Goal: Task Accomplishment & Management: Complete application form

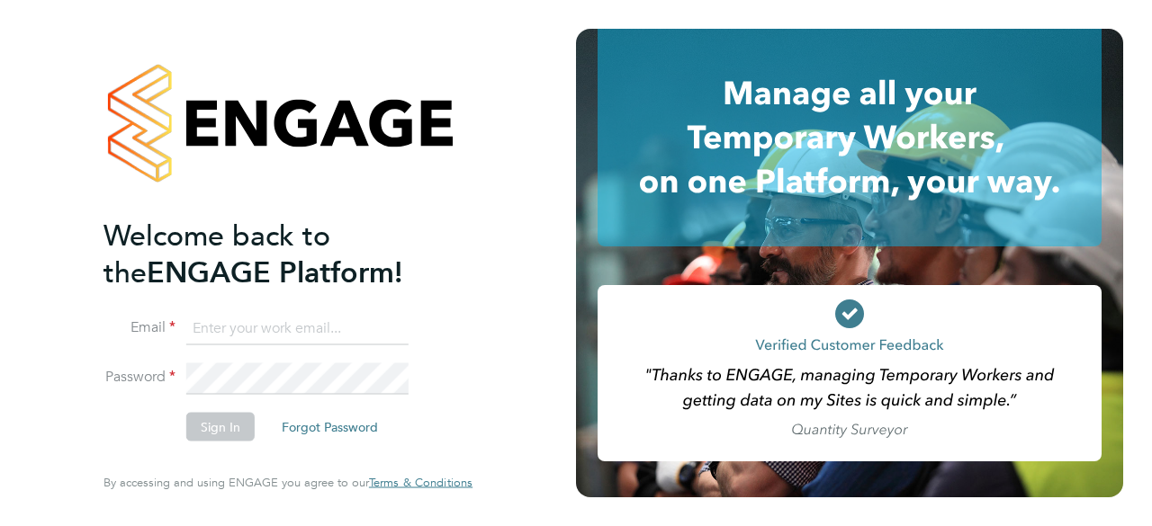
type input "[EMAIL_ADDRESS][DOMAIN_NAME]"
click at [226, 418] on button "Sign In" at bounding box center [220, 427] width 68 height 29
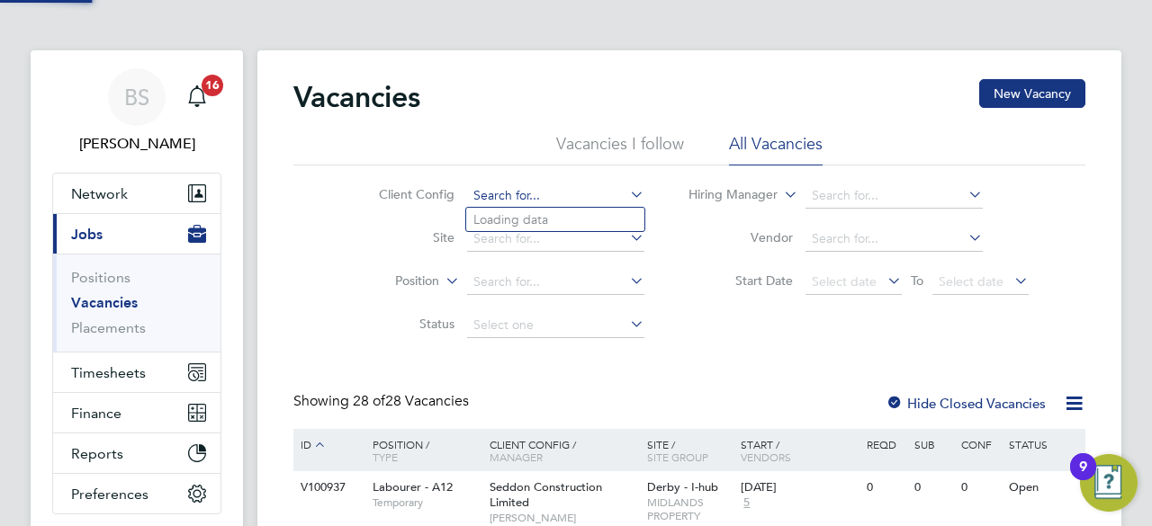
click at [517, 188] on input at bounding box center [555, 196] width 177 height 25
click at [534, 212] on li "Cou ntryside Properties UK Ltd" at bounding box center [678, 220] width 424 height 24
type input "Countryside Properties UK Ltd"
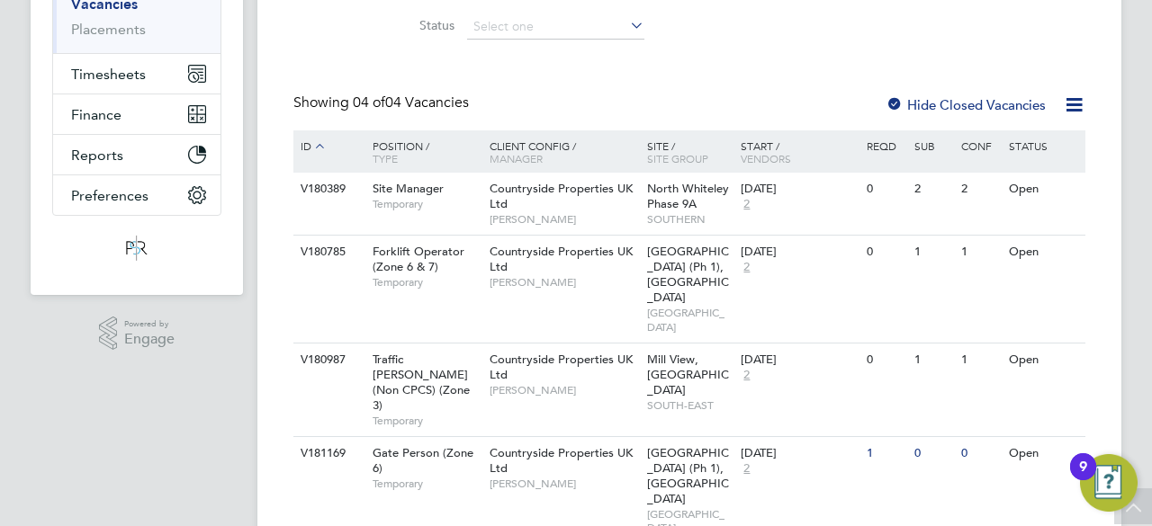
scroll to position [335, 0]
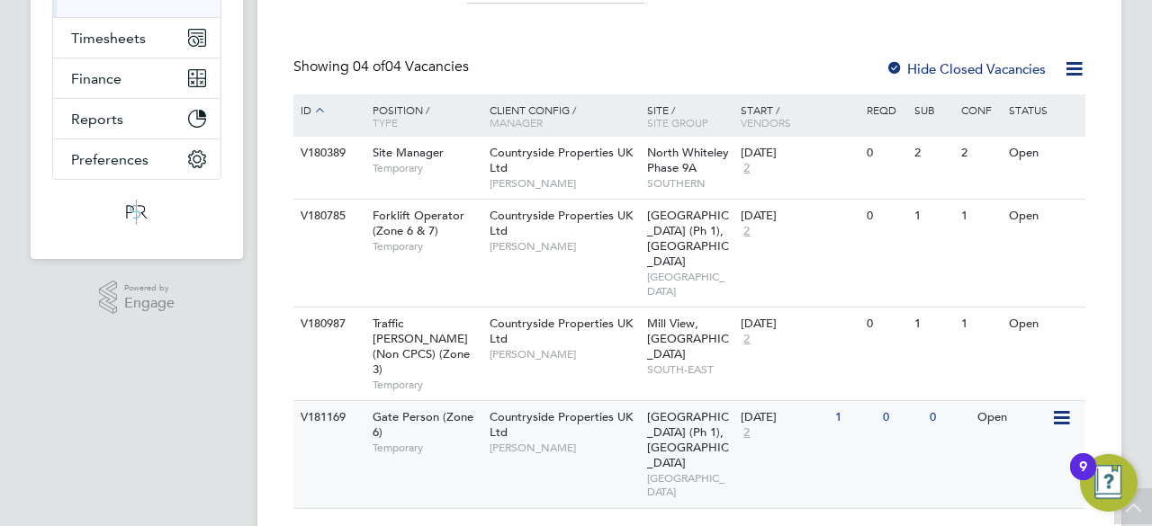
click at [598, 404] on div "Countryside Properties UK Ltd John McDermott" at bounding box center [563, 432] width 157 height 62
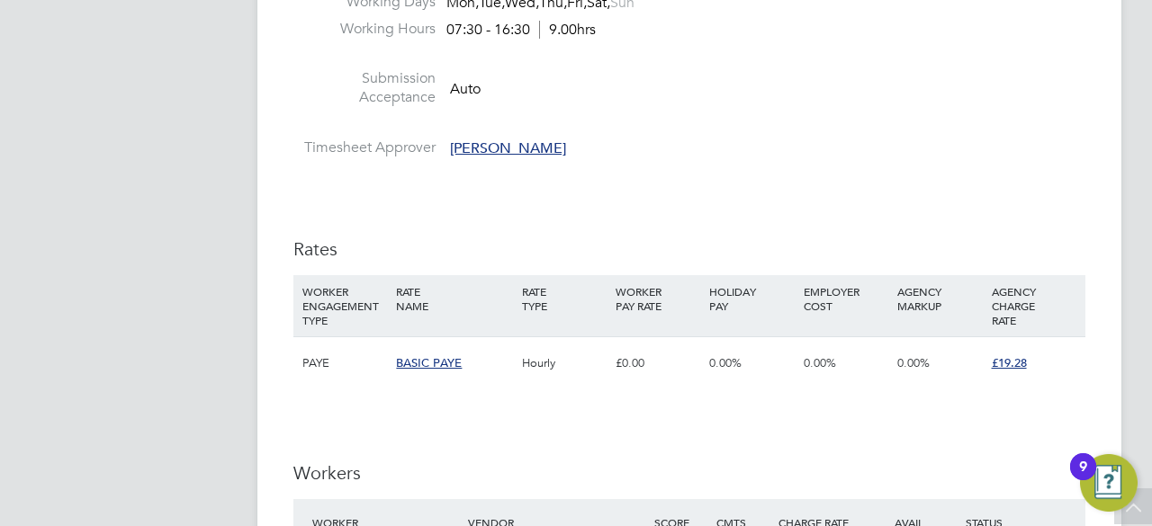
scroll to position [1528, 0]
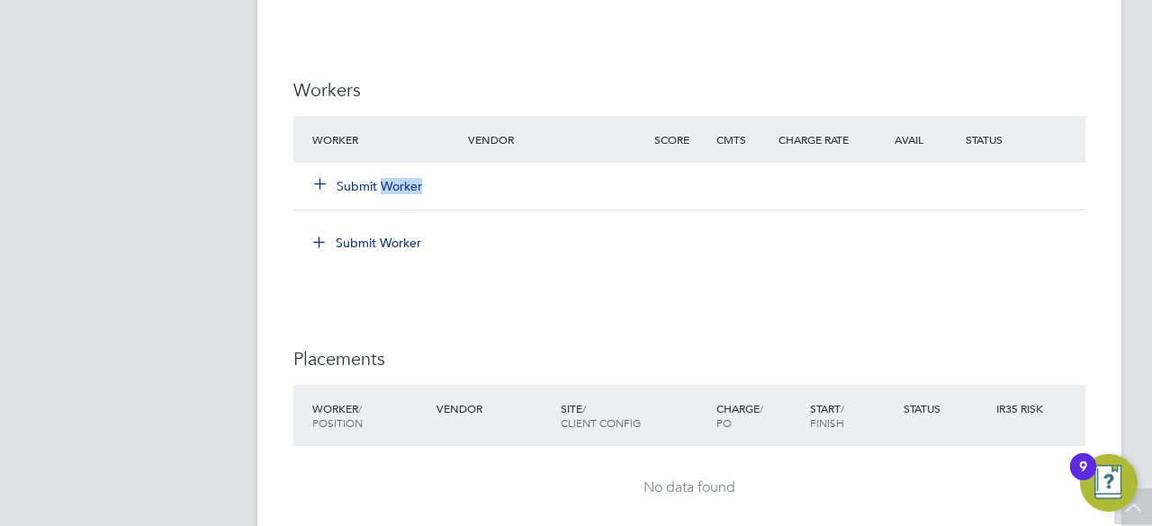
drag, startPoint x: 387, startPoint y: 197, endPoint x: 383, endPoint y: 186, distance: 11.4
click at [383, 186] on div "Submit Worker" at bounding box center [401, 186] width 186 height 32
click at [383, 186] on button "Submit Worker" at bounding box center [369, 186] width 108 height 18
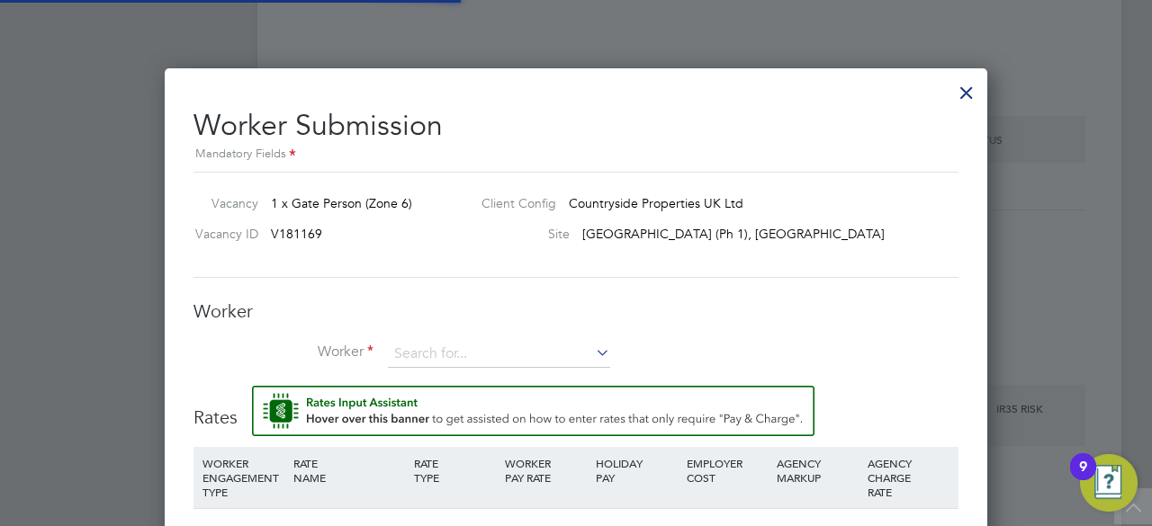
scroll to position [1154, 823]
click at [470, 343] on input at bounding box center [499, 354] width 222 height 27
click at [473, 376] on li "Costel Mi ron (831889)" at bounding box center [502, 378] width 229 height 24
type input "Costel Miron (831889)"
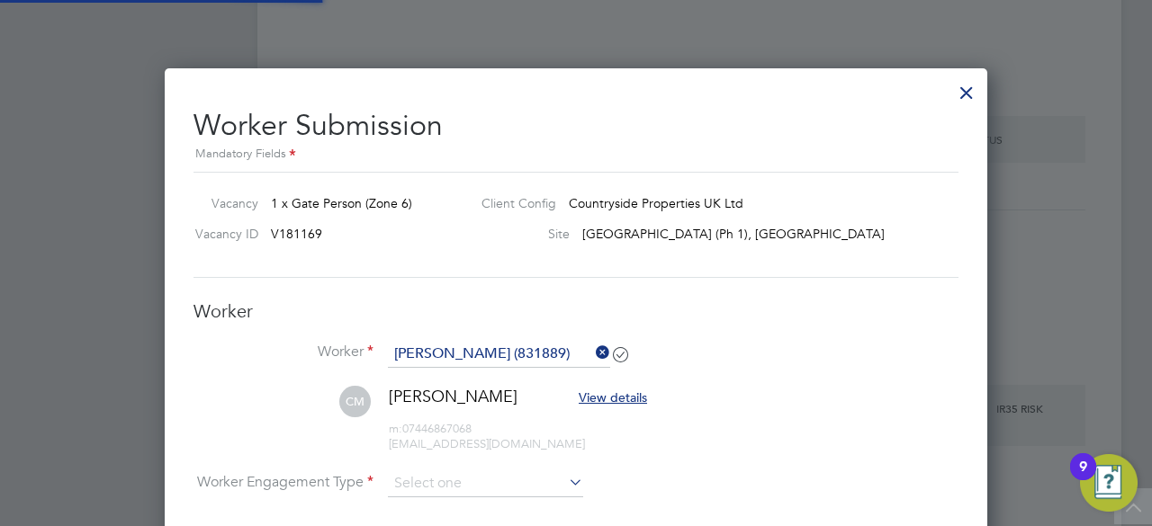
scroll to position [1704, 0]
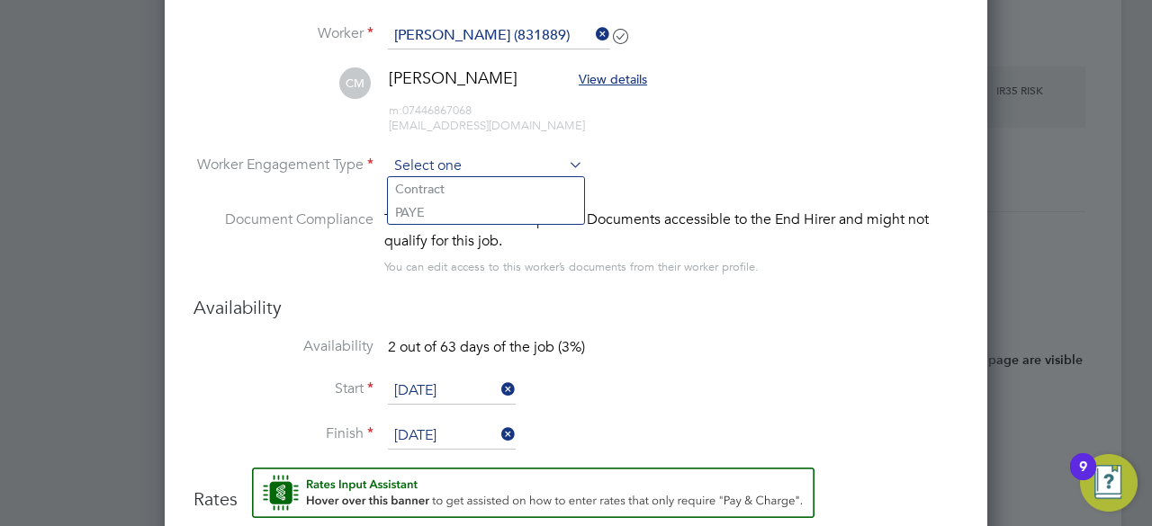
click at [483, 157] on input at bounding box center [485, 166] width 195 height 27
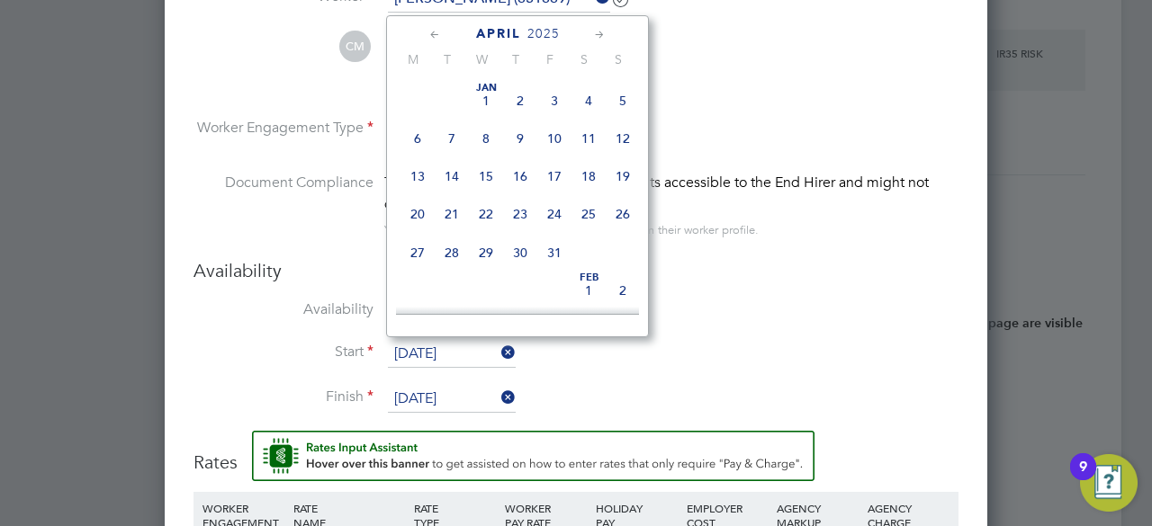
scroll to position [656, 0]
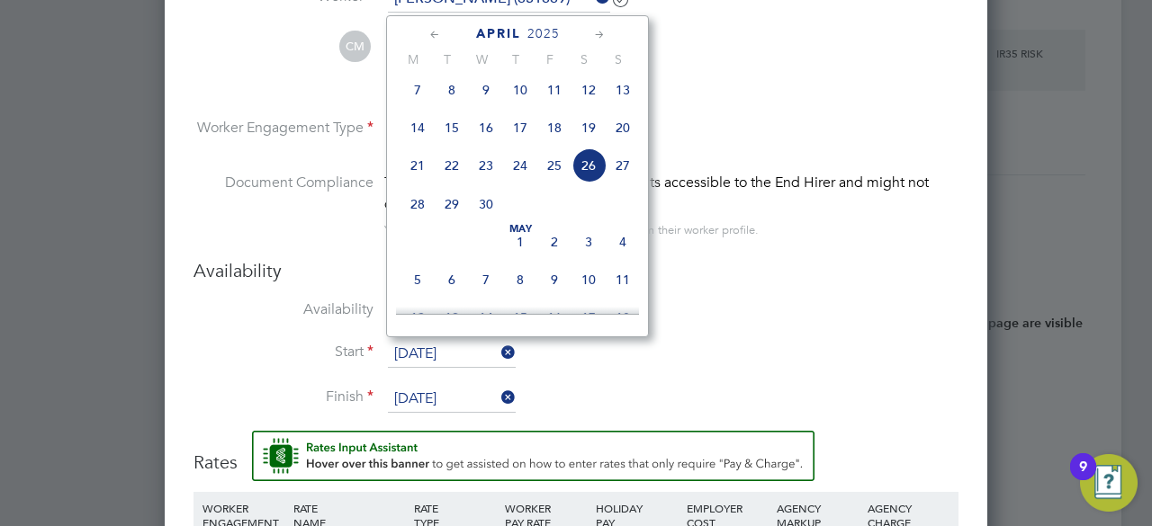
click at [473, 352] on input "26 Apr 2025" at bounding box center [452, 354] width 128 height 27
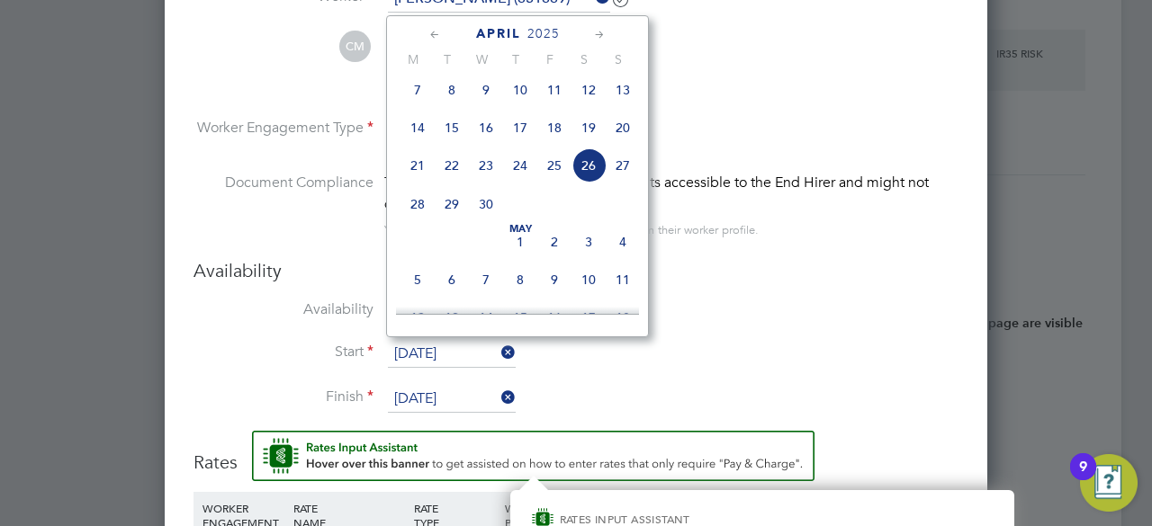
scroll to position [2054, 0]
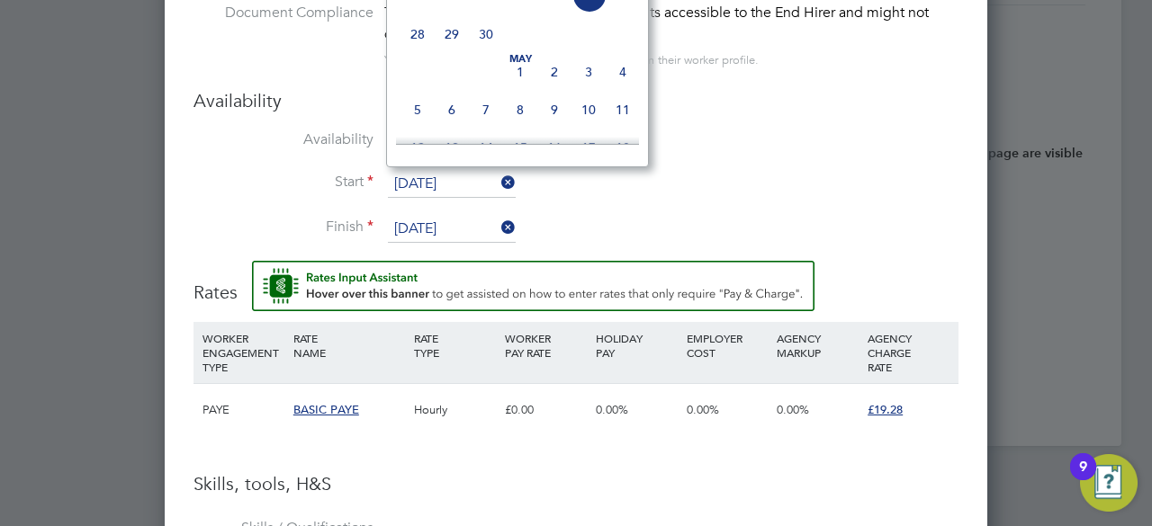
click at [486, 182] on input "26 Apr 2025" at bounding box center [452, 184] width 128 height 27
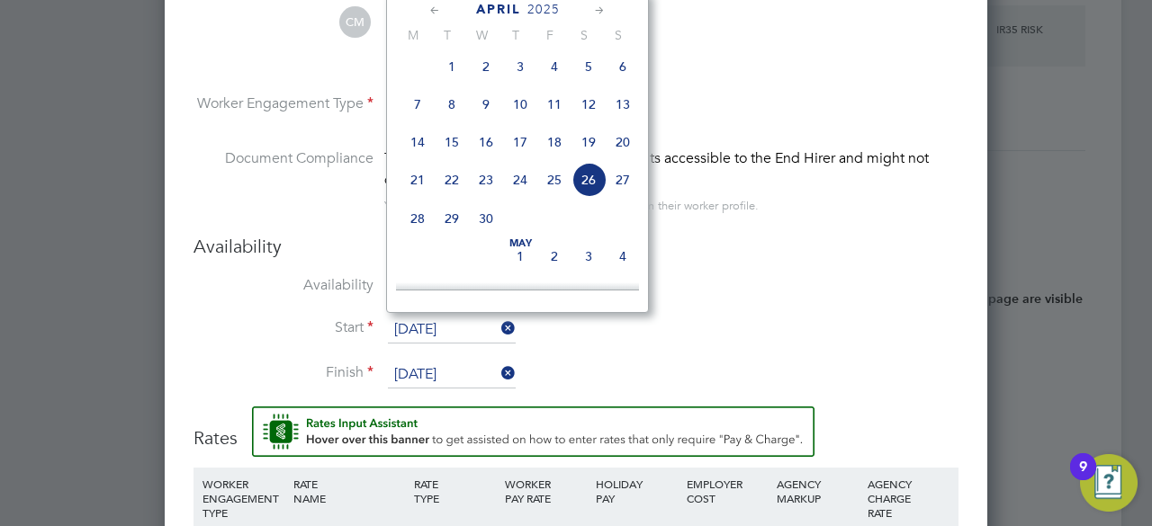
scroll to position [616, 0]
click at [422, 191] on span "21" at bounding box center [417, 181] width 34 height 34
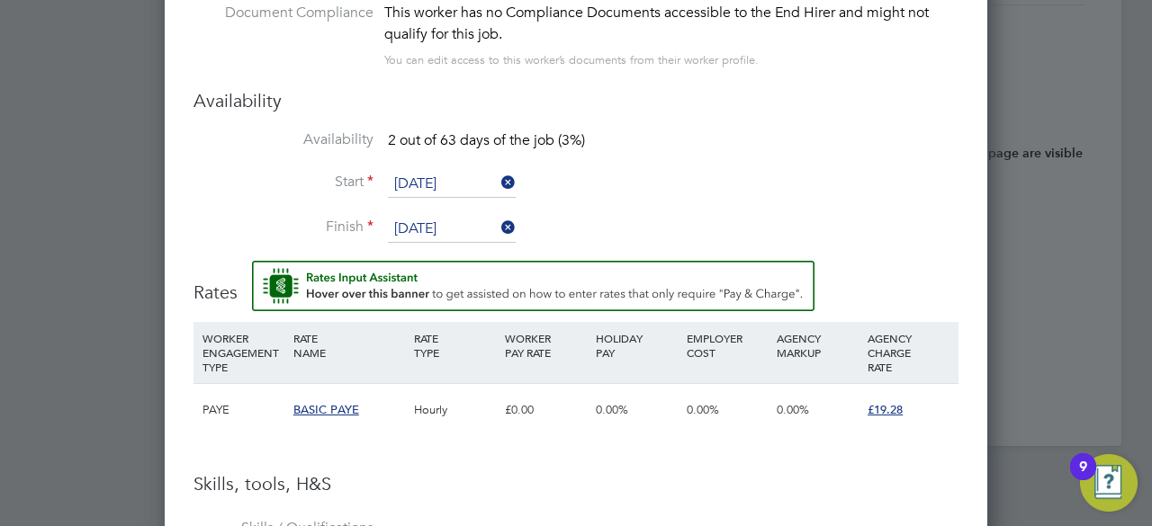
scroll to position [656, 0]
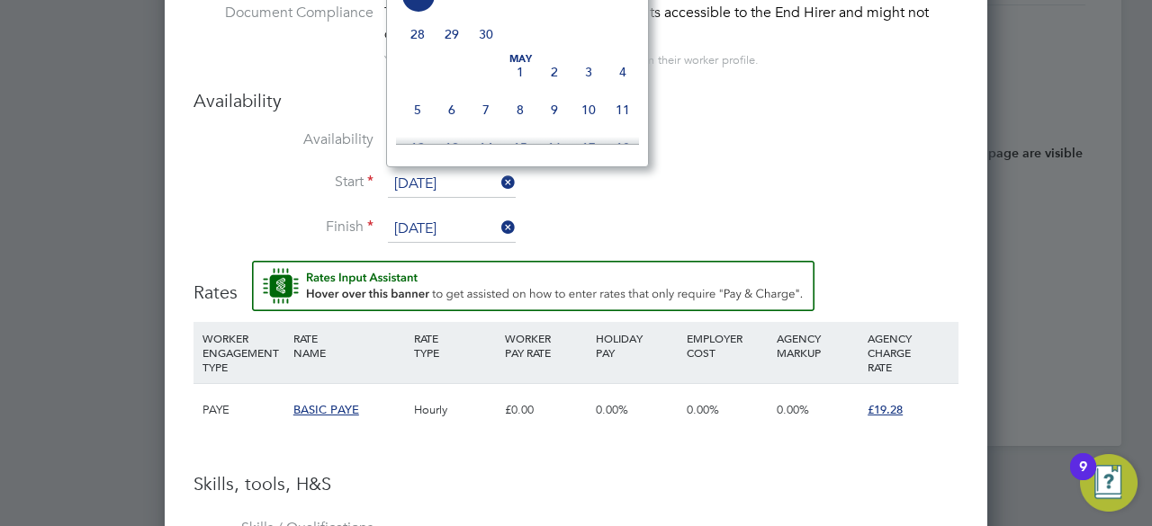
click at [463, 177] on input "21 Apr 2025" at bounding box center [452, 184] width 128 height 27
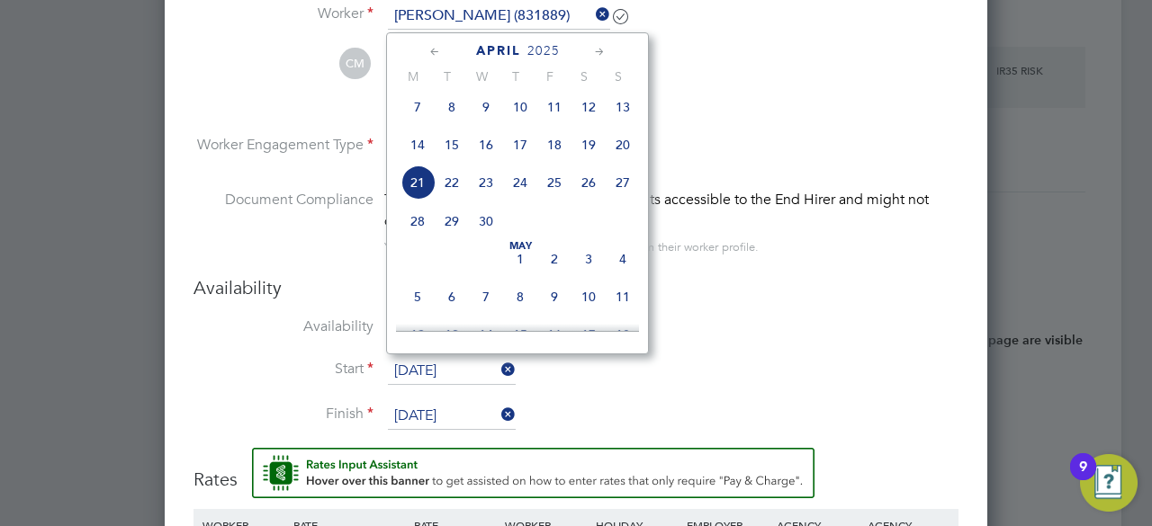
scroll to position [1865, 0]
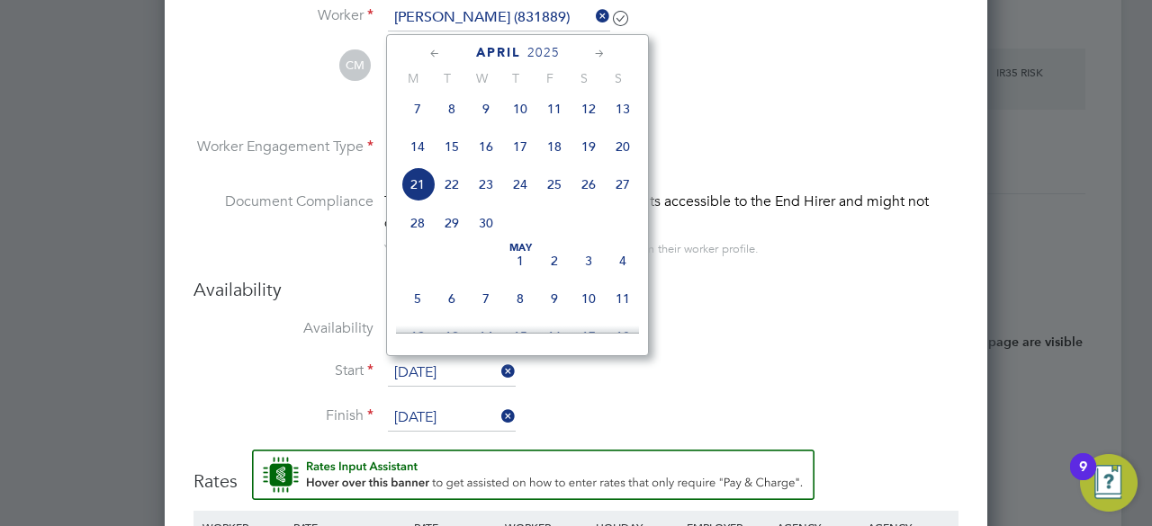
click at [436, 59] on icon at bounding box center [435, 54] width 17 height 20
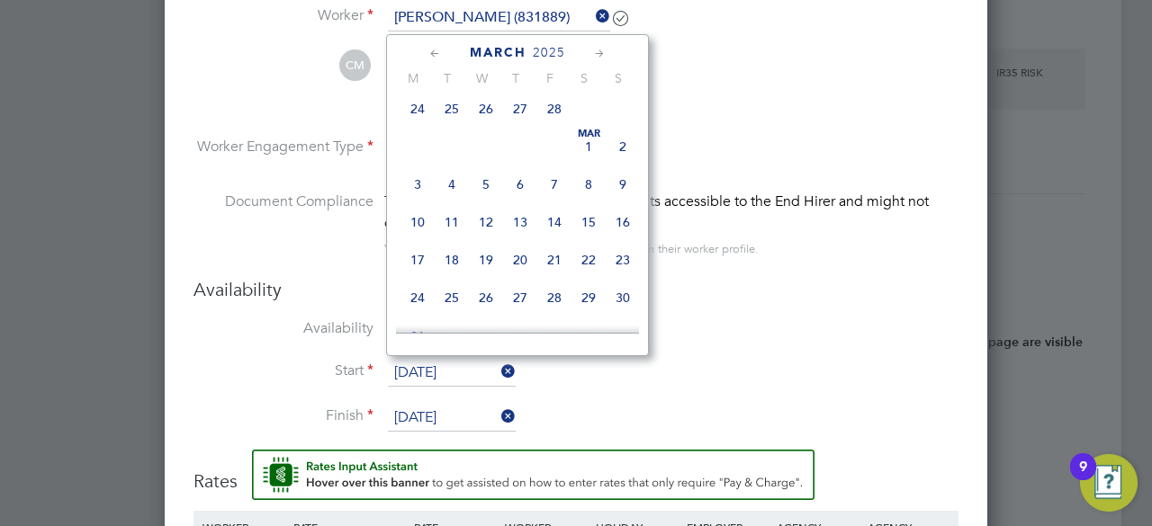
scroll to position [347, 0]
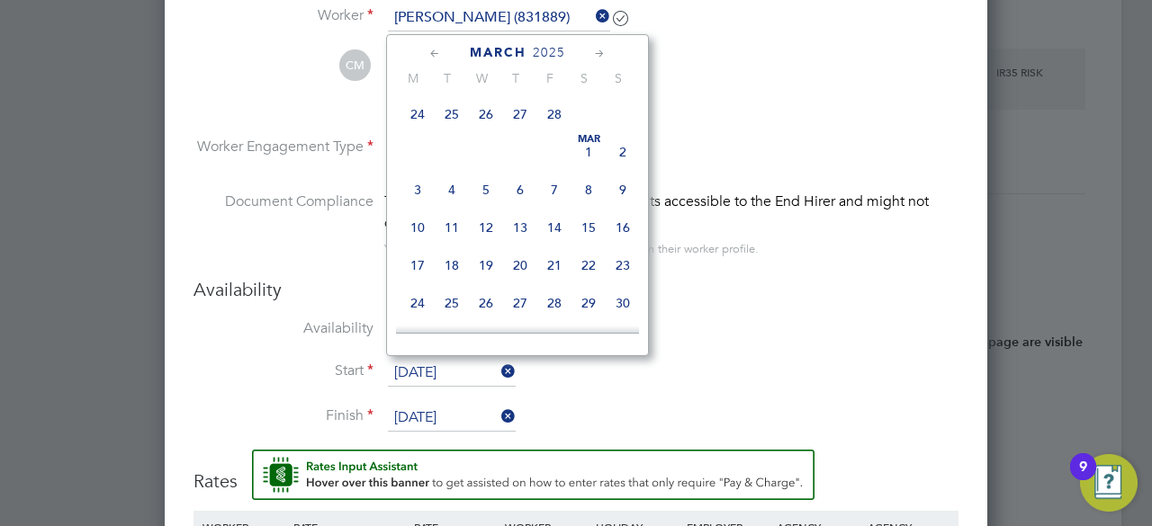
click at [413, 120] on span "24" at bounding box center [417, 114] width 34 height 34
type input "24 Feb 2025"
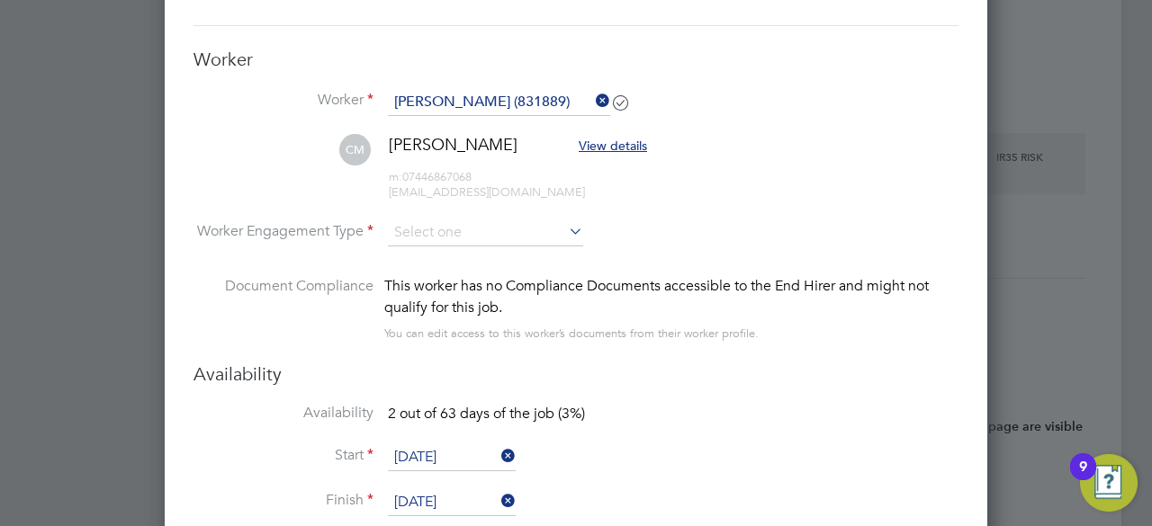
scroll to position [1779, 0]
click at [553, 234] on input at bounding box center [485, 233] width 195 height 27
click at [527, 249] on li "Contract" at bounding box center [486, 256] width 196 height 23
type input "Contract"
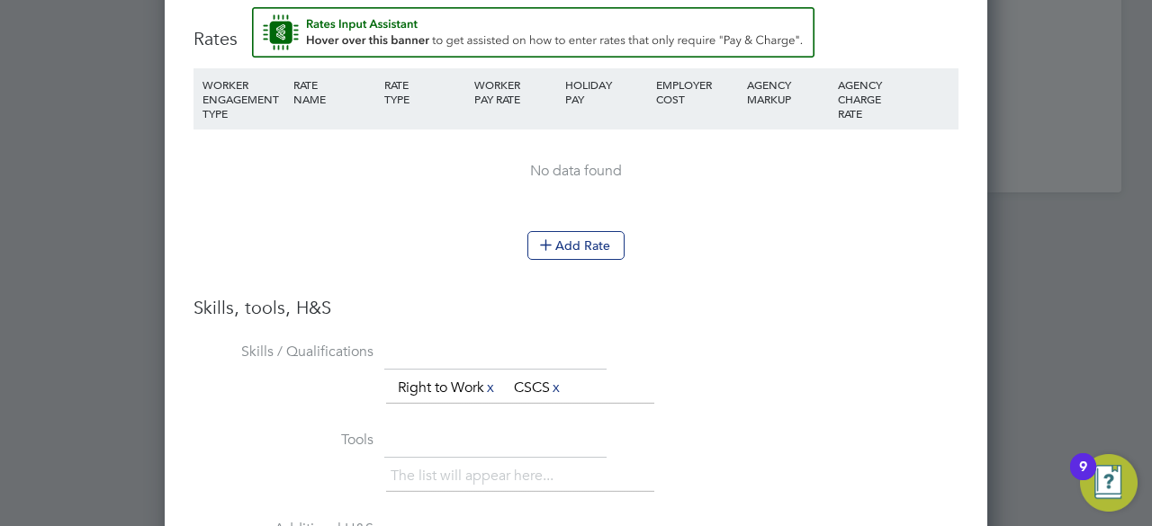
scroll to position [2308, 0]
click at [571, 240] on button "Add Rate" at bounding box center [575, 244] width 97 height 29
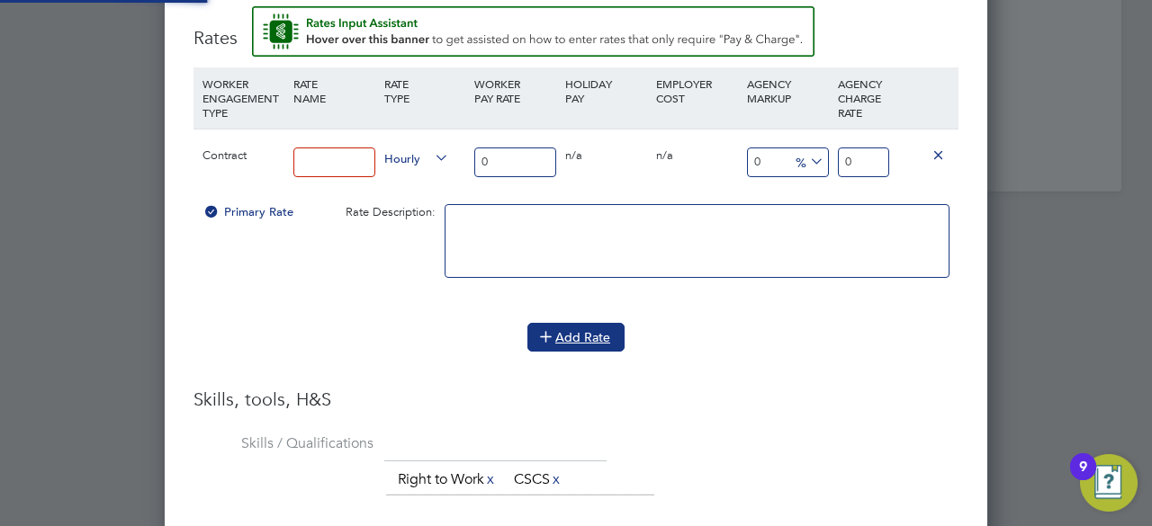
scroll to position [1718, 823]
click at [340, 150] on input at bounding box center [334, 163] width 82 height 30
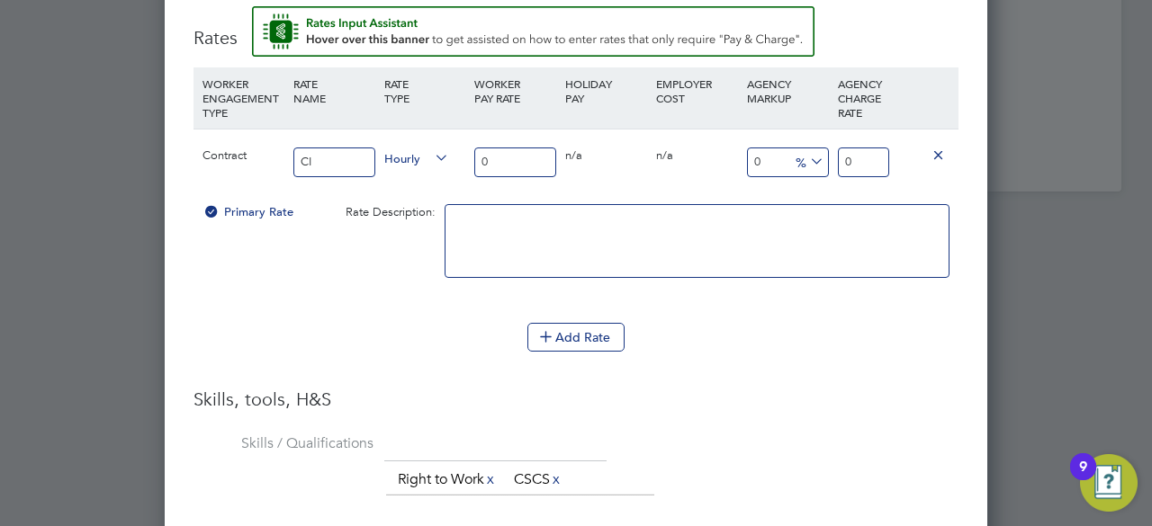
type input "C"
type input "U"
type input "UMB"
click at [497, 148] on input "0" at bounding box center [515, 163] width 82 height 30
type input "1"
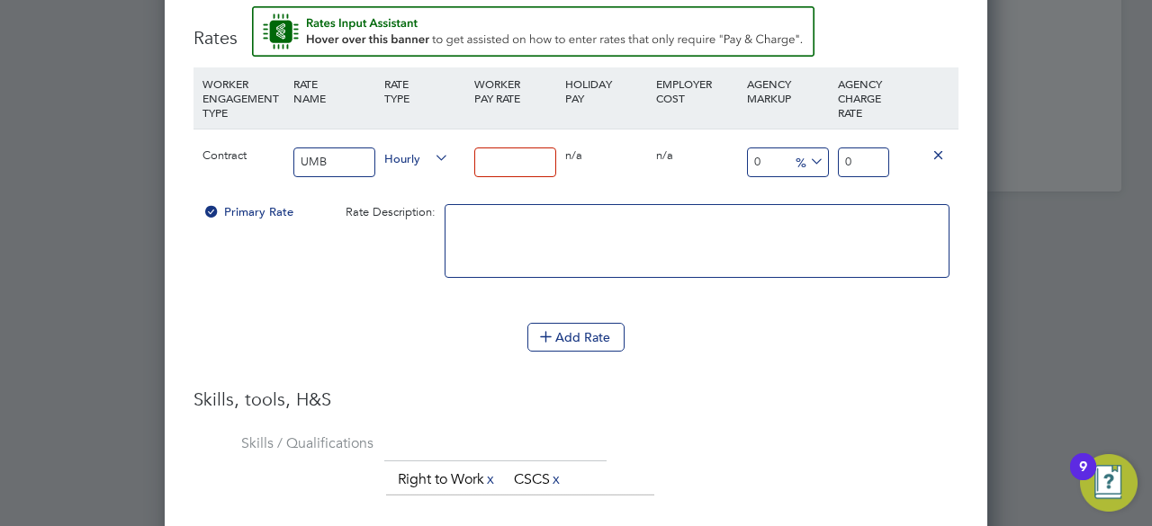
type input "1"
type input "19"
type input "19.5"
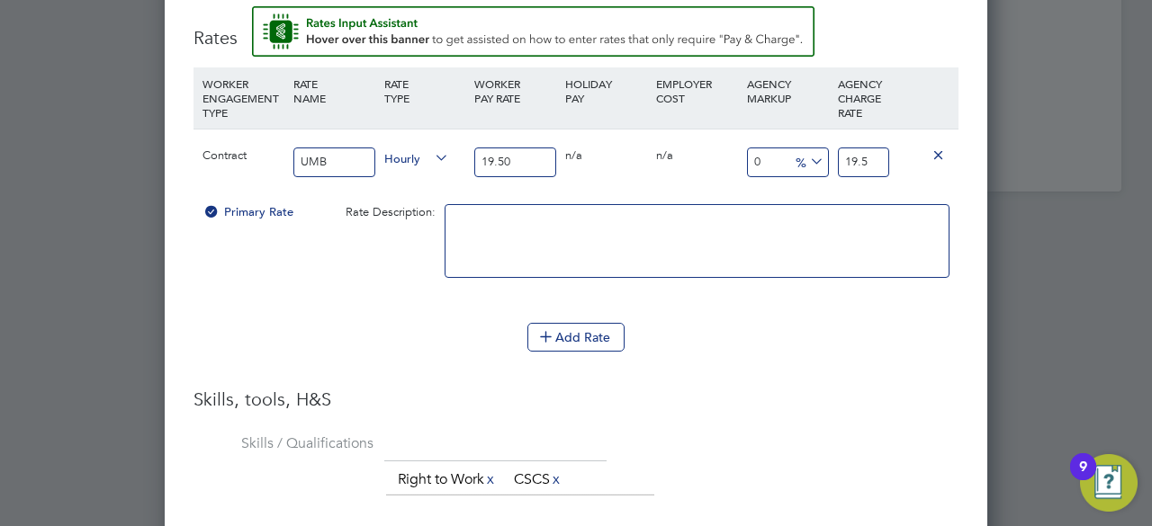
click at [865, 162] on input "19.5" at bounding box center [863, 163] width 51 height 30
click at [523, 148] on input "19.50" at bounding box center [515, 163] width 82 height 30
type input "19"
type input "1"
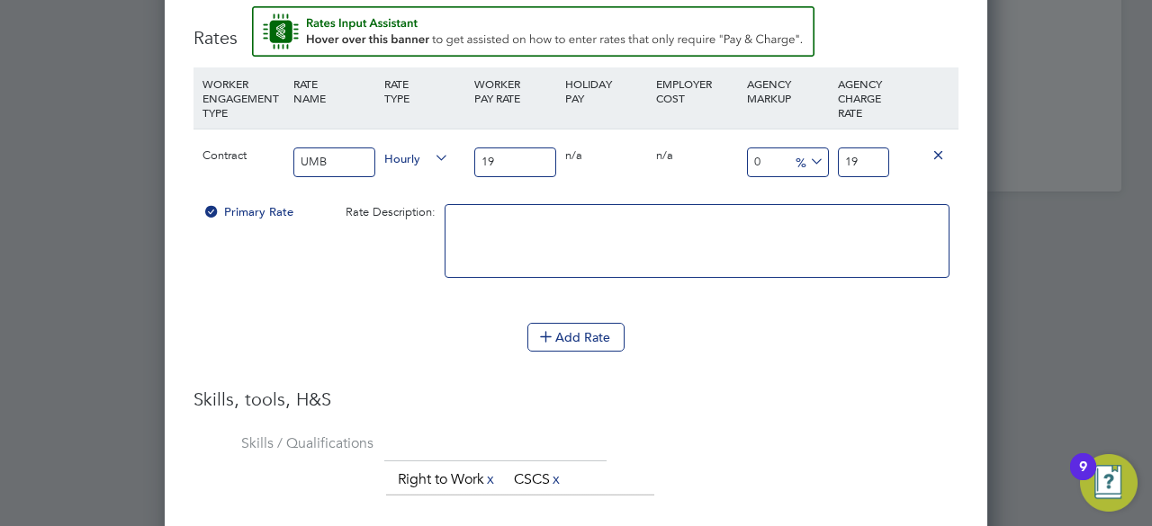
type input "1"
type input "16"
type input "16.5"
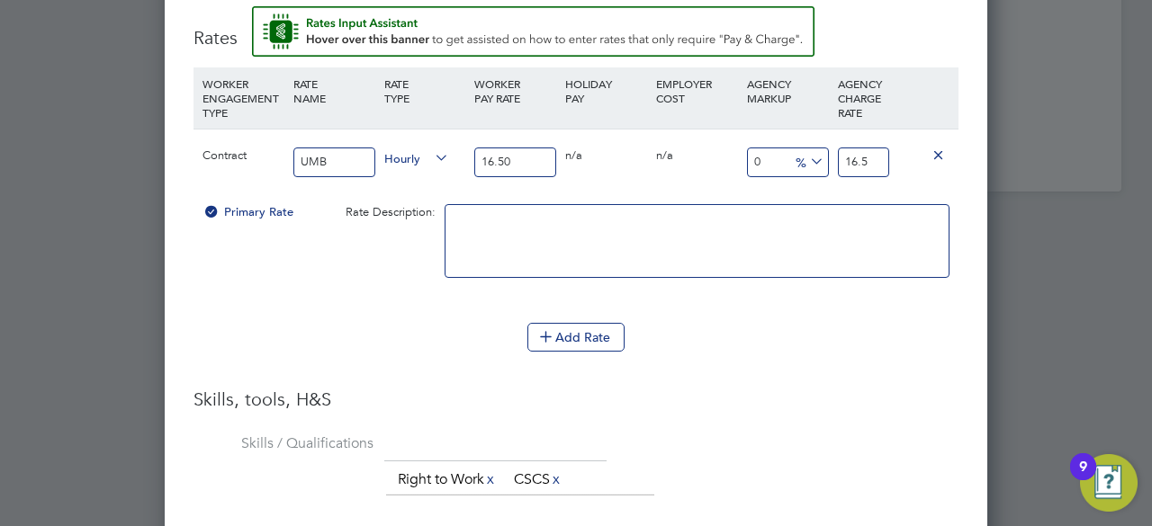
type input "16.50"
click at [874, 153] on input "16.5" at bounding box center [863, 163] width 51 height 30
type input "-93.93939393939394"
type input "1"
type input "15.151515151515152"
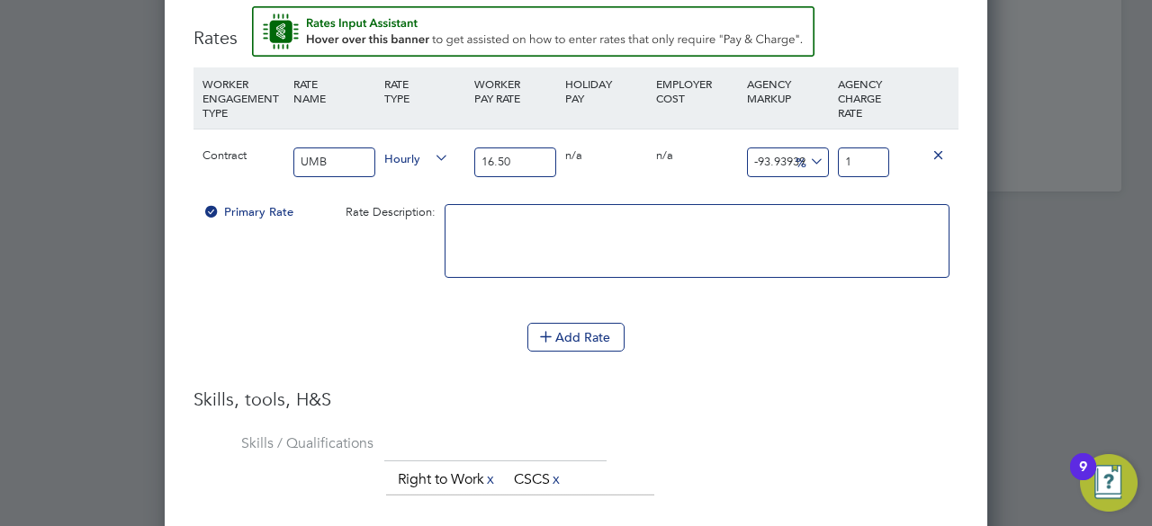
type input "19"
type input "16.363636363636363"
type input "19.2"
type input "16.848484848484848"
type input "19.28"
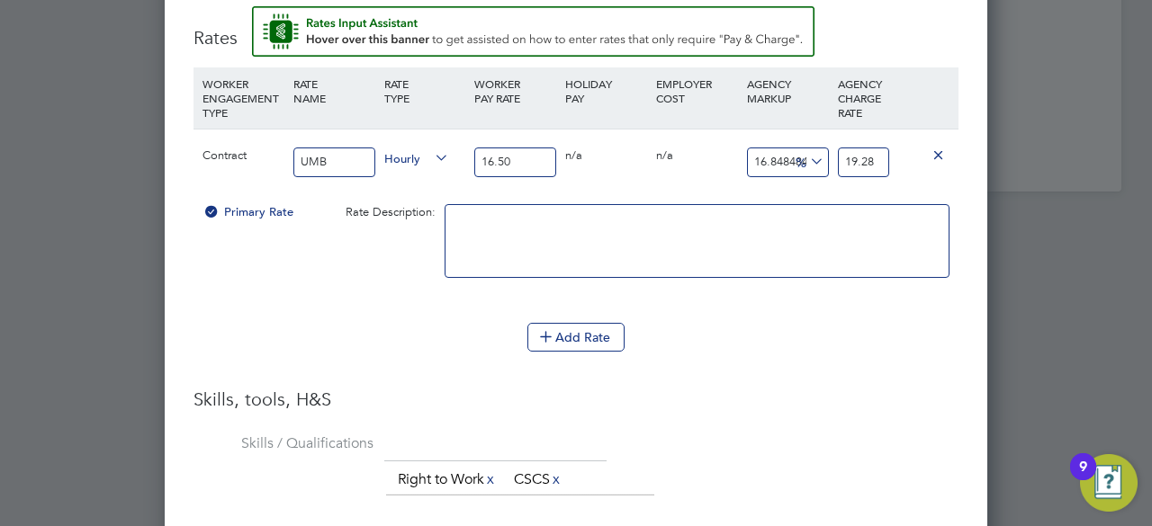
click at [762, 328] on div "Add Rate" at bounding box center [575, 337] width 765 height 29
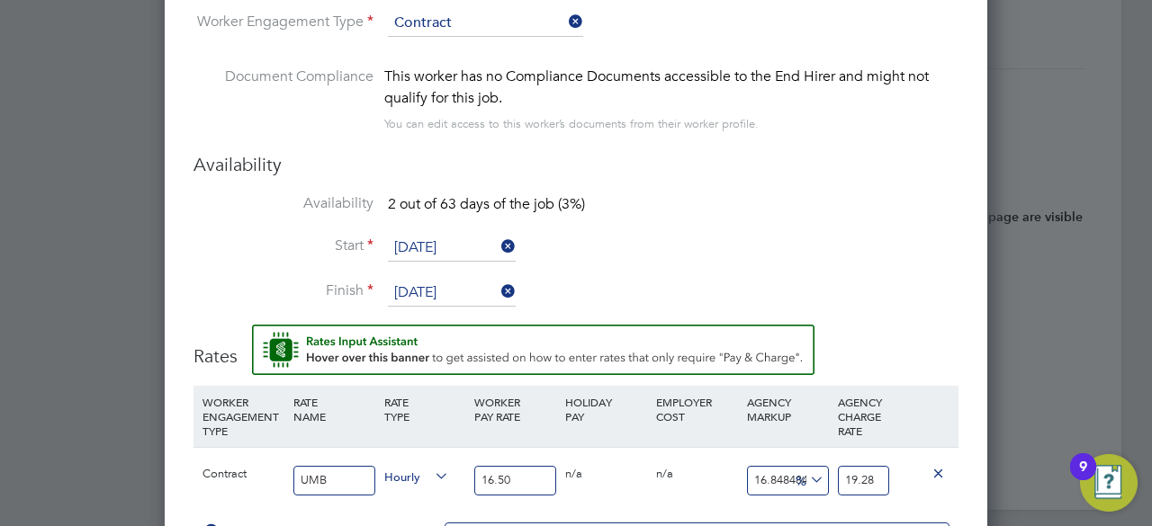
scroll to position [2054, 0]
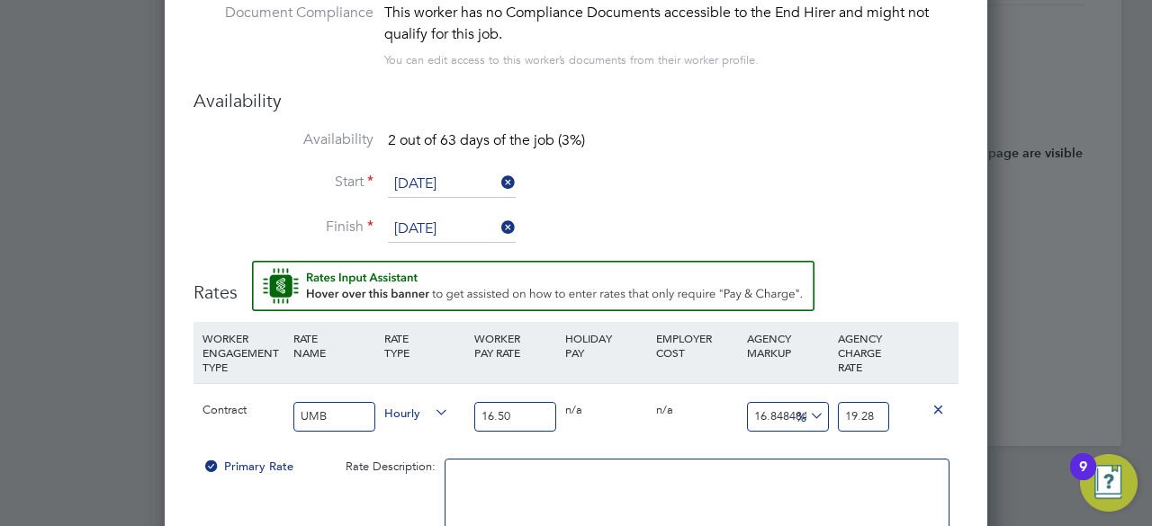
click at [771, 199] on li "Start 24 Feb 2025" at bounding box center [575, 193] width 765 height 45
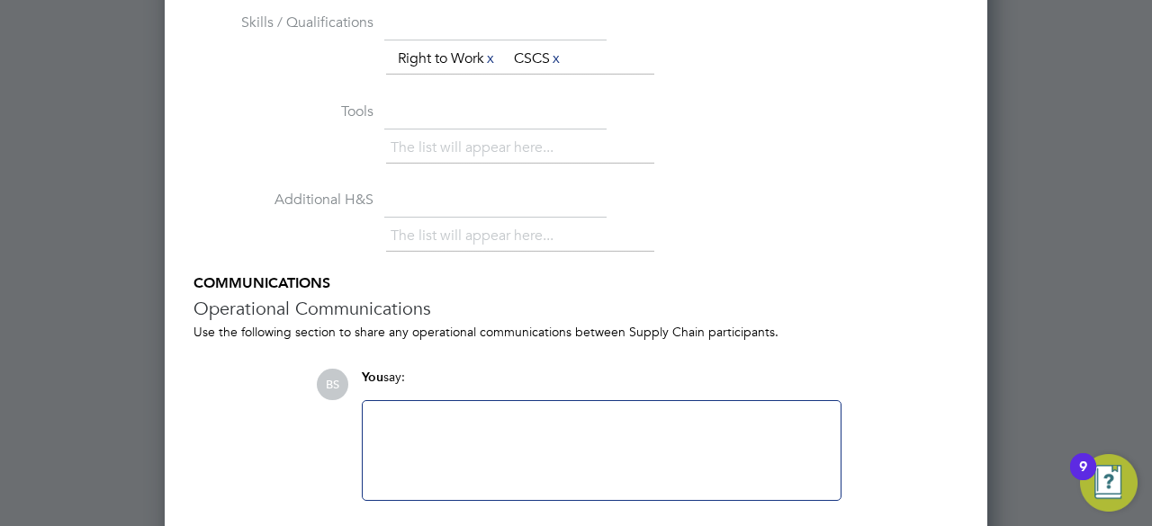
scroll to position [2787, 0]
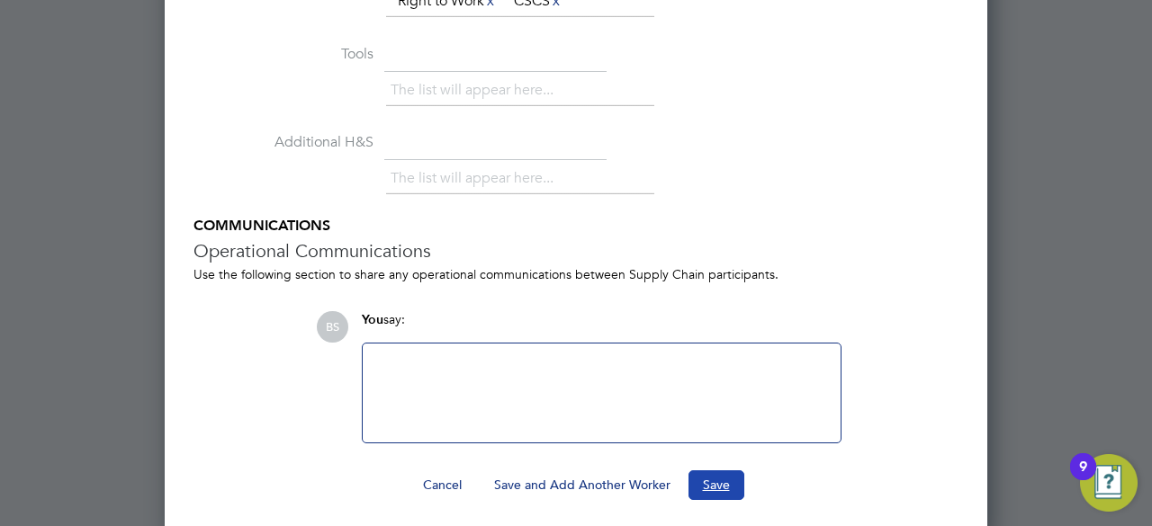
click at [706, 471] on button "Save" at bounding box center [716, 485] width 56 height 29
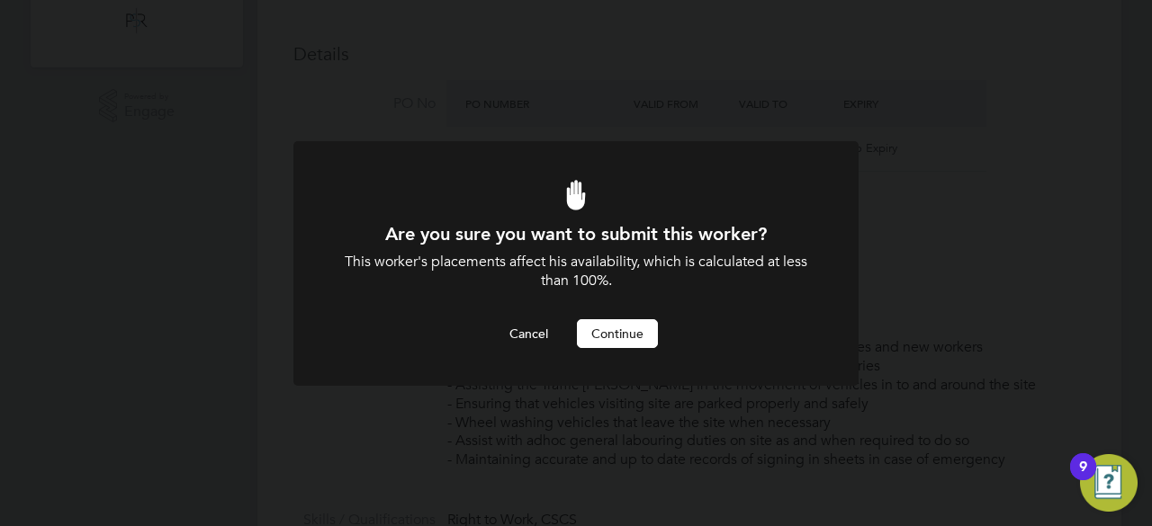
scroll to position [0, 0]
click at [640, 331] on button "Continue" at bounding box center [617, 333] width 81 height 29
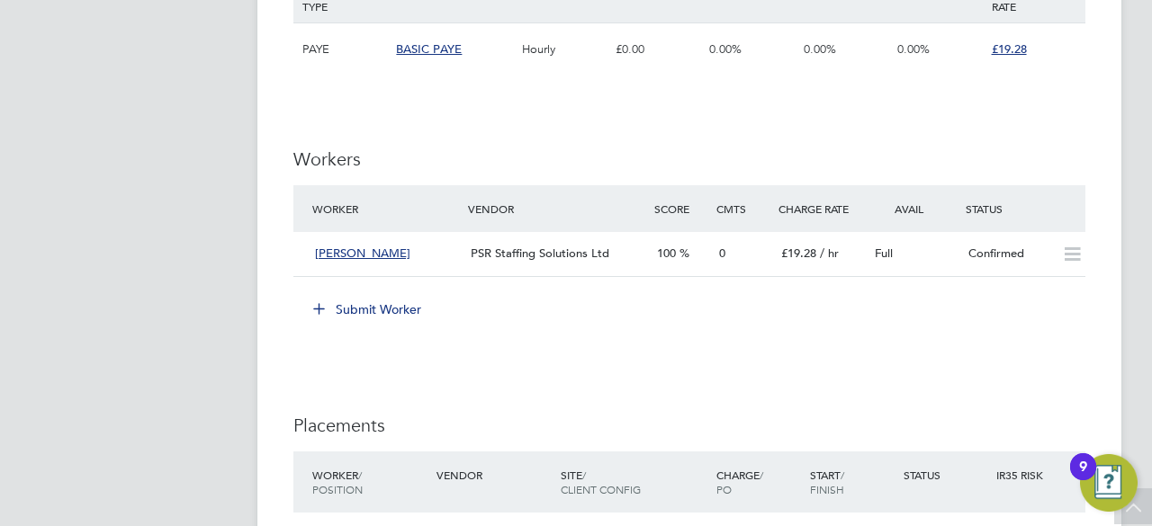
scroll to position [1462, 0]
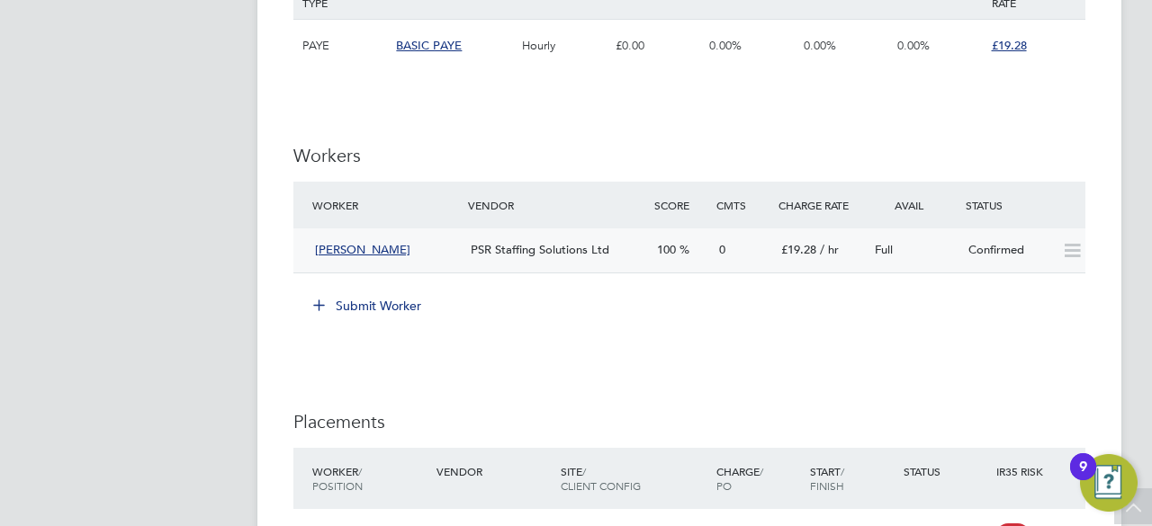
click at [627, 253] on div "PSR Staffing Solutions Ltd" at bounding box center [556, 251] width 186 height 30
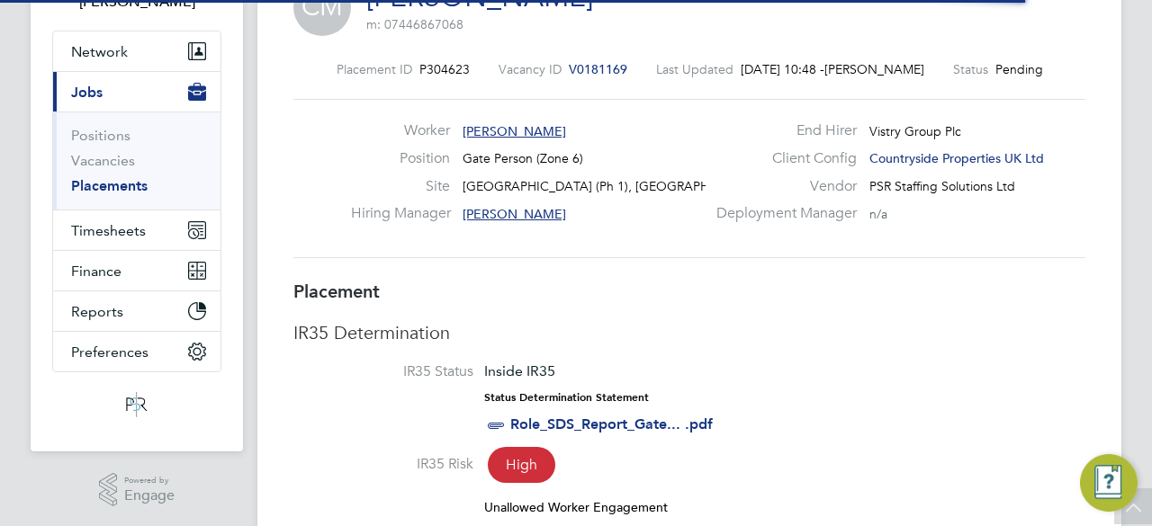
scroll to position [9, 9]
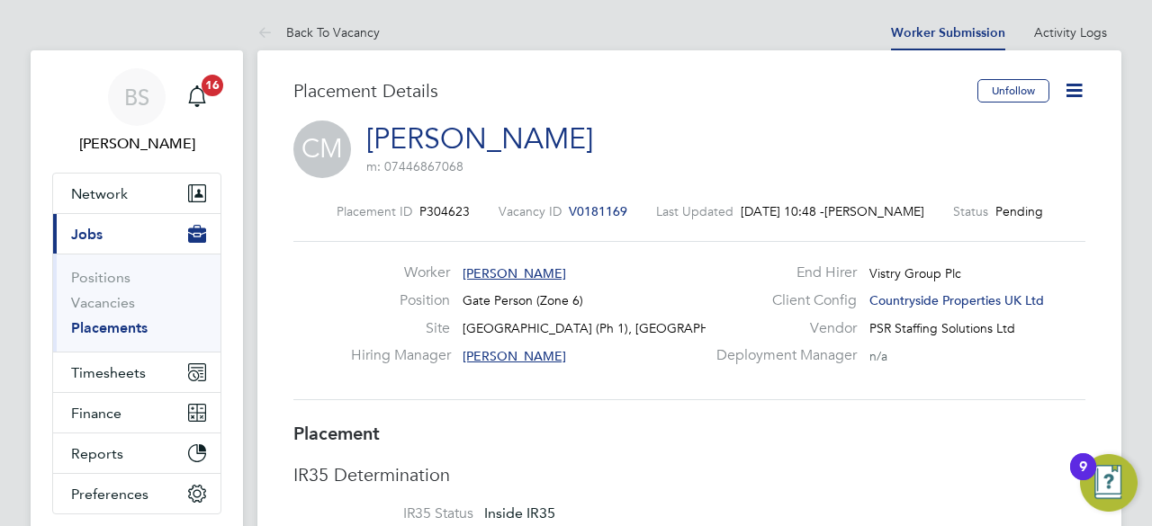
click at [1076, 85] on icon at bounding box center [1074, 90] width 22 height 22
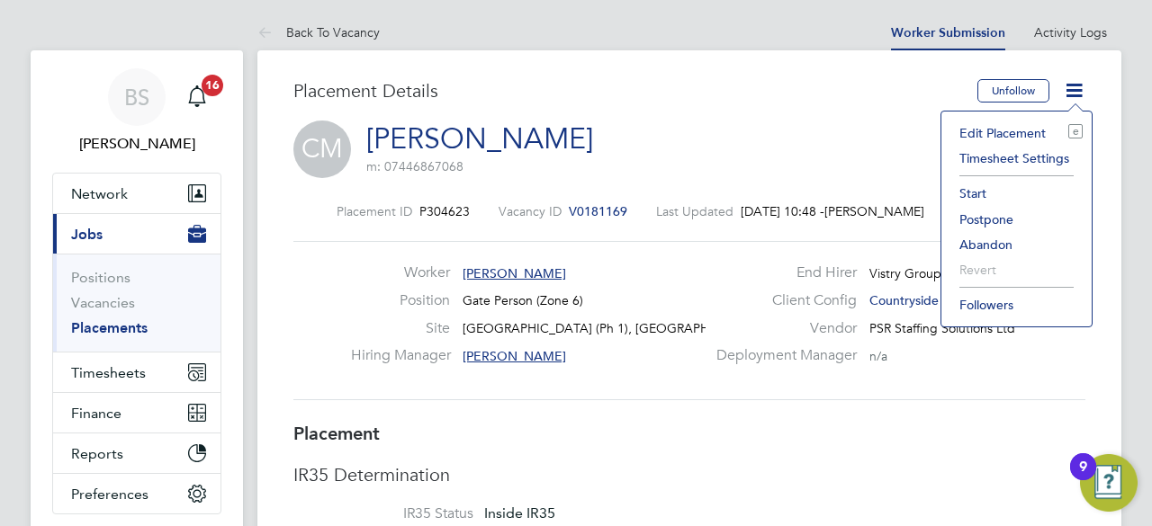
click at [976, 193] on li "Start" at bounding box center [1016, 193] width 132 height 25
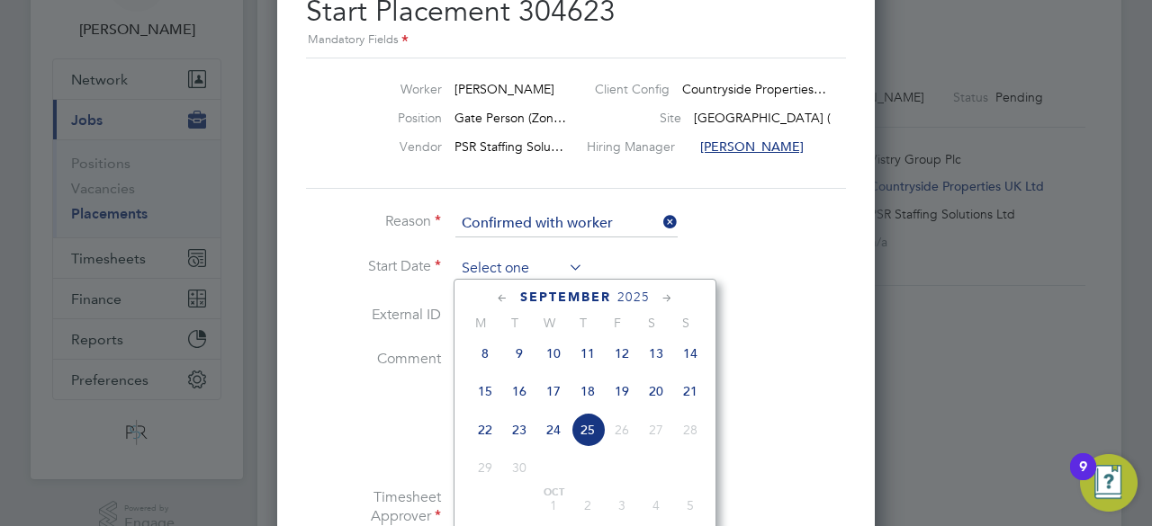
click at [556, 273] on input at bounding box center [519, 269] width 128 height 27
click at [496, 292] on icon at bounding box center [502, 299] width 17 height 20
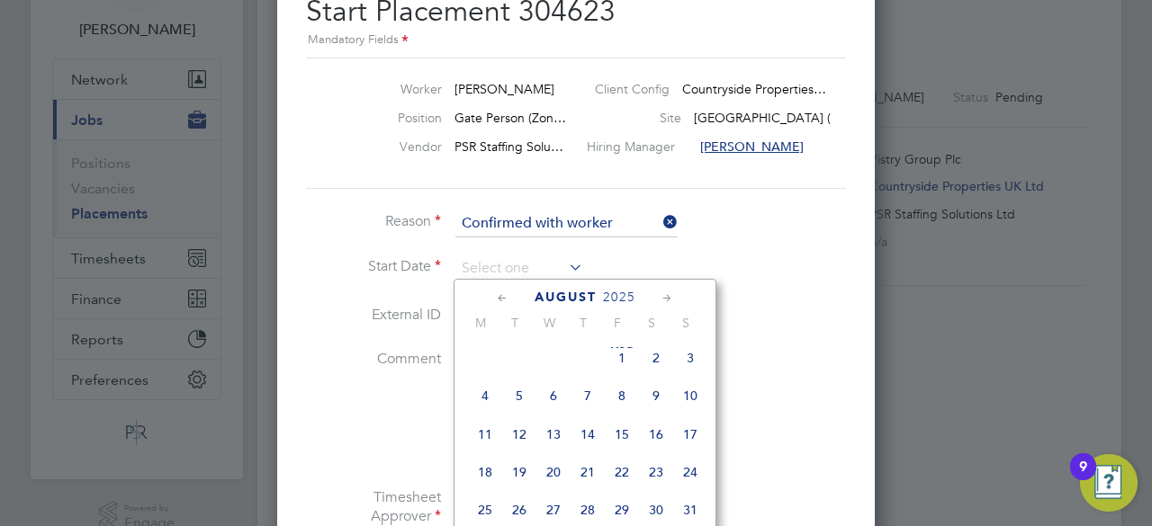
click at [496, 292] on icon at bounding box center [502, 299] width 17 height 20
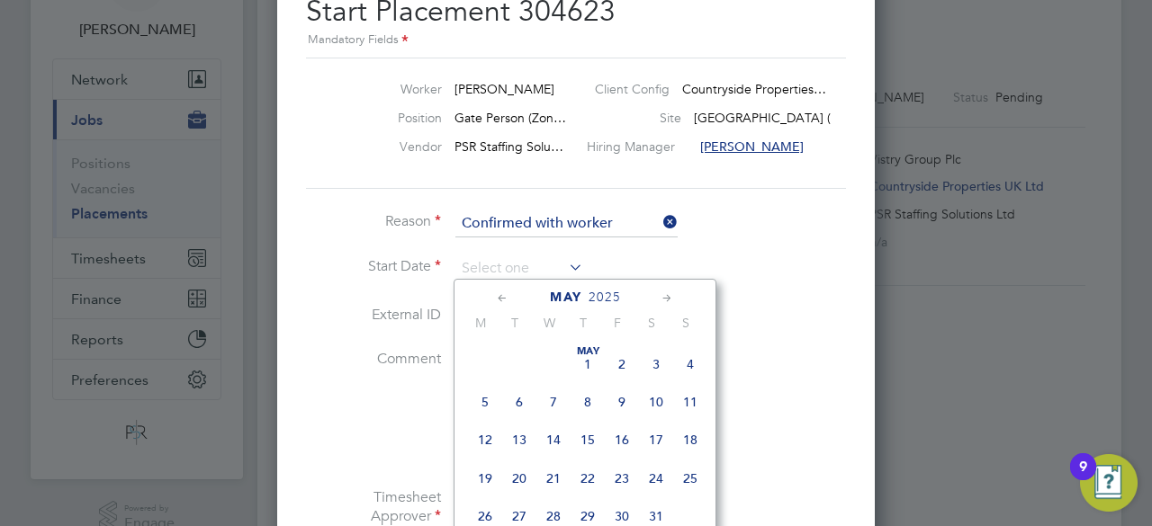
click at [496, 292] on icon at bounding box center [502, 299] width 17 height 20
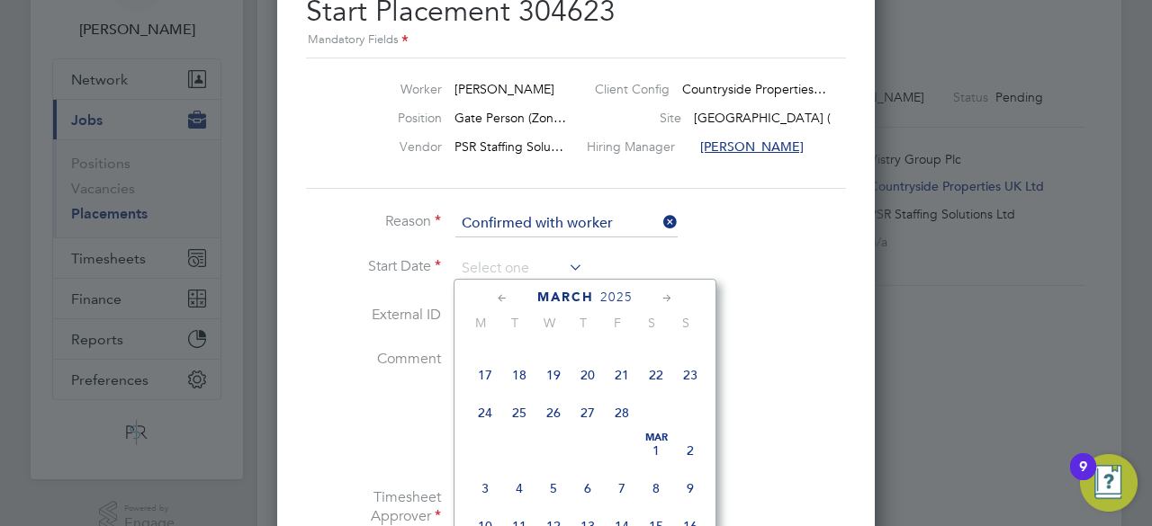
click at [478, 416] on span "24" at bounding box center [485, 413] width 34 height 34
type input "24 Feb 2025"
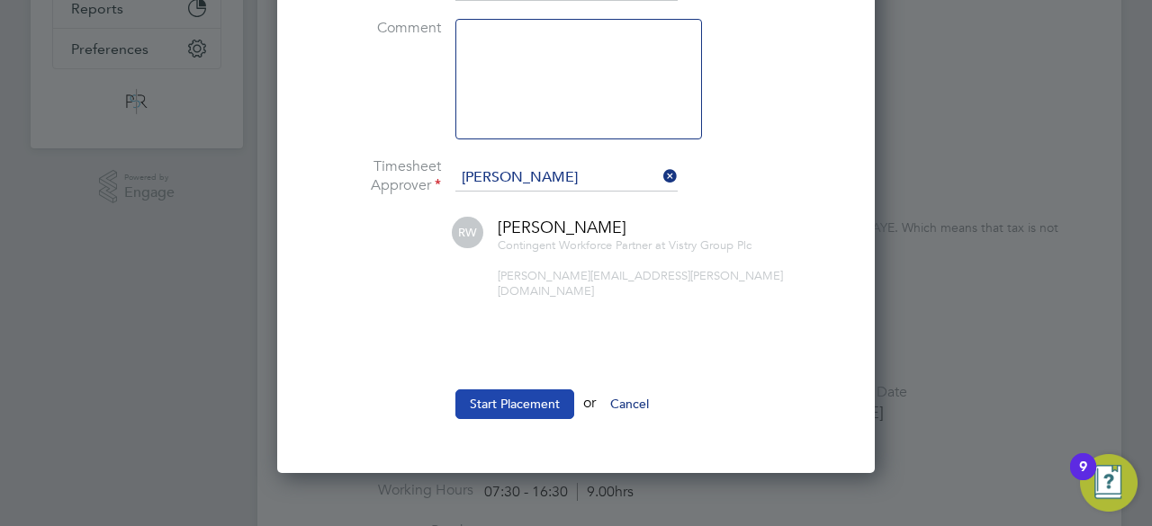
click at [518, 390] on button "Start Placement" at bounding box center [514, 404] width 119 height 29
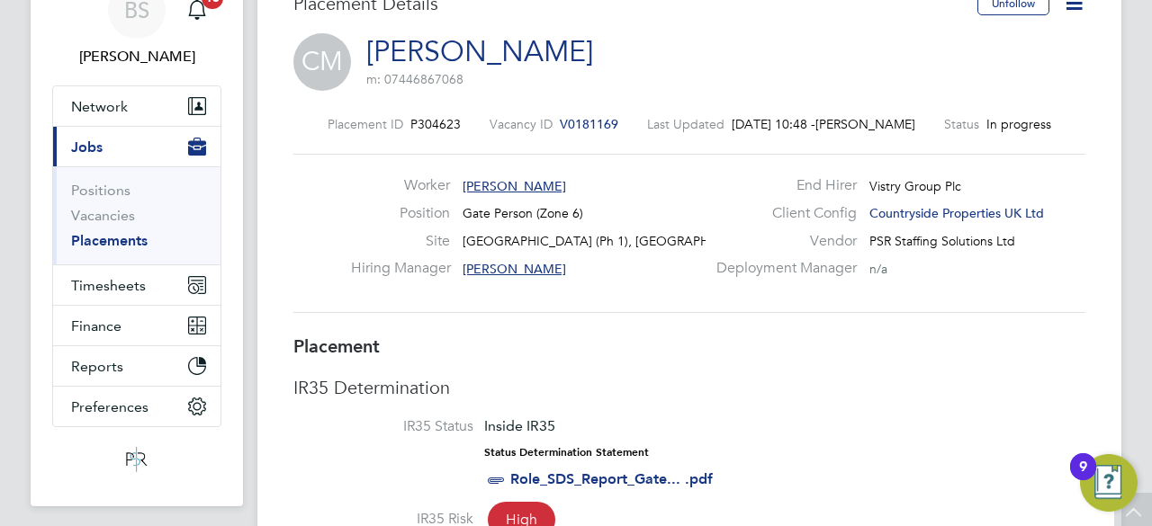
scroll to position [0, 0]
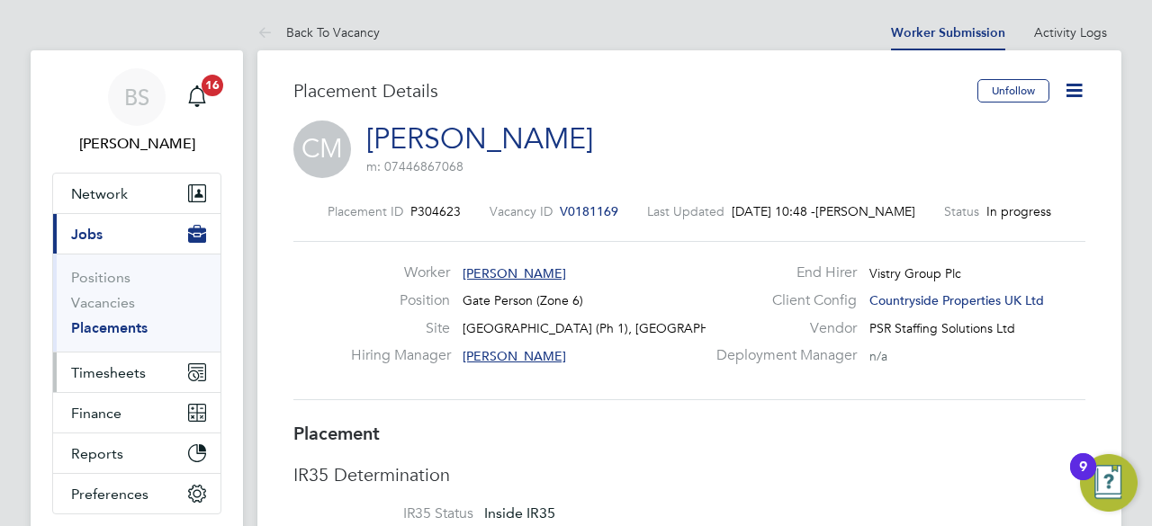
click at [137, 370] on span "Timesheets" at bounding box center [108, 372] width 75 height 17
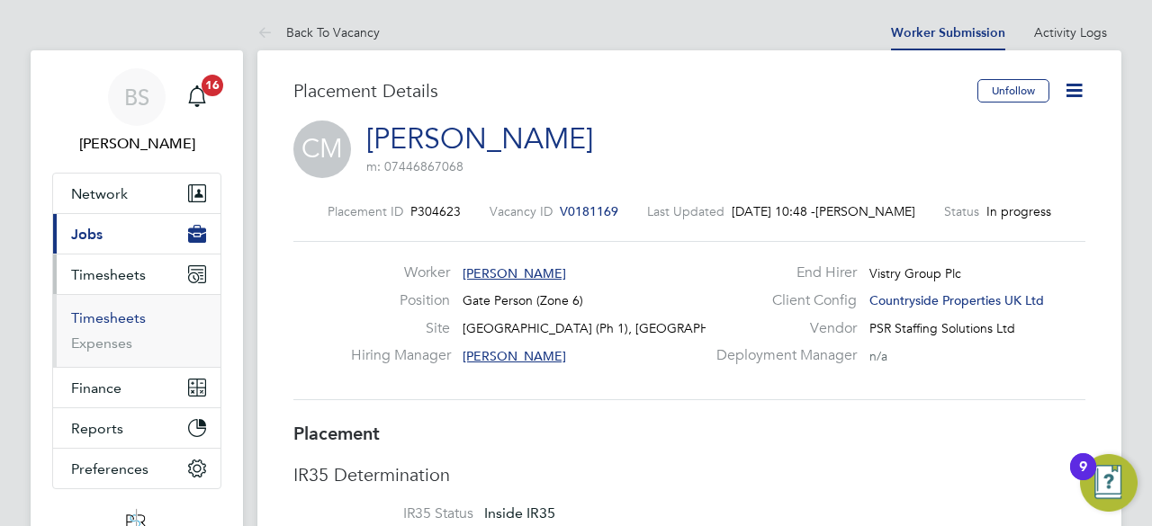
click at [140, 325] on link "Timesheets" at bounding box center [108, 318] width 75 height 17
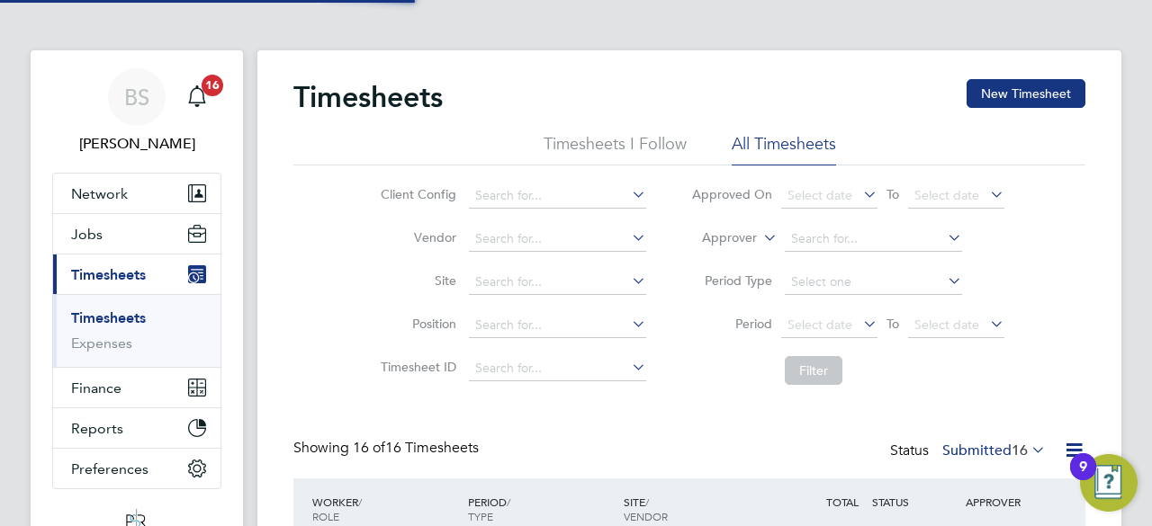
scroll to position [60, 156]
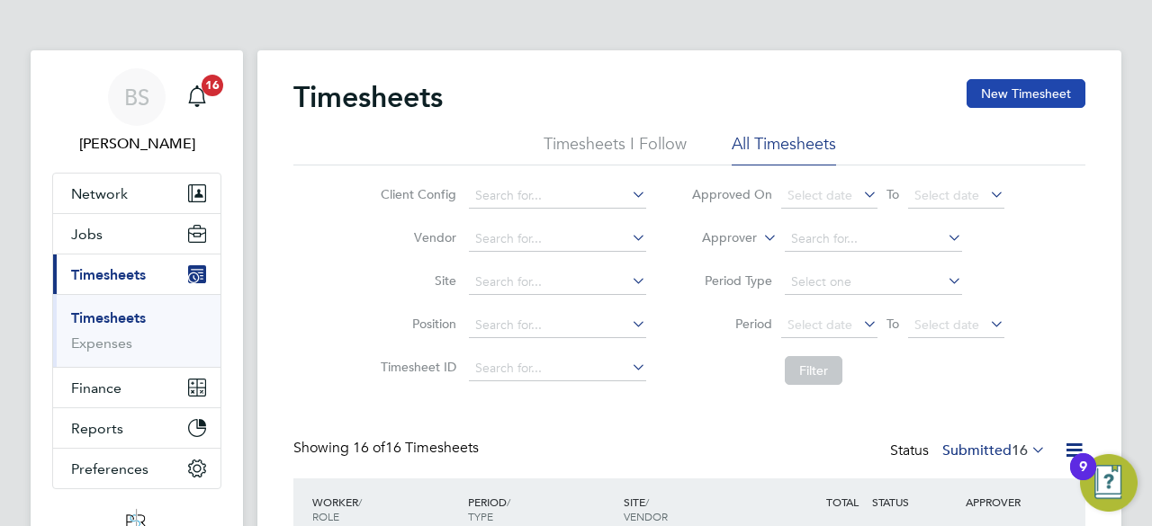
click at [1031, 92] on button "New Timesheet" at bounding box center [1026, 93] width 119 height 29
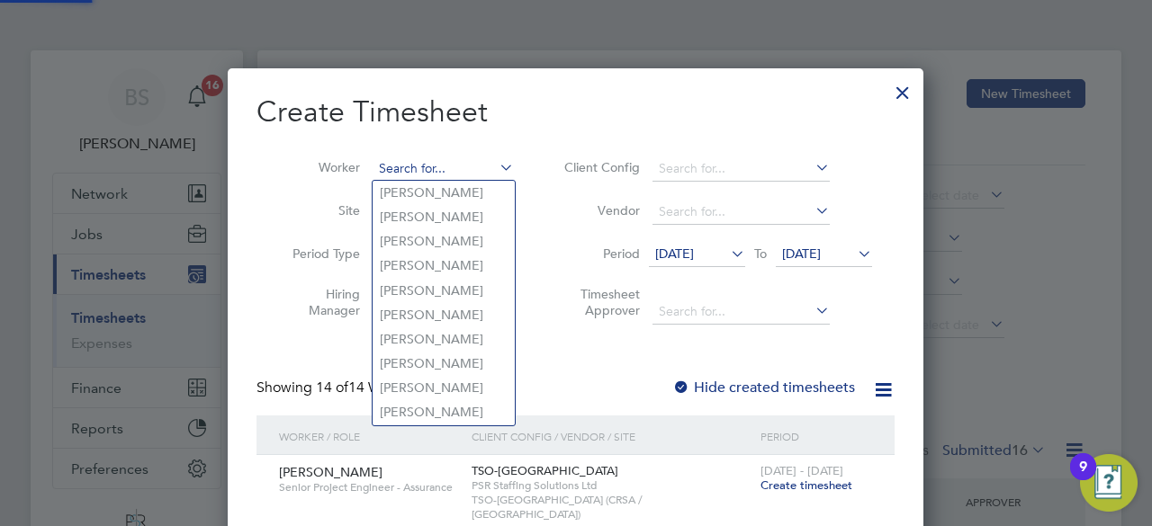
click at [432, 157] on input at bounding box center [443, 169] width 141 height 25
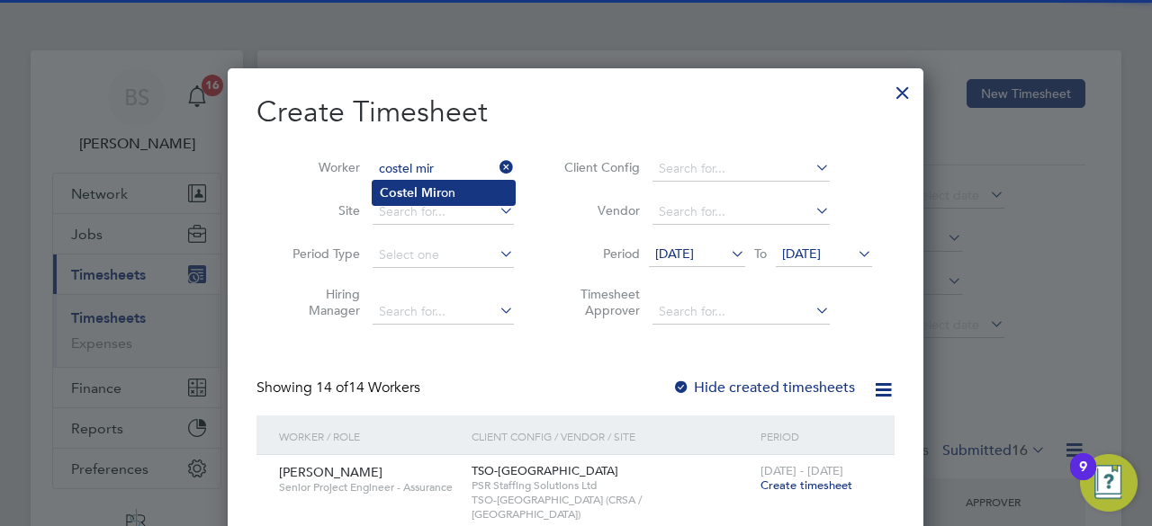
click at [439, 184] on li "Costel Mir on" at bounding box center [444, 193] width 142 height 24
type input "Costel Miron"
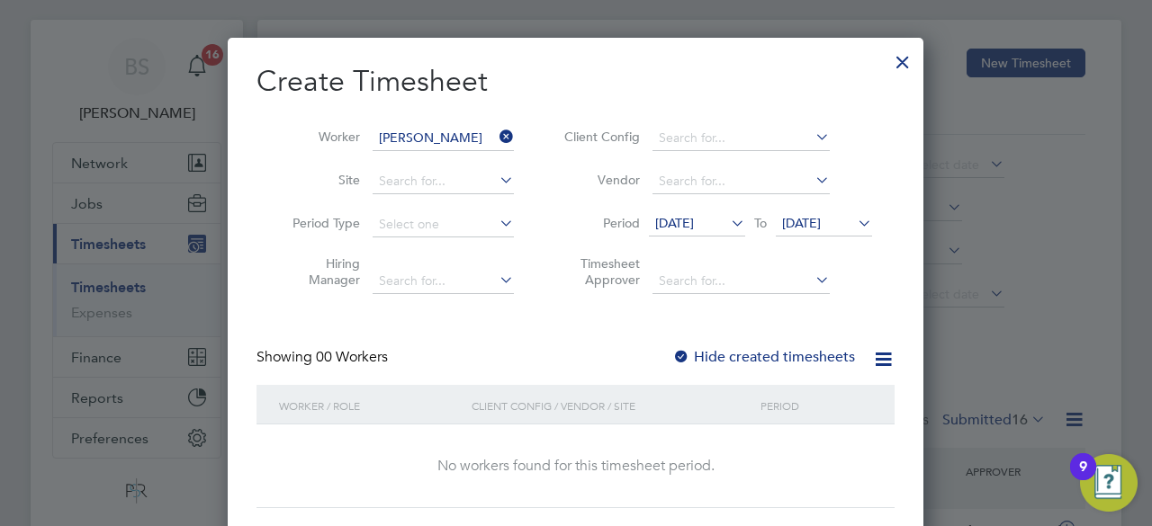
click at [694, 229] on span "11 Sep 2025" at bounding box center [674, 223] width 39 height 16
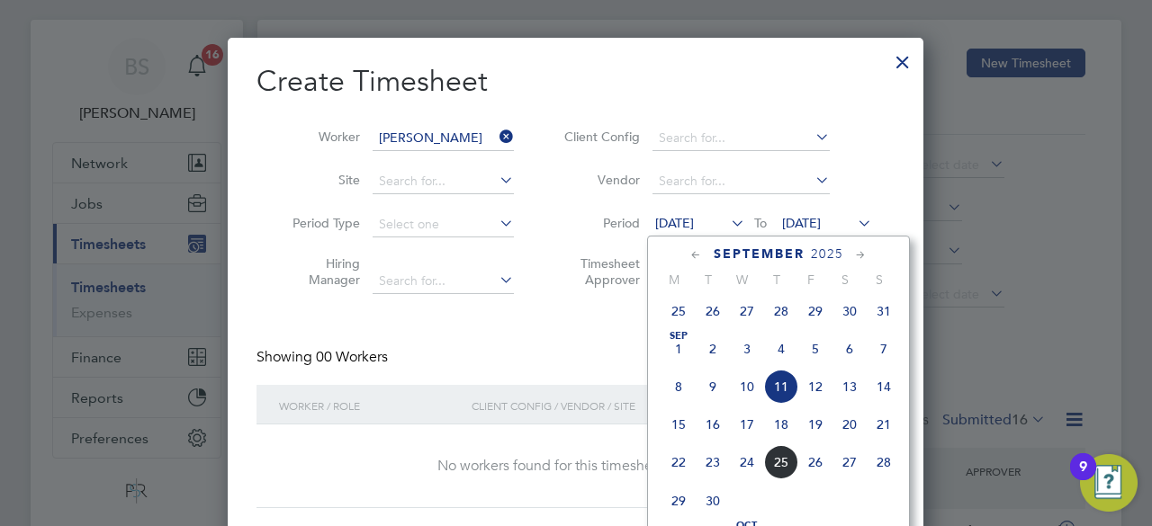
click at [697, 260] on icon at bounding box center [696, 256] width 17 height 20
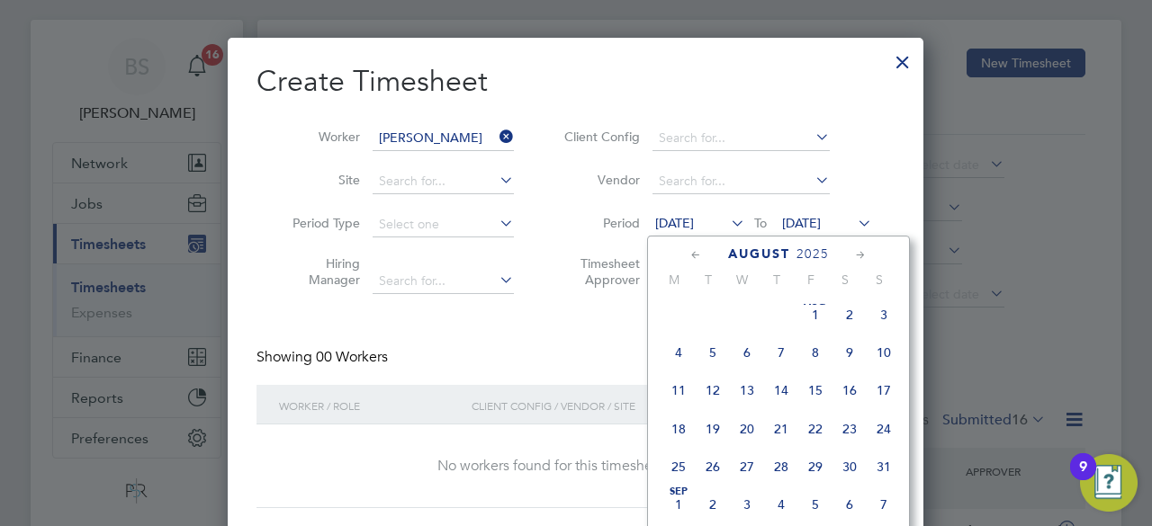
click at [697, 260] on icon at bounding box center [696, 256] width 17 height 20
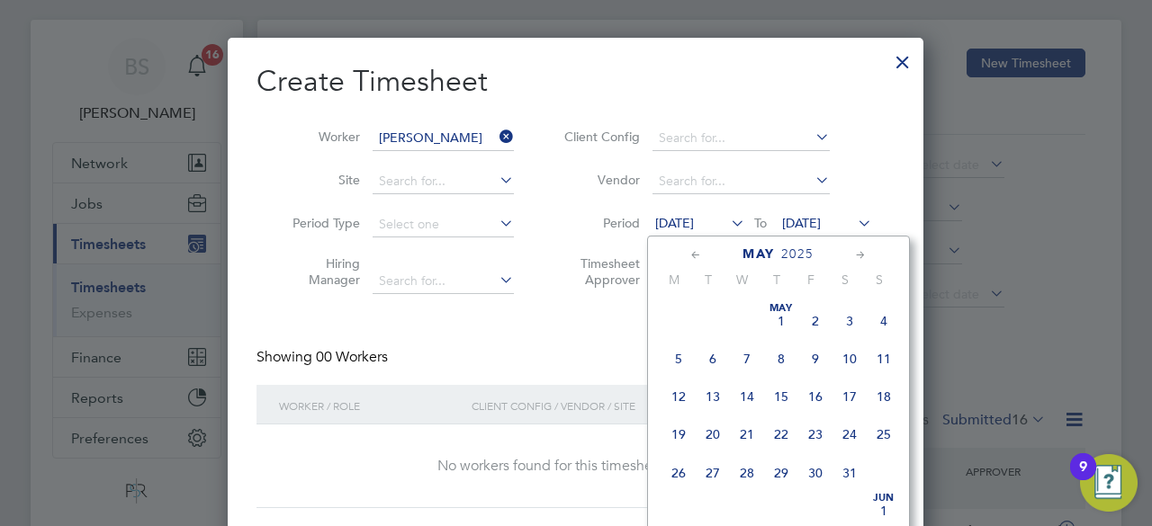
click at [697, 260] on icon at bounding box center [696, 256] width 17 height 20
click at [679, 480] on span "24" at bounding box center [678, 473] width 34 height 34
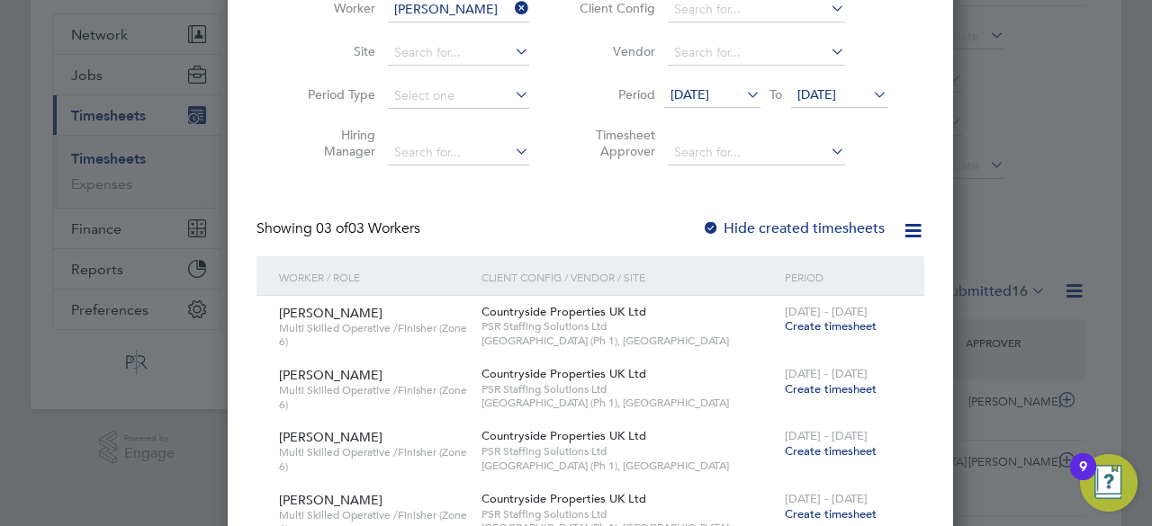
scroll to position [158, 0]
click at [869, 98] on icon at bounding box center [869, 95] width 0 height 25
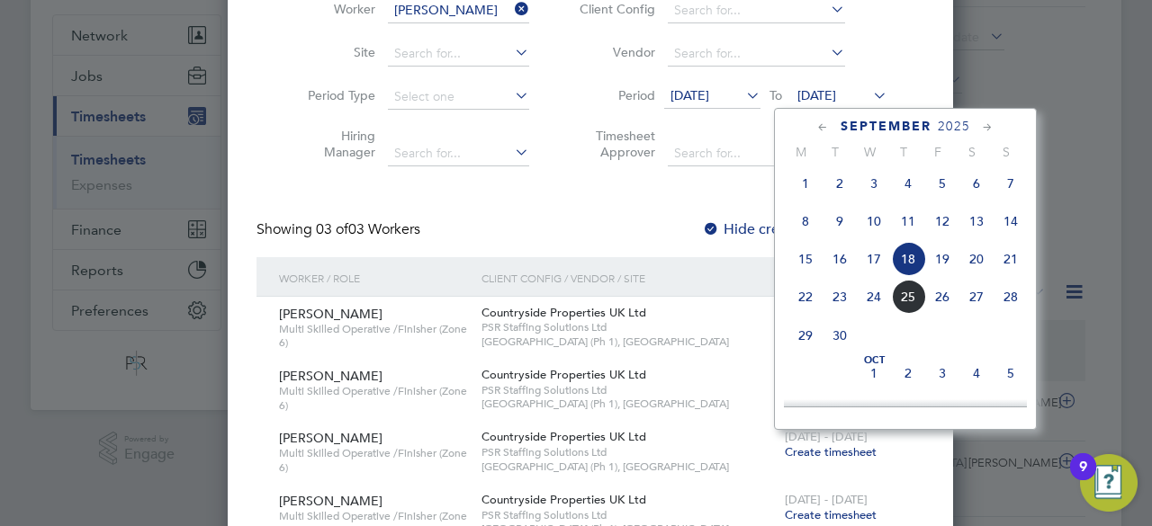
click at [823, 120] on icon at bounding box center [822, 128] width 17 height 20
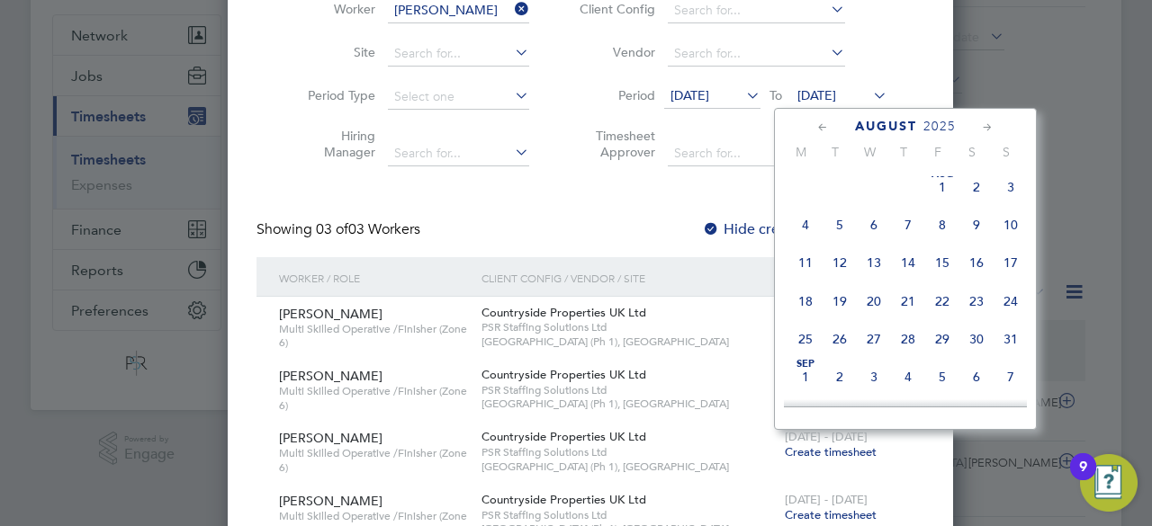
click at [823, 120] on icon at bounding box center [822, 128] width 17 height 20
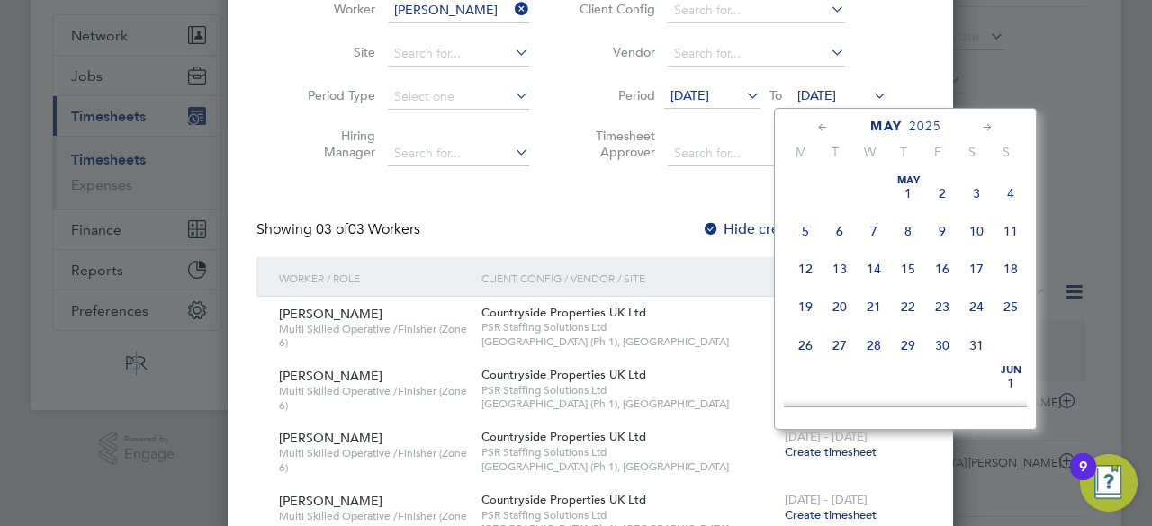
click at [823, 120] on icon at bounding box center [822, 128] width 17 height 20
click at [1020, 306] on span "27" at bounding box center [1011, 307] width 34 height 34
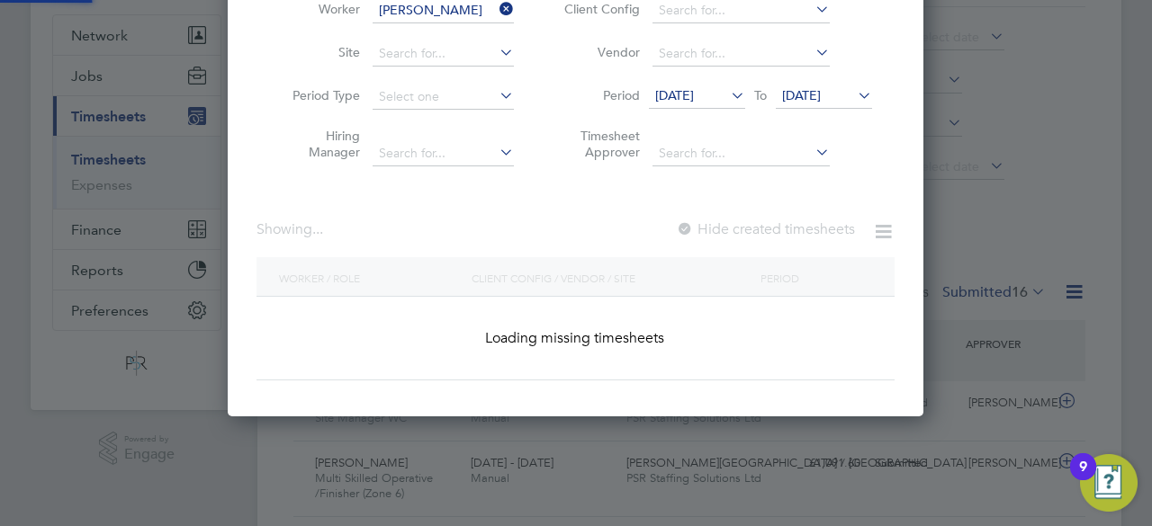
scroll to position [1413, 697]
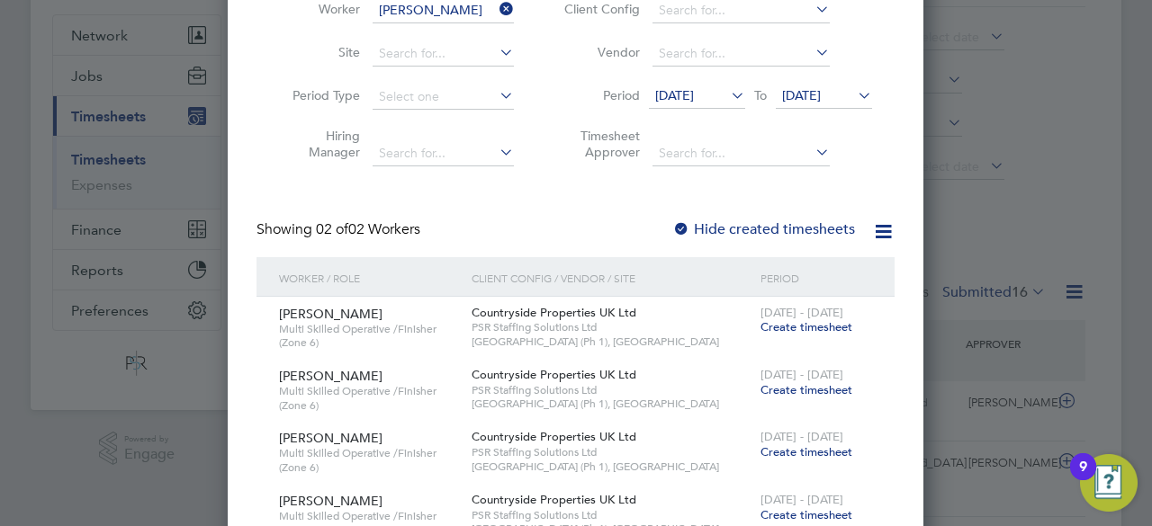
click at [796, 328] on span "Create timesheet" at bounding box center [806, 326] width 92 height 15
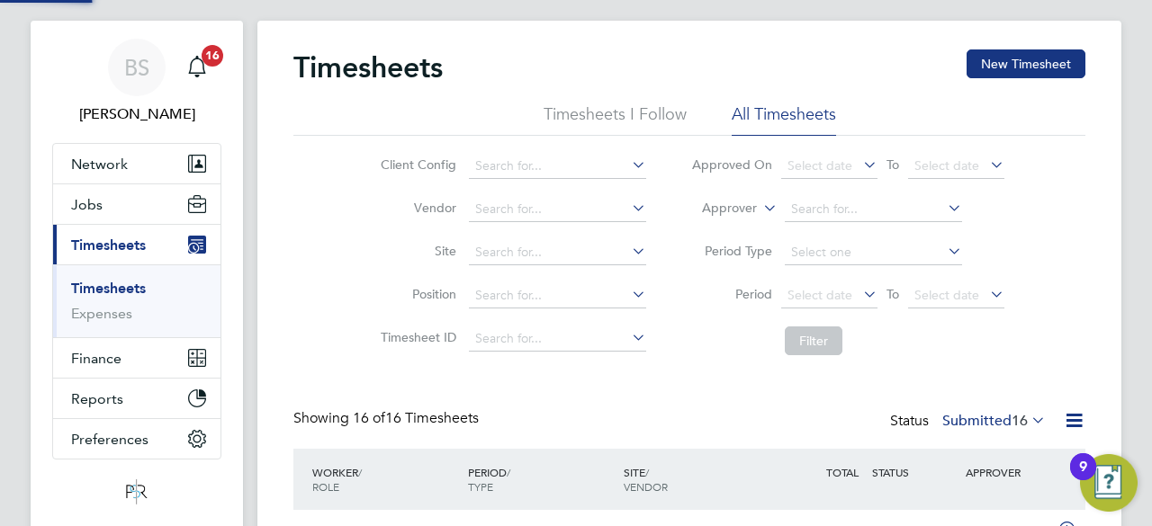
scroll to position [9, 9]
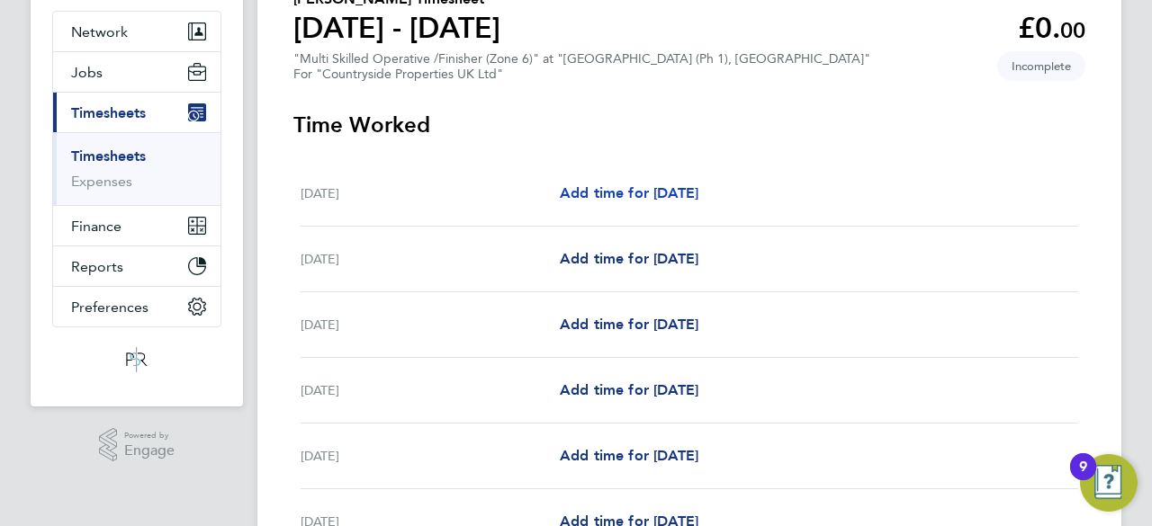
click at [614, 195] on span "Add time for Mon 24 Feb" at bounding box center [629, 192] width 139 height 17
select select "30"
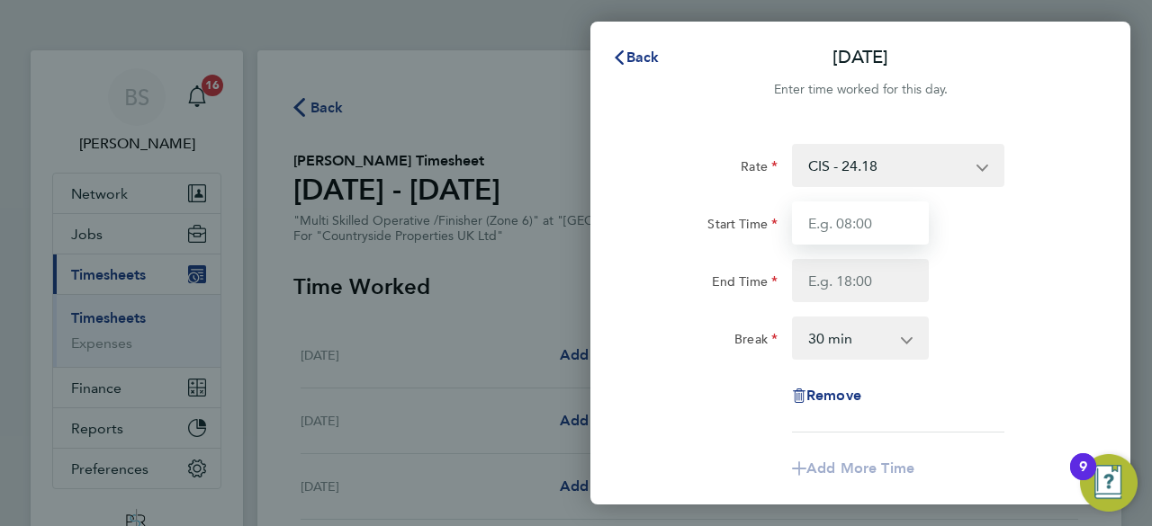
click at [875, 226] on input "Start Time" at bounding box center [860, 223] width 137 height 43
type input "07:30"
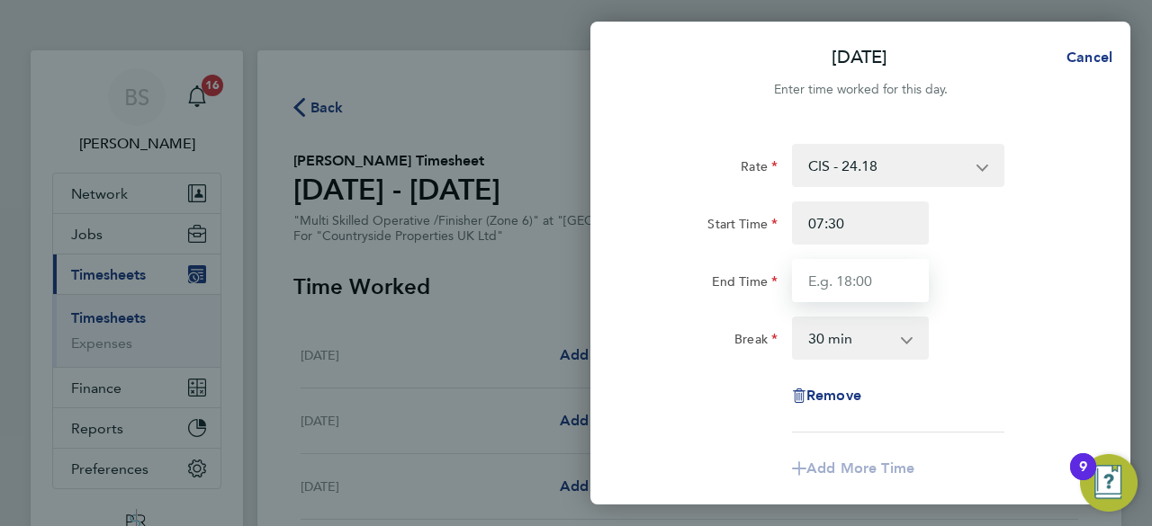
click at [855, 280] on input "End Time" at bounding box center [860, 280] width 137 height 43
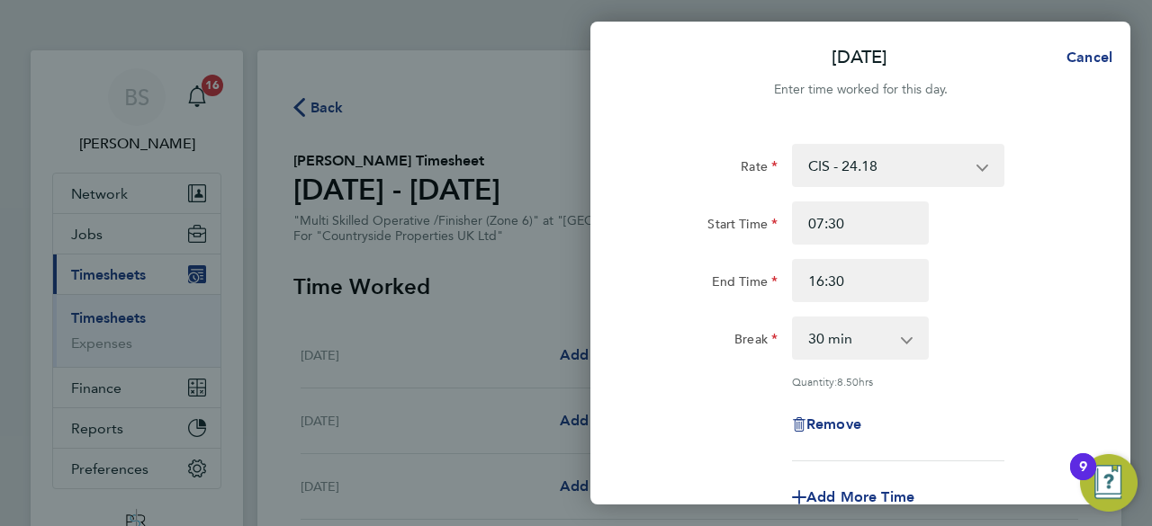
click at [940, 321] on div "Break 0 min 15 min 30 min 45 min 60 min 75 min 90 min" at bounding box center [861, 338] width 454 height 43
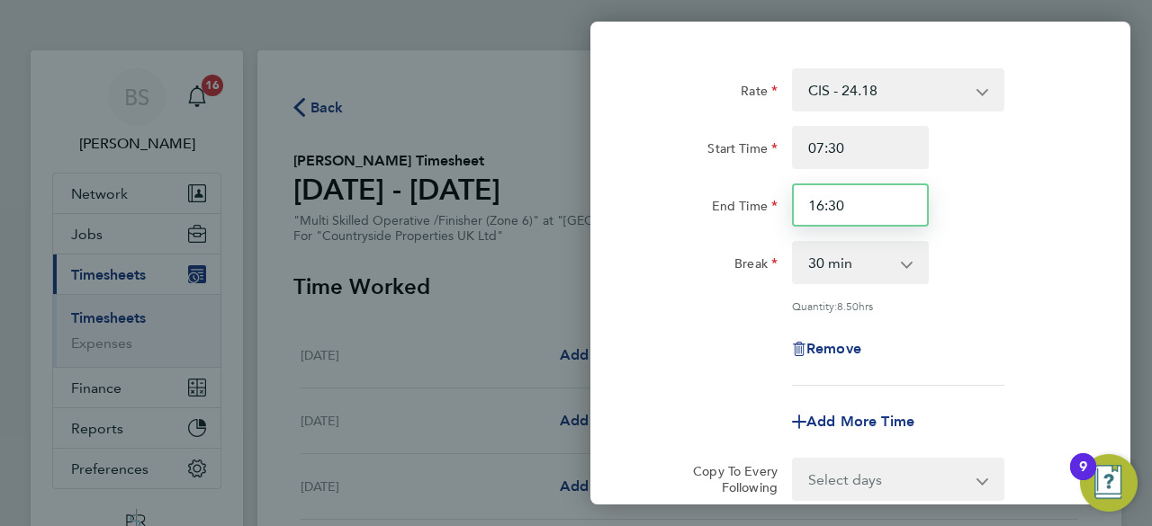
click at [826, 204] on input "16:30" at bounding box center [860, 205] width 137 height 43
type input "17:00"
click at [983, 363] on div "Remove" at bounding box center [861, 349] width 454 height 43
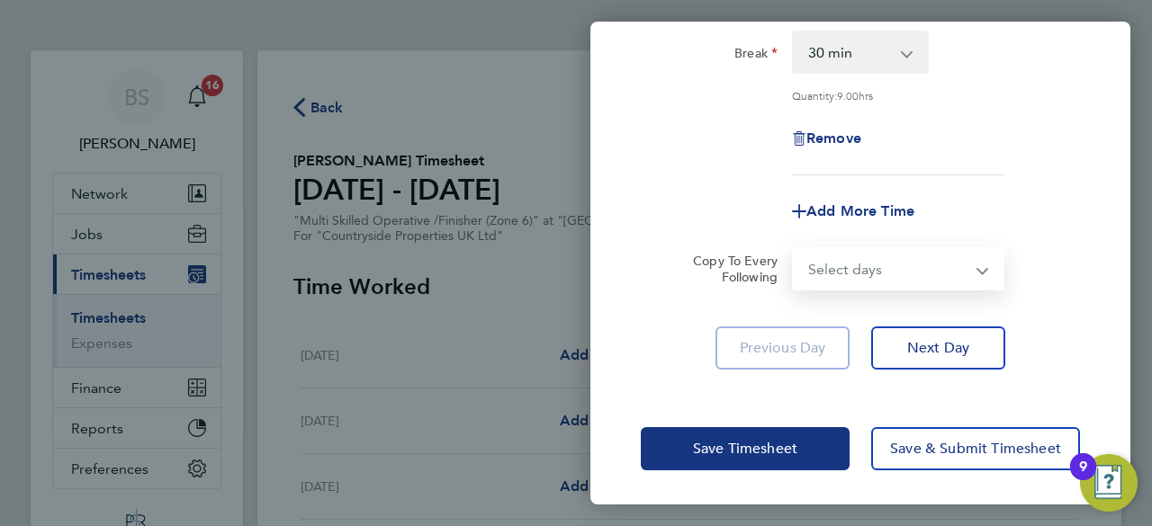
click at [844, 273] on select "Select days Day Weekday (Mon-Fri) Weekend (Sat-Sun) Tuesday Wednesday Thursday …" at bounding box center [888, 269] width 189 height 40
select select "DAY"
click at [794, 249] on select "Select days Day Weekday (Mon-Fri) Weekend (Sat-Sun) Tuesday Wednesday Thursday …" at bounding box center [888, 269] width 189 height 40
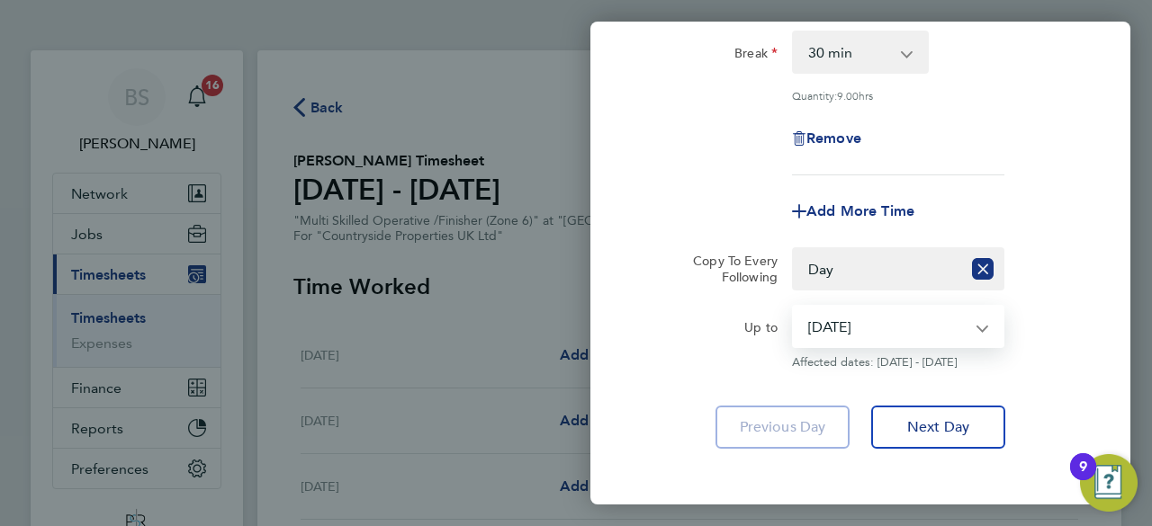
click at [844, 328] on select "25 Feb 2025 26 Feb 2025 27 Feb 2025 28 Feb 2025 01 Mar 2025 02 Mar 2025" at bounding box center [887, 327] width 187 height 40
select select "2025-02-28"
click at [794, 307] on select "25 Feb 2025 26 Feb 2025 27 Feb 2025 28 Feb 2025 01 Mar 2025 02 Mar 2025" at bounding box center [887, 327] width 187 height 40
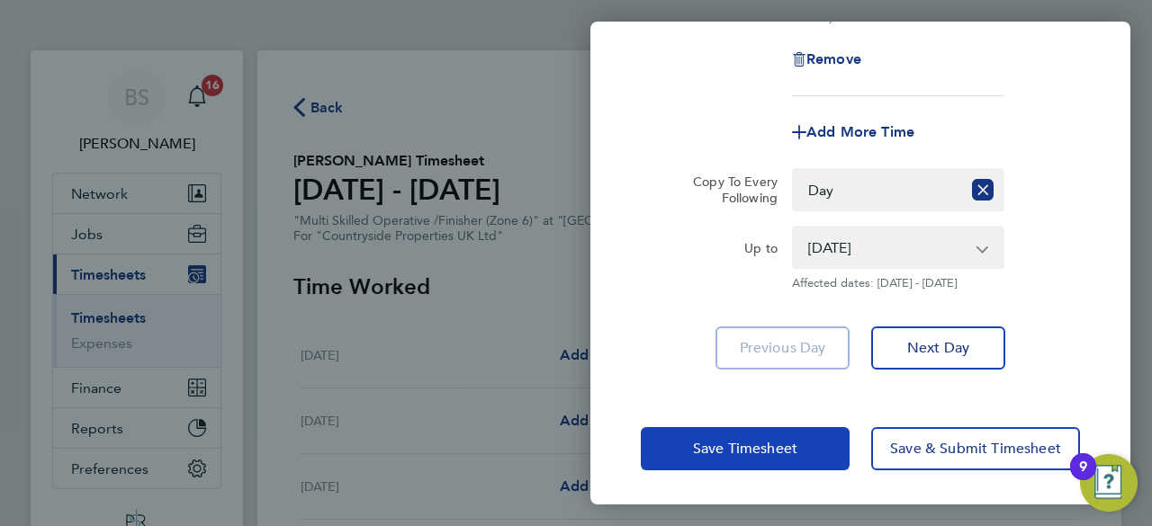
click at [797, 439] on button "Save Timesheet" at bounding box center [745, 448] width 209 height 43
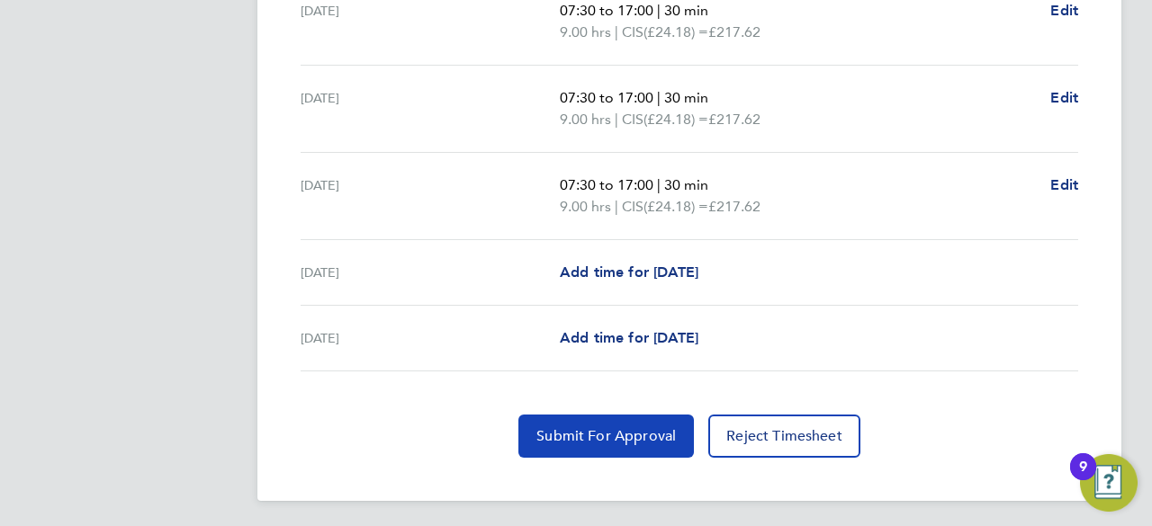
click at [675, 435] on span "Submit For Approval" at bounding box center [605, 436] width 139 height 18
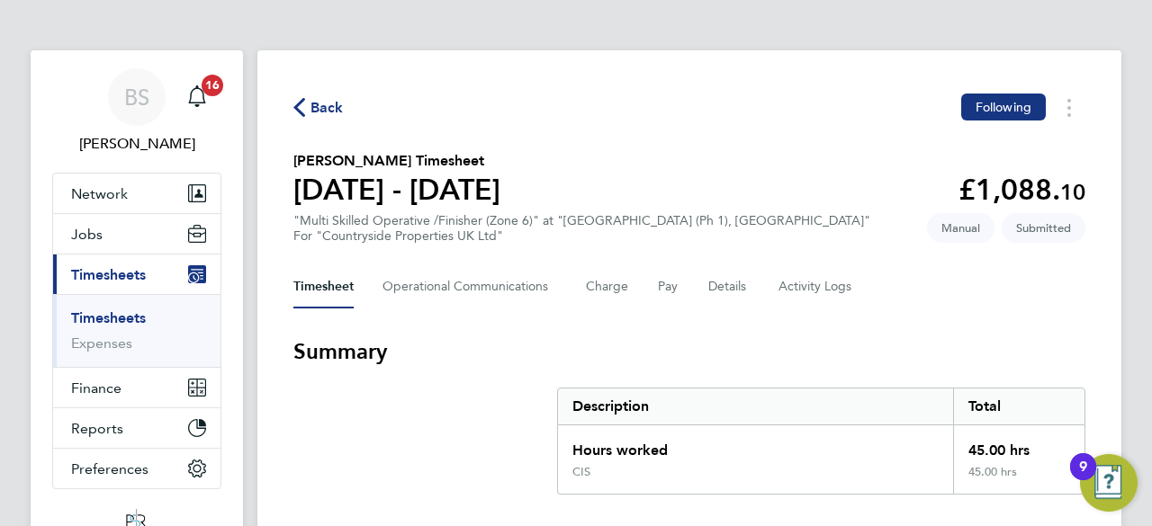
click at [326, 115] on span "Back" at bounding box center [326, 108] width 33 height 22
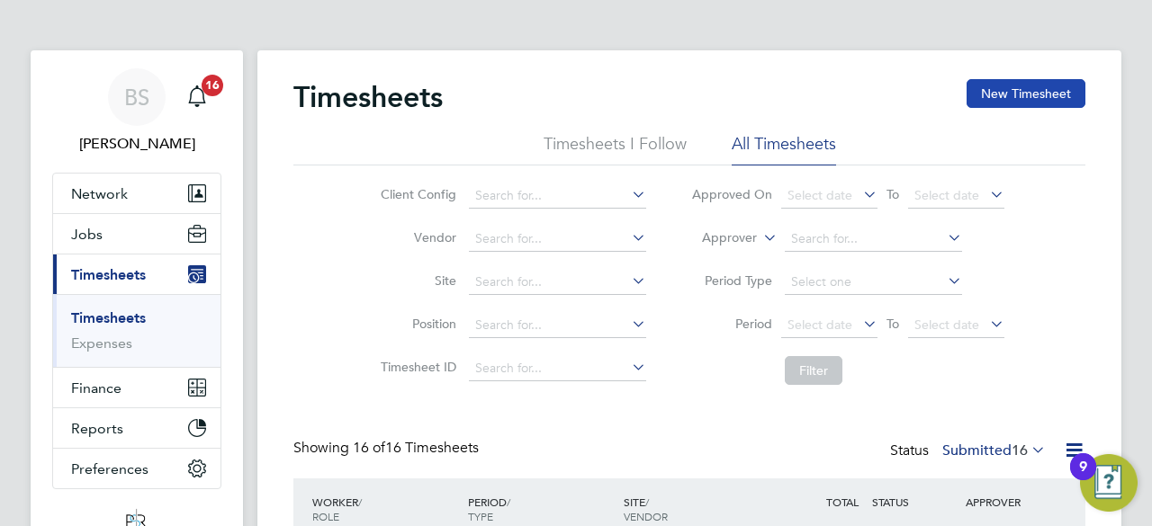
click at [985, 100] on button "New Timesheet" at bounding box center [1026, 93] width 119 height 29
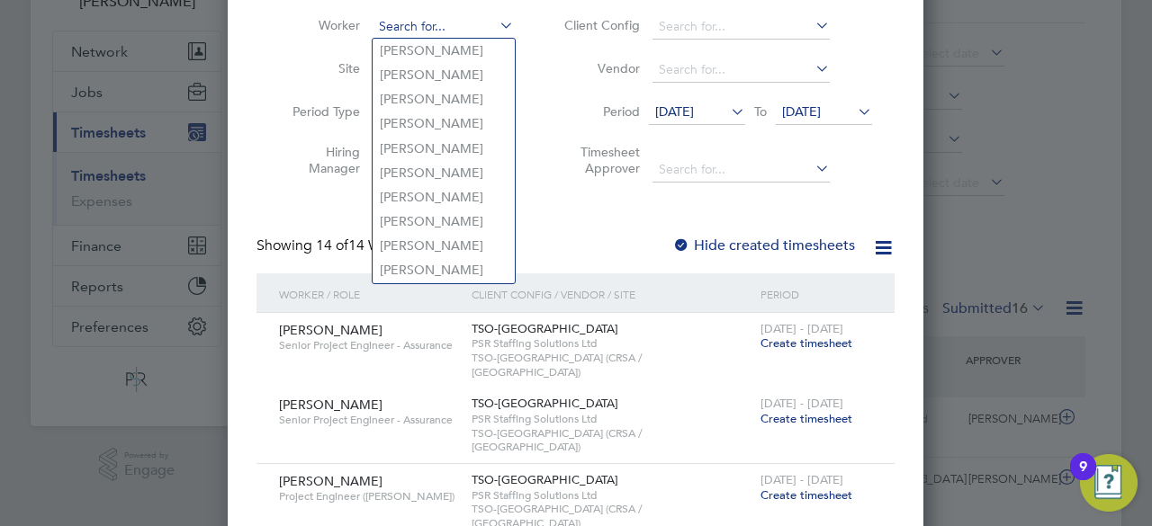
click at [475, 29] on input at bounding box center [443, 26] width 141 height 25
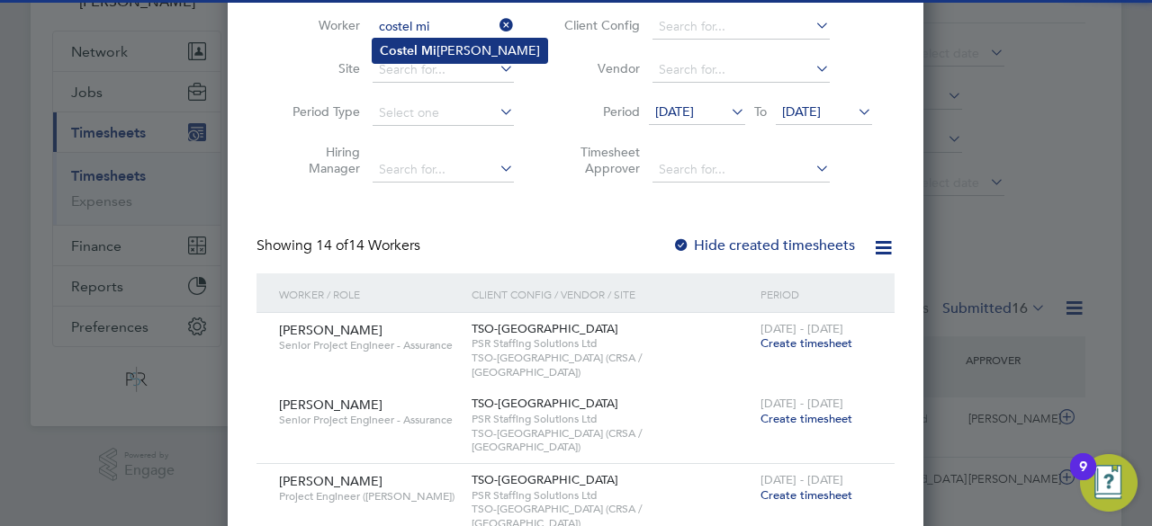
click at [464, 54] on li "Costel Mi ron" at bounding box center [460, 51] width 175 height 24
type input "Costel Miron"
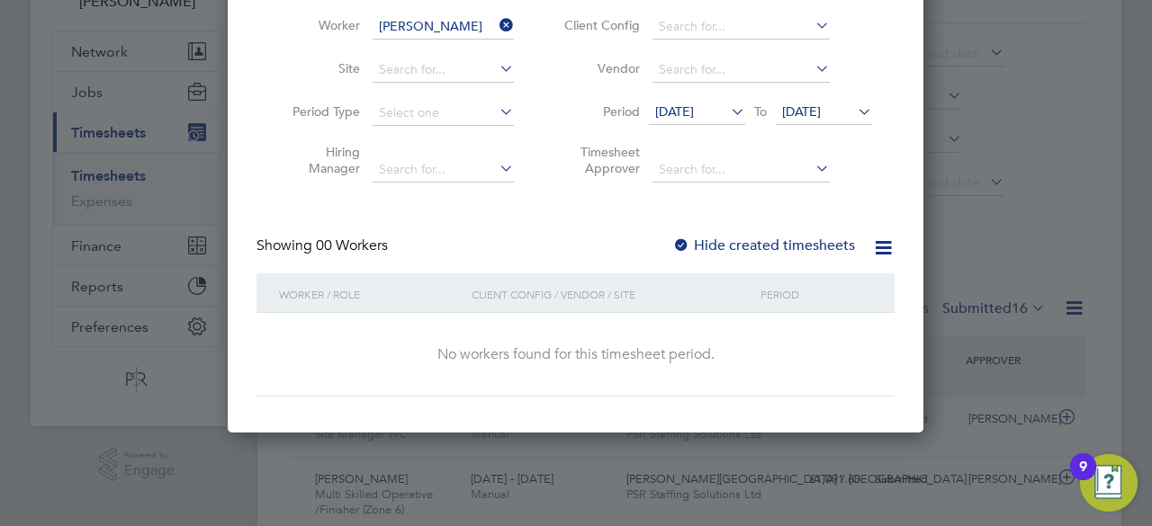
click at [694, 112] on span "11 Sep 2025" at bounding box center [674, 111] width 39 height 16
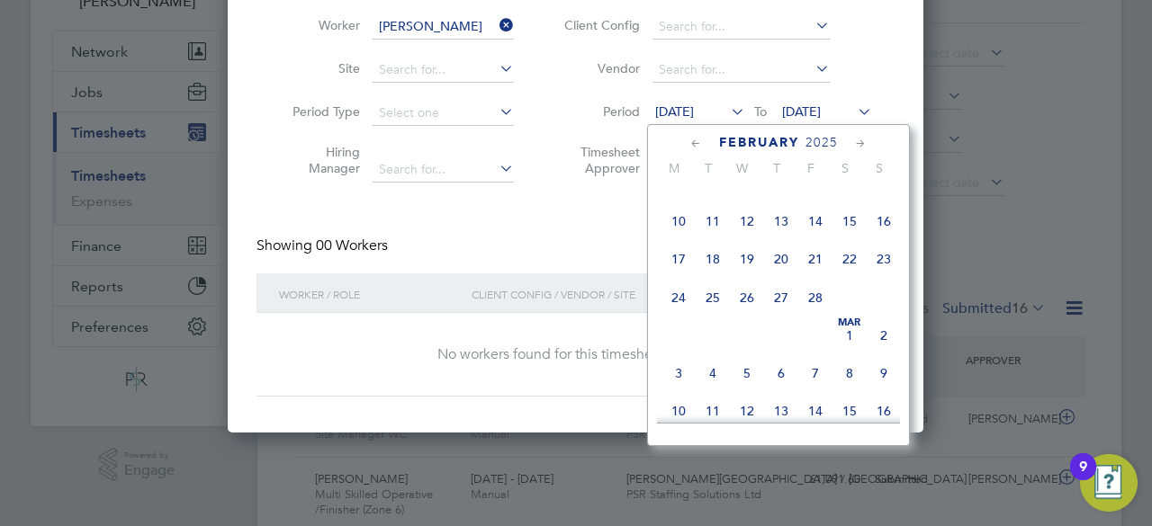
click at [670, 377] on span "3" at bounding box center [678, 373] width 34 height 34
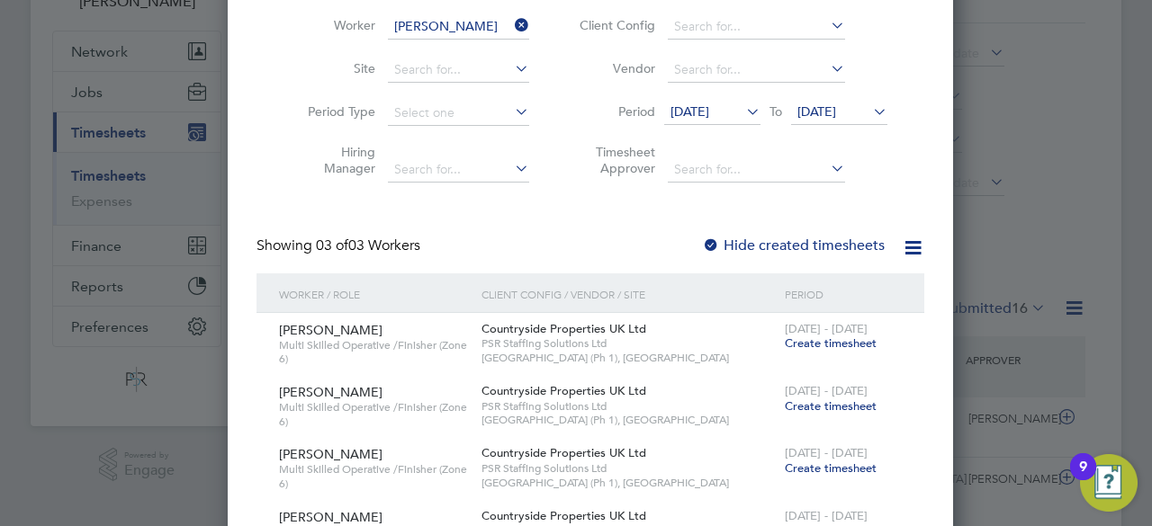
click at [796, 343] on span "Create timesheet" at bounding box center [831, 343] width 92 height 15
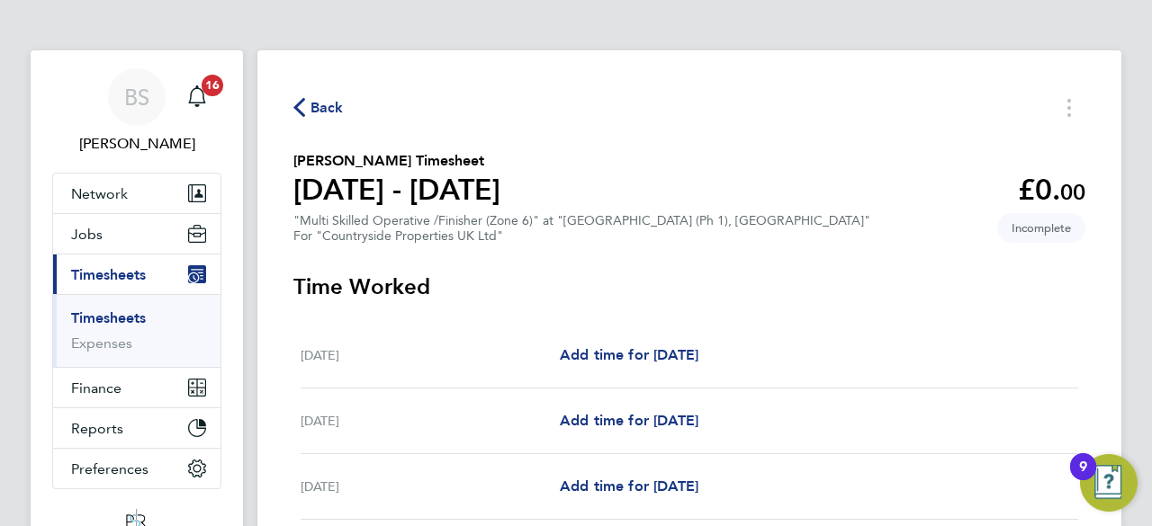
click at [310, 94] on div "Back" at bounding box center [689, 108] width 792 height 28
click at [319, 107] on span "Back" at bounding box center [326, 108] width 33 height 22
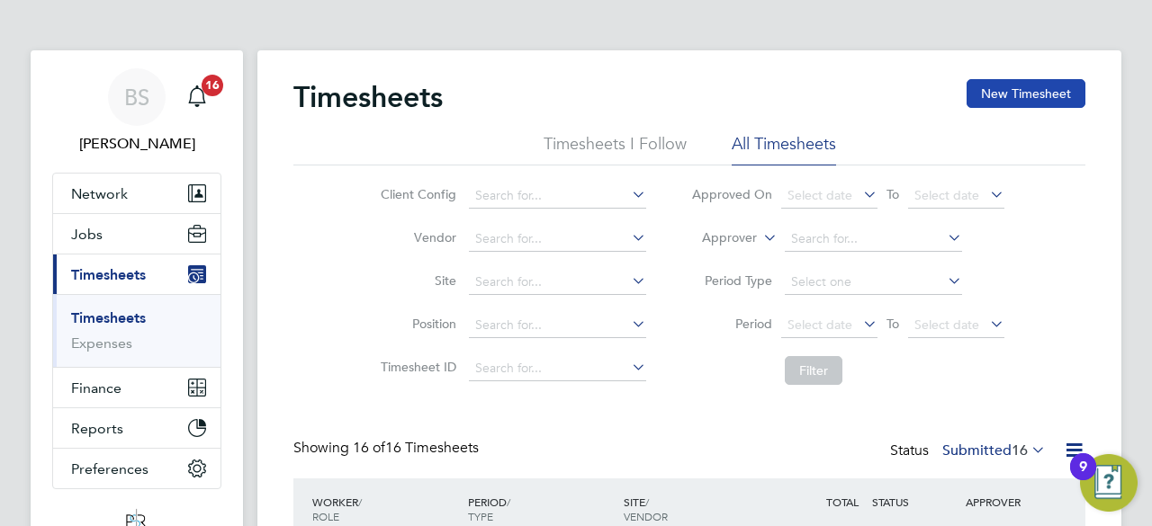
click at [1025, 85] on button "New Timesheet" at bounding box center [1026, 93] width 119 height 29
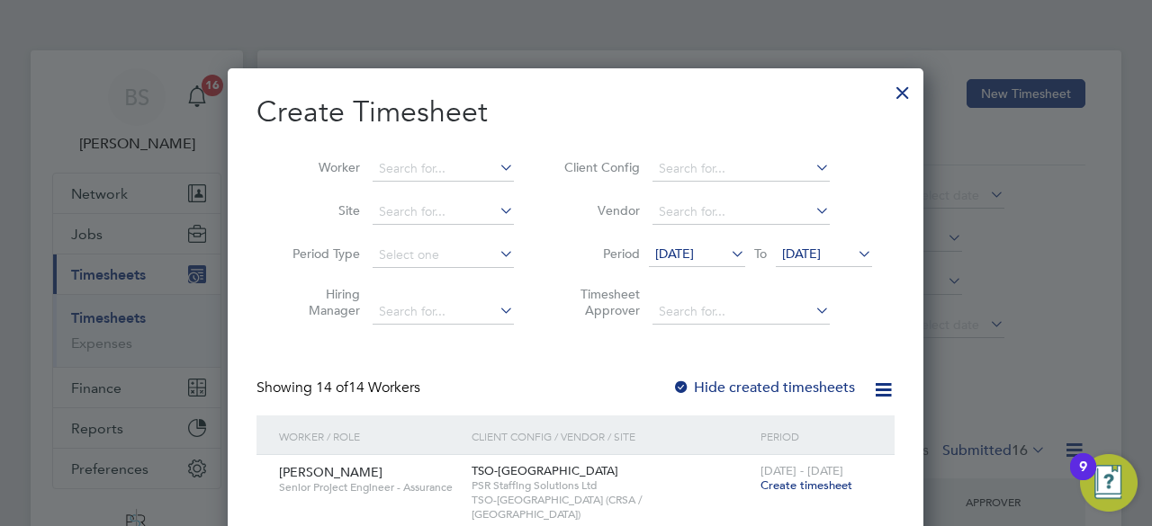
click at [418, 156] on li "Worker" at bounding box center [396, 169] width 280 height 43
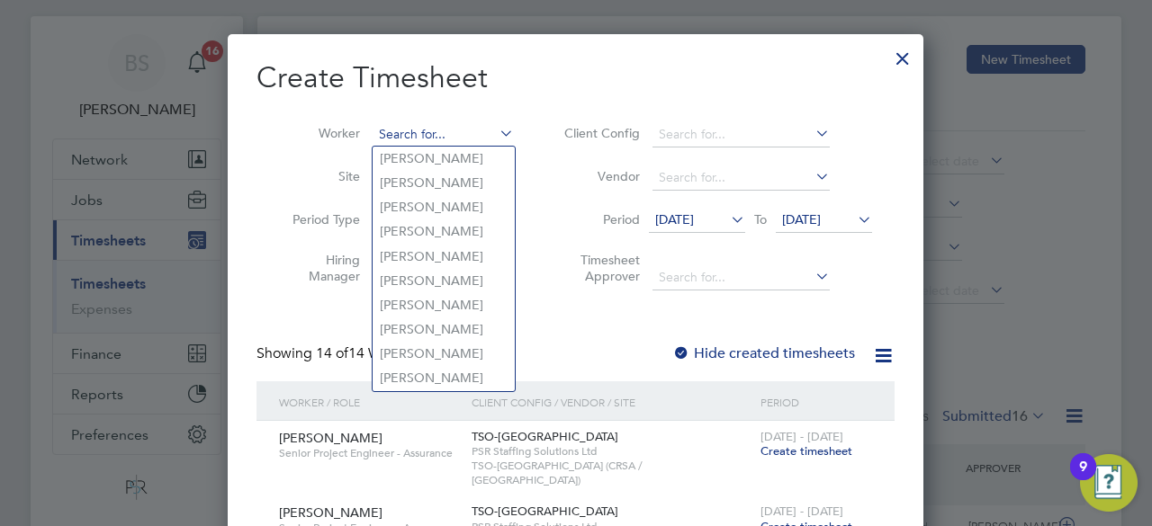
click at [437, 138] on input at bounding box center [443, 134] width 141 height 25
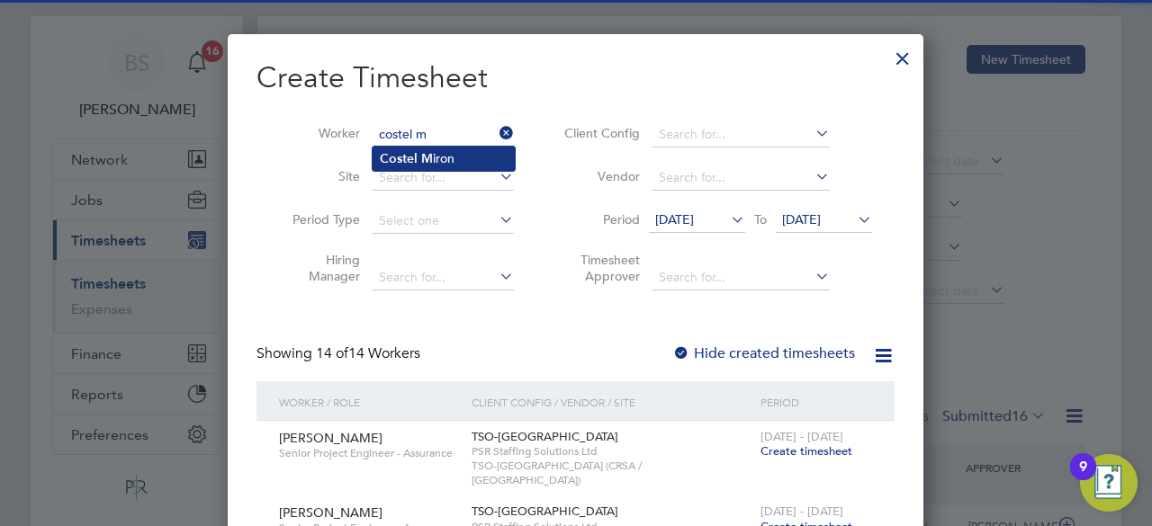
click at [436, 150] on li "Costel M iron" at bounding box center [444, 159] width 142 height 24
type input "Costel Miron"
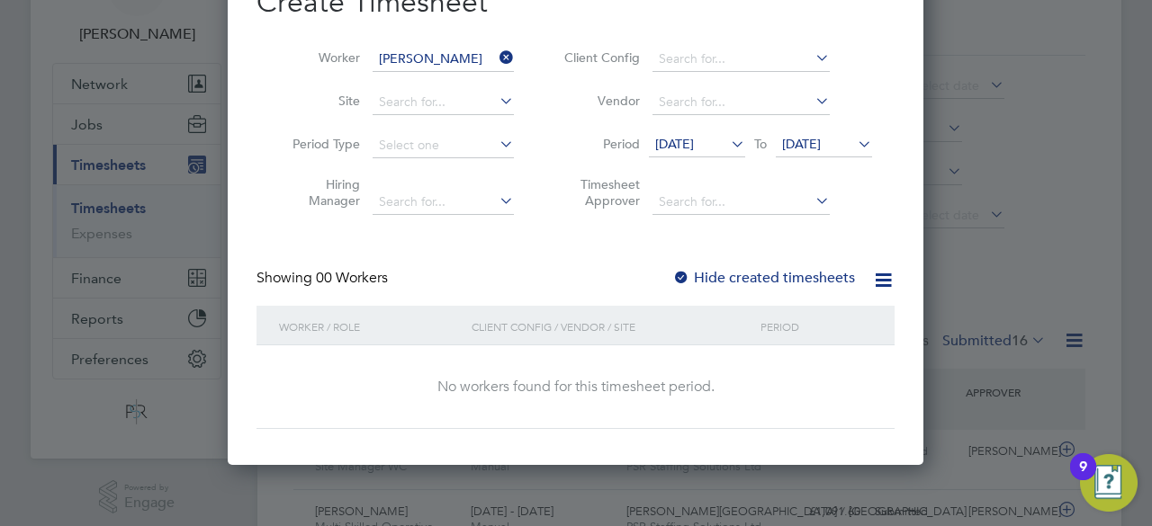
click at [694, 143] on span "11 Sep 2025" at bounding box center [674, 144] width 39 height 16
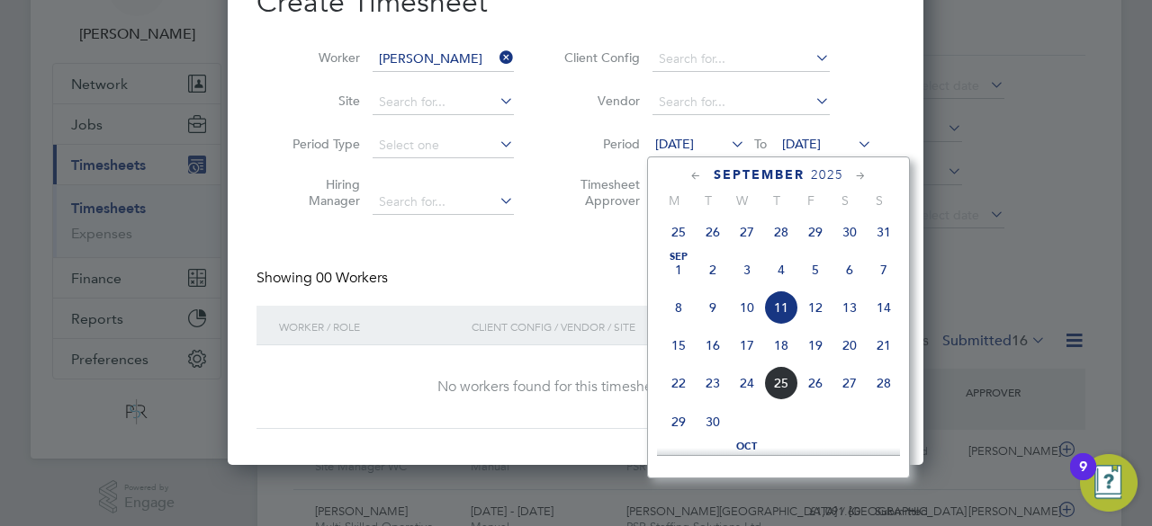
click at [698, 183] on icon at bounding box center [696, 176] width 17 height 20
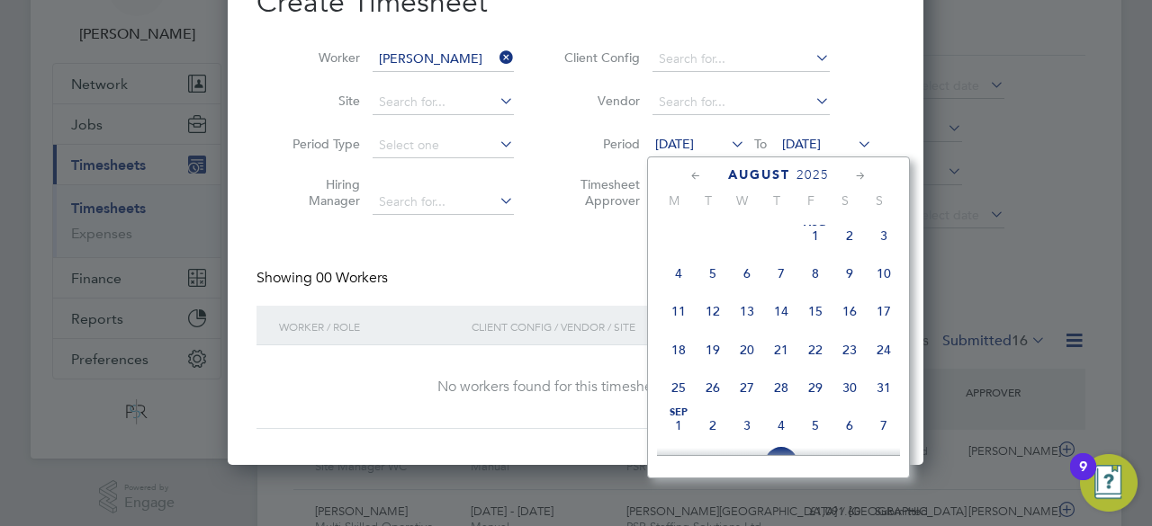
click at [698, 183] on icon at bounding box center [696, 176] width 17 height 20
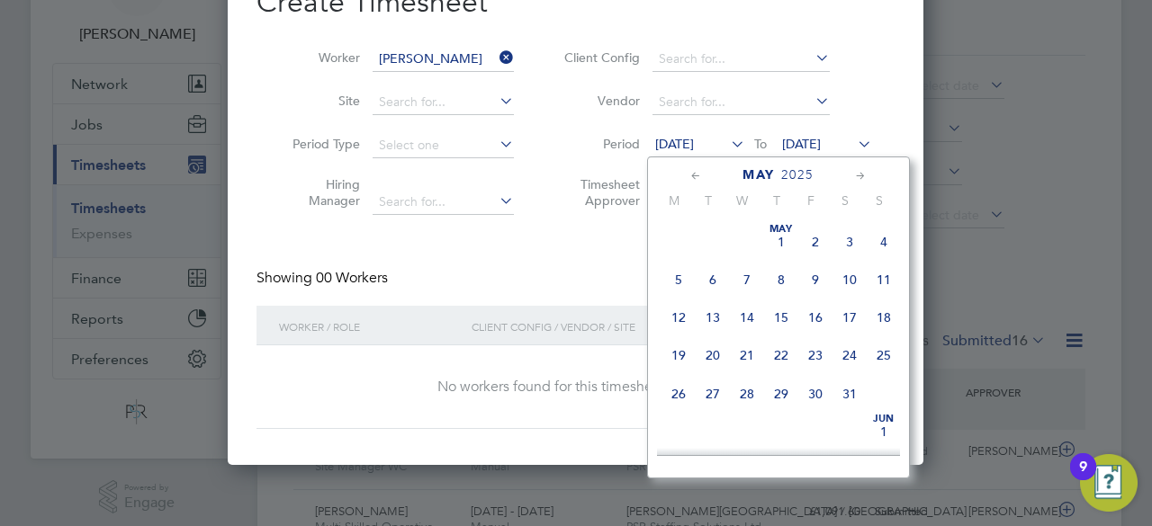
click at [698, 183] on icon at bounding box center [696, 176] width 17 height 20
click at [679, 395] on span "24" at bounding box center [678, 393] width 34 height 34
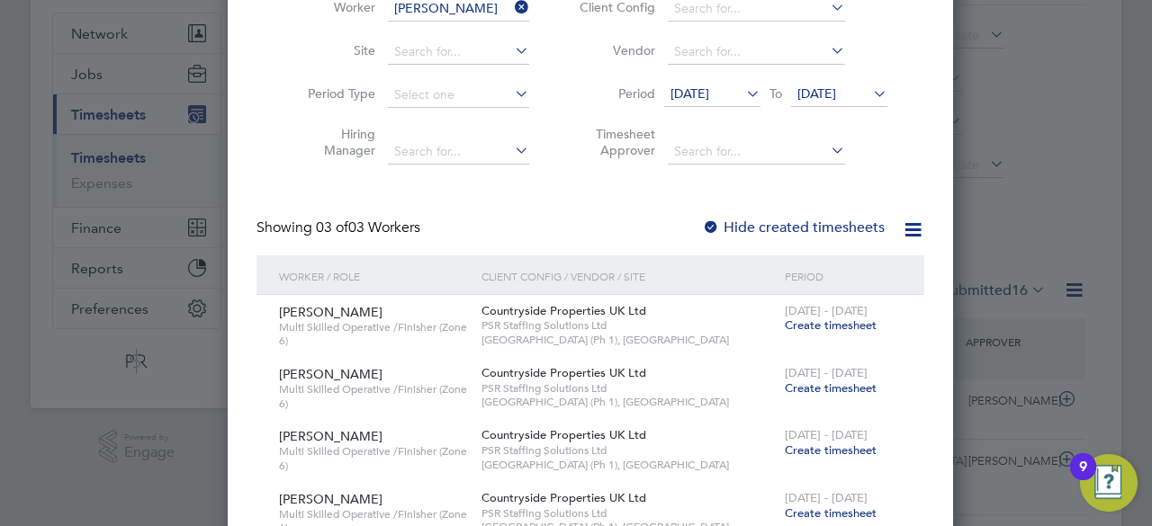
click at [811, 96] on span "18 Sep 2025" at bounding box center [816, 93] width 39 height 16
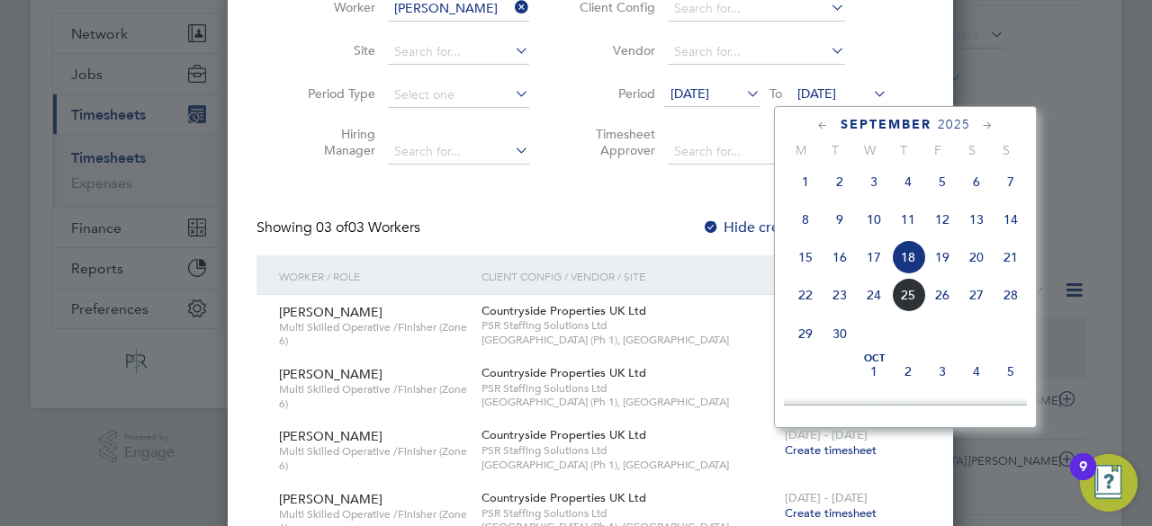
click at [817, 123] on icon at bounding box center [822, 126] width 17 height 20
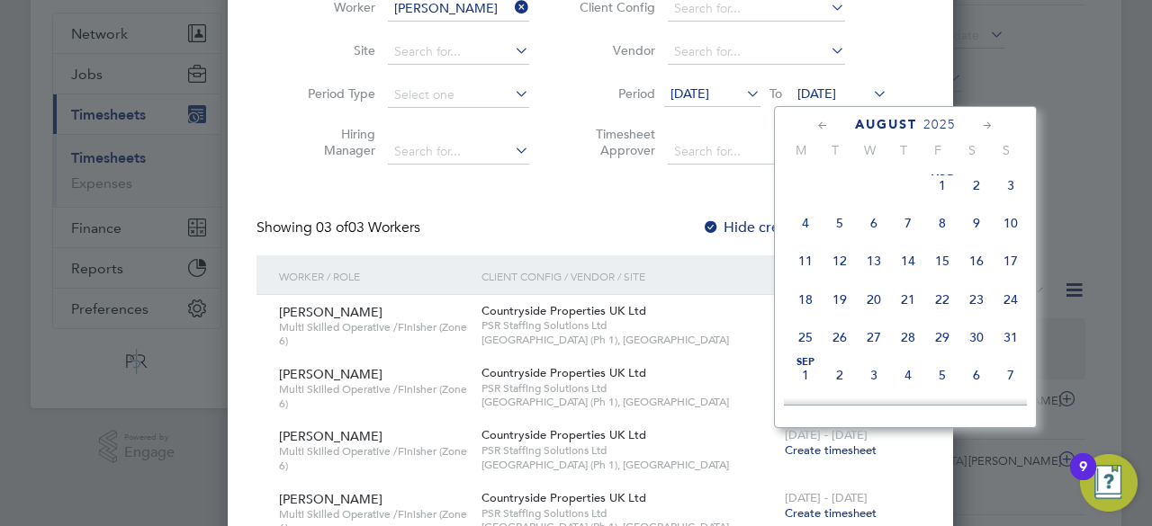
click at [817, 123] on icon at bounding box center [822, 126] width 17 height 20
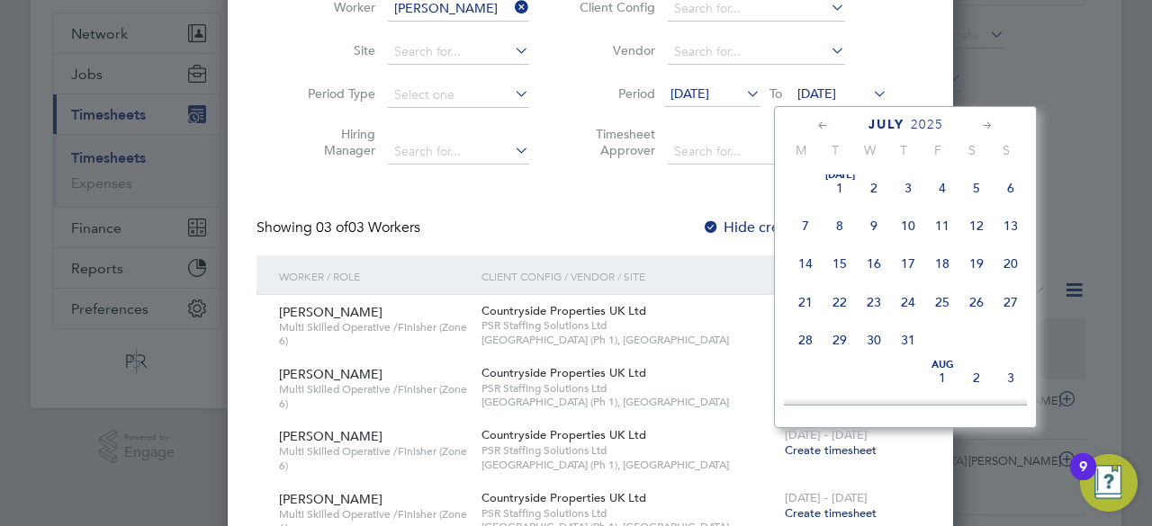
click at [817, 123] on icon at bounding box center [822, 126] width 17 height 20
click at [829, 130] on icon at bounding box center [822, 126] width 17 height 20
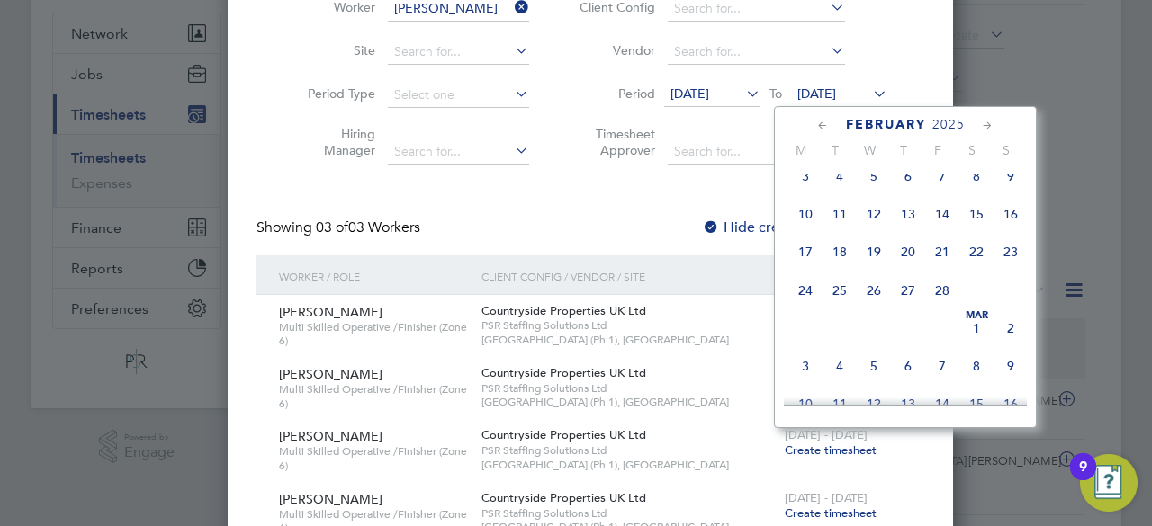
click at [1013, 333] on span "2" at bounding box center [1011, 328] width 34 height 34
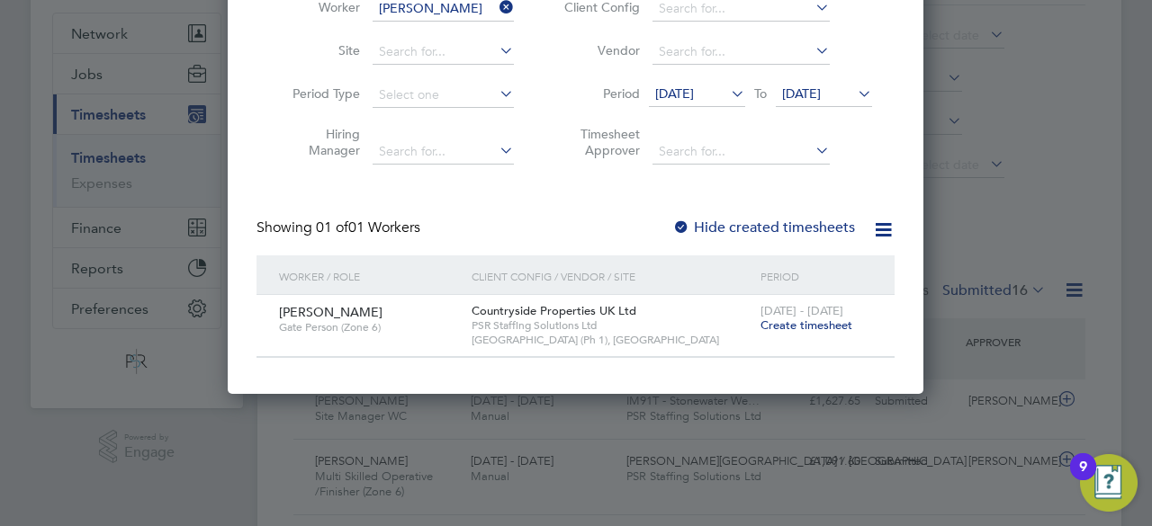
click at [696, 228] on label "Hide created timesheets" at bounding box center [763, 228] width 183 height 18
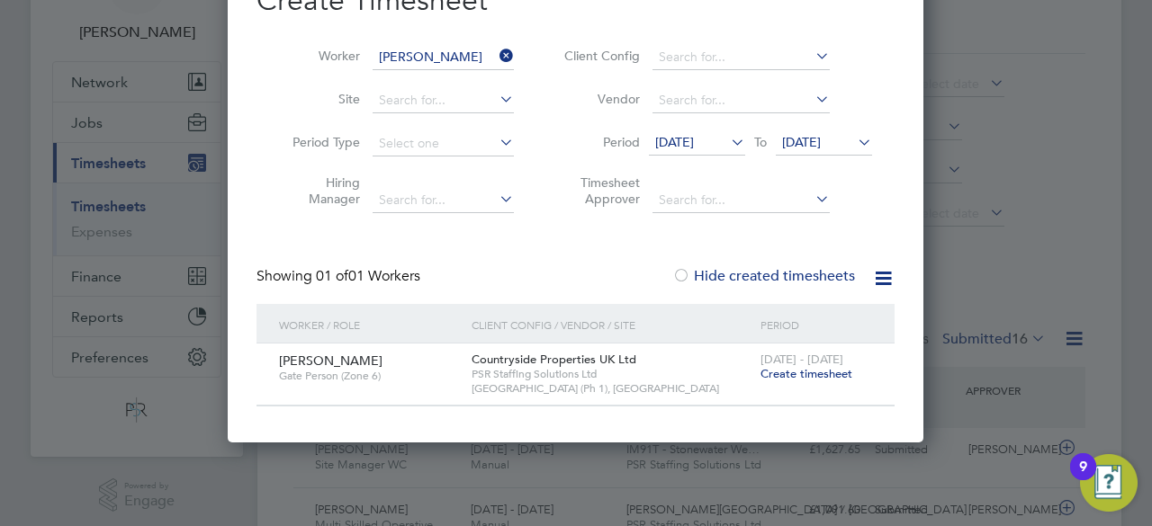
click at [711, 128] on li "Period 24 Feb 2025 To 02 Mar 2025" at bounding box center [715, 143] width 358 height 43
click at [694, 138] on span "24 Feb 2025" at bounding box center [674, 142] width 39 height 16
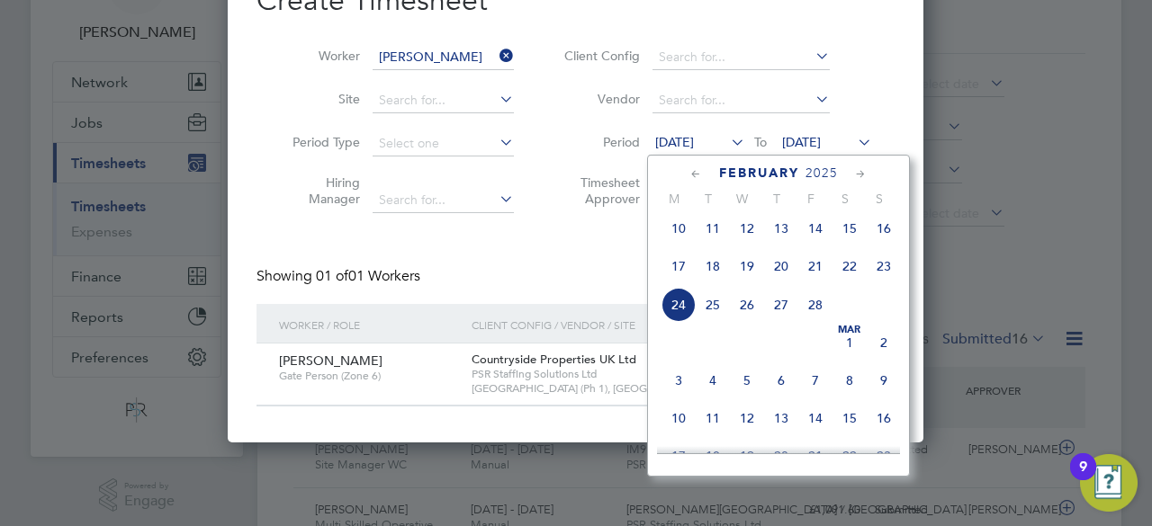
click at [673, 314] on span "24" at bounding box center [678, 305] width 34 height 34
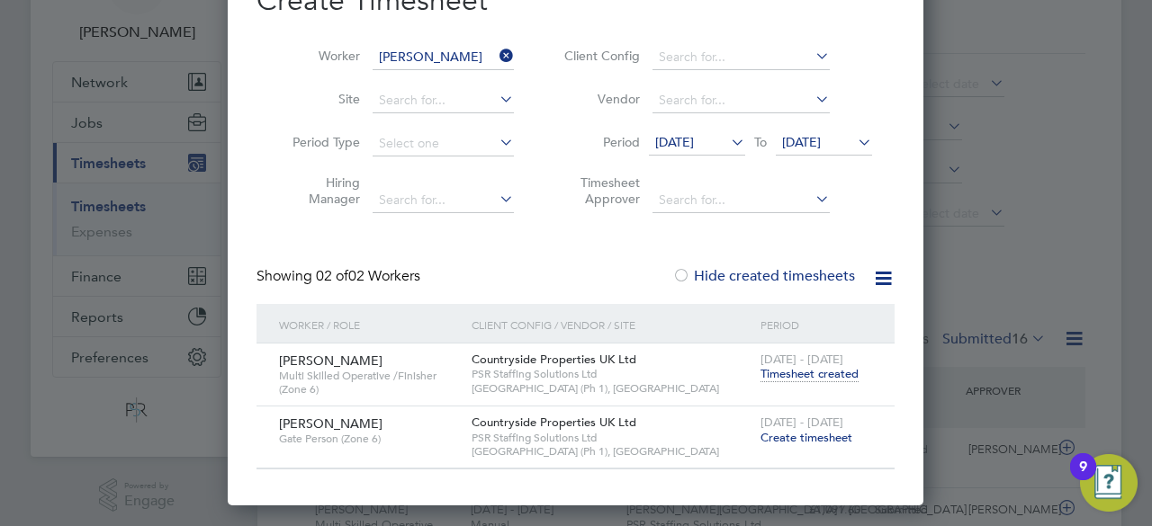
click at [808, 370] on span "Timesheet created" at bounding box center [809, 374] width 98 height 16
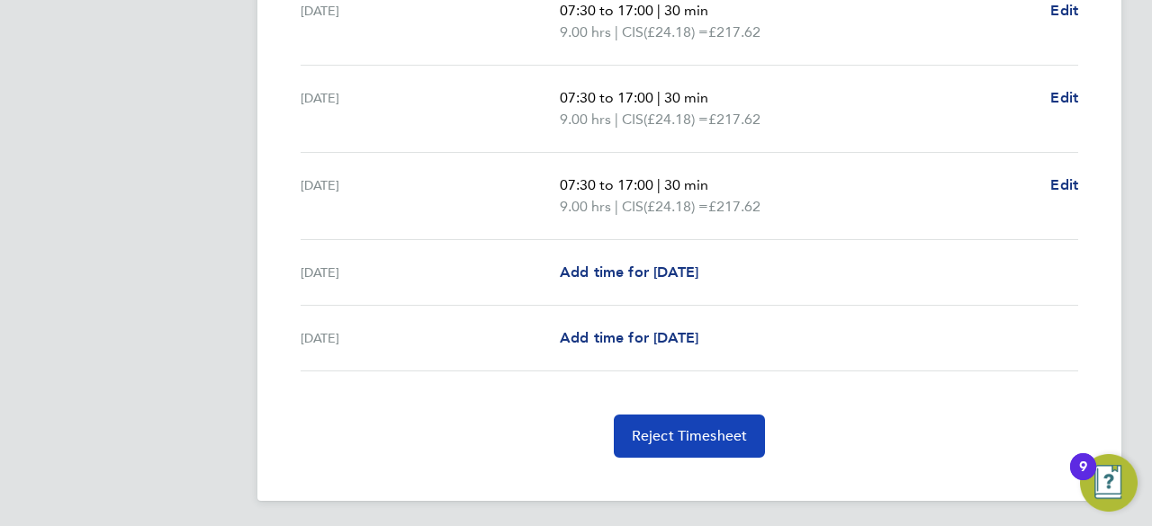
click at [691, 421] on button "Reject Timesheet" at bounding box center [690, 436] width 152 height 43
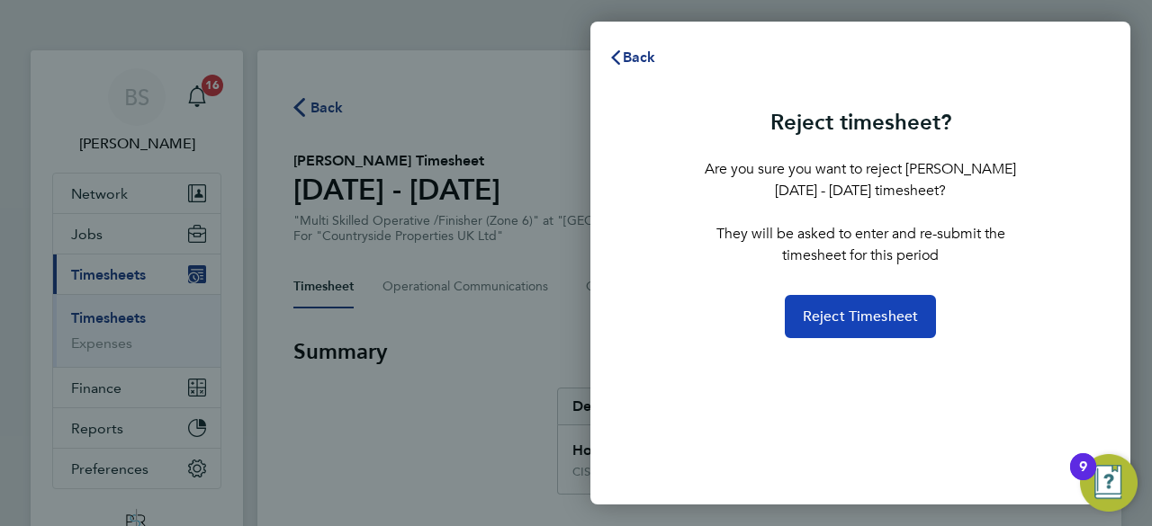
click at [826, 310] on span "Reject Timesheet" at bounding box center [861, 317] width 116 height 18
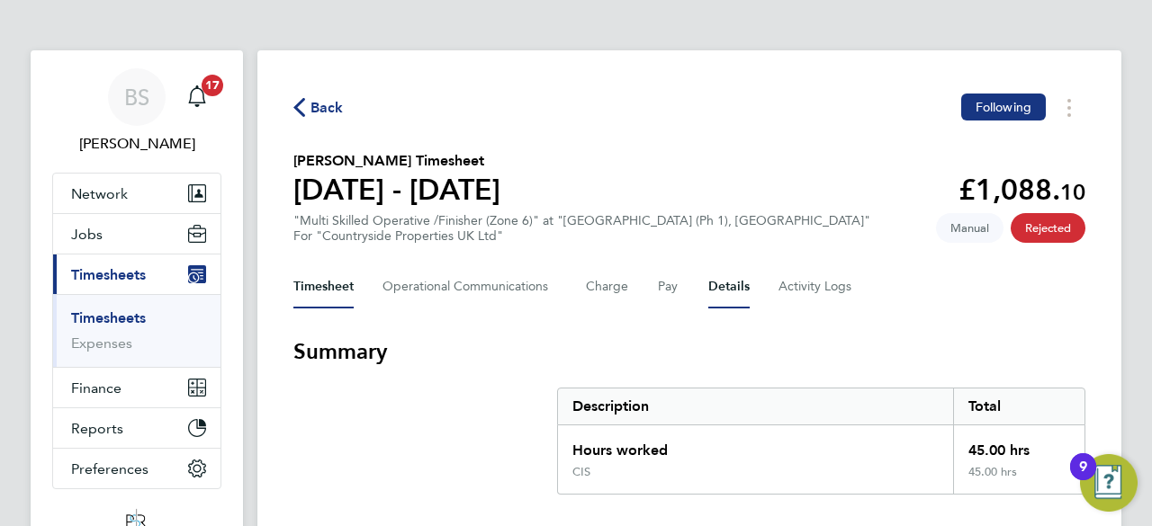
click at [708, 285] on button "Details" at bounding box center [728, 286] width 41 height 43
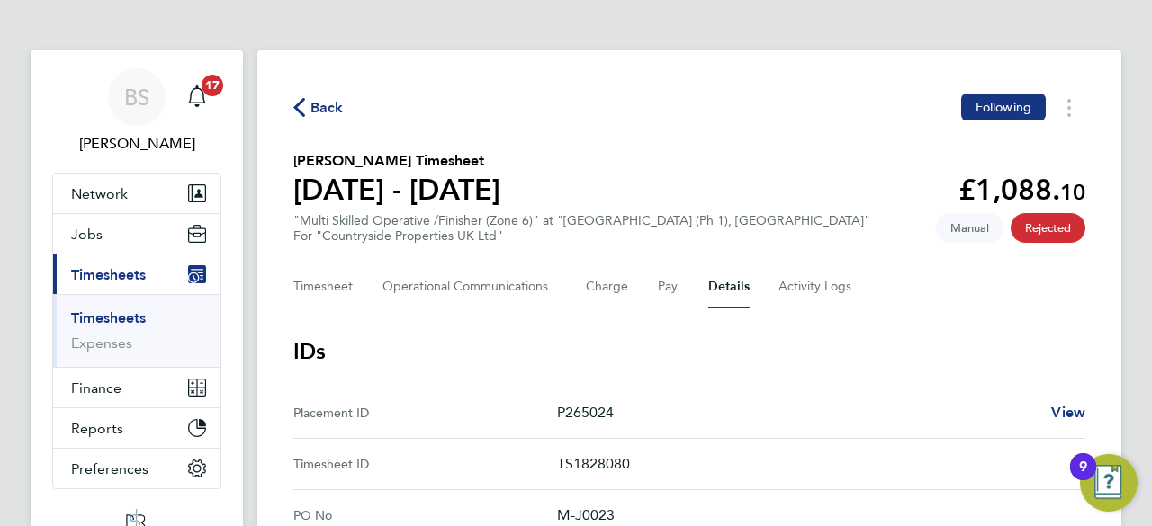
click at [145, 316] on link "Timesheets" at bounding box center [108, 318] width 75 height 17
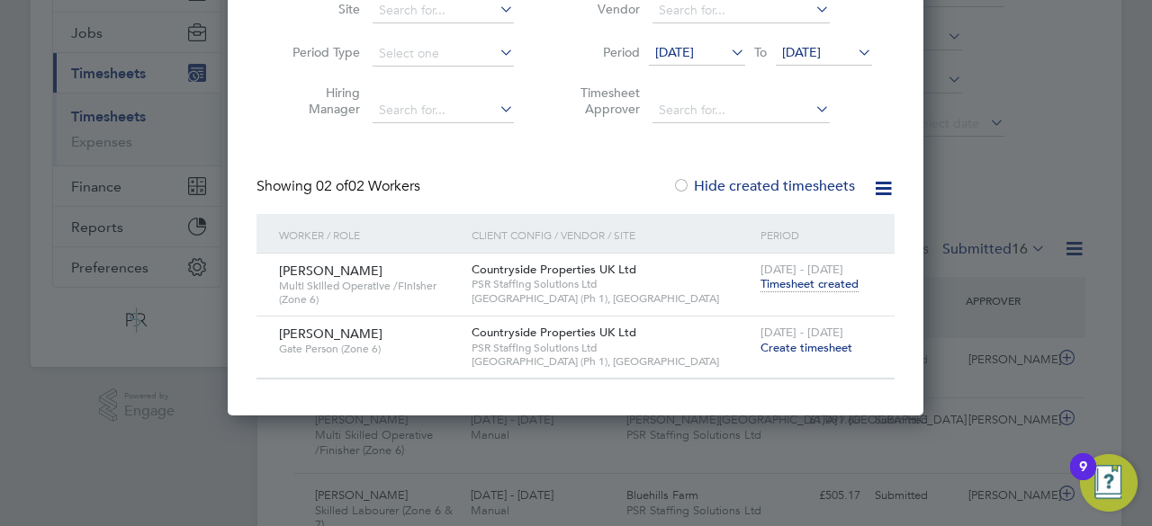
click at [805, 351] on span "Create timesheet" at bounding box center [806, 347] width 92 height 15
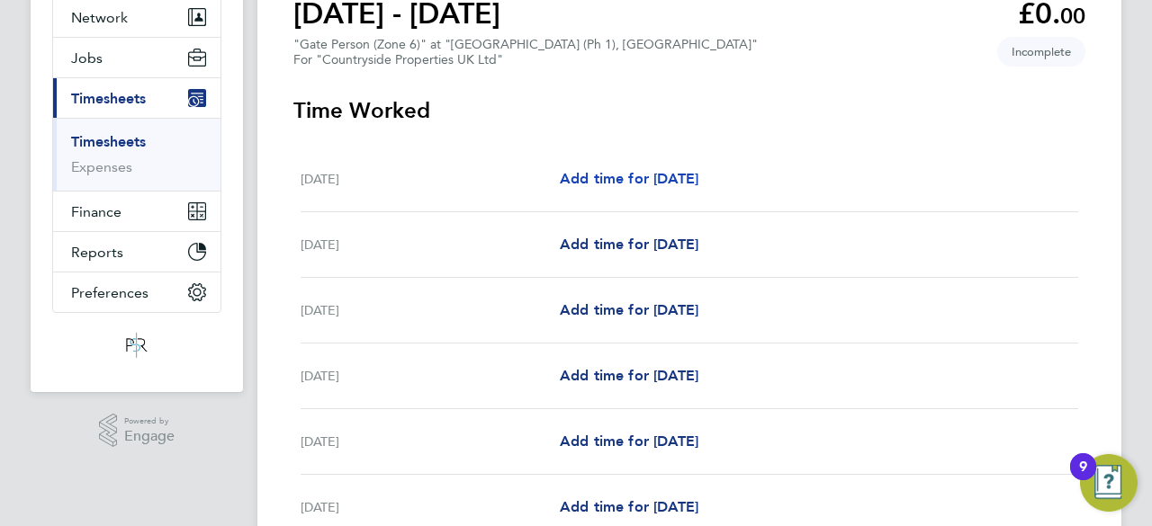
click at [698, 175] on span "Add time for Mon 24 Feb" at bounding box center [629, 178] width 139 height 17
select select "30"
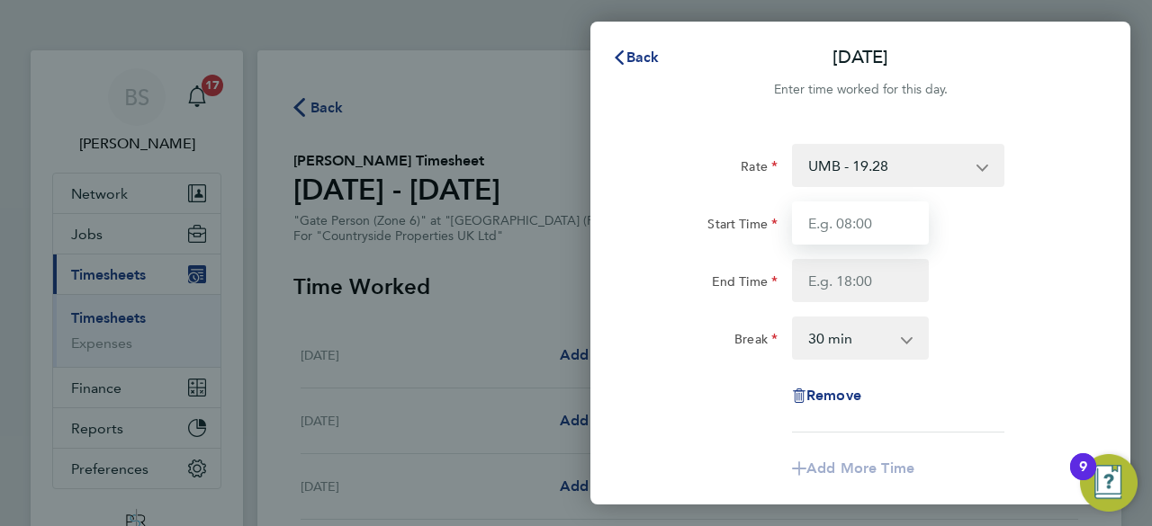
click at [868, 211] on input "Start Time" at bounding box center [860, 223] width 137 height 43
type input "07:30"
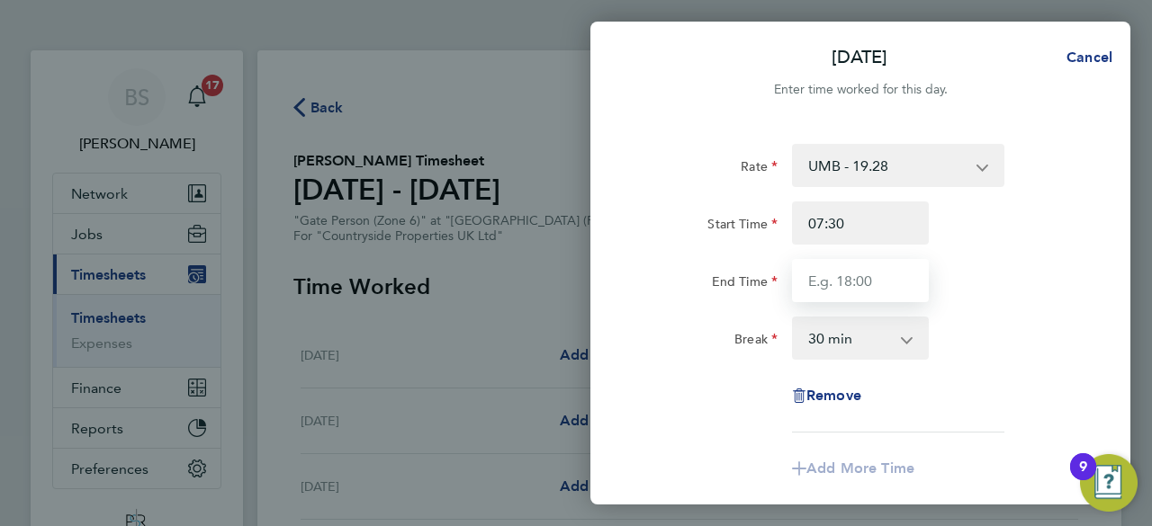
click at [882, 292] on input "End Time" at bounding box center [860, 280] width 137 height 43
type input "17:00"
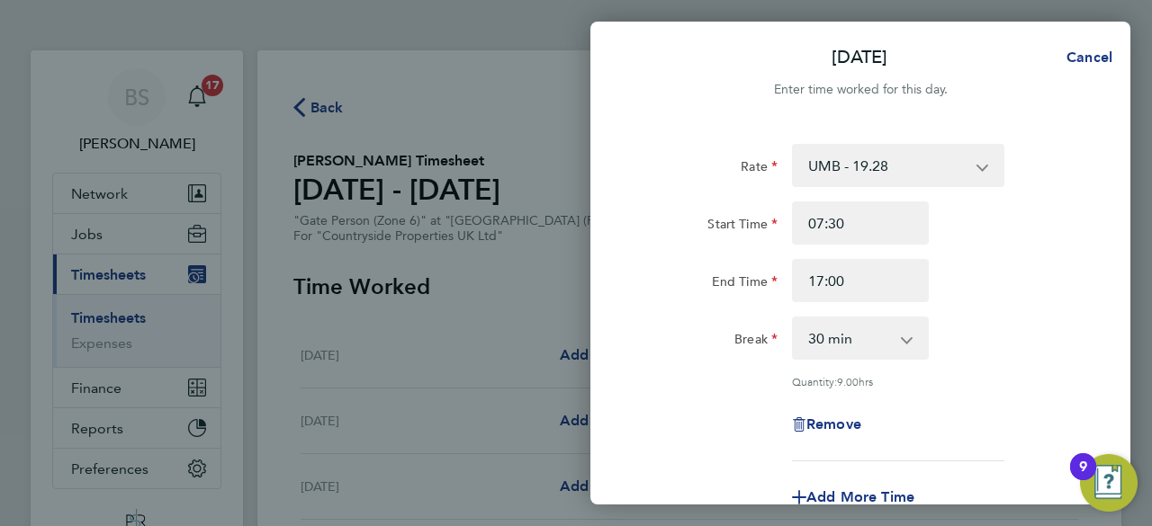
click at [956, 327] on div "Break 0 min 15 min 30 min 45 min 60 min 75 min 90 min" at bounding box center [861, 338] width 454 height 43
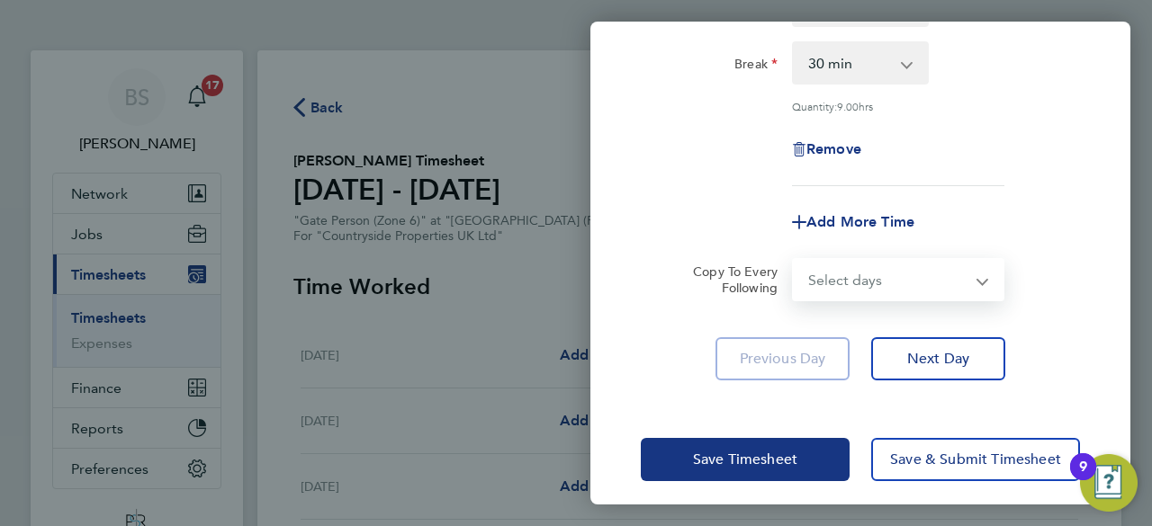
click at [873, 276] on select "Select days Day Weekday (Mon-Fri) Weekend (Sat-Sun) Tuesday Wednesday Thursday …" at bounding box center [888, 280] width 189 height 40
select select "DAY"
click at [794, 260] on select "Select days Day Weekday (Mon-Fri) Weekend (Sat-Sun) Tuesday Wednesday Thursday …" at bounding box center [888, 280] width 189 height 40
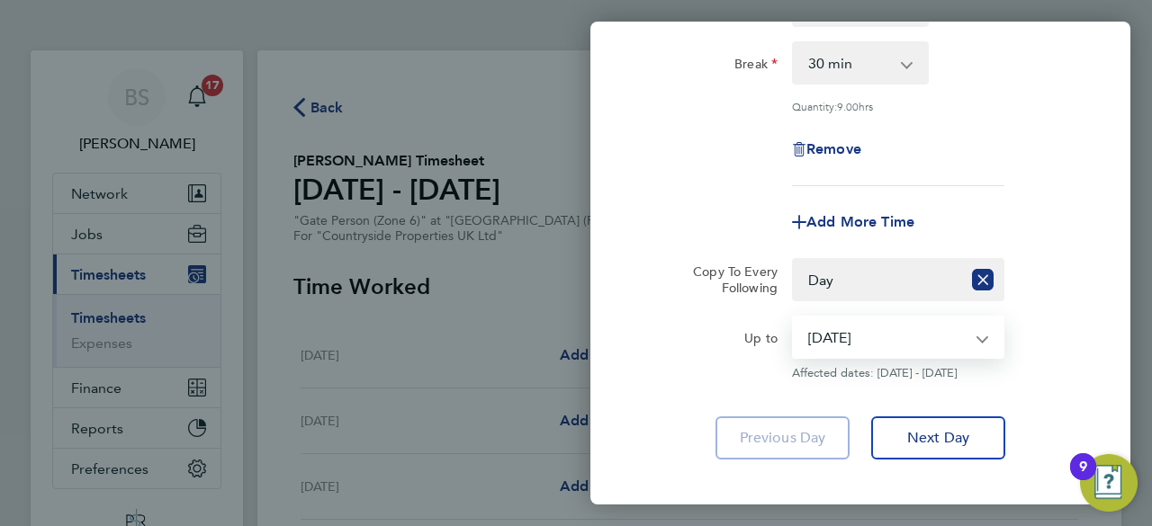
click at [851, 338] on select "25 Feb 2025 26 Feb 2025 27 Feb 2025 28 Feb 2025 01 Mar 2025 02 Mar 2025" at bounding box center [887, 338] width 187 height 40
select select "2025-02-28"
click at [794, 318] on select "25 Feb 2025 26 Feb 2025 27 Feb 2025 28 Feb 2025 01 Mar 2025 02 Mar 2025" at bounding box center [887, 338] width 187 height 40
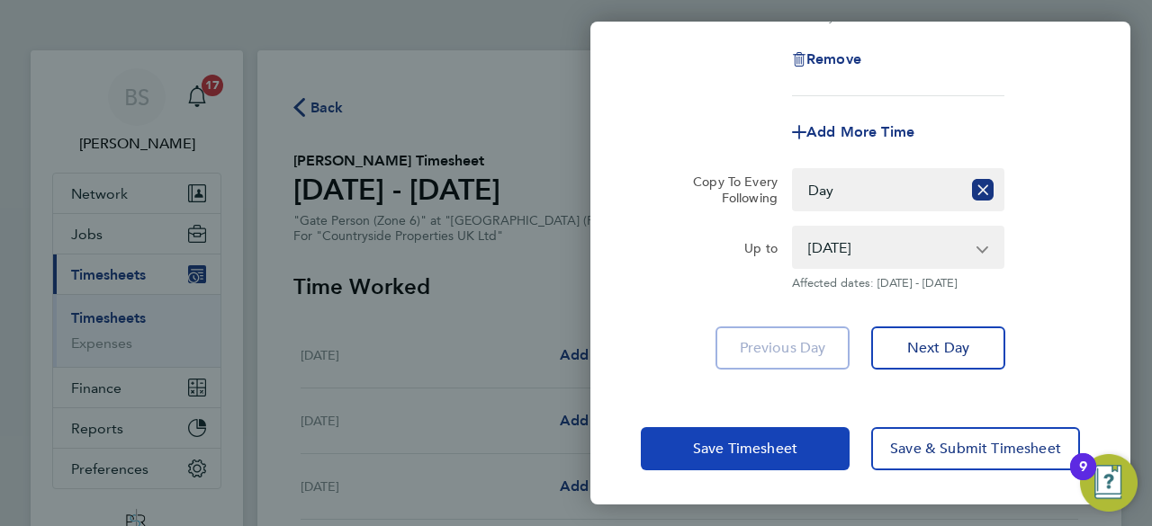
click at [799, 442] on button "Save Timesheet" at bounding box center [745, 448] width 209 height 43
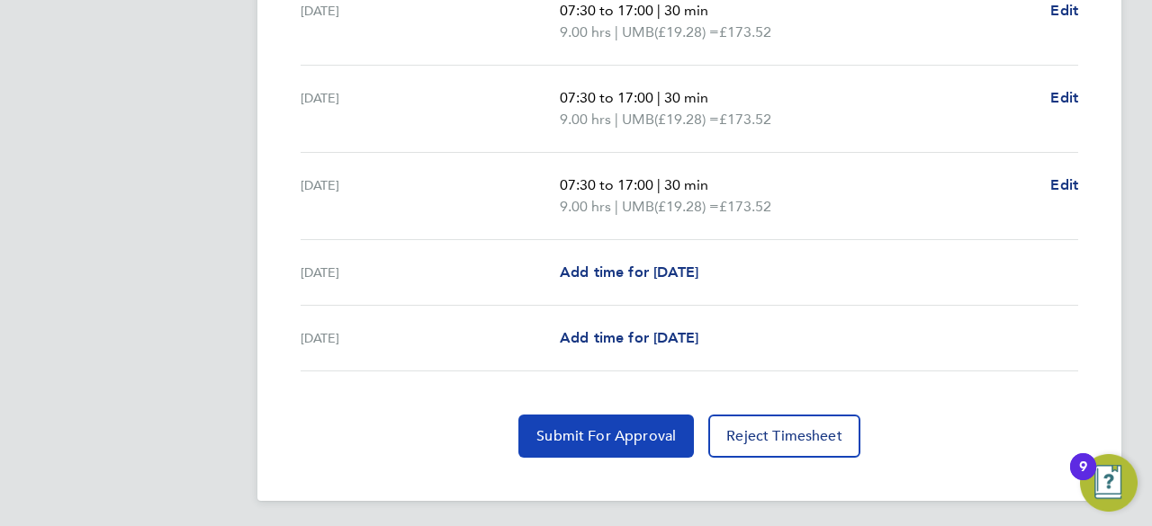
click at [670, 441] on span "Submit For Approval" at bounding box center [605, 436] width 139 height 18
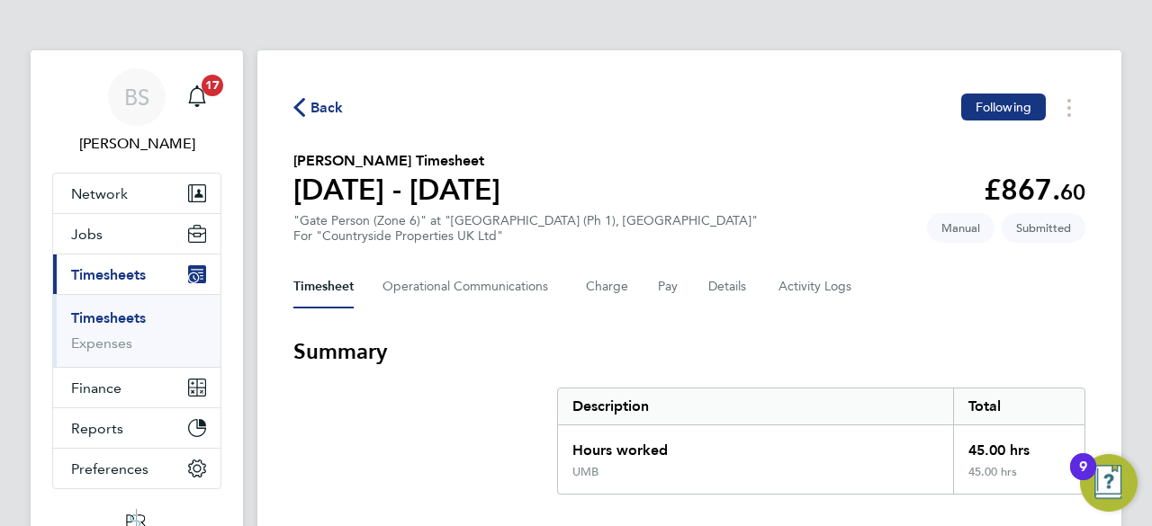
click at [134, 316] on link "Timesheets" at bounding box center [108, 318] width 75 height 17
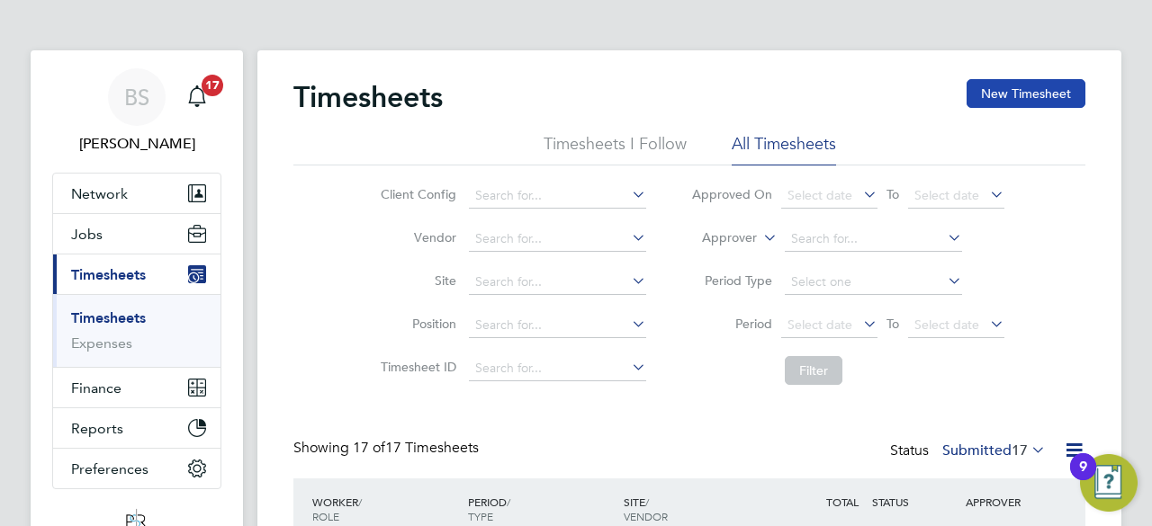
click at [990, 91] on button "New Timesheet" at bounding box center [1026, 93] width 119 height 29
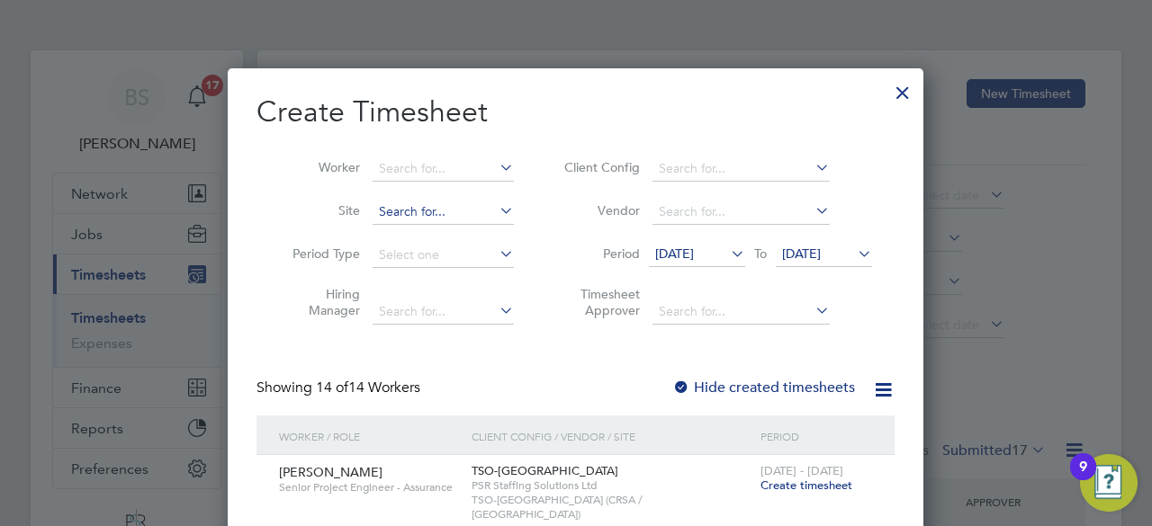
scroll to position [76, 0]
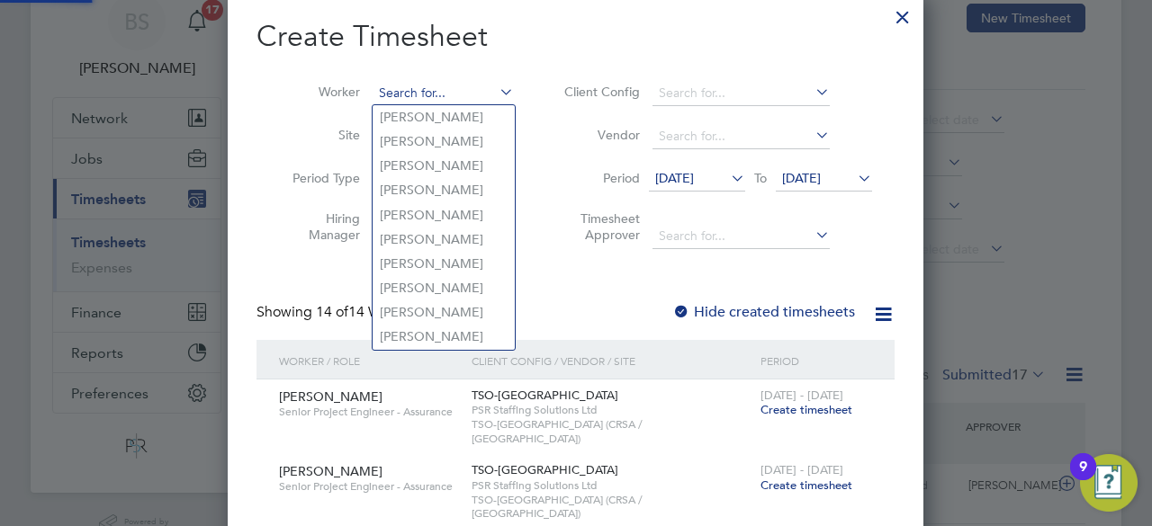
click at [424, 84] on input at bounding box center [443, 93] width 141 height 25
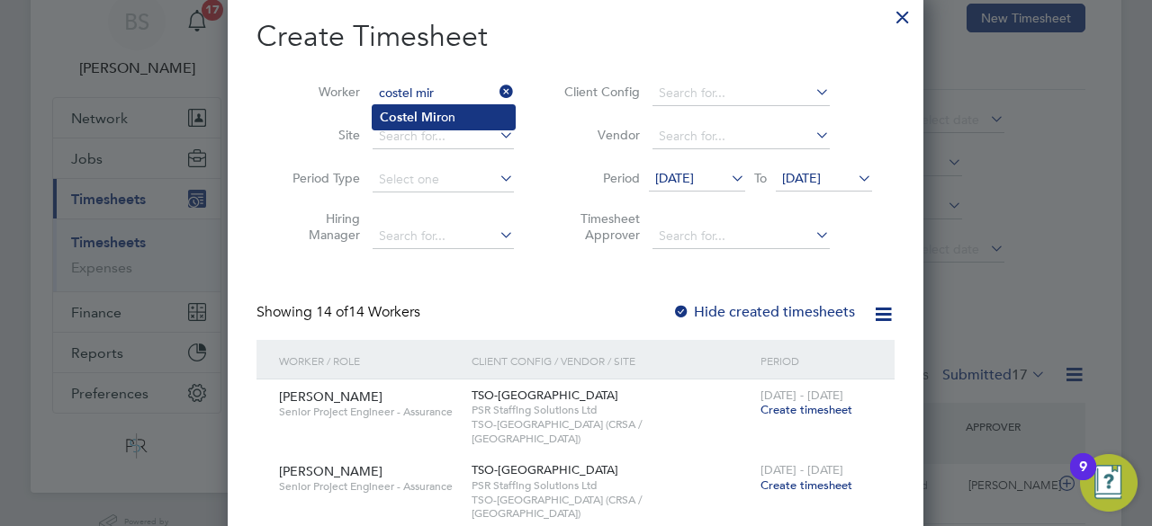
click at [430, 106] on li "Costel Mir on" at bounding box center [444, 117] width 142 height 24
type input "Costel Miron"
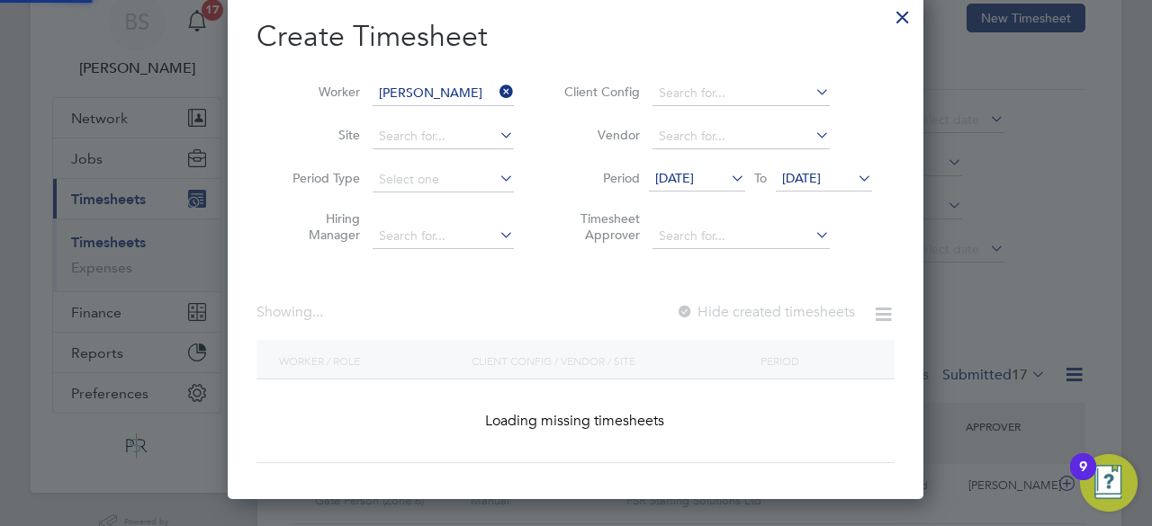
scroll to position [507, 697]
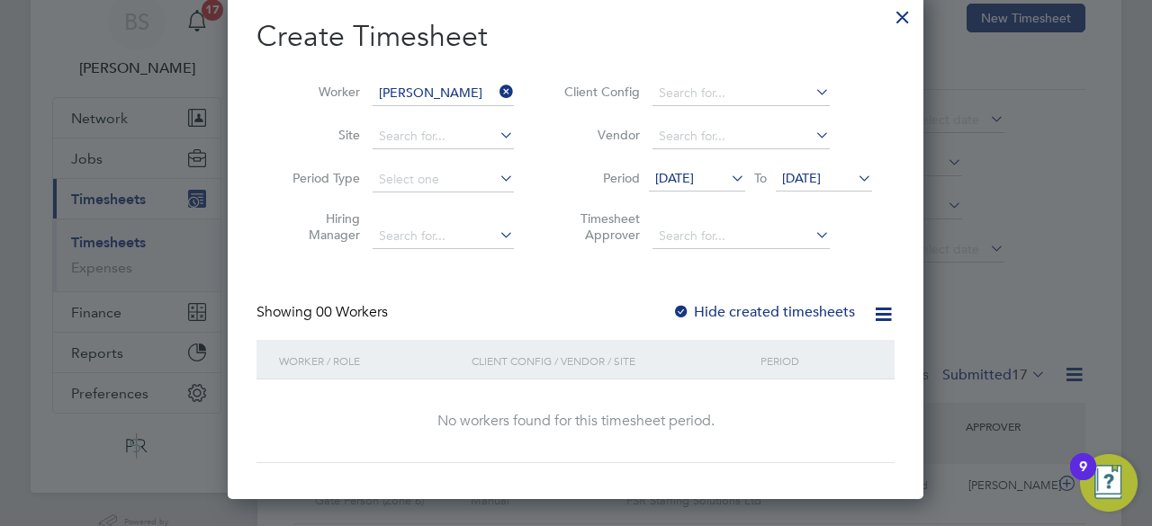
click at [694, 181] on span "11 Sep 2025" at bounding box center [674, 178] width 39 height 16
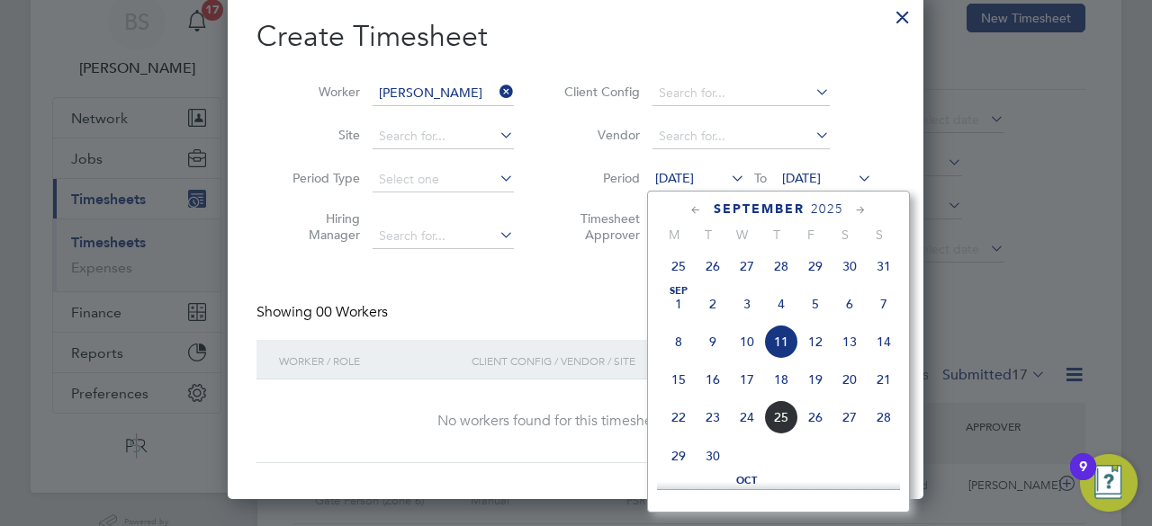
click at [693, 216] on icon at bounding box center [696, 211] width 17 height 20
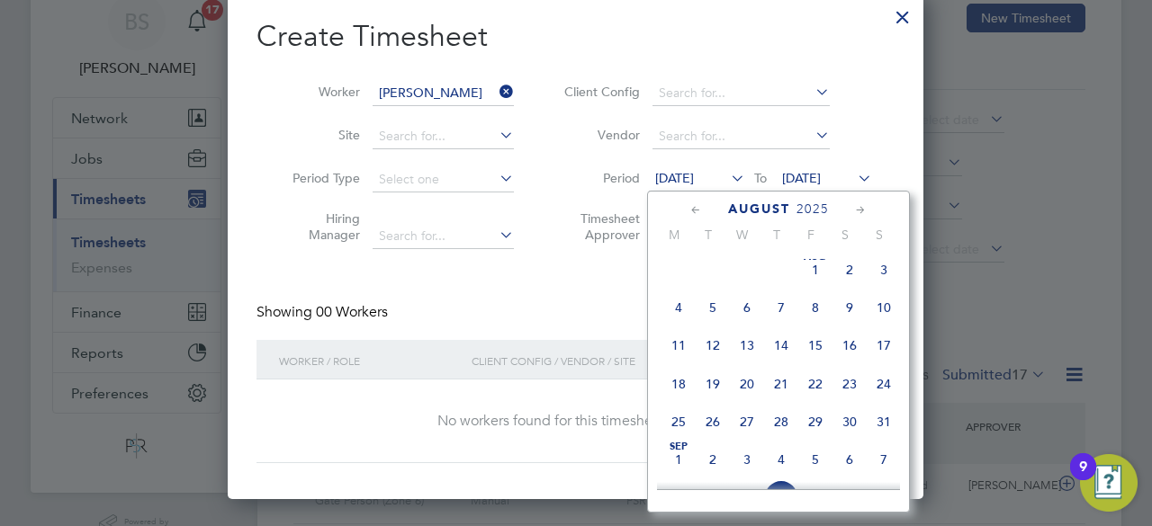
click at [693, 216] on icon at bounding box center [696, 211] width 17 height 20
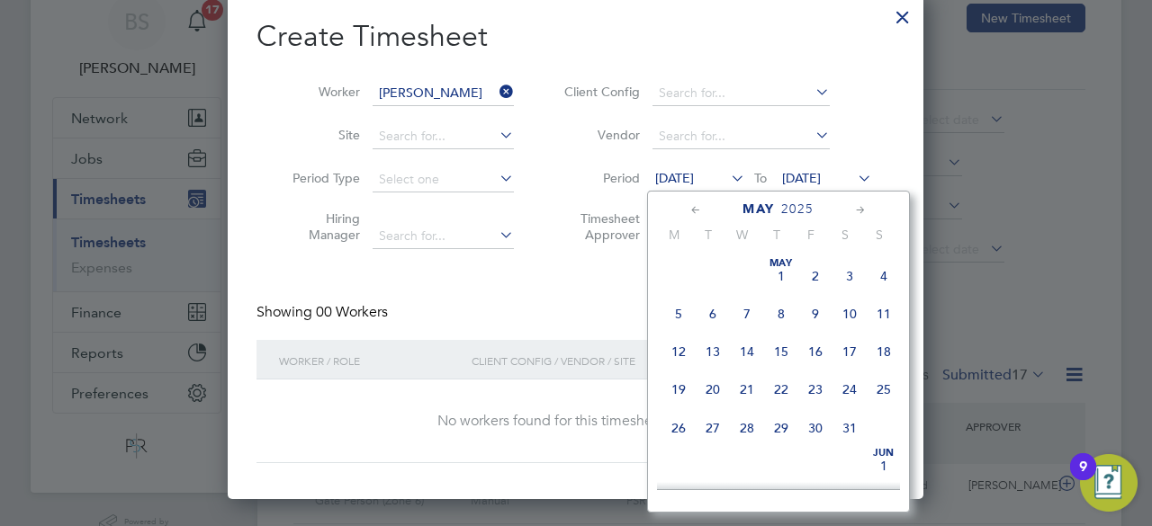
click at [693, 216] on icon at bounding box center [696, 211] width 17 height 20
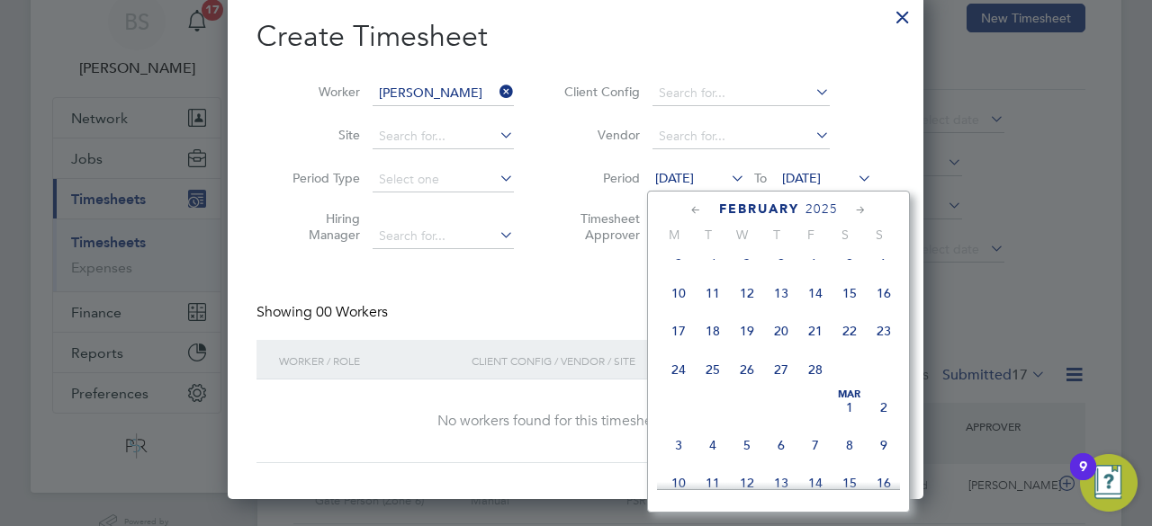
scroll to position [320, 0]
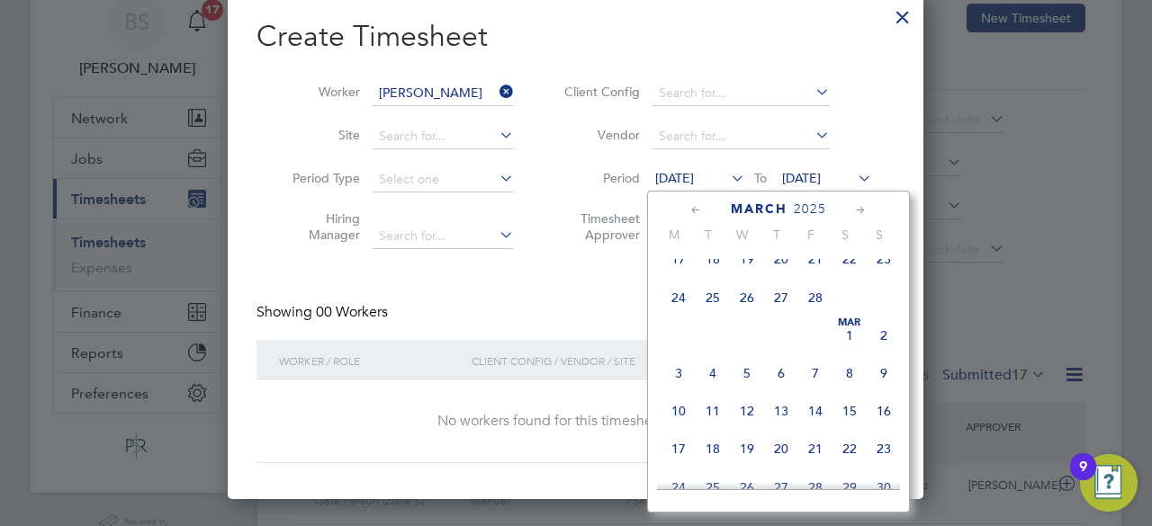
click at [679, 385] on span "3" at bounding box center [678, 373] width 34 height 34
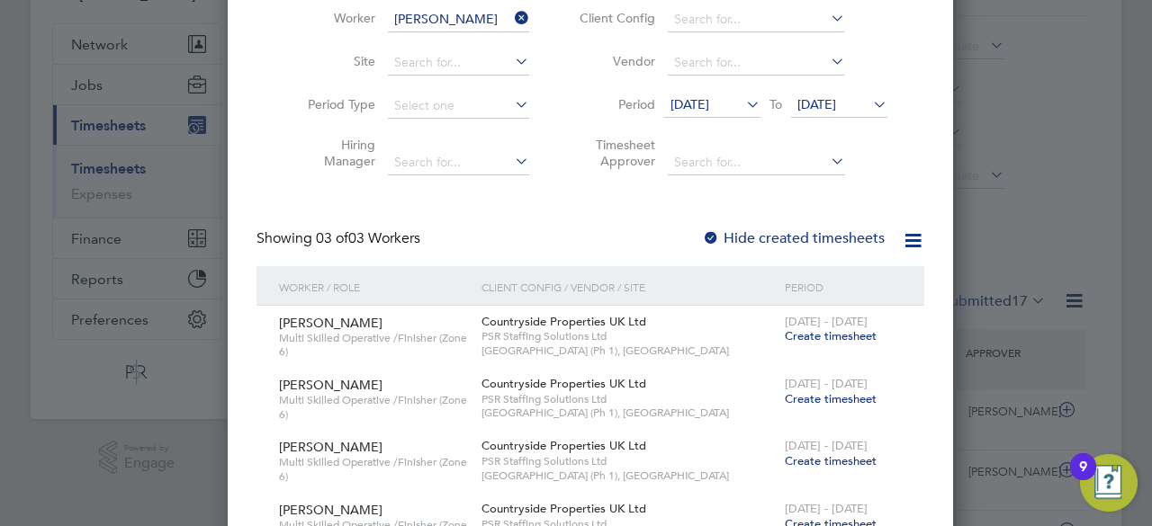
scroll to position [151, 0]
click at [823, 108] on span "18 Sep 2025" at bounding box center [816, 102] width 39 height 16
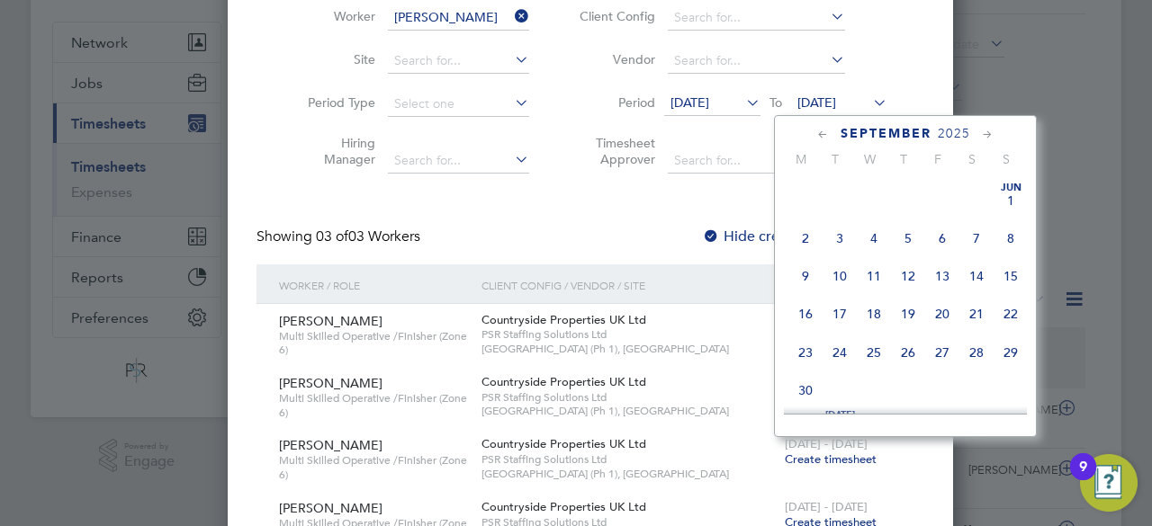
scroll to position [617, 0]
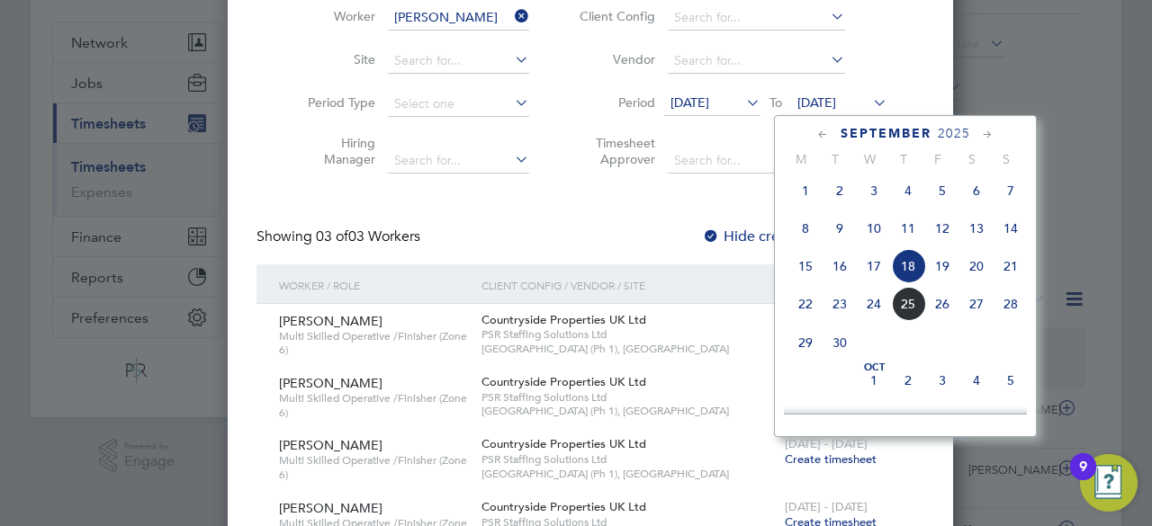
click at [823, 127] on icon at bounding box center [822, 135] width 17 height 20
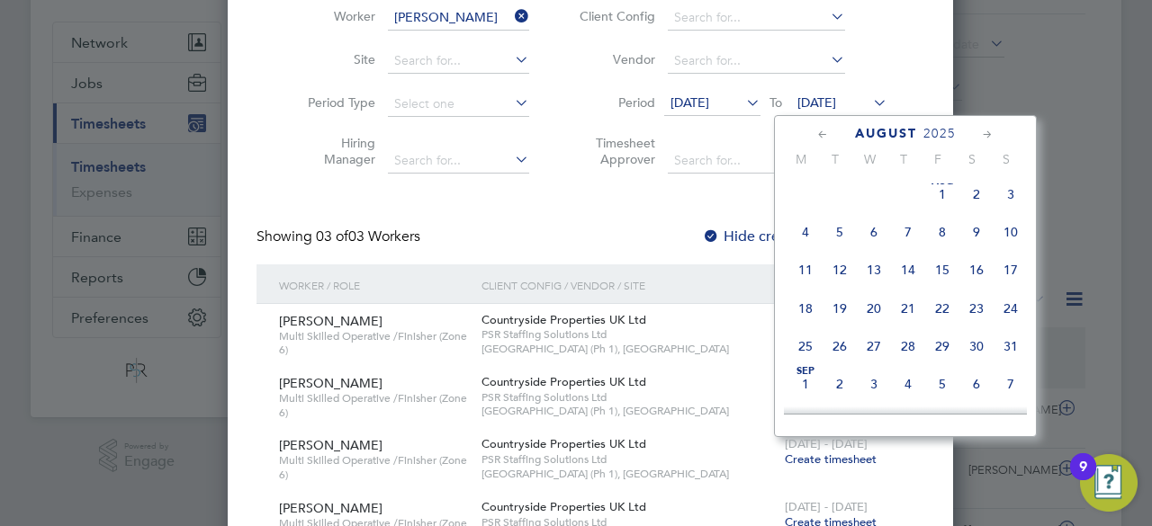
click at [823, 127] on icon at bounding box center [822, 135] width 17 height 20
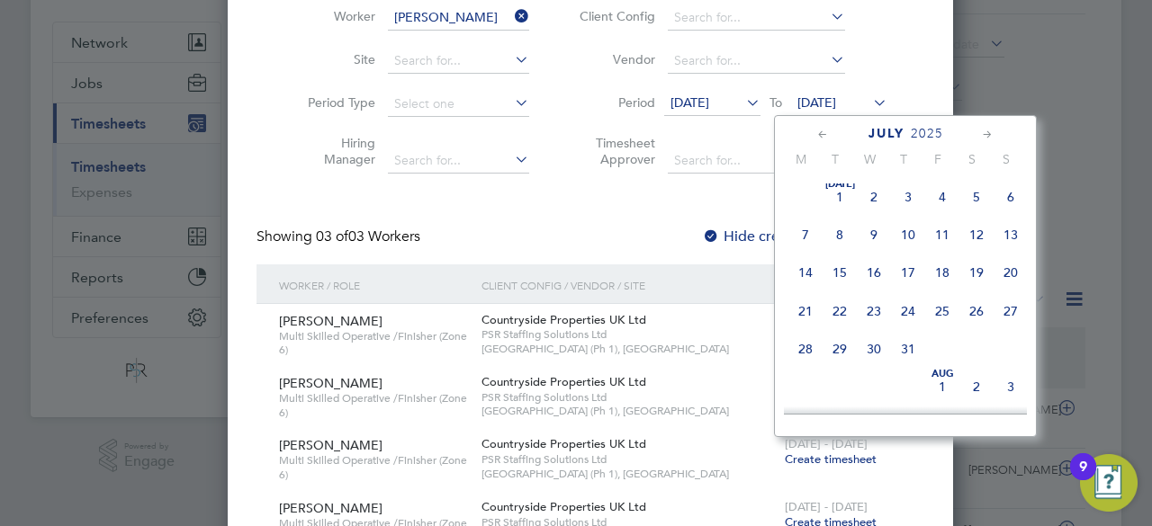
click at [823, 127] on icon at bounding box center [822, 135] width 17 height 20
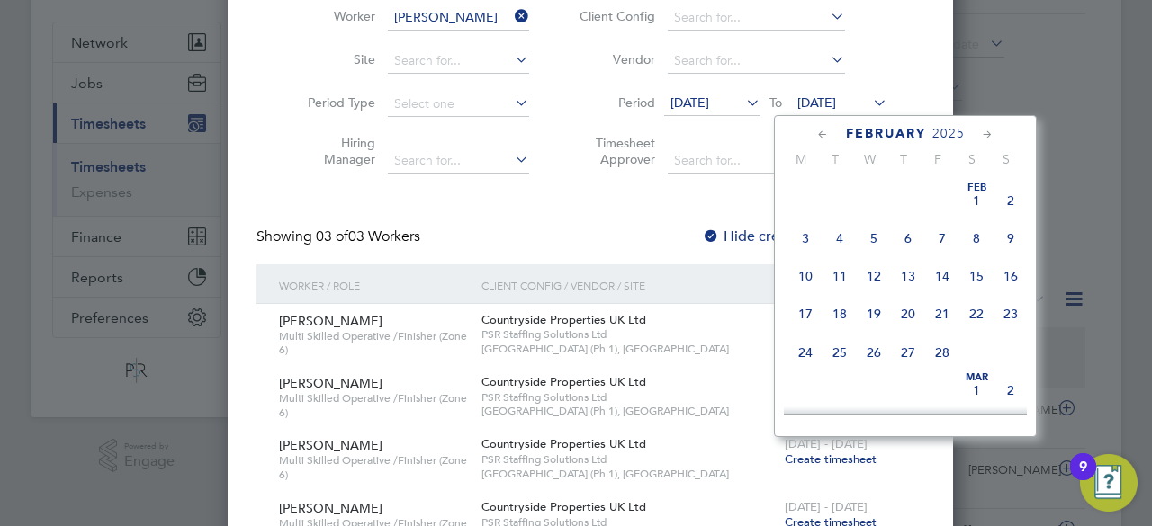
click at [823, 127] on icon at bounding box center [822, 135] width 17 height 20
click at [992, 125] on icon at bounding box center [987, 135] width 17 height 20
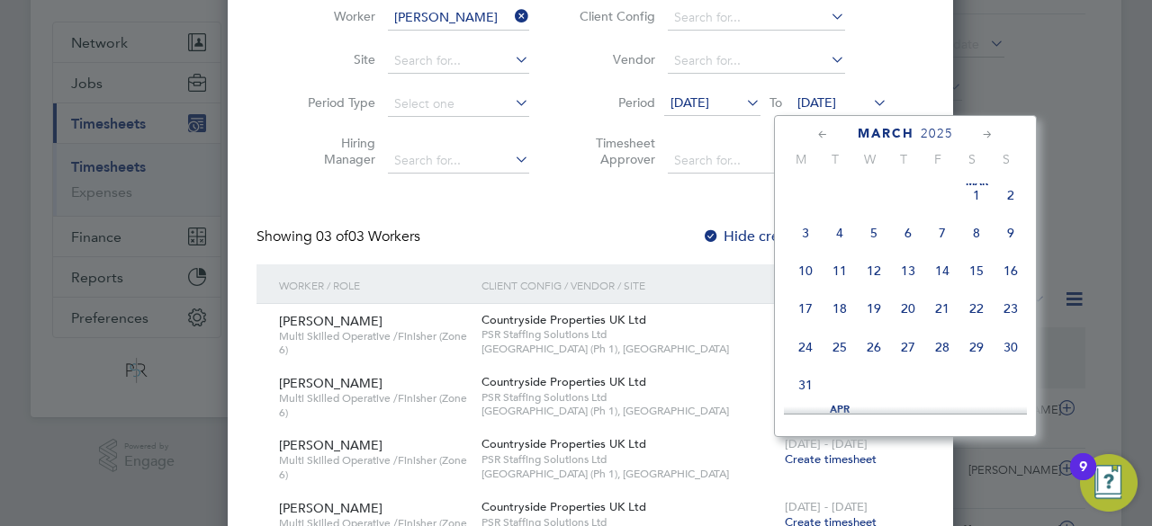
click at [1012, 238] on span "9" at bounding box center [1011, 233] width 34 height 34
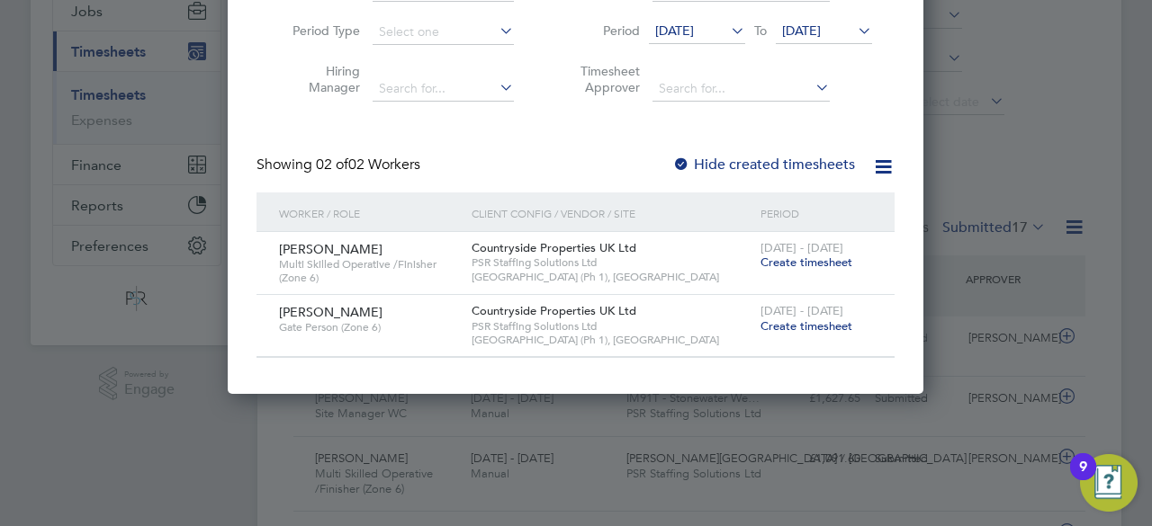
scroll to position [224, 0]
click at [817, 328] on span "Create timesheet" at bounding box center [806, 325] width 92 height 15
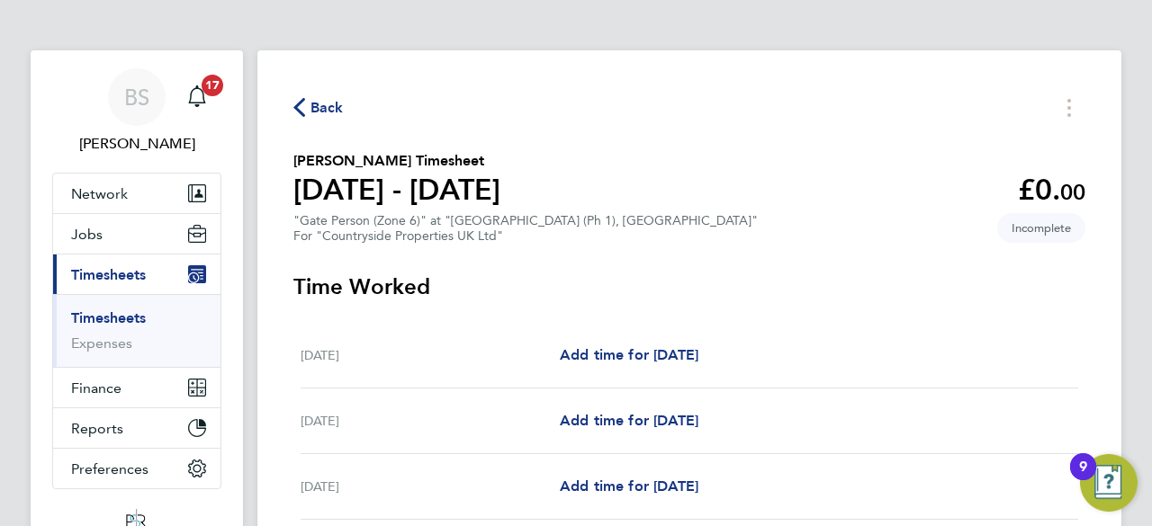
scroll to position [144, 0]
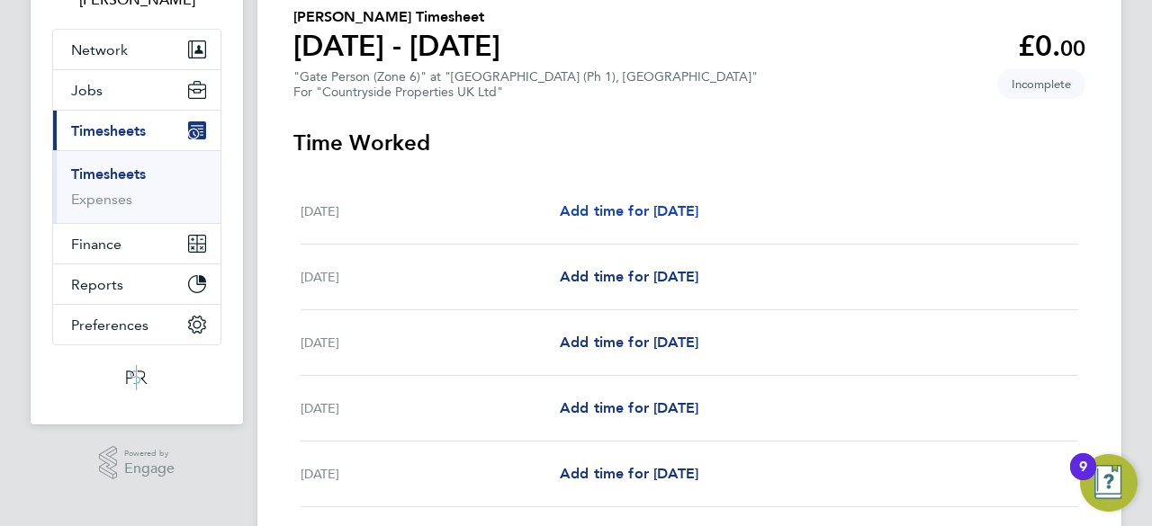
click at [675, 213] on span "Add time for Mon 03 Mar" at bounding box center [629, 210] width 139 height 17
select select "30"
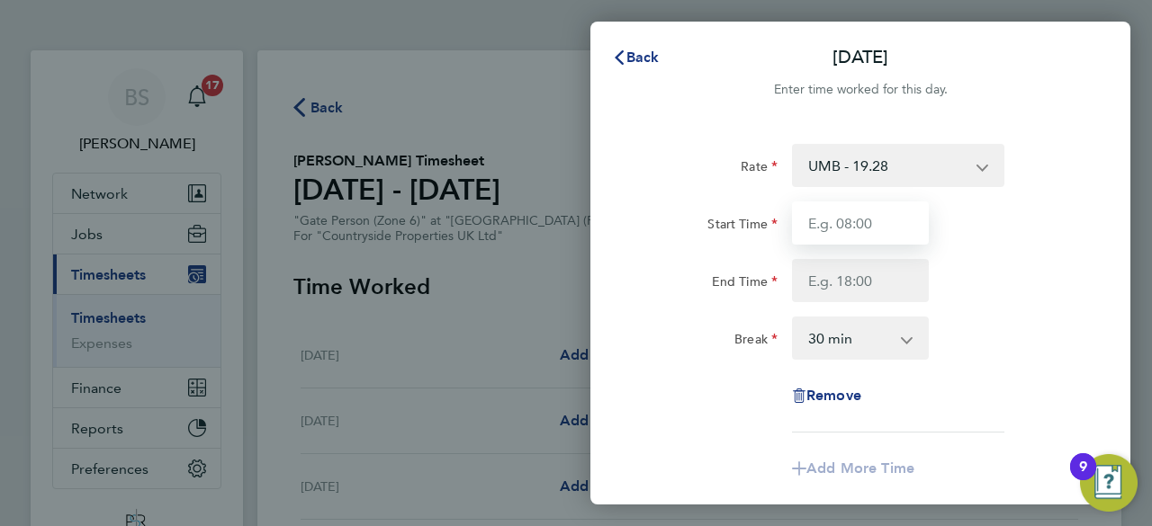
click at [889, 236] on input "Start Time" at bounding box center [860, 223] width 137 height 43
type input "07:30"
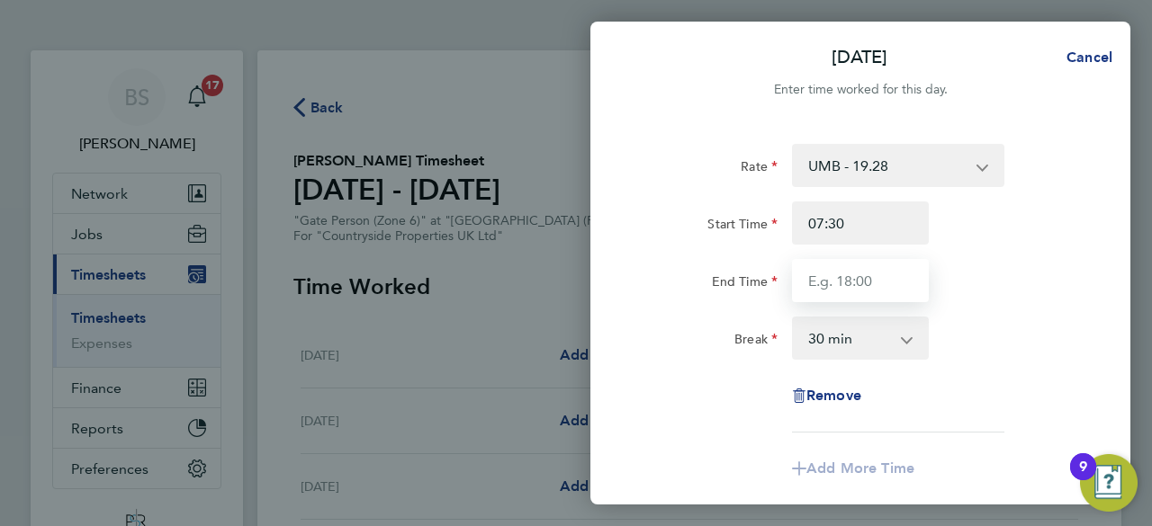
click at [879, 281] on input "End Time" at bounding box center [860, 280] width 137 height 43
type input "17:00"
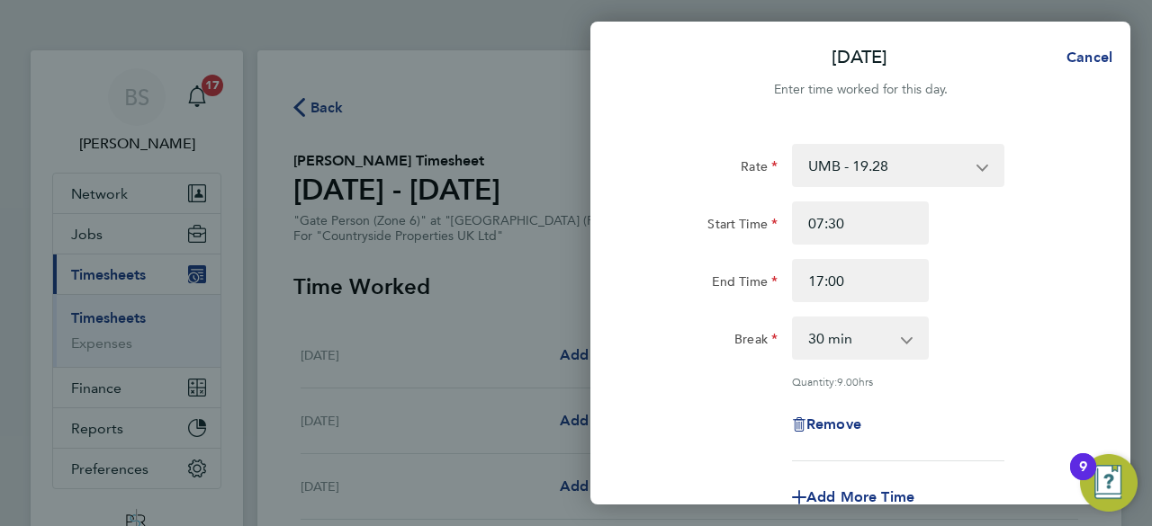
click at [979, 366] on div "Rate UMB - 19.28 Start Time 07:30 End Time 17:00 Break 0 min 15 min 30 min 45 m…" at bounding box center [860, 303] width 439 height 318
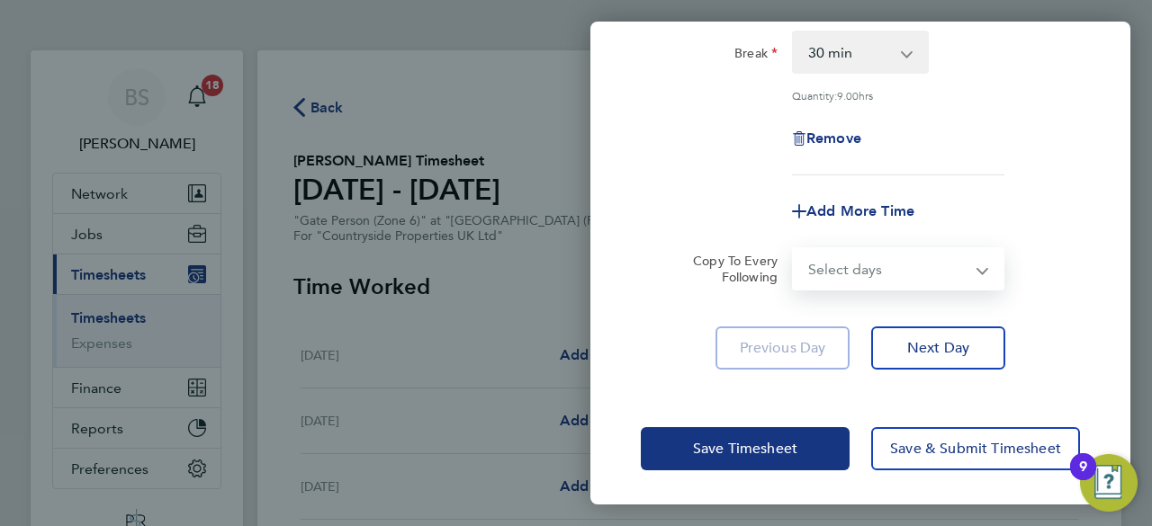
click at [896, 269] on select "Select days Day Weekday (Mon-Fri) Weekend (Sat-Sun) Tuesday Wednesday Thursday …" at bounding box center [888, 269] width 189 height 40
select select "WEEKDAY"
click at [794, 249] on select "Select days Day Weekday (Mon-Fri) Weekend (Sat-Sun) Tuesday Wednesday Thursday …" at bounding box center [888, 269] width 189 height 40
select select "2025-03-09"
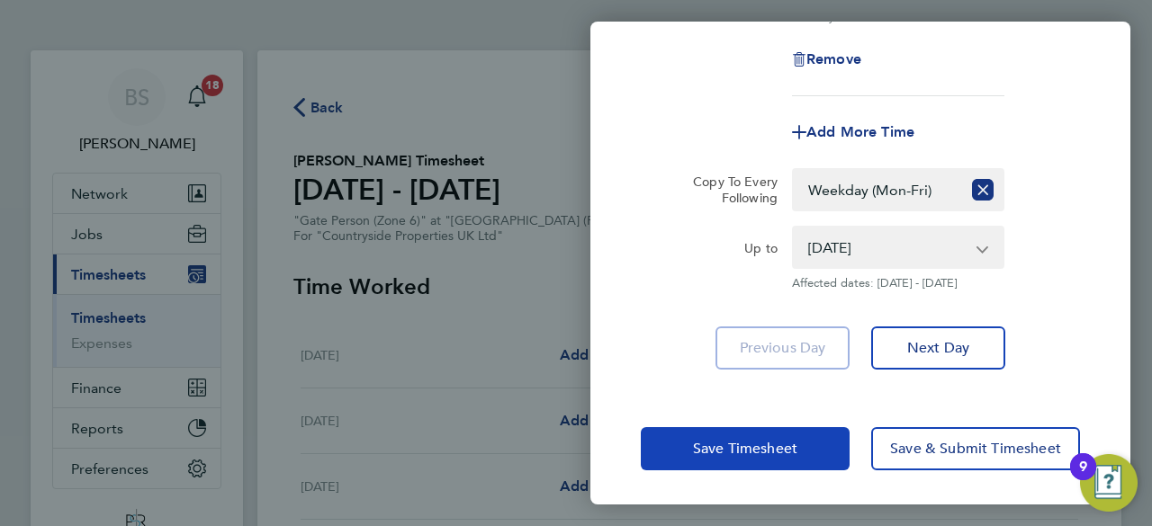
click at [761, 434] on button "Save Timesheet" at bounding box center [745, 448] width 209 height 43
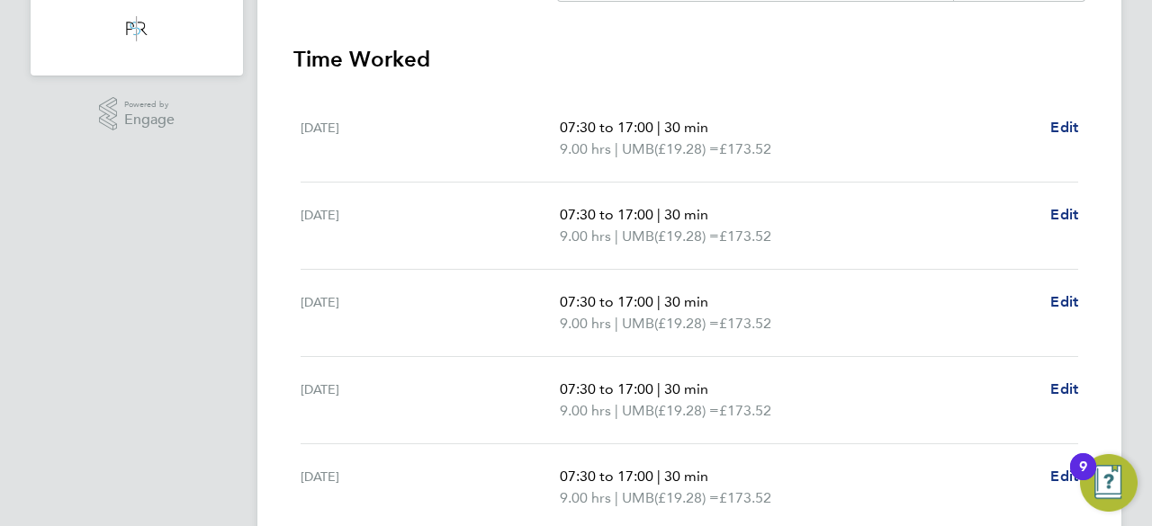
scroll to position [785, 0]
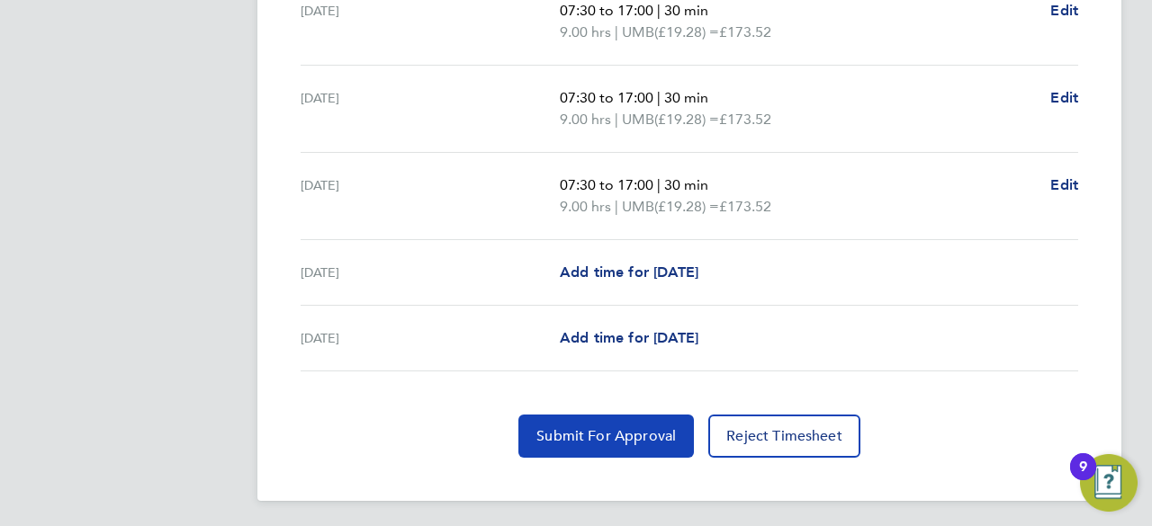
click at [646, 416] on button "Submit For Approval" at bounding box center [605, 436] width 175 height 43
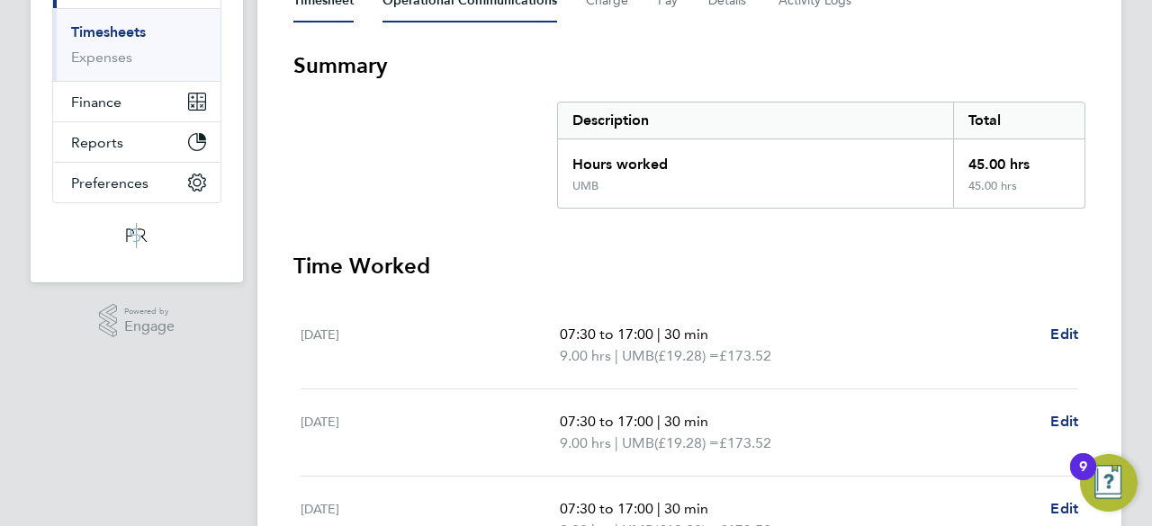
scroll to position [0, 0]
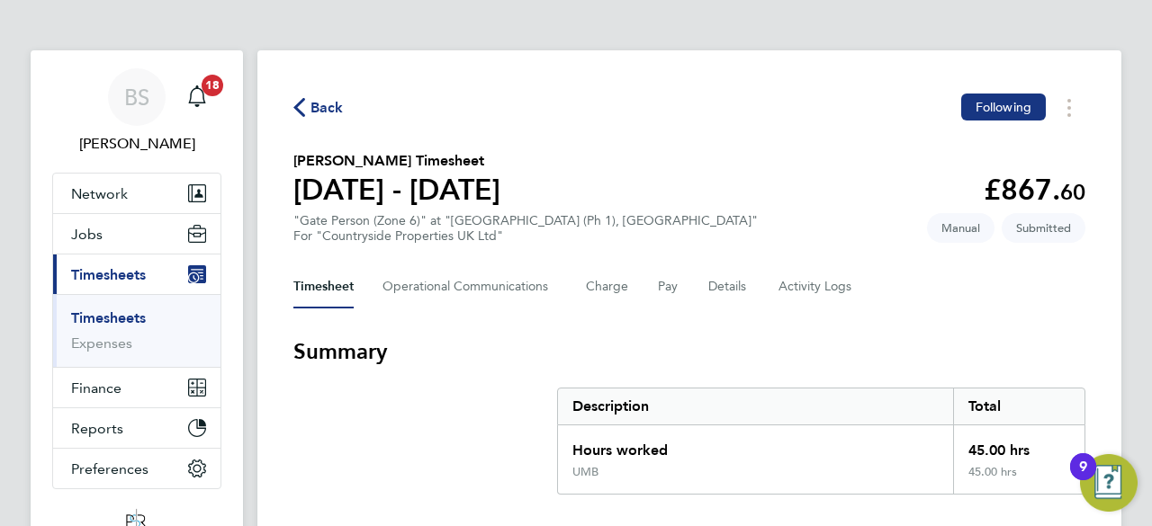
click at [119, 319] on link "Timesheets" at bounding box center [108, 318] width 75 height 17
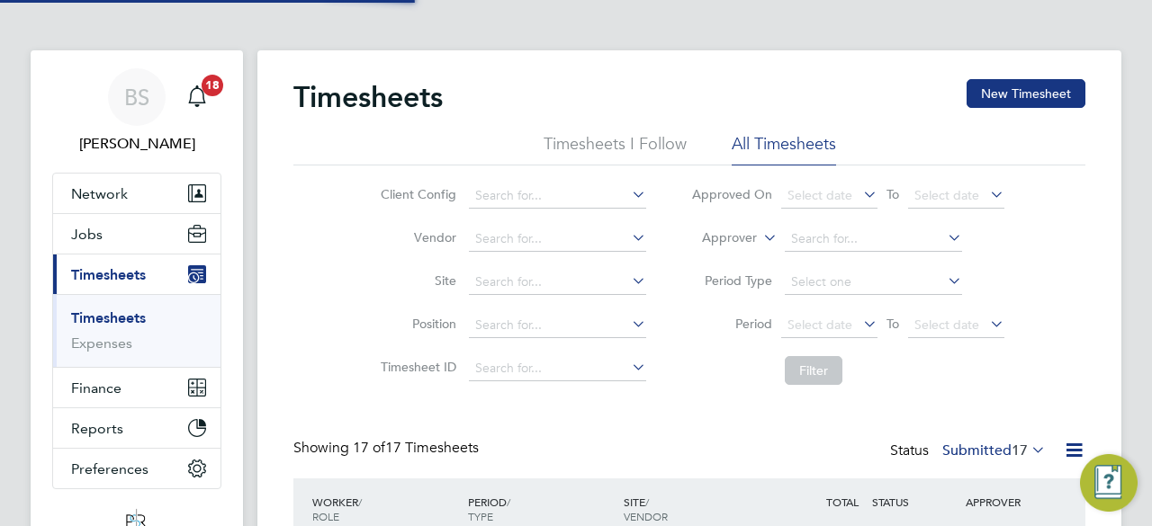
scroll to position [9, 9]
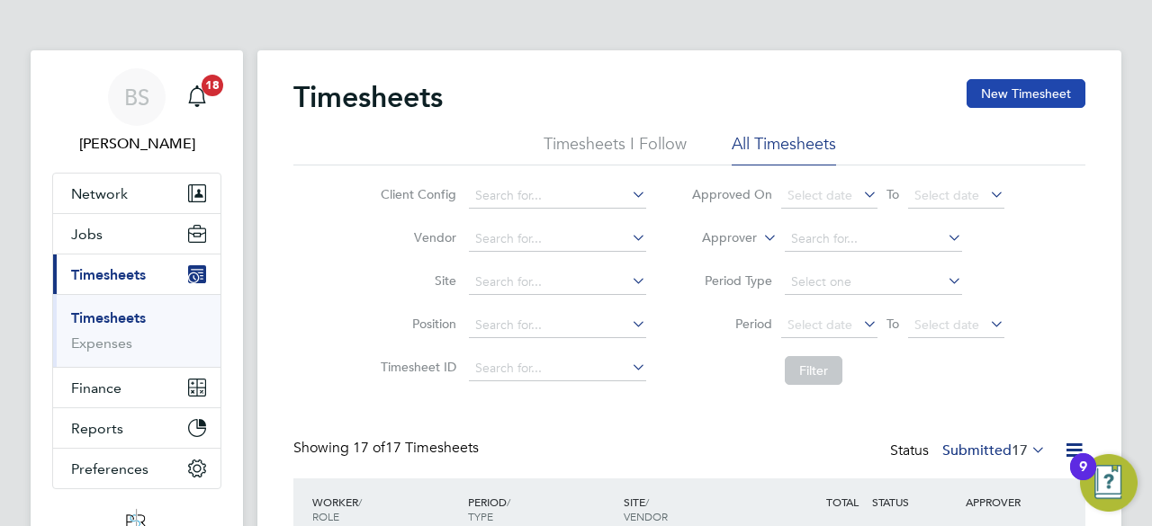
click at [1025, 97] on button "New Timesheet" at bounding box center [1026, 93] width 119 height 29
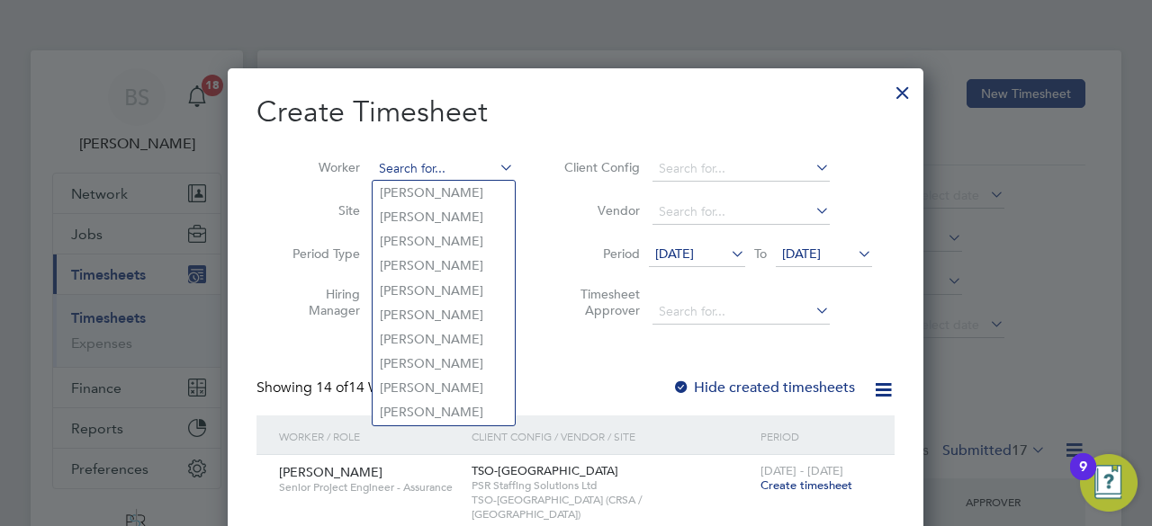
click at [488, 170] on input at bounding box center [443, 169] width 141 height 25
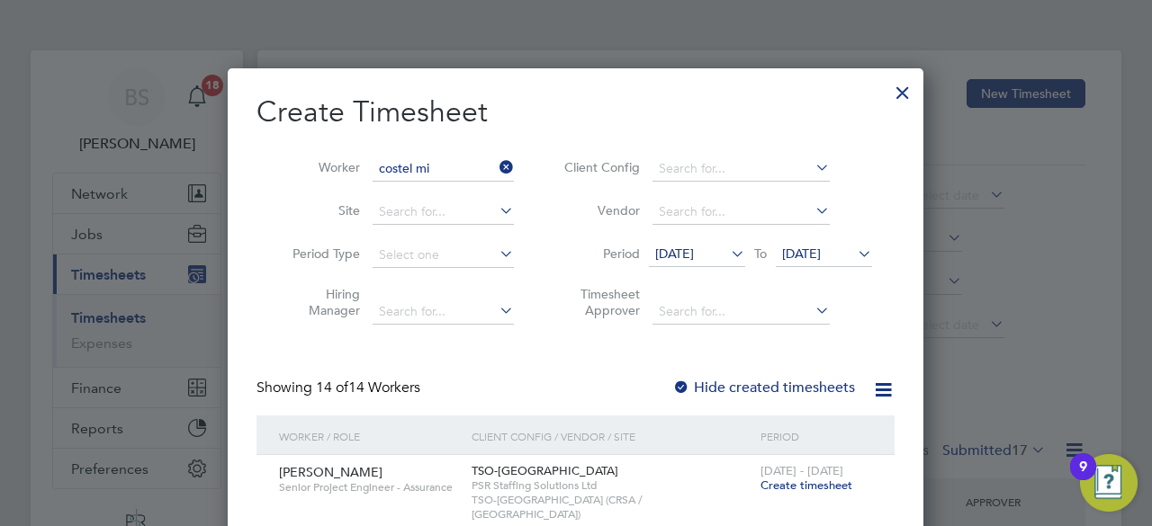
click at [459, 195] on li "Costel Mi ron" at bounding box center [460, 193] width 175 height 24
type input "Costel Miron"
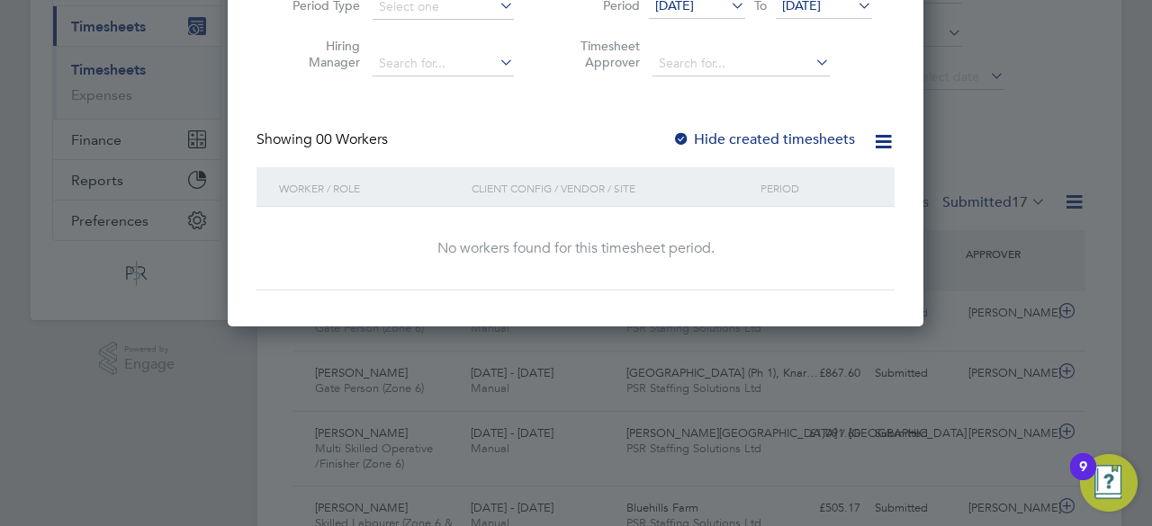
click at [694, 10] on span "11 Sep 2025" at bounding box center [674, 5] width 39 height 16
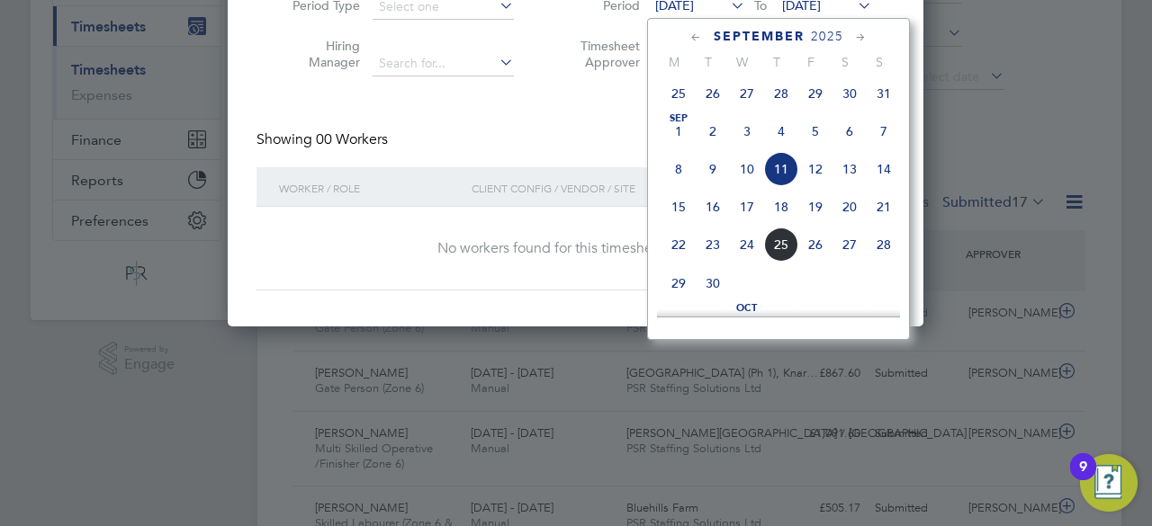
click at [690, 39] on icon at bounding box center [696, 38] width 17 height 20
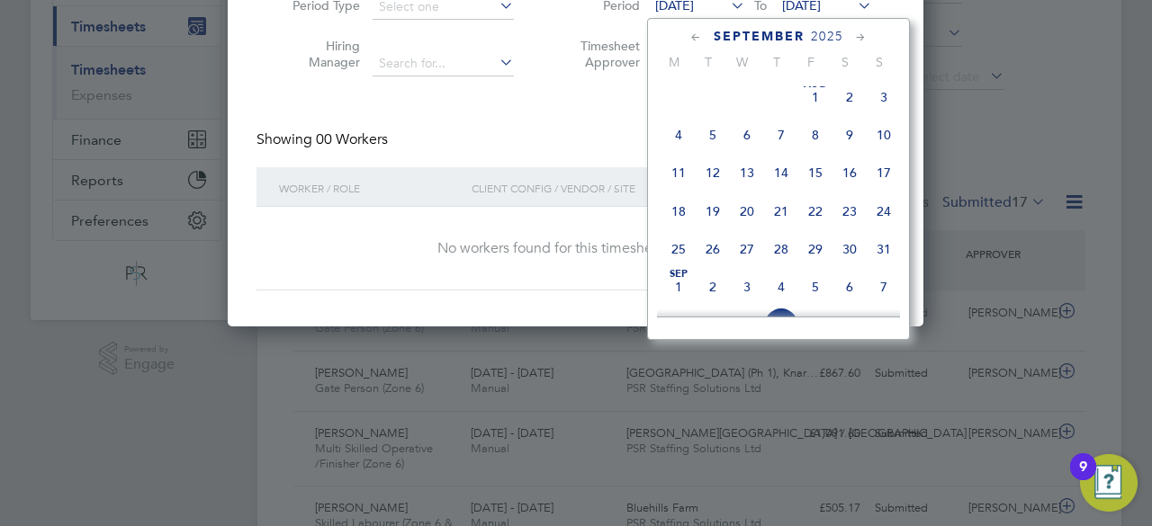
click at [690, 39] on icon at bounding box center [696, 38] width 17 height 20
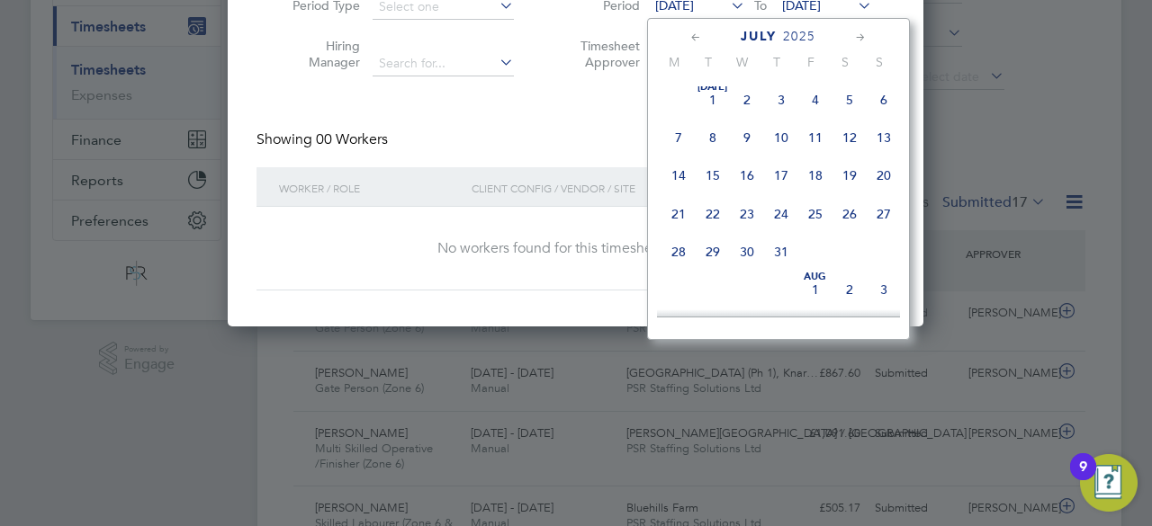
click at [690, 39] on icon at bounding box center [696, 38] width 17 height 20
click at [677, 175] on span "10" at bounding box center [678, 179] width 34 height 34
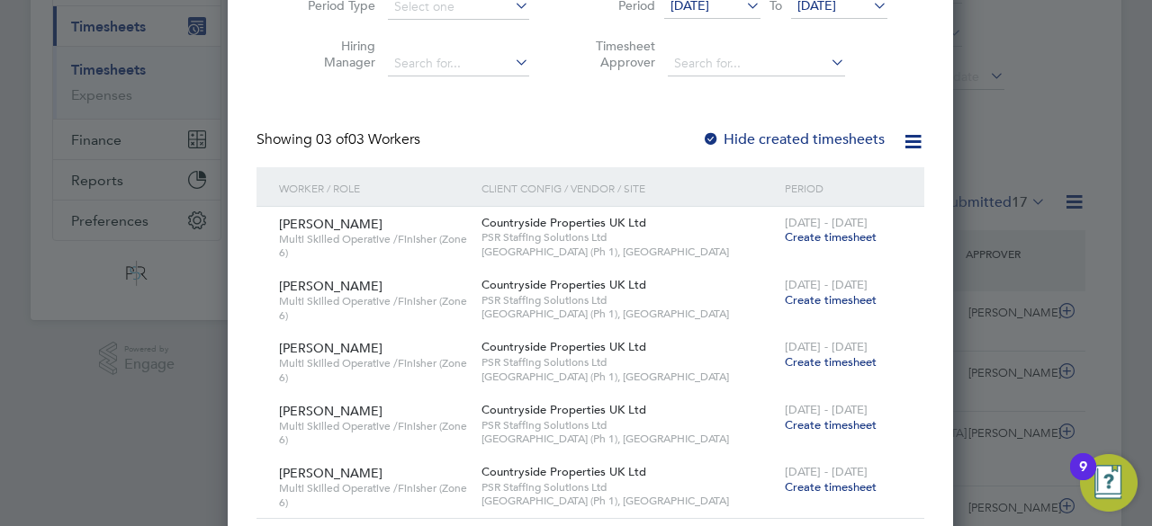
click at [835, 1] on span "18 Sep 2025" at bounding box center [816, 5] width 39 height 16
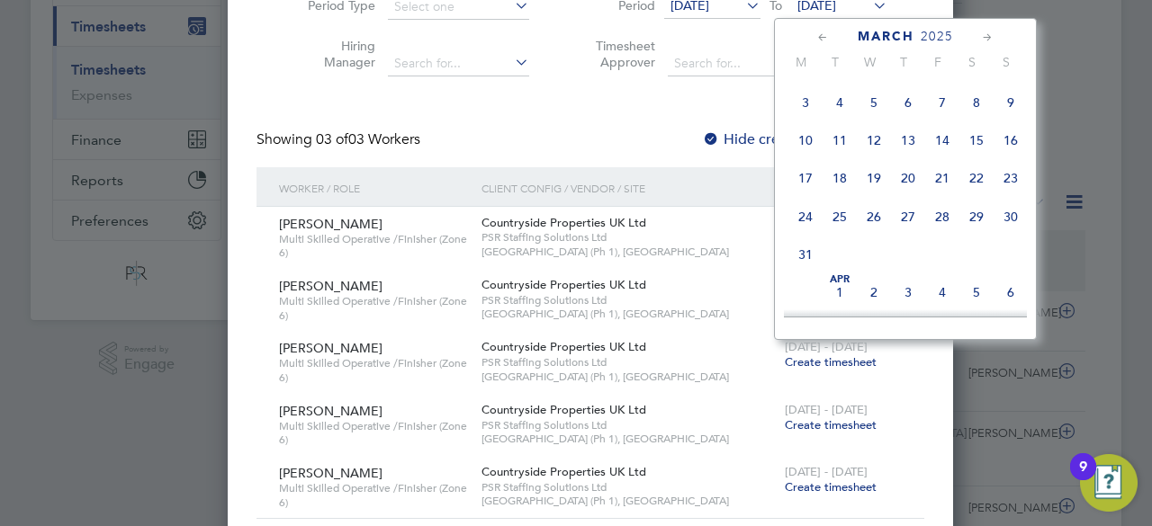
click at [1019, 146] on span "16" at bounding box center [1011, 140] width 34 height 34
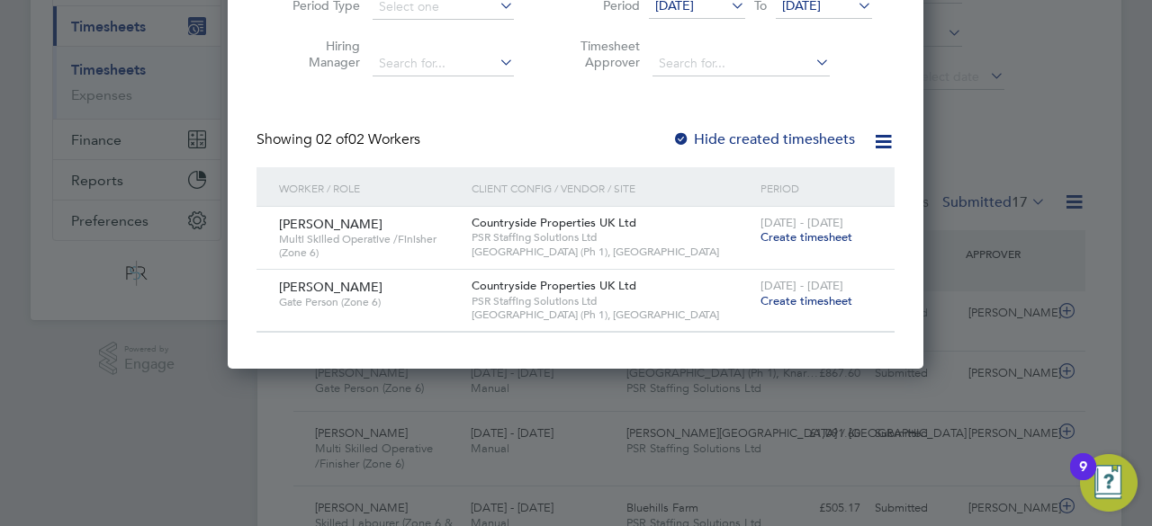
click at [801, 304] on span "Create timesheet" at bounding box center [806, 300] width 92 height 15
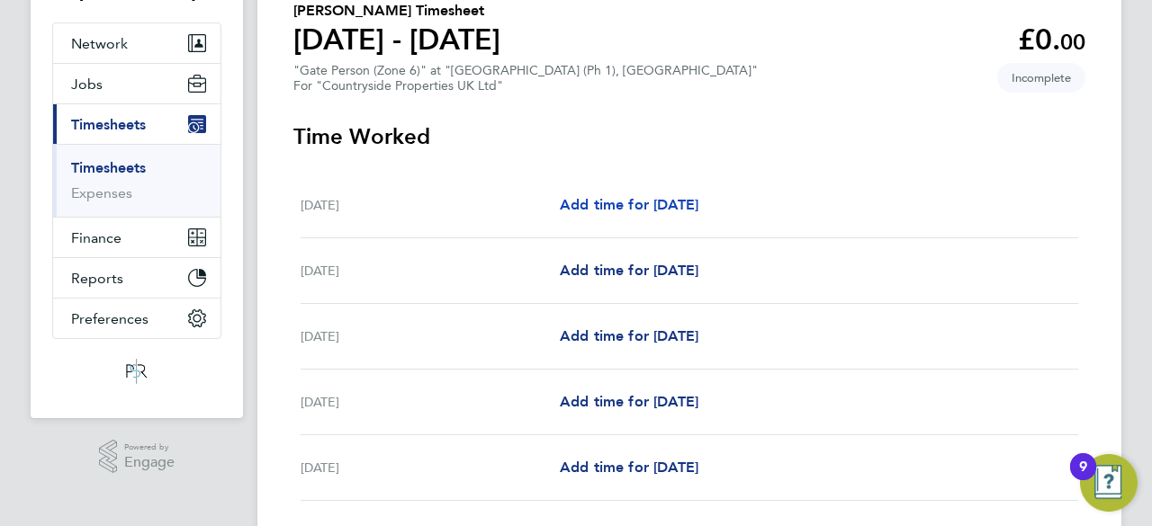
click at [677, 202] on span "Add time for Mon 10 Mar" at bounding box center [629, 204] width 139 height 17
select select "30"
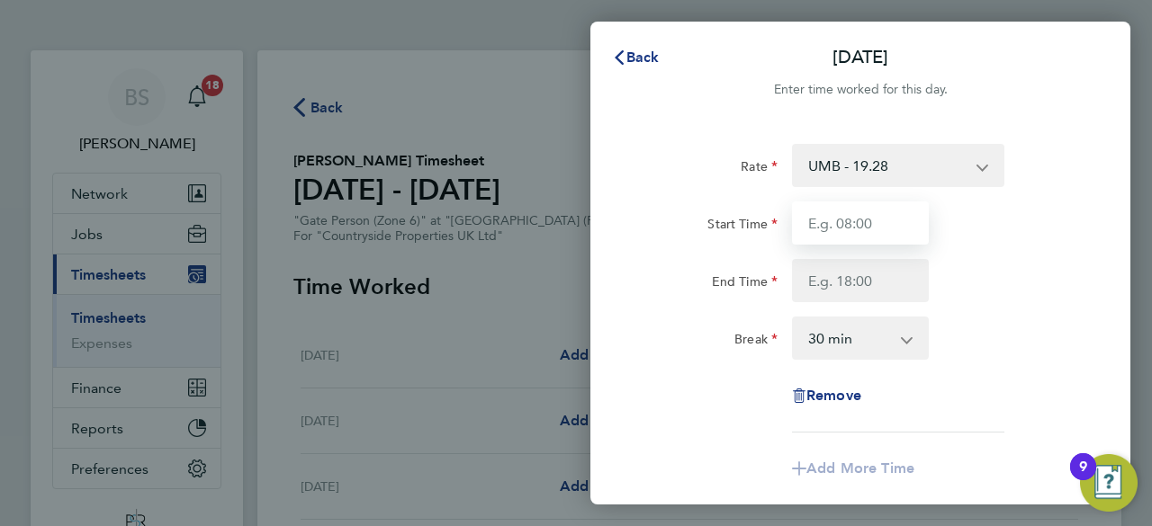
click at [914, 238] on input "Start Time" at bounding box center [860, 223] width 137 height 43
type input "07:30"
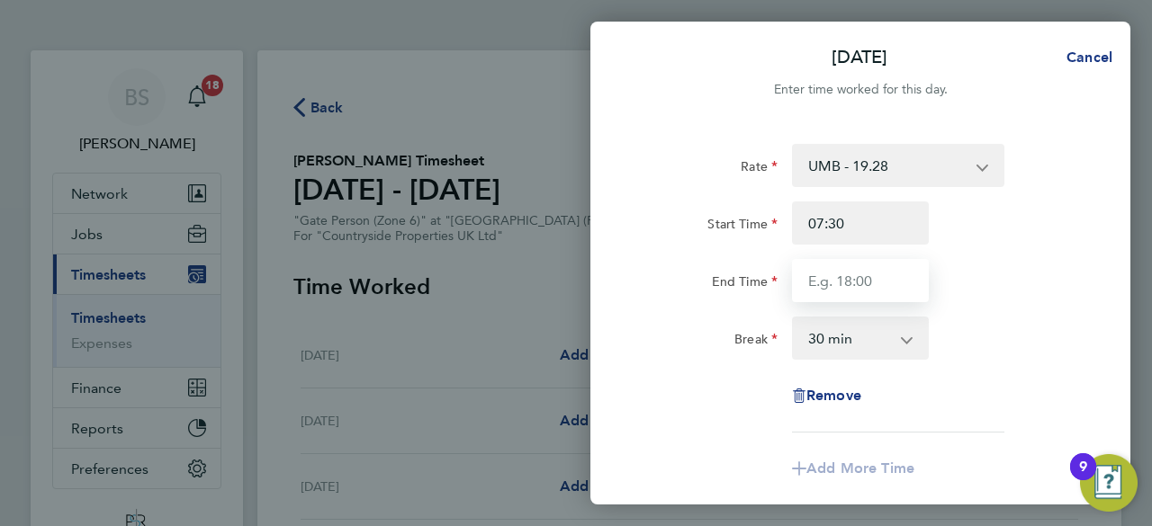
click at [869, 269] on input "End Time" at bounding box center [860, 280] width 137 height 43
type input "17:00"
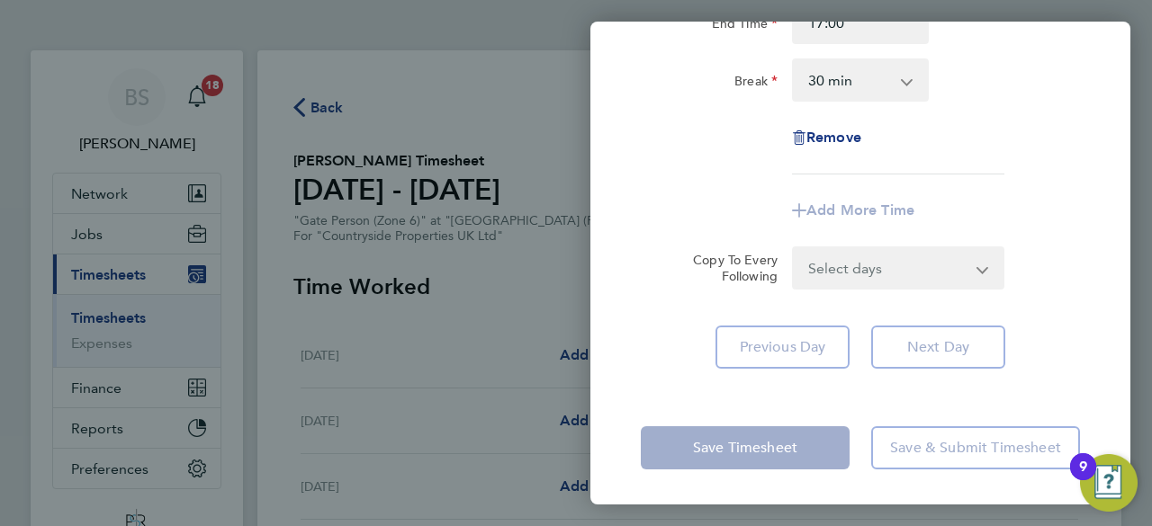
click at [990, 247] on form "Rate UMB - 19.28 Start Time 07:30 End Time 17:00 Break 0 min 15 min 30 min 45 m…" at bounding box center [860, 88] width 439 height 404
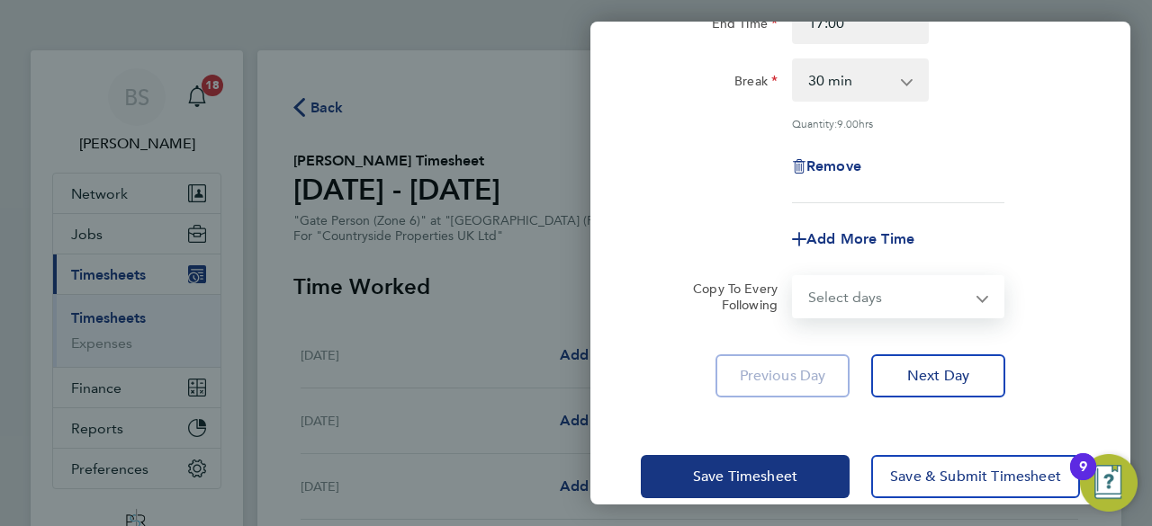
click at [927, 287] on select "Select days Day Weekday (Mon-Fri) Weekend (Sat-Sun) Tuesday Wednesday Thursday …" at bounding box center [888, 297] width 189 height 40
select select "WEEKDAY"
click at [794, 277] on select "Select days Day Weekday (Mon-Fri) Weekend (Sat-Sun) Tuesday Wednesday Thursday …" at bounding box center [888, 297] width 189 height 40
select select "2025-03-16"
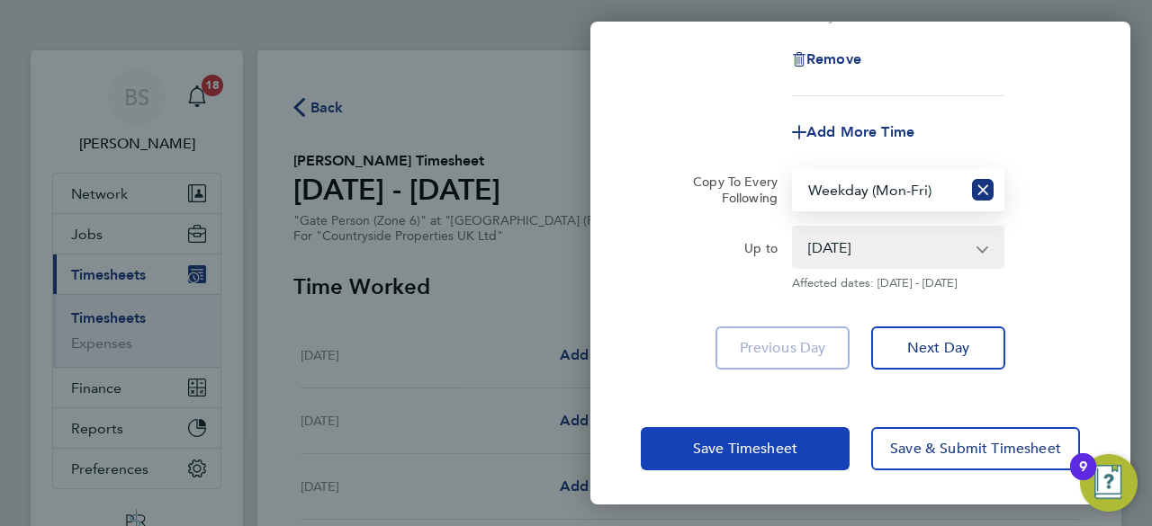
click at [725, 444] on span "Save Timesheet" at bounding box center [745, 449] width 104 height 18
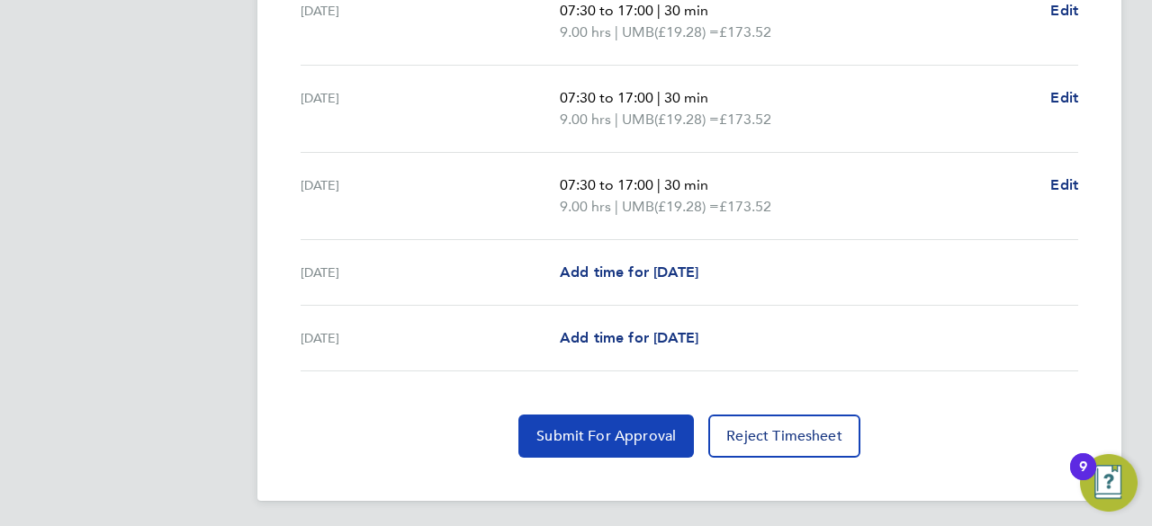
click at [650, 435] on span "Submit For Approval" at bounding box center [605, 436] width 139 height 18
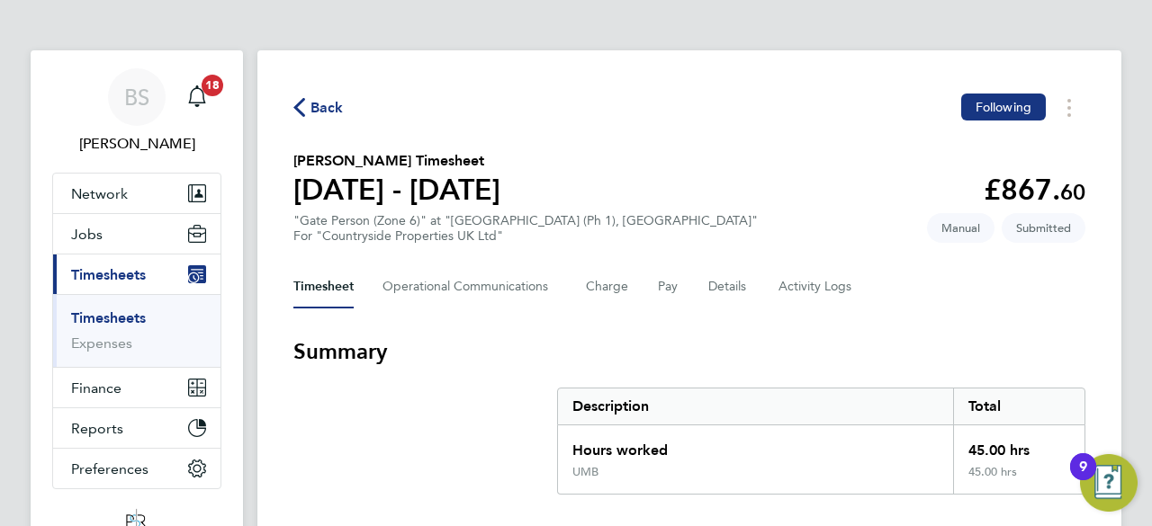
click at [139, 316] on link "Timesheets" at bounding box center [108, 318] width 75 height 17
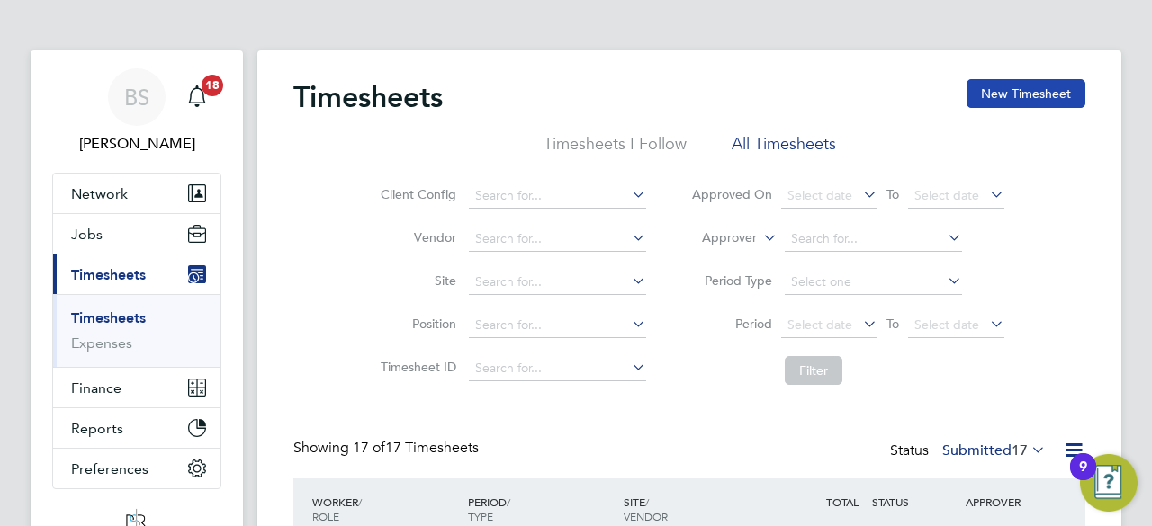
click at [1016, 94] on button "New Timesheet" at bounding box center [1026, 93] width 119 height 29
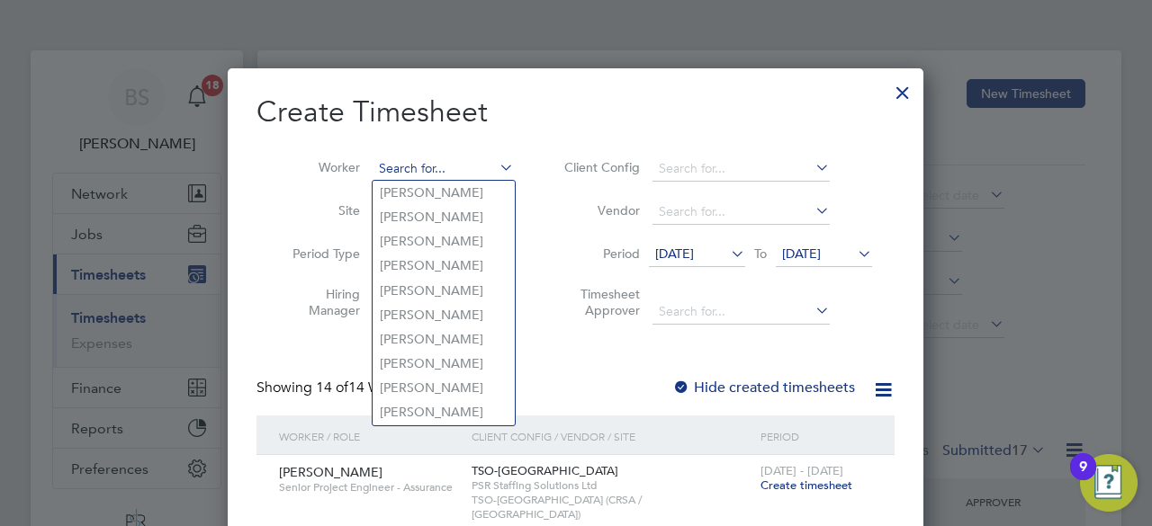
click at [427, 172] on input at bounding box center [443, 169] width 141 height 25
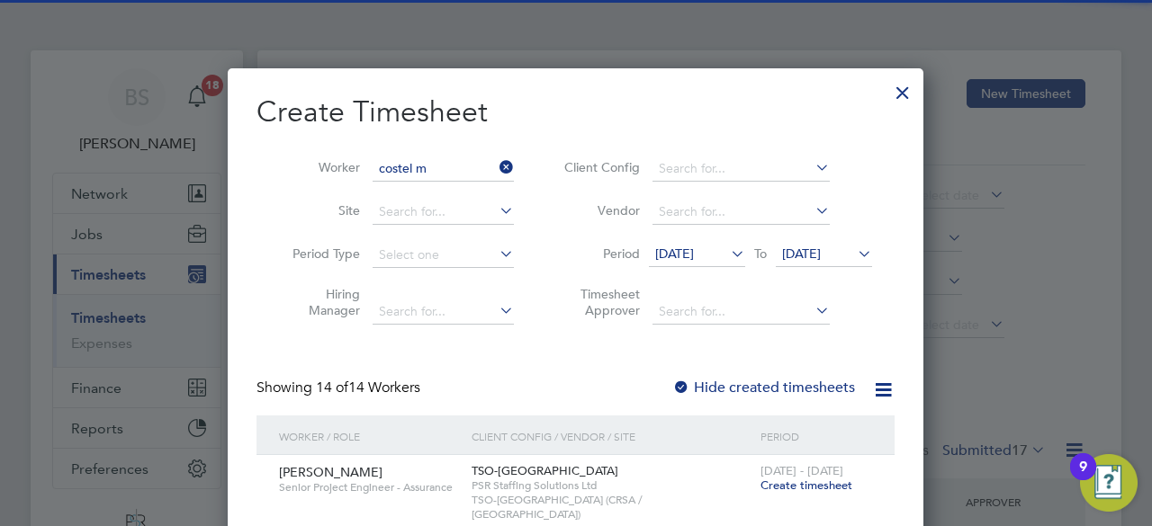
click at [443, 193] on li "Costel M iron" at bounding box center [444, 193] width 142 height 24
type input "Costel Miron"
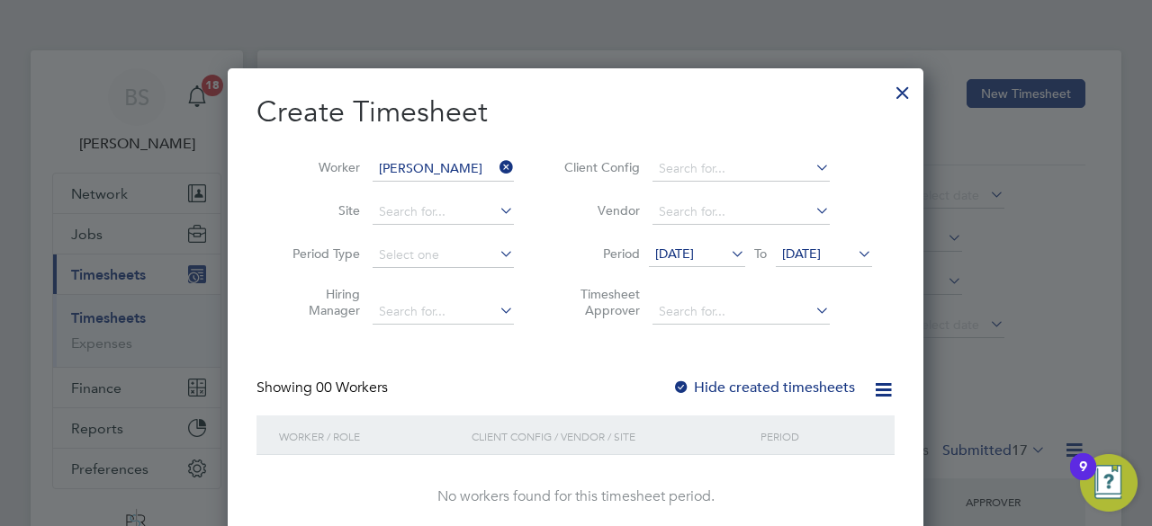
click at [684, 251] on span "11 Sep 2025" at bounding box center [674, 254] width 39 height 16
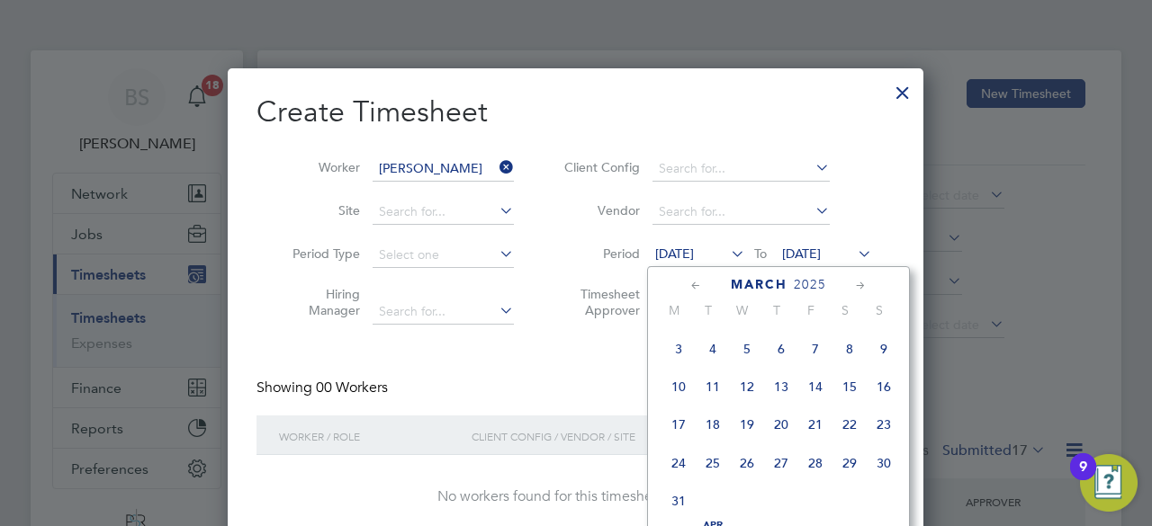
click at [677, 434] on span "17" at bounding box center [678, 425] width 34 height 34
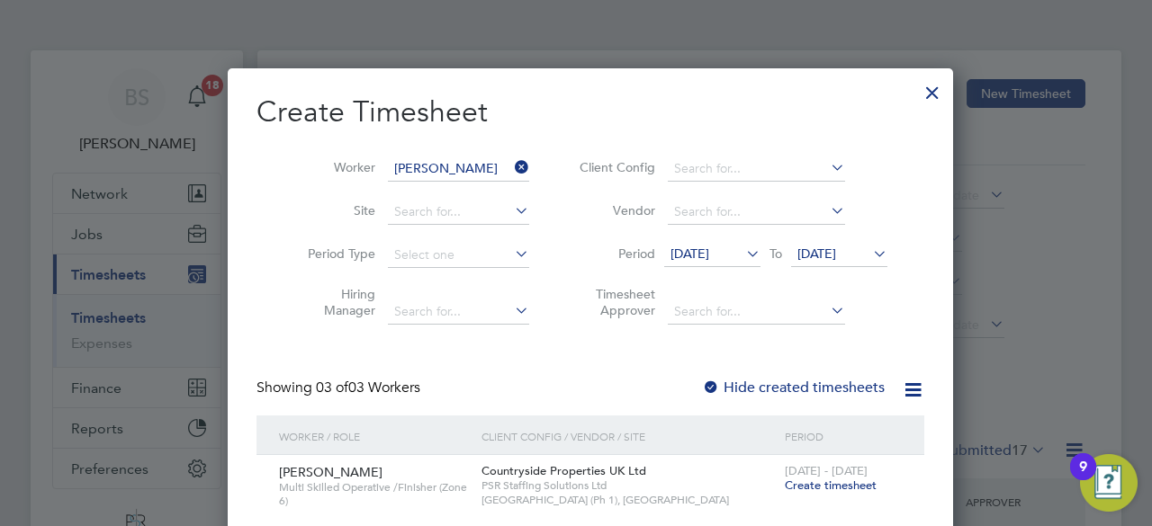
click at [822, 252] on span "18 Sep 2025" at bounding box center [816, 254] width 39 height 16
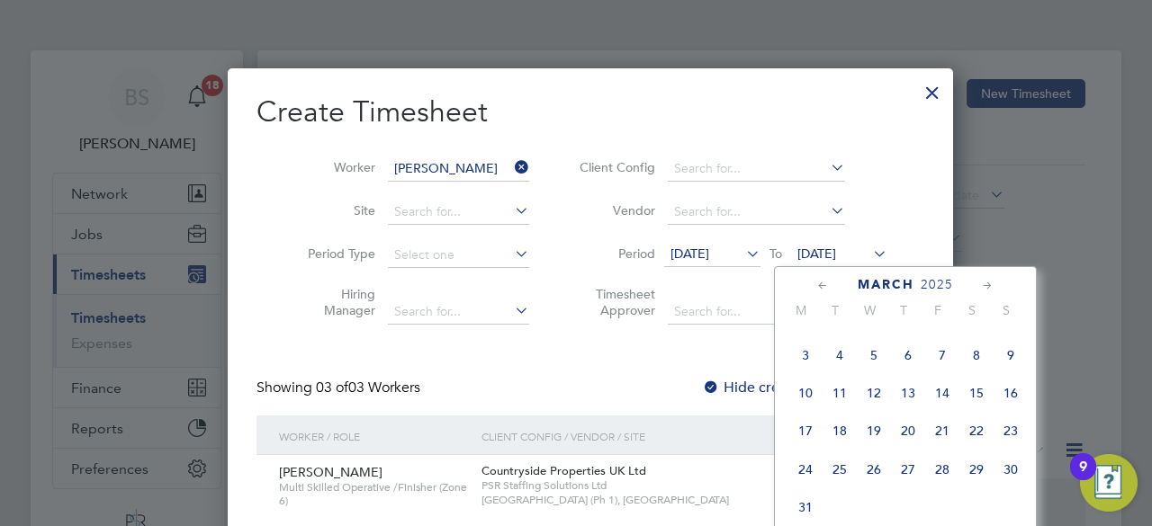
click at [1010, 436] on span "23" at bounding box center [1011, 431] width 34 height 34
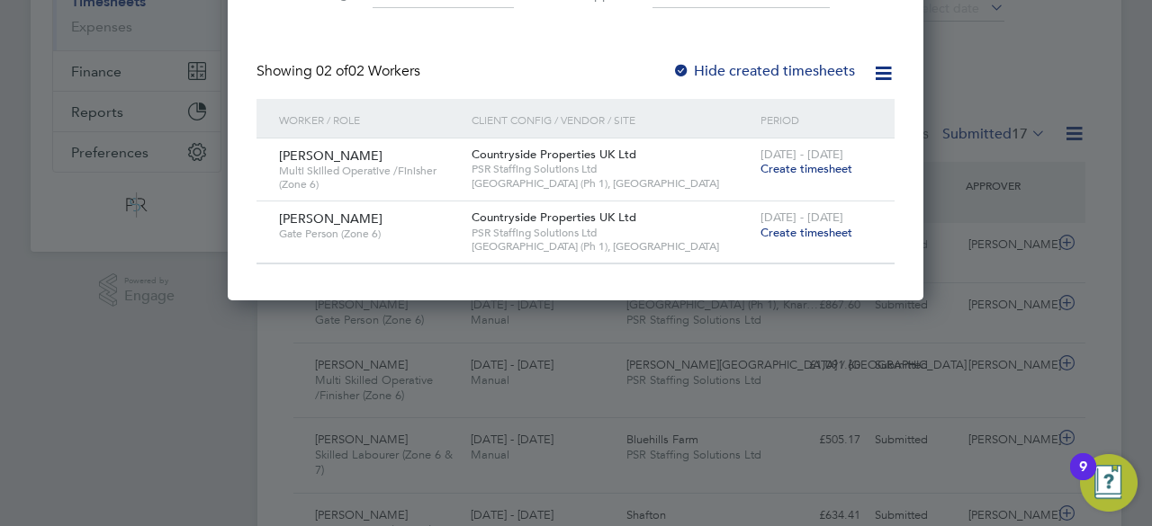
click at [804, 233] on span "Create timesheet" at bounding box center [806, 232] width 92 height 15
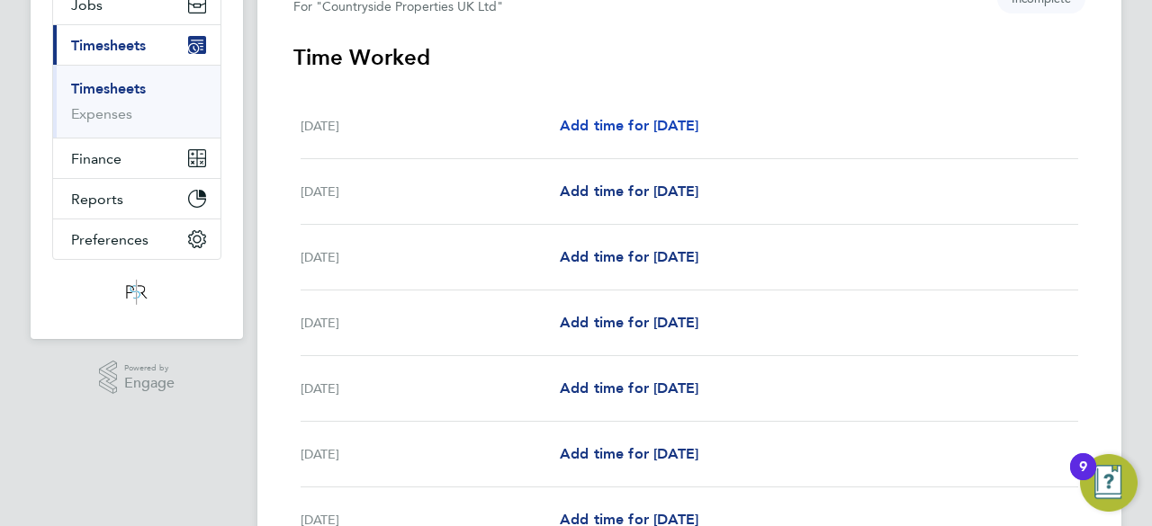
click at [662, 117] on span "Add time for Mon 17 Mar" at bounding box center [629, 125] width 139 height 17
select select "30"
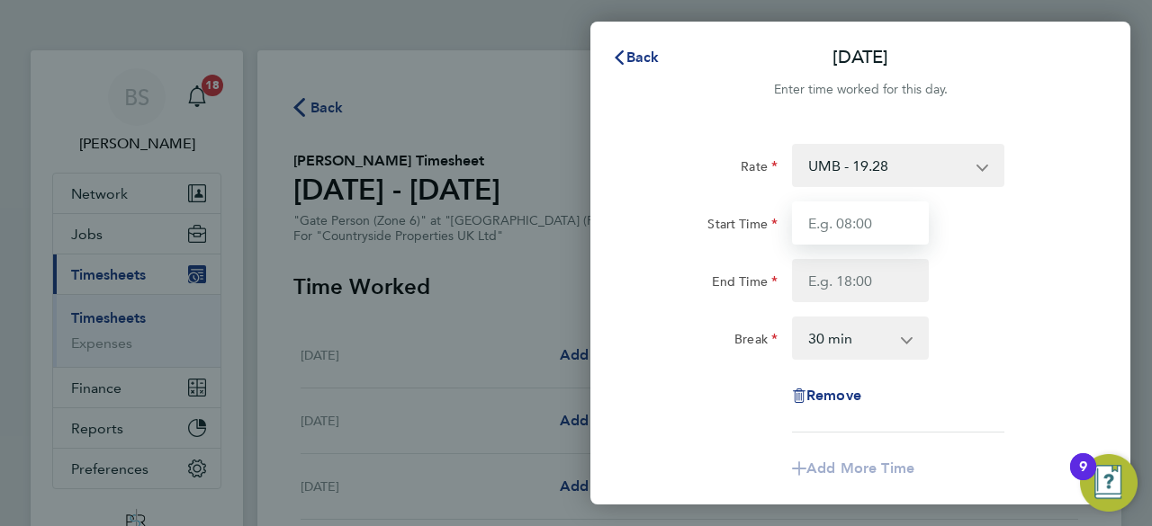
click at [871, 240] on input "Start Time" at bounding box center [860, 223] width 137 height 43
type input "07:30"
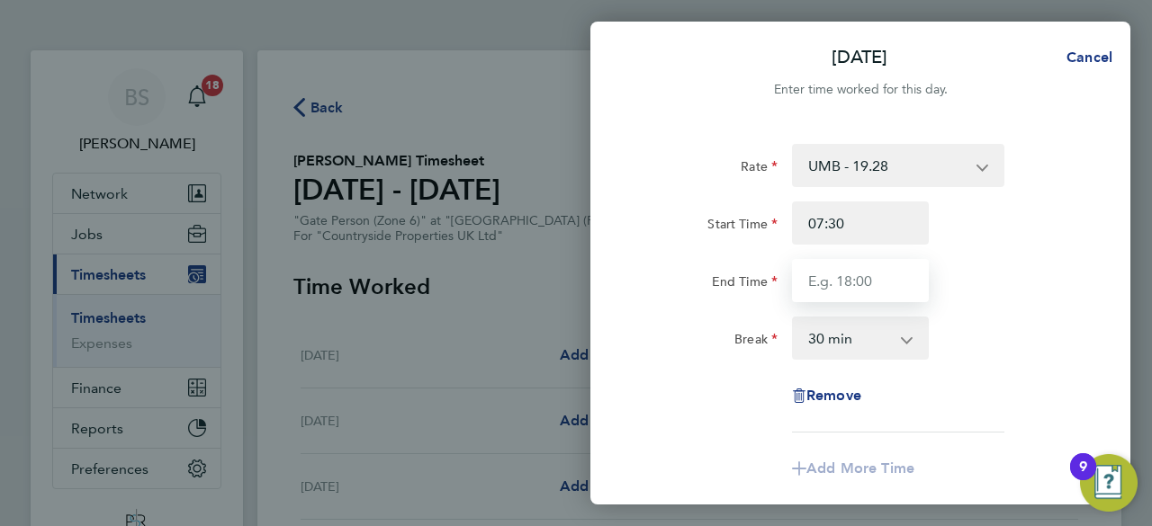
click at [889, 260] on input "End Time" at bounding box center [860, 280] width 137 height 43
type input "17:00"
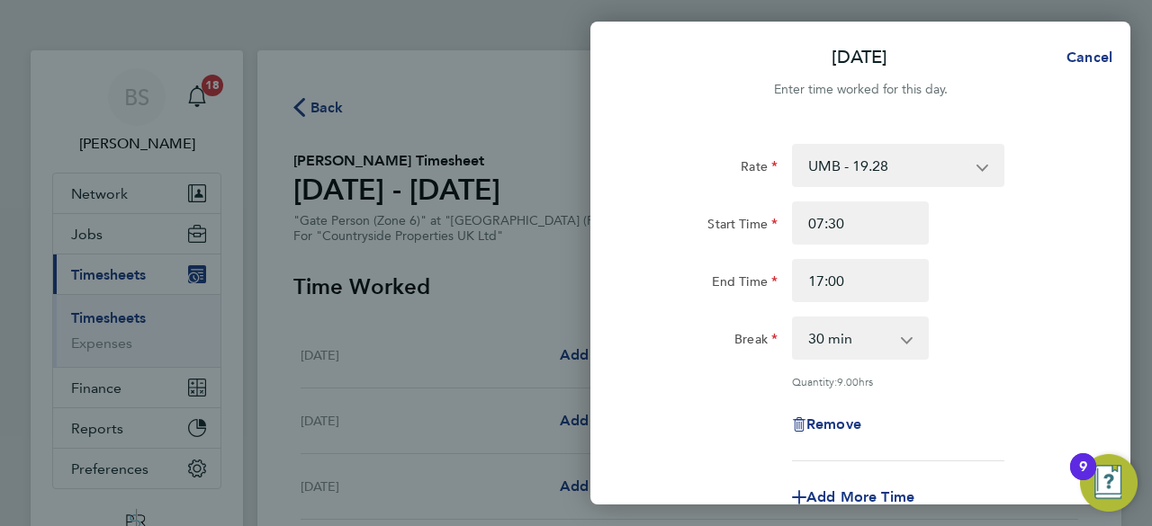
click at [959, 321] on div "Break 0 min 15 min 30 min 45 min 60 min 75 min 90 min" at bounding box center [861, 338] width 454 height 43
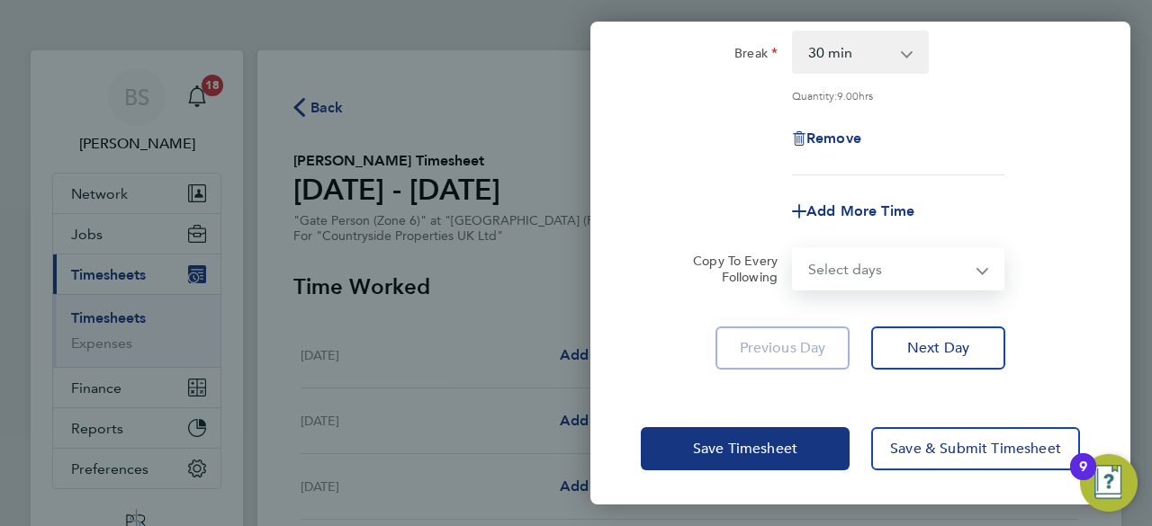
click at [904, 270] on select "Select days Day Weekday (Mon-Fri) Weekend (Sat-Sun) Tuesday Wednesday Thursday …" at bounding box center [888, 269] width 189 height 40
select select "WEEKDAY"
click at [794, 249] on select "Select days Day Weekday (Mon-Fri) Weekend (Sat-Sun) Tuesday Wednesday Thursday …" at bounding box center [888, 269] width 189 height 40
select select "2025-03-23"
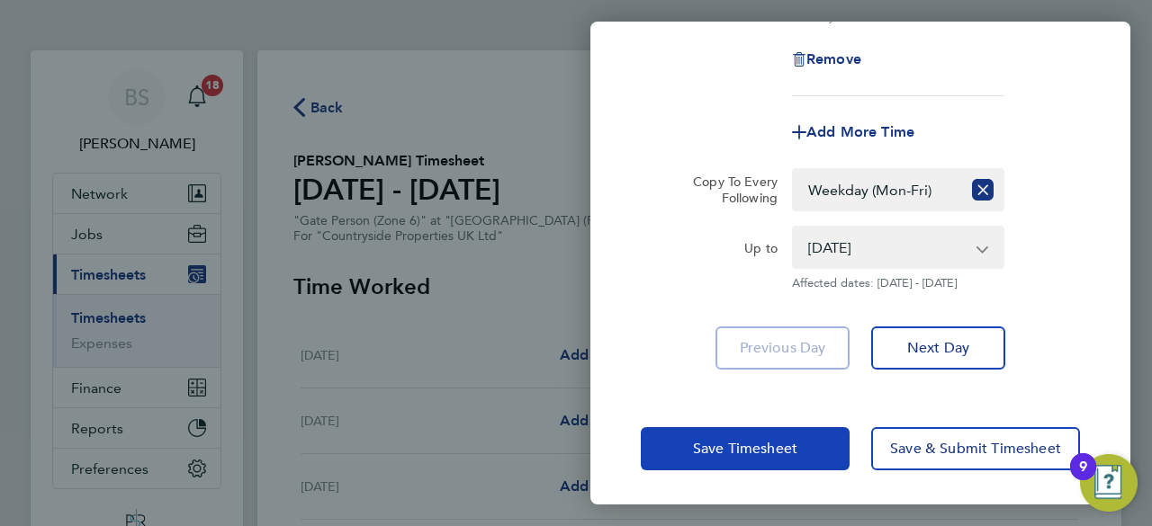
click at [752, 462] on button "Save Timesheet" at bounding box center [745, 448] width 209 height 43
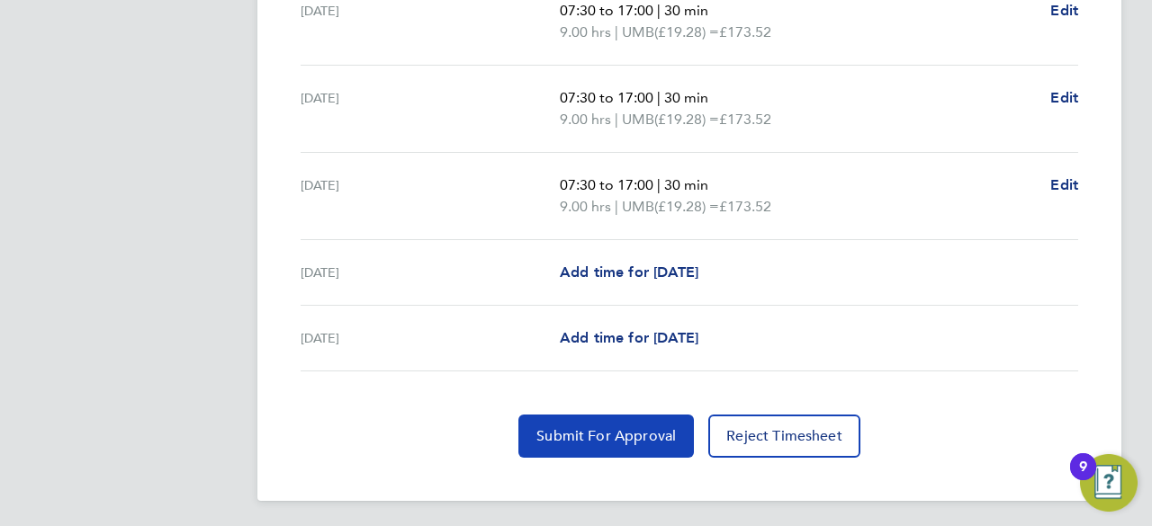
click at [662, 436] on span "Submit For Approval" at bounding box center [605, 436] width 139 height 18
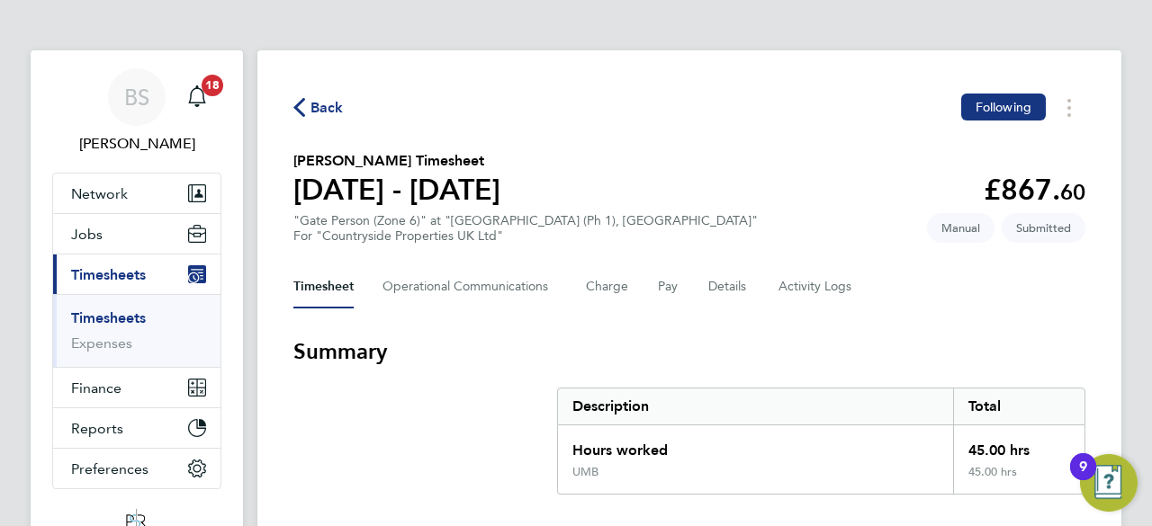
click at [106, 320] on link "Timesheets" at bounding box center [108, 318] width 75 height 17
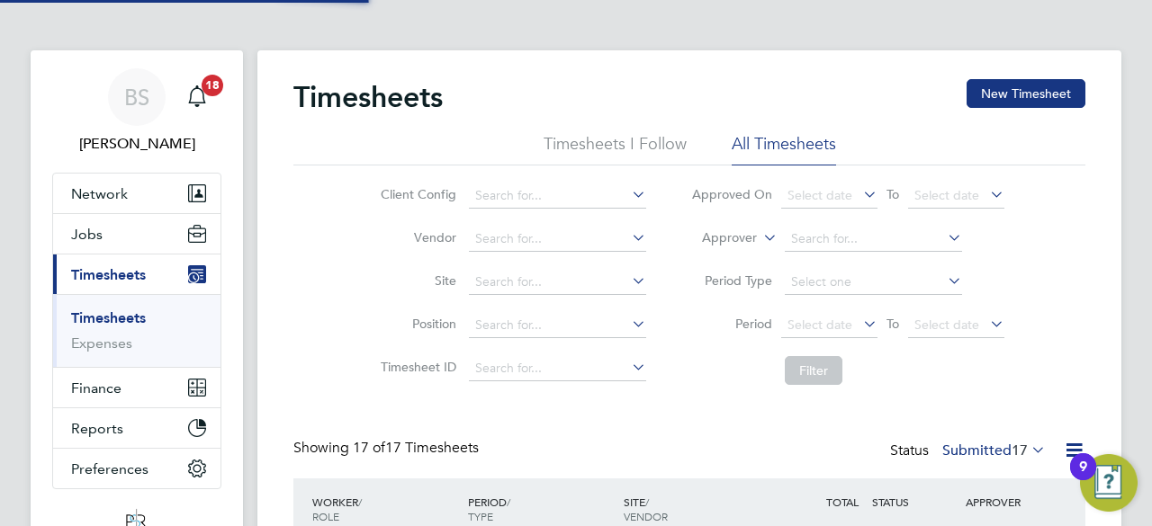
scroll to position [60, 156]
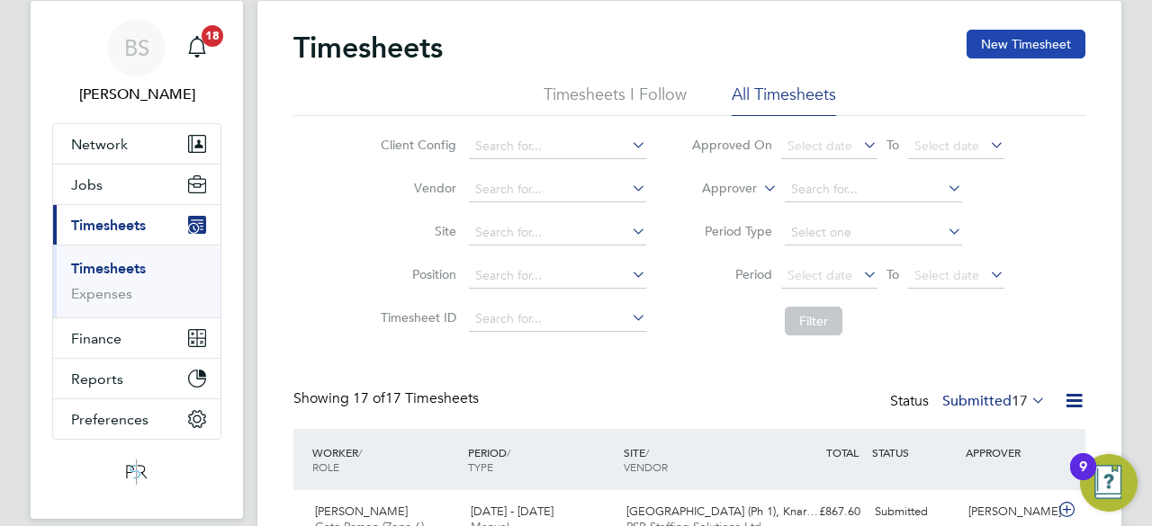
click at [1035, 52] on button "New Timesheet" at bounding box center [1026, 44] width 119 height 29
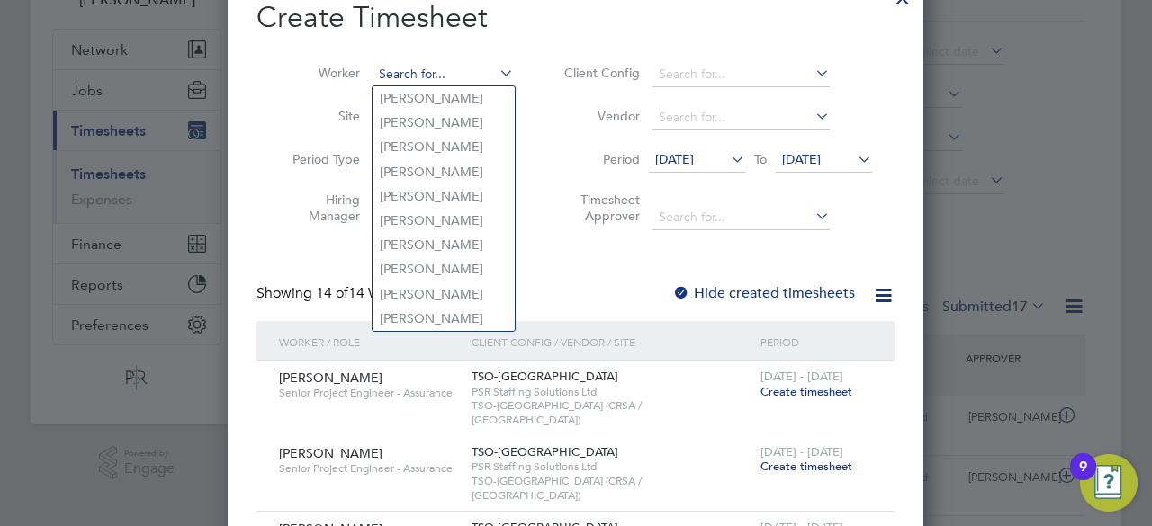
click at [470, 66] on input at bounding box center [443, 74] width 141 height 25
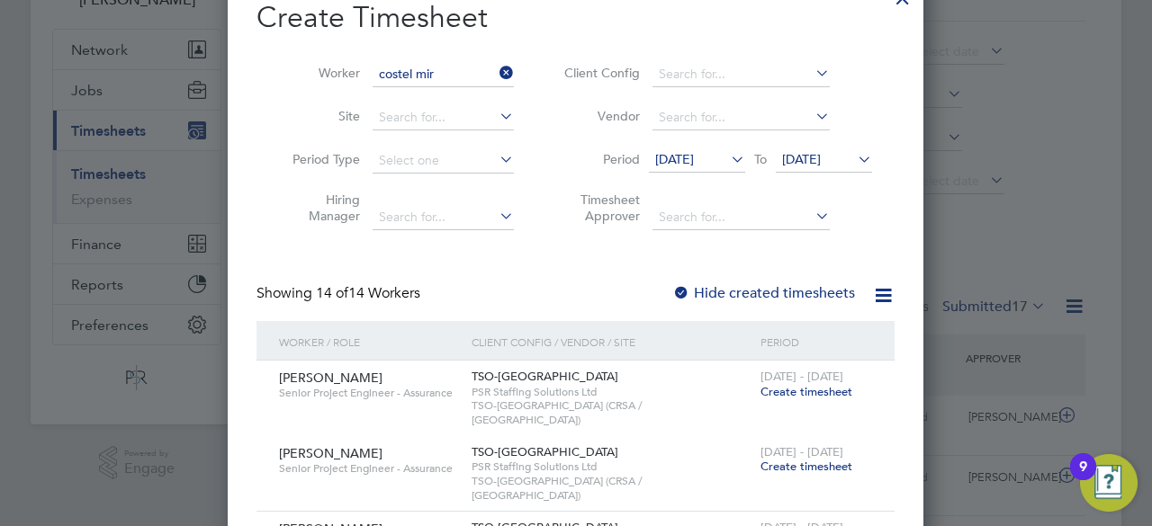
click at [463, 87] on li "Costel Mir on" at bounding box center [444, 98] width 142 height 24
type input "Costel Miron"
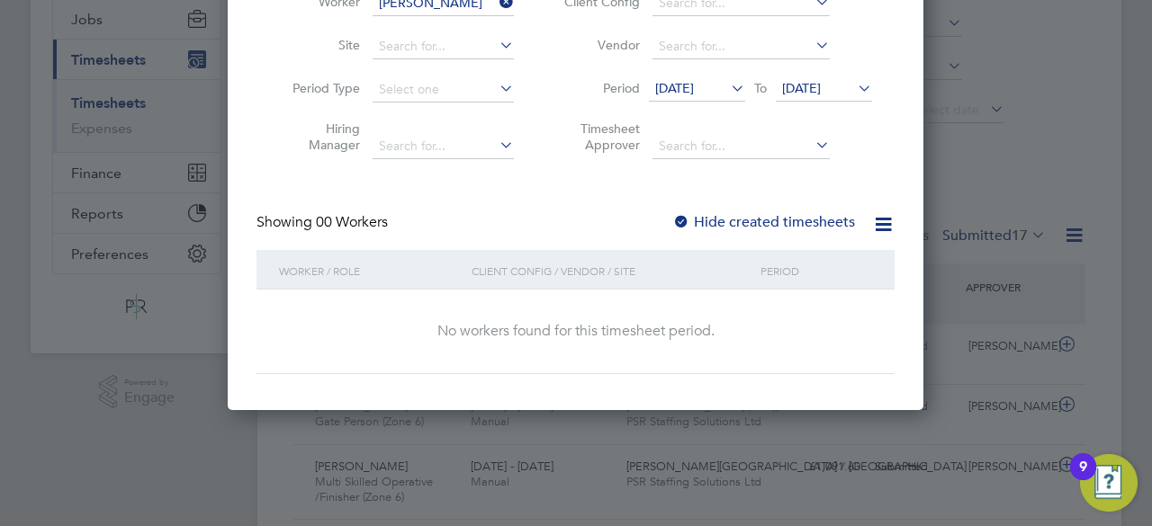
click at [707, 99] on span "11 Sep 2025" at bounding box center [697, 89] width 96 height 24
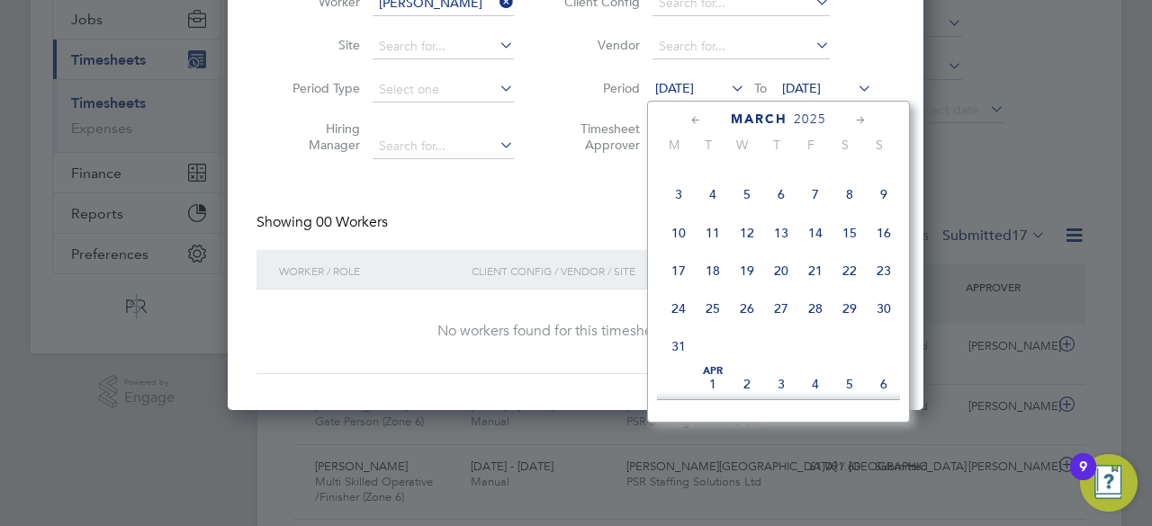
click at [686, 310] on span "24" at bounding box center [678, 309] width 34 height 34
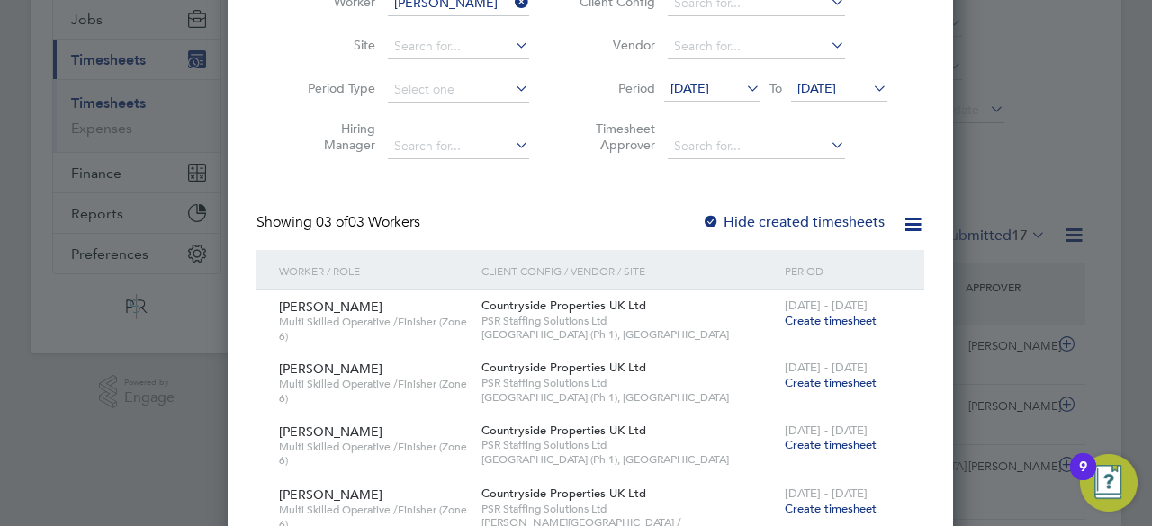
click at [797, 82] on span "18 Sep 2025" at bounding box center [816, 88] width 39 height 16
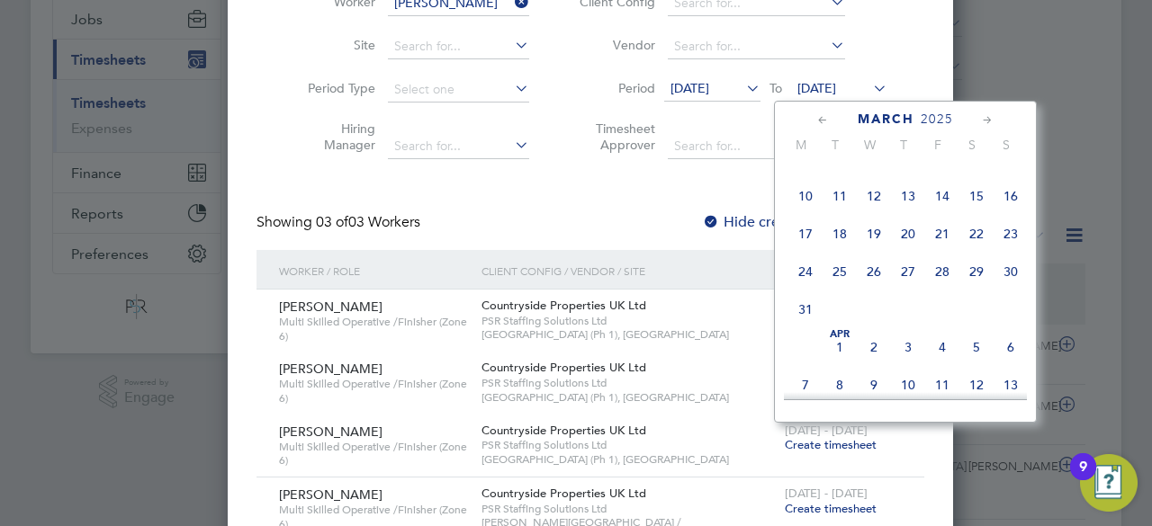
click at [1015, 275] on span "30" at bounding box center [1011, 272] width 34 height 34
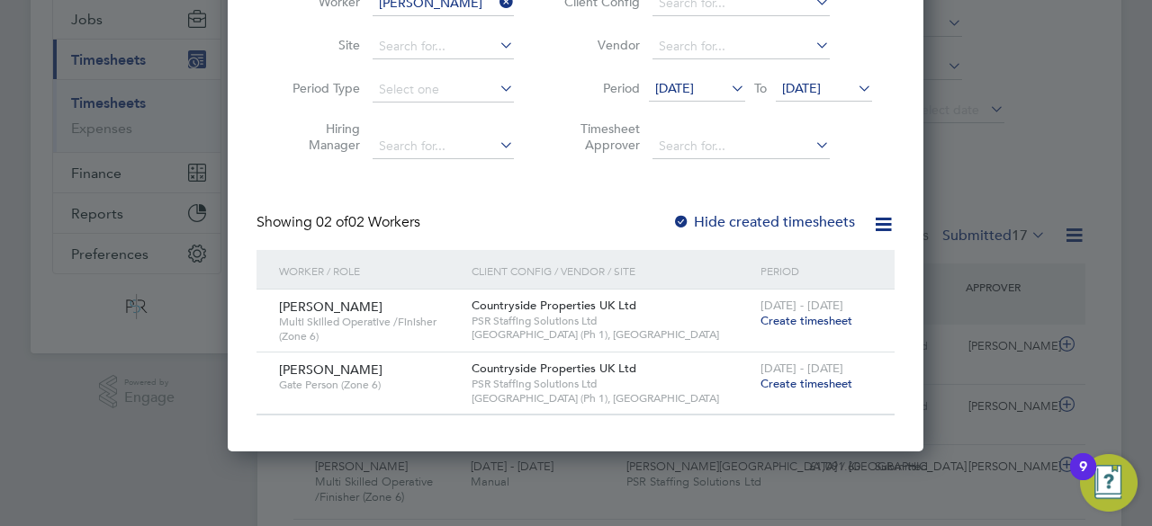
click at [787, 387] on span "Create timesheet" at bounding box center [806, 383] width 92 height 15
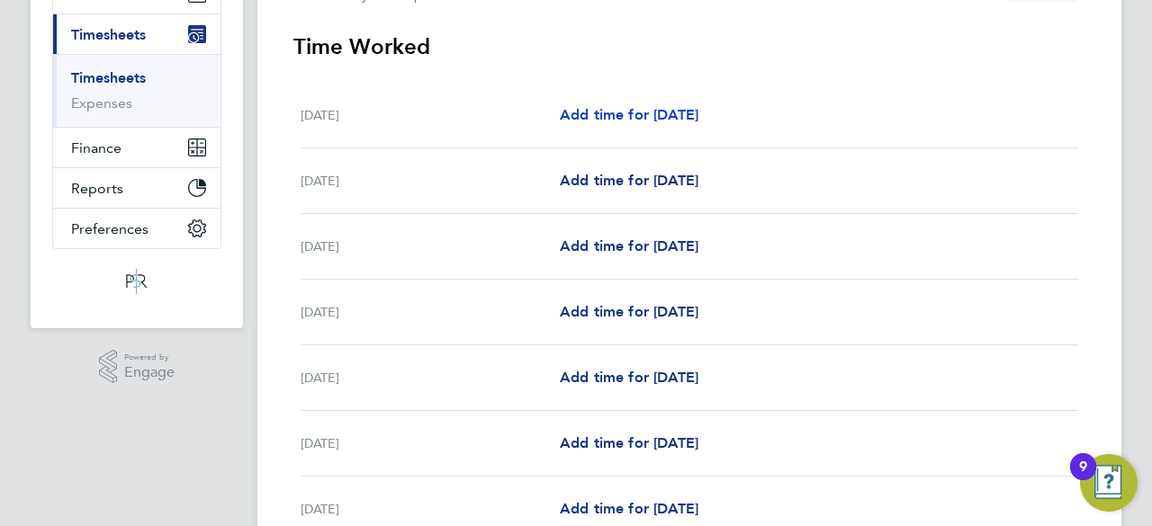
click at [671, 112] on span "Add time for Mon 24 Mar" at bounding box center [629, 114] width 139 height 17
select select "30"
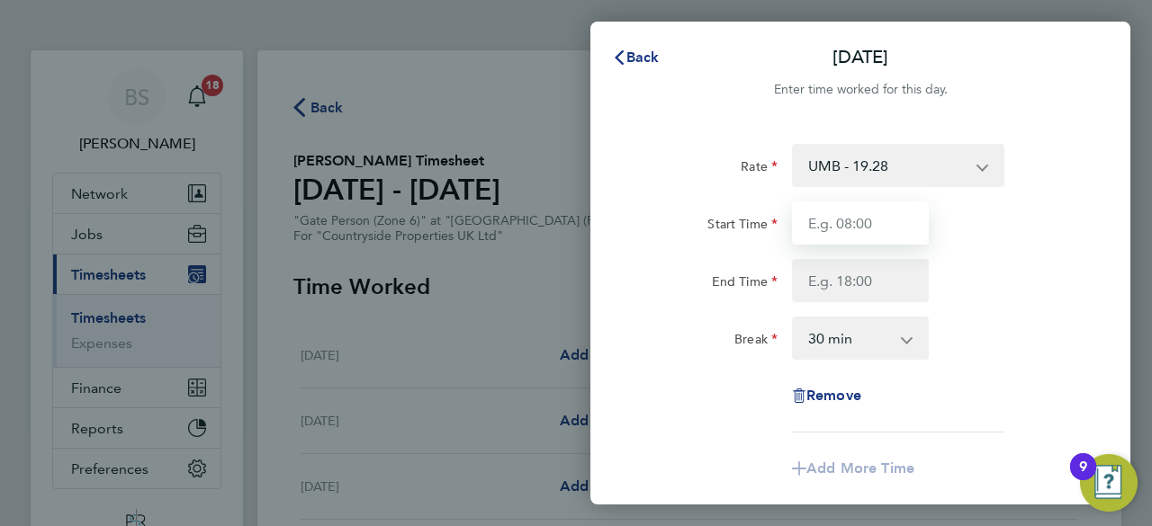
click at [880, 226] on input "Start Time" at bounding box center [860, 223] width 137 height 43
type input "07:30"
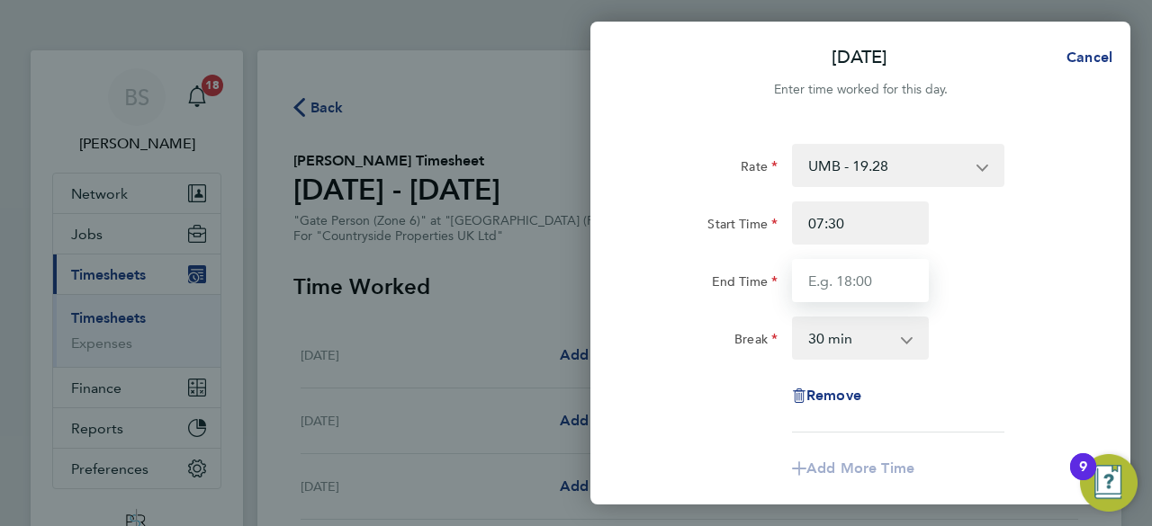
click at [876, 289] on input "End Time" at bounding box center [860, 280] width 137 height 43
type input "17:00"
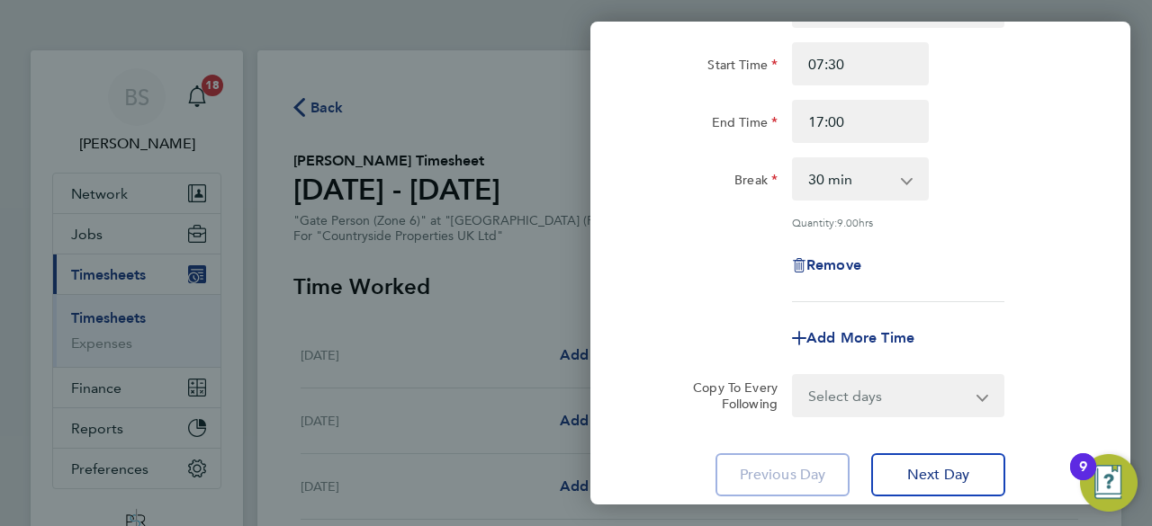
click at [912, 286] on app-timesheet-line-form-group "Rate UMB - 19.28 Start Time 07:30 End Time 17:00 Break 0 min 15 min 30 min 45 m…" at bounding box center [860, 172] width 439 height 375
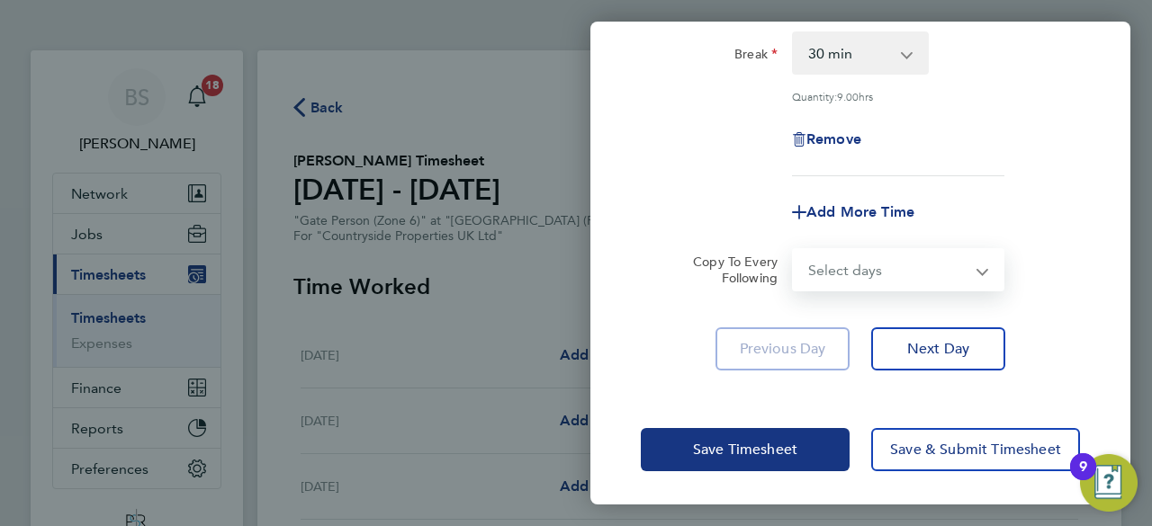
click at [880, 265] on select "Select days Day Weekday (Mon-Fri) Weekend (Sat-Sun) Tuesday Wednesday Thursday …" at bounding box center [888, 270] width 189 height 40
select select "WEEKDAY"
click at [794, 250] on select "Select days Day Weekday (Mon-Fri) Weekend (Sat-Sun) Tuesday Wednesday Thursday …" at bounding box center [888, 270] width 189 height 40
select select "2025-03-30"
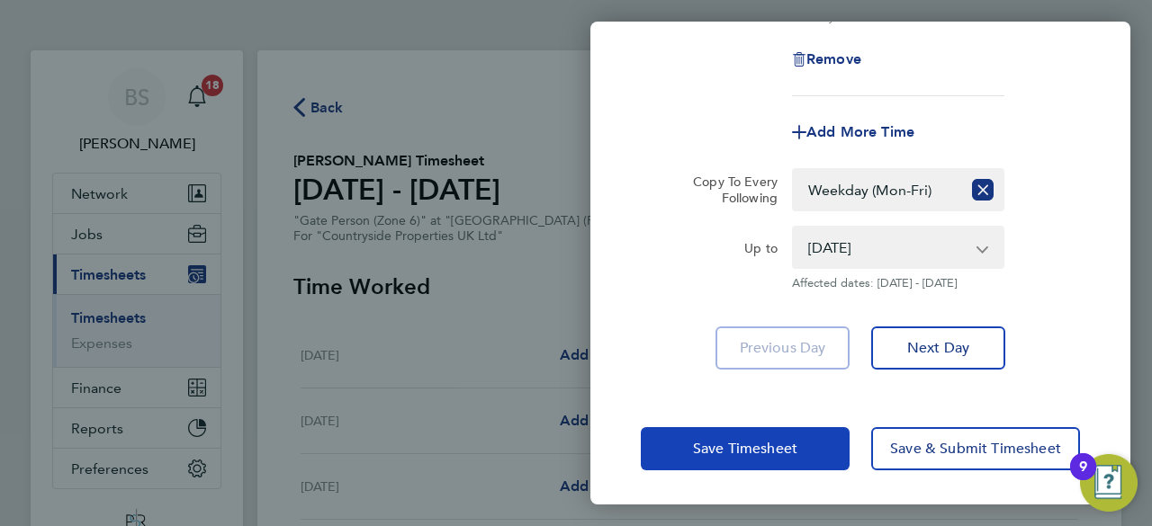
click at [751, 440] on span "Save Timesheet" at bounding box center [745, 449] width 104 height 18
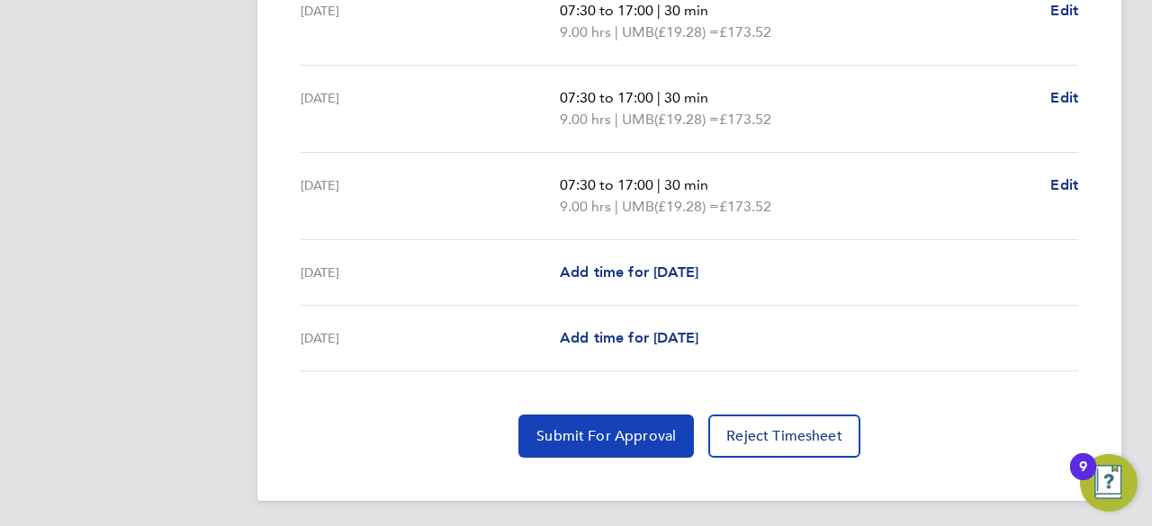
click at [652, 438] on span "Submit For Approval" at bounding box center [605, 436] width 139 height 18
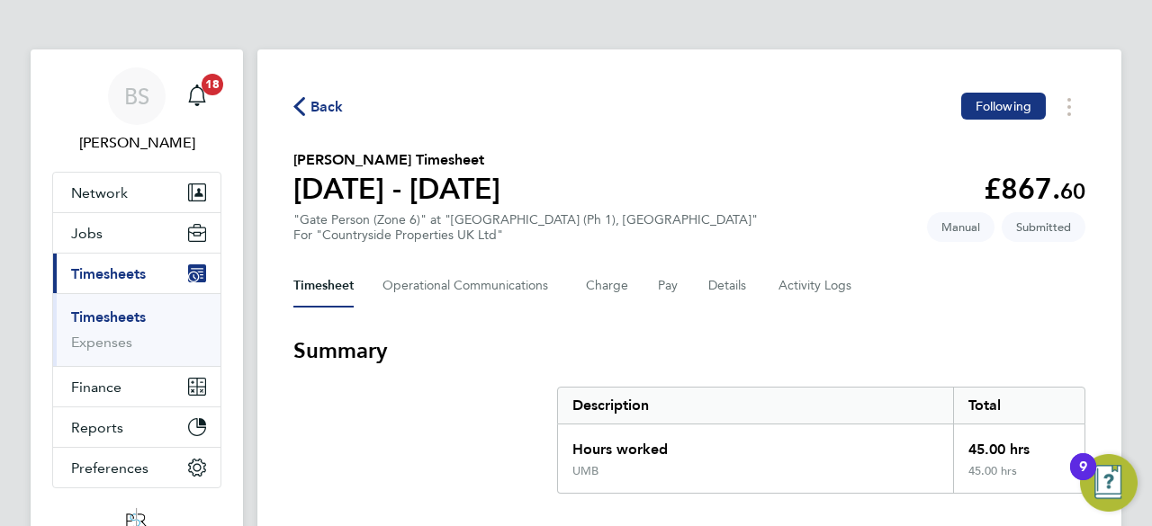
click at [124, 316] on link "Timesheets" at bounding box center [108, 317] width 75 height 17
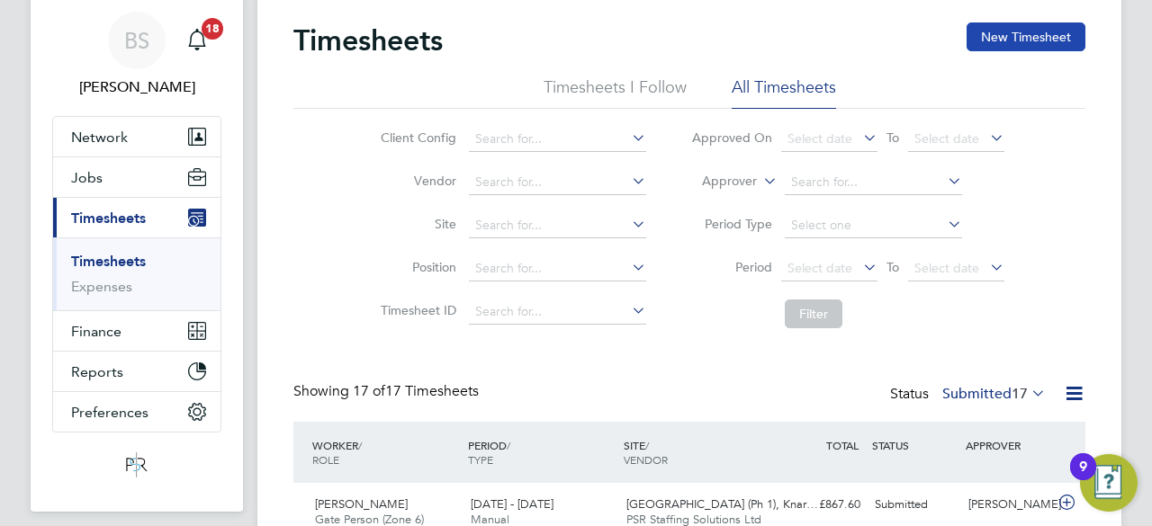
click at [1043, 31] on button "New Timesheet" at bounding box center [1026, 36] width 119 height 29
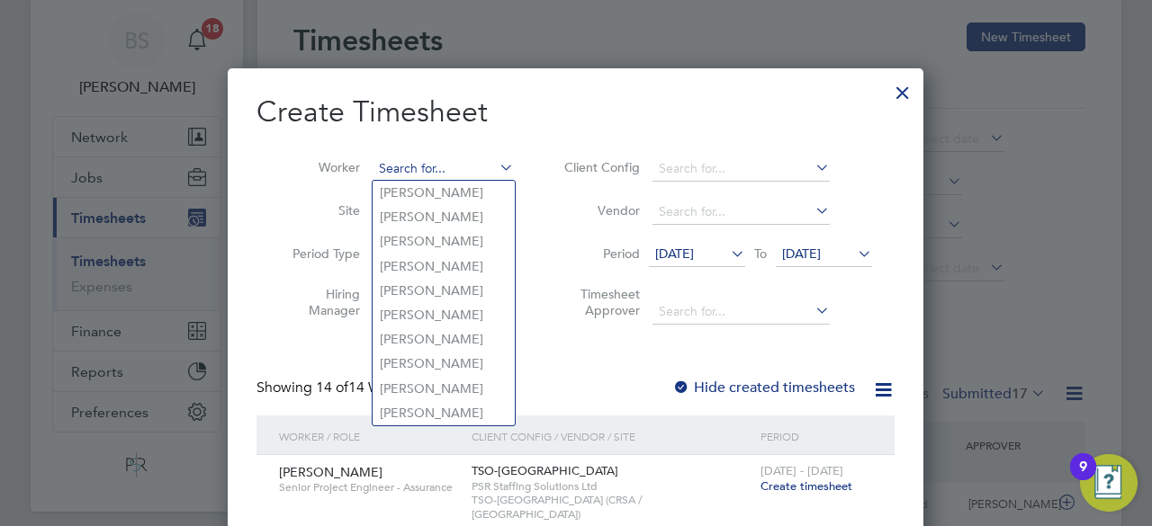
click at [480, 170] on input at bounding box center [443, 169] width 141 height 25
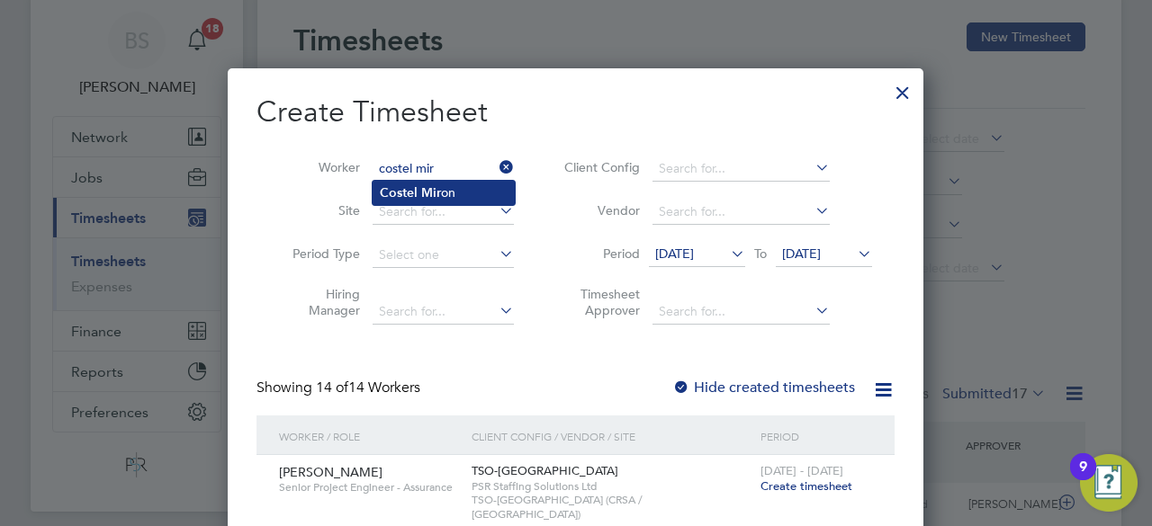
click at [459, 193] on li "Costel Mir on" at bounding box center [444, 193] width 142 height 24
type input "Costel Miron"
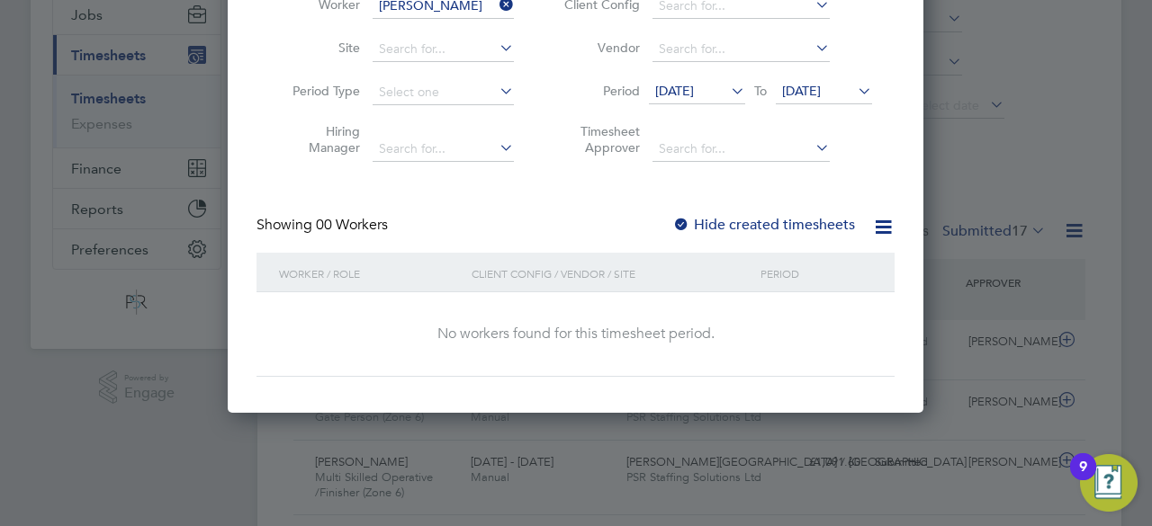
click at [694, 94] on span "11 Sep 2025" at bounding box center [674, 91] width 39 height 16
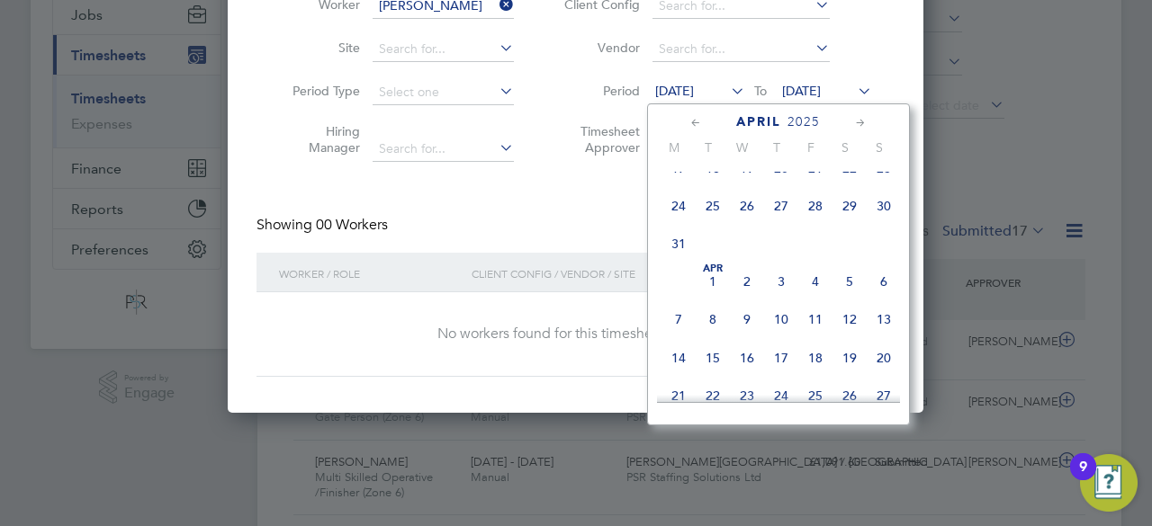
click at [670, 258] on span "31" at bounding box center [678, 244] width 34 height 34
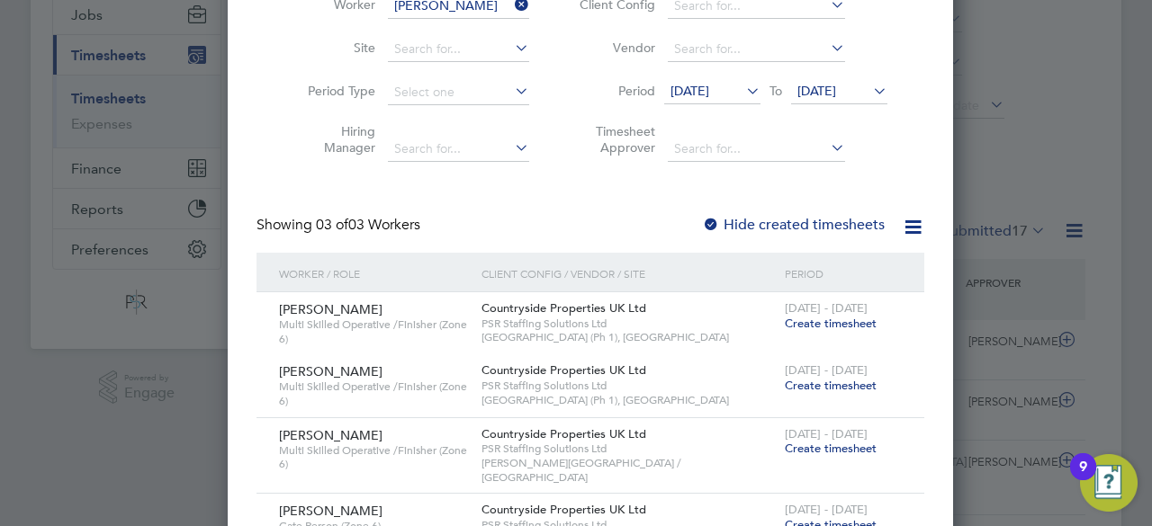
click at [817, 94] on span "18 Sep 2025" at bounding box center [816, 91] width 39 height 16
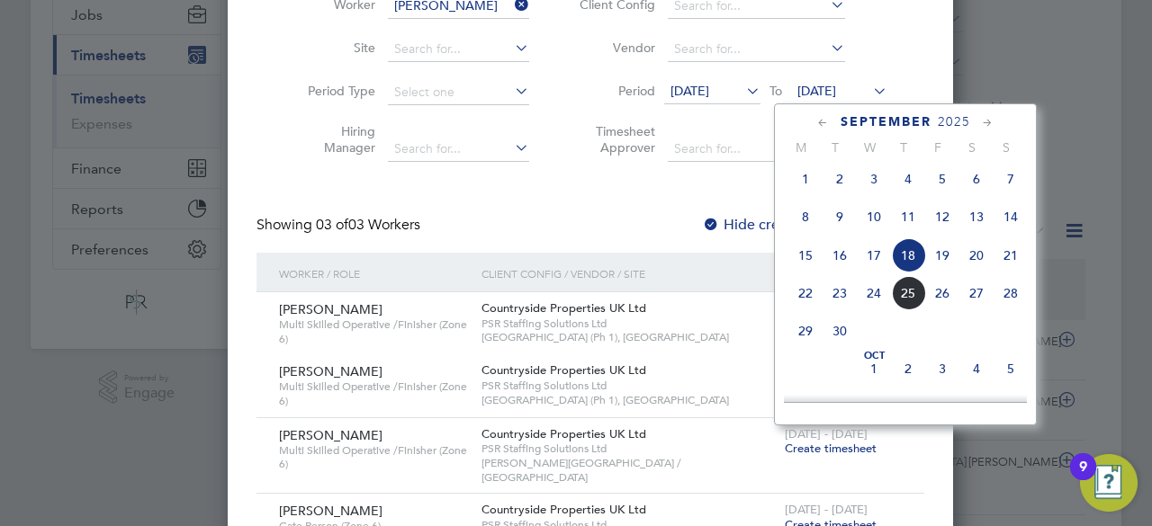
click at [823, 121] on icon at bounding box center [822, 123] width 17 height 20
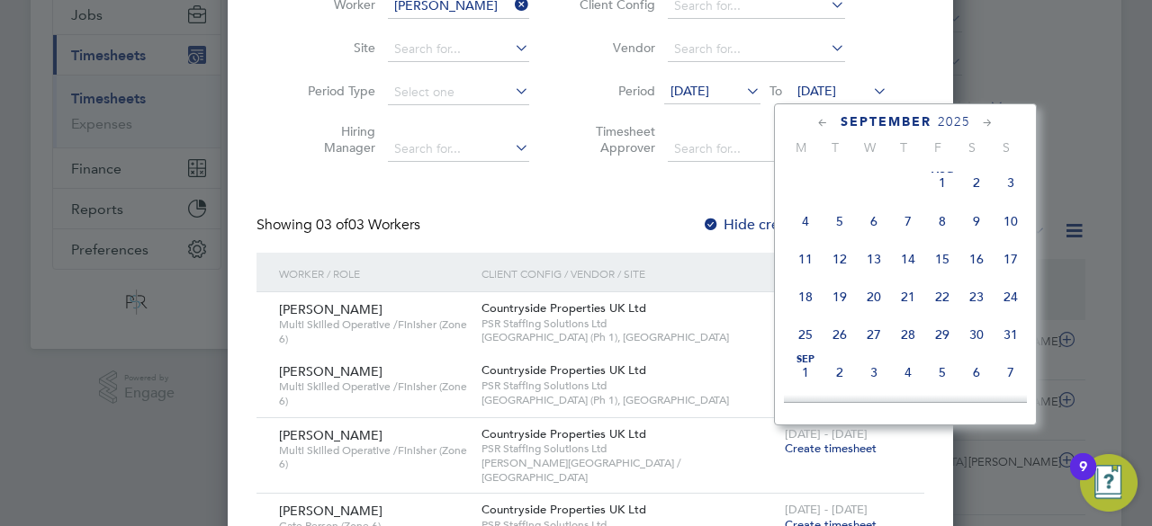
click at [823, 121] on icon at bounding box center [822, 123] width 17 height 20
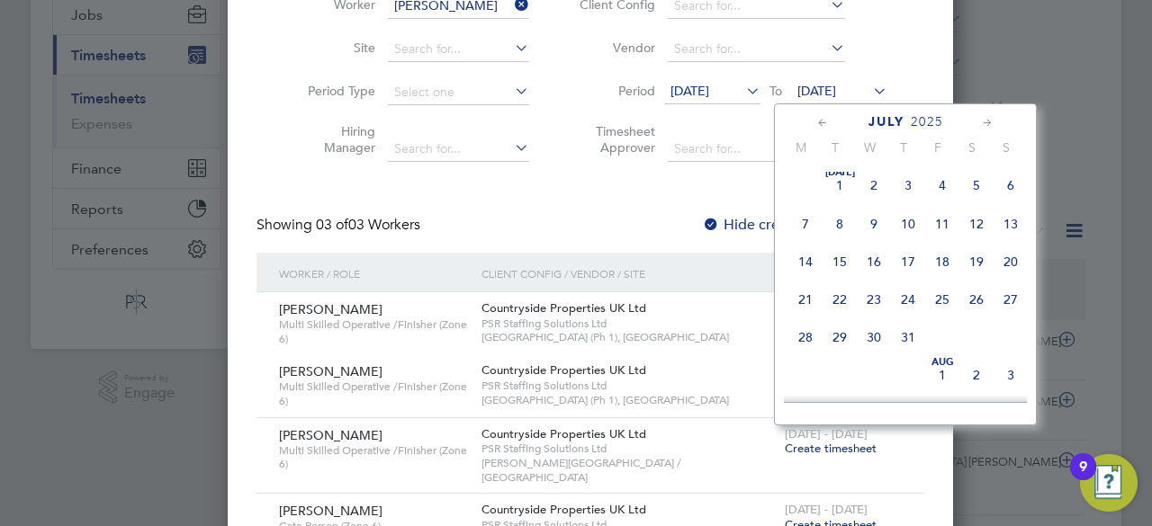
click at [823, 121] on icon at bounding box center [822, 123] width 17 height 20
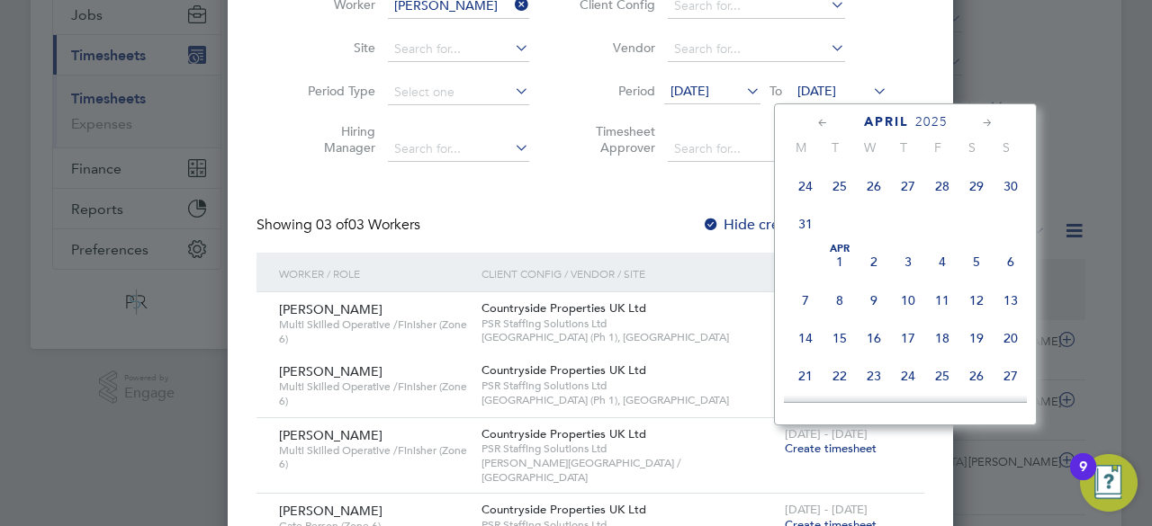
click at [1012, 267] on span "6" at bounding box center [1011, 262] width 34 height 34
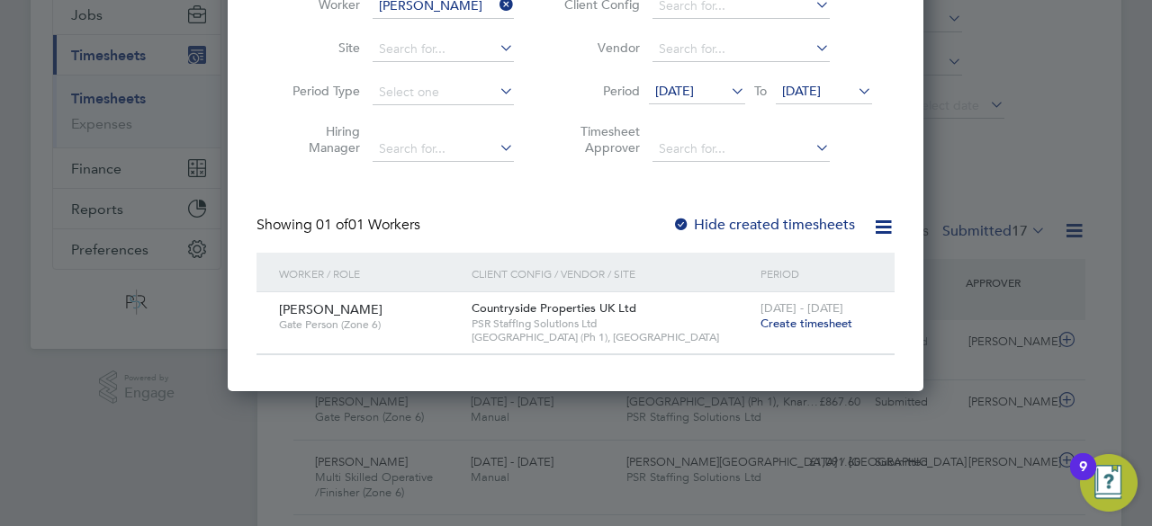
click at [824, 319] on span "Create timesheet" at bounding box center [806, 323] width 92 height 15
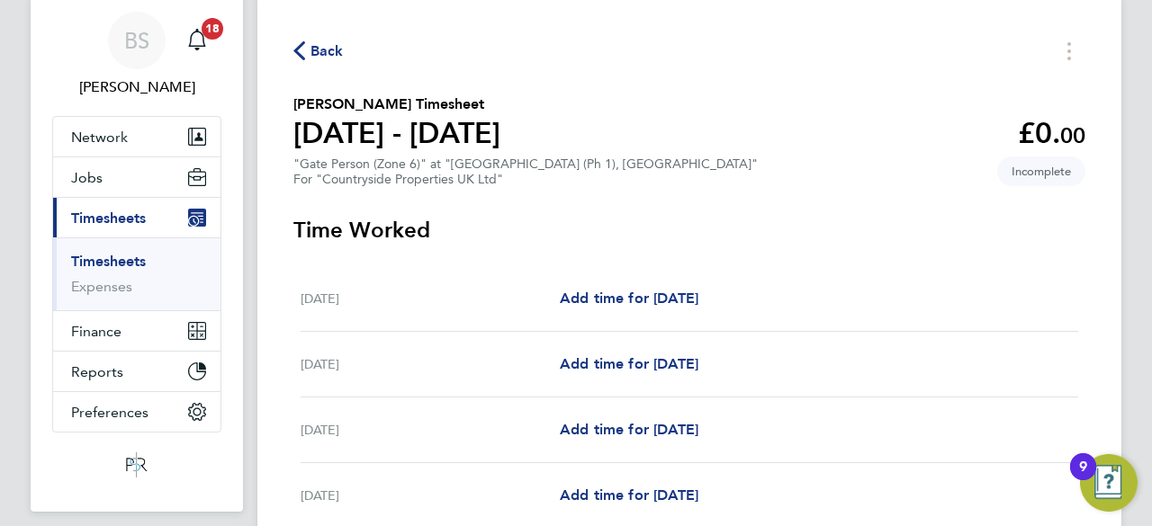
click at [128, 258] on link "Timesheets" at bounding box center [108, 261] width 75 height 17
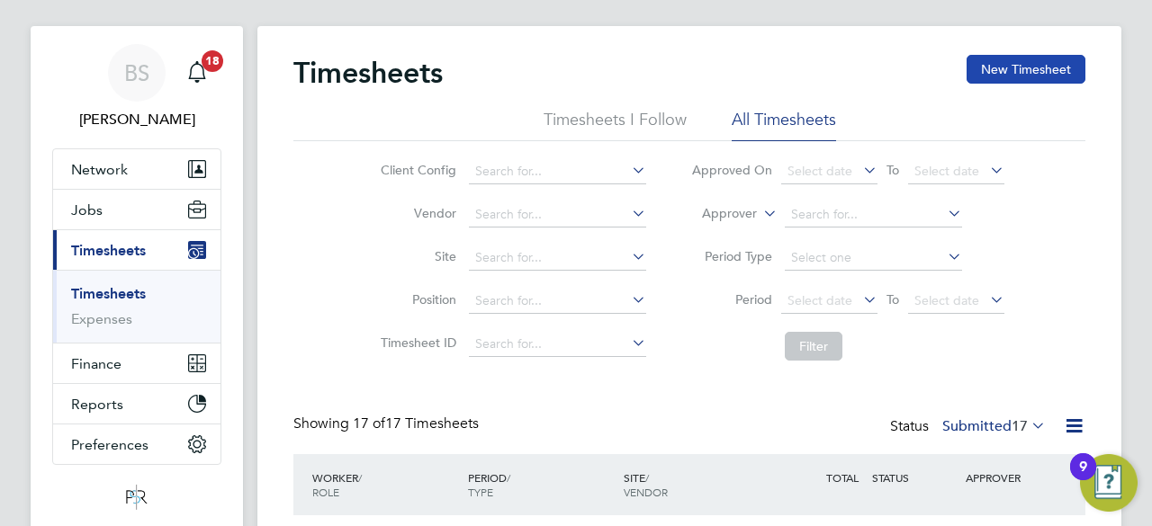
click at [1031, 67] on button "New Timesheet" at bounding box center [1026, 69] width 119 height 29
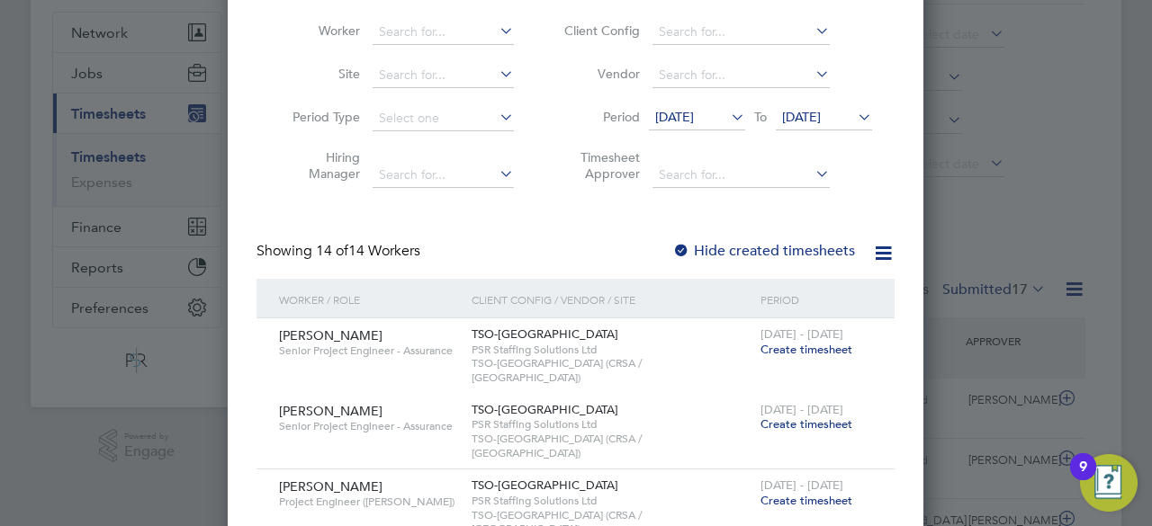
click at [688, 115] on span "11 Sep 2025" at bounding box center [674, 117] width 39 height 16
click at [433, 29] on input at bounding box center [443, 32] width 141 height 25
click at [419, 132] on li "Costel Miron" at bounding box center [456, 129] width 166 height 24
type input "Costel Miron"
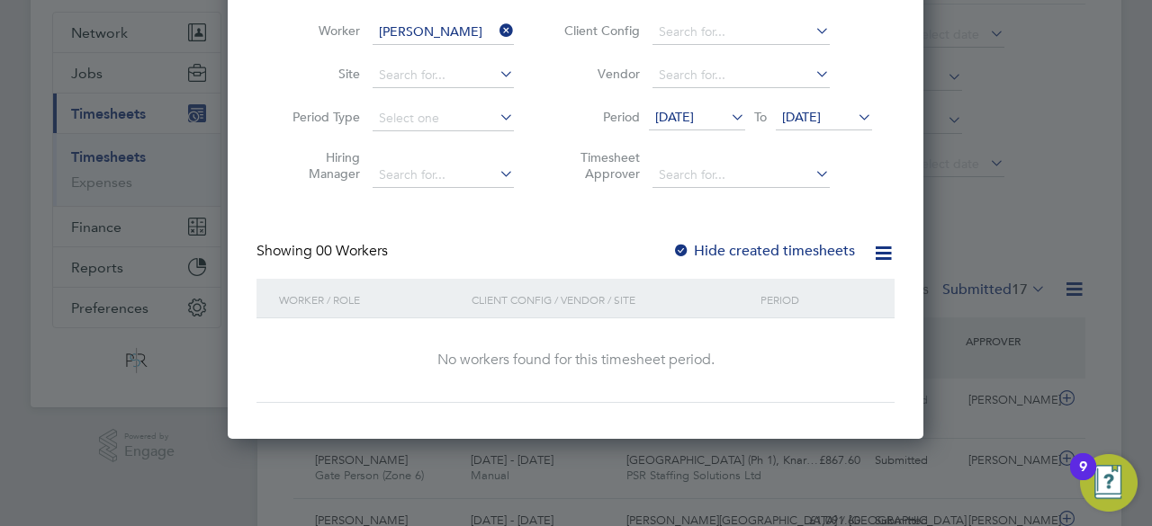
click at [694, 119] on span "11 Sep 2025" at bounding box center [674, 117] width 39 height 16
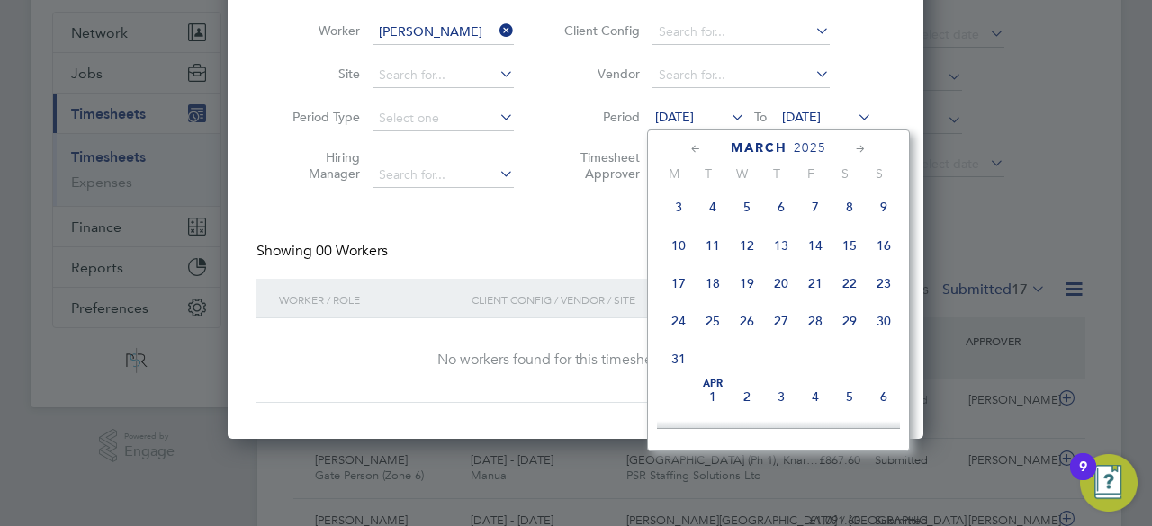
click at [677, 324] on span "24" at bounding box center [678, 321] width 34 height 34
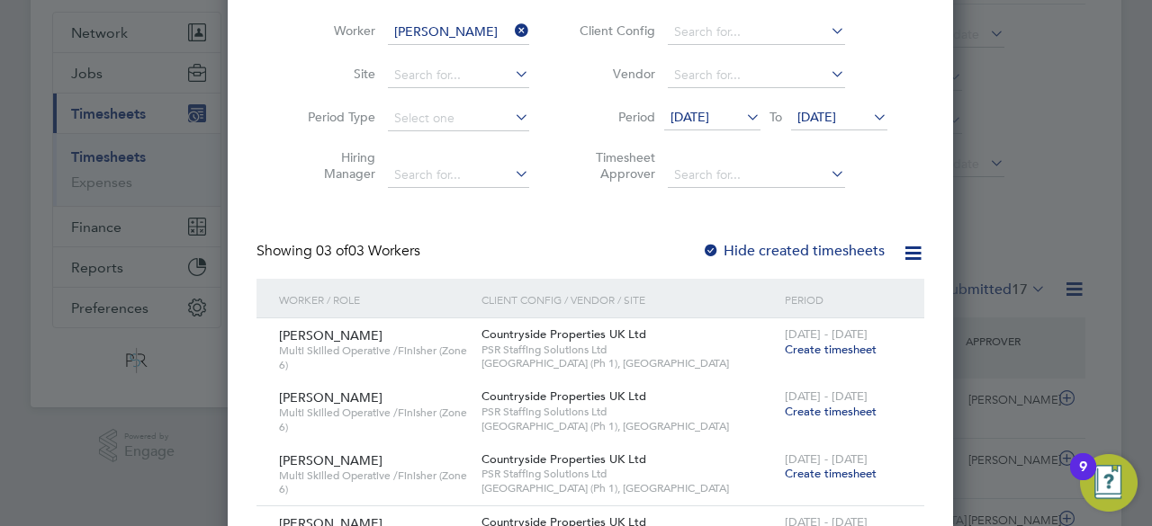
click at [828, 116] on span "18 Sep 2025" at bounding box center [816, 117] width 39 height 16
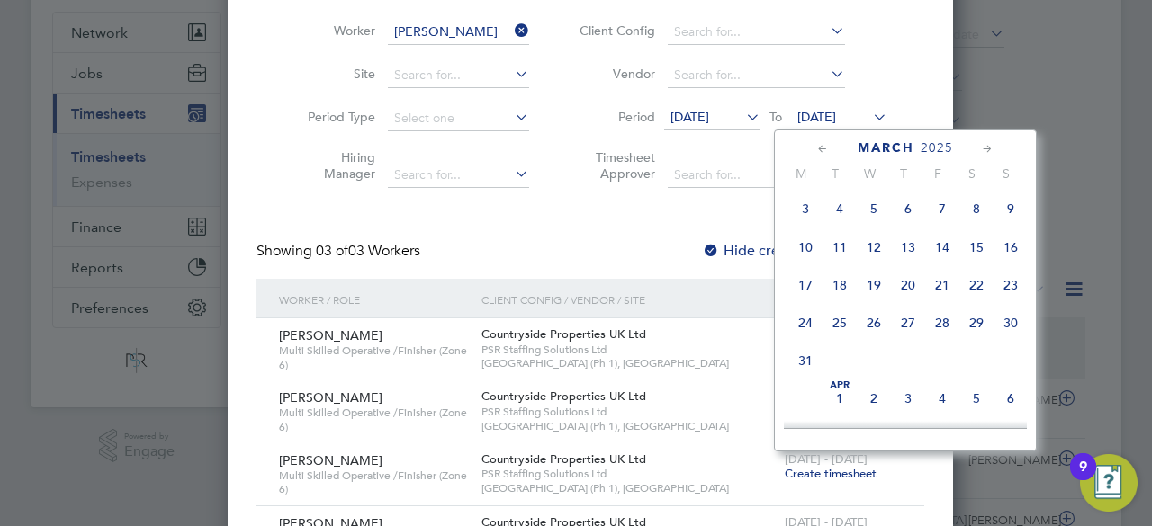
click at [1017, 331] on span "30" at bounding box center [1011, 323] width 34 height 34
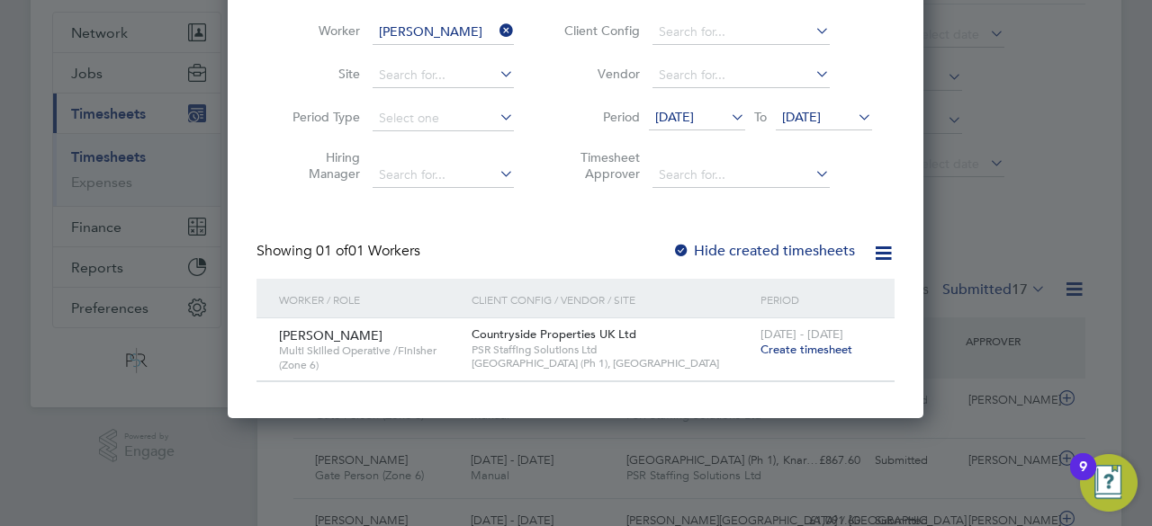
click at [685, 249] on div at bounding box center [681, 252] width 18 height 18
click at [805, 128] on span "30 Mar 2025" at bounding box center [824, 118] width 96 height 24
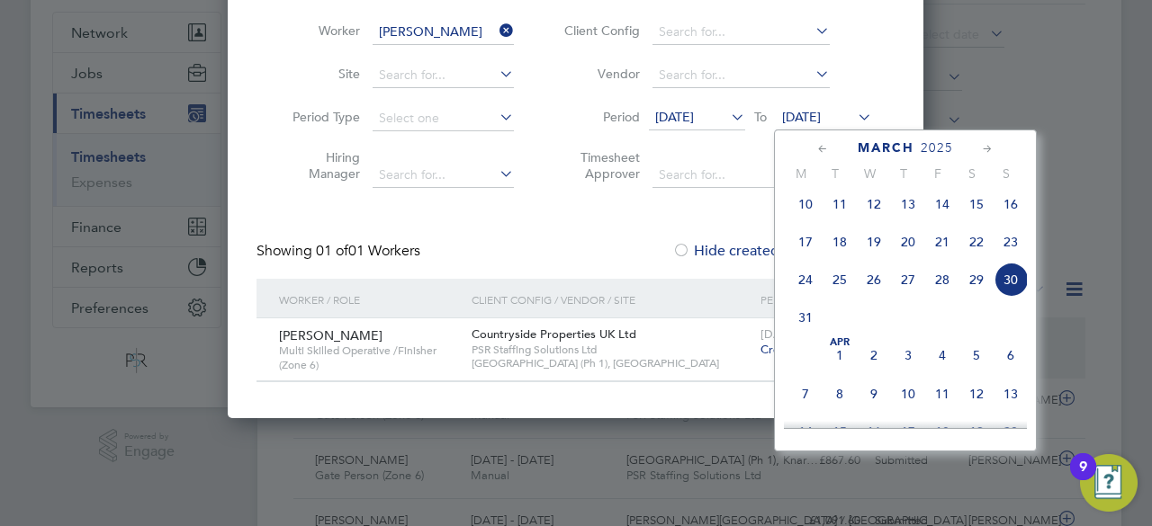
click at [1009, 285] on span "30" at bounding box center [1011, 280] width 34 height 34
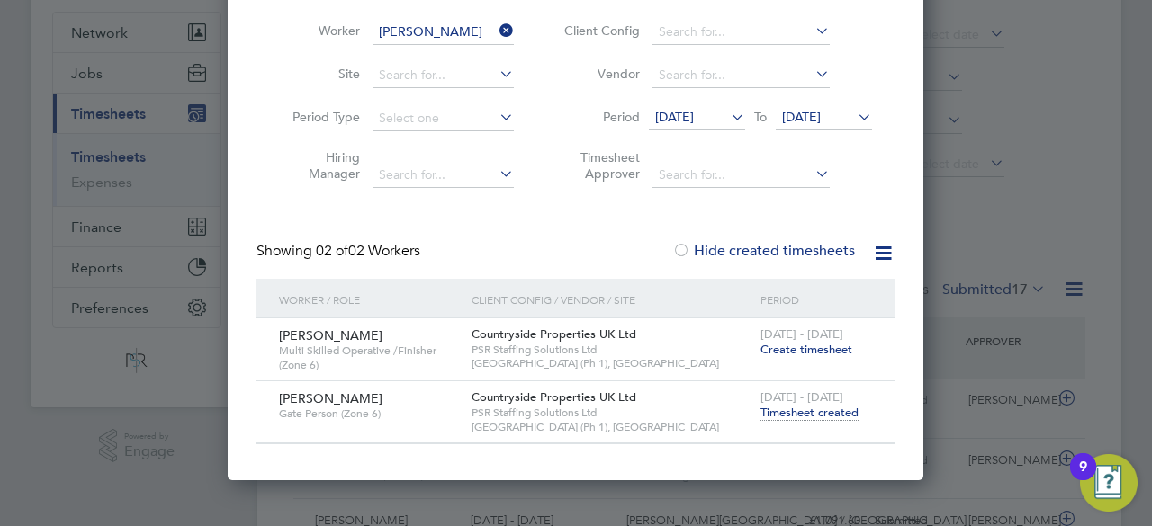
click at [694, 110] on span "24 Mar 2025" at bounding box center [674, 117] width 39 height 16
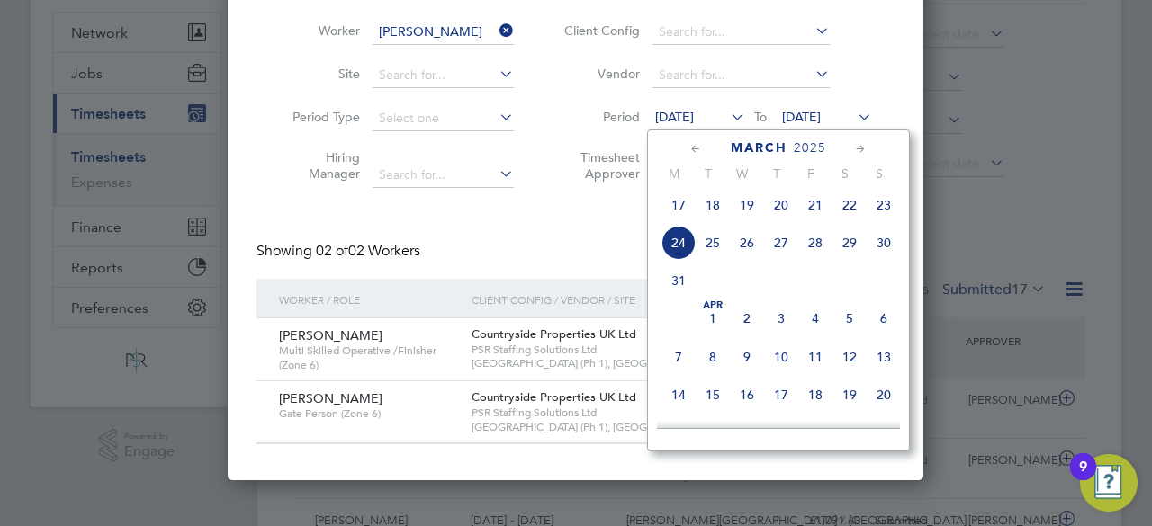
click at [675, 296] on span "31" at bounding box center [678, 281] width 34 height 34
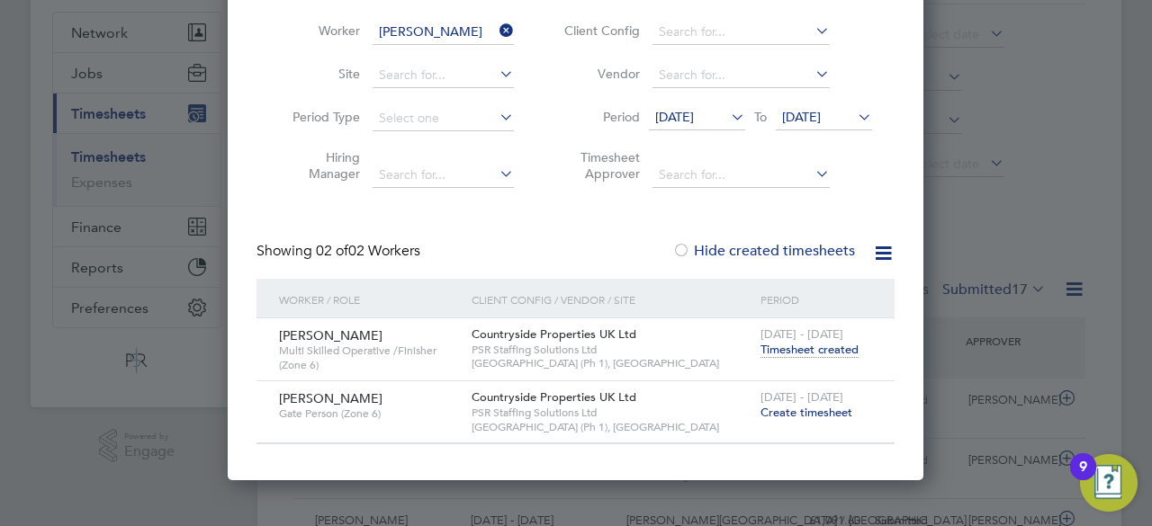
click at [694, 113] on span "31 Mar 2025" at bounding box center [674, 117] width 39 height 16
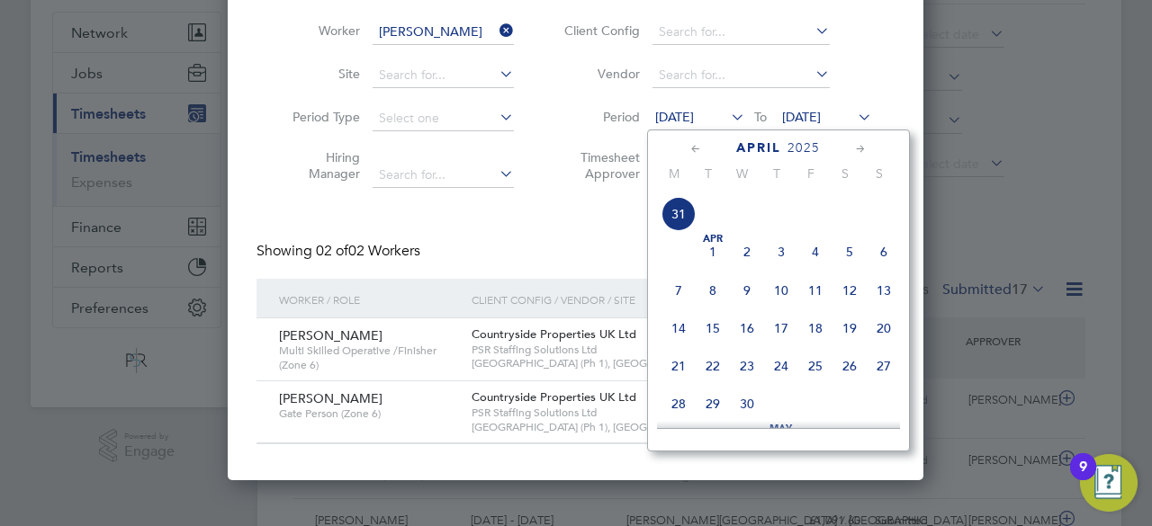
click at [678, 340] on span "14" at bounding box center [678, 328] width 34 height 34
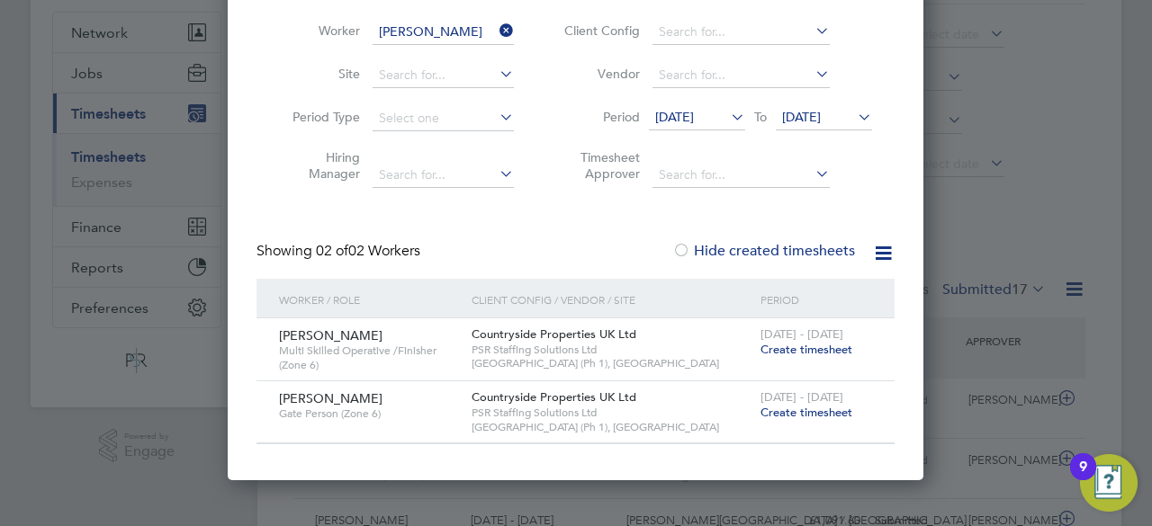
click at [817, 112] on span "14 Apr 2025" at bounding box center [801, 117] width 39 height 16
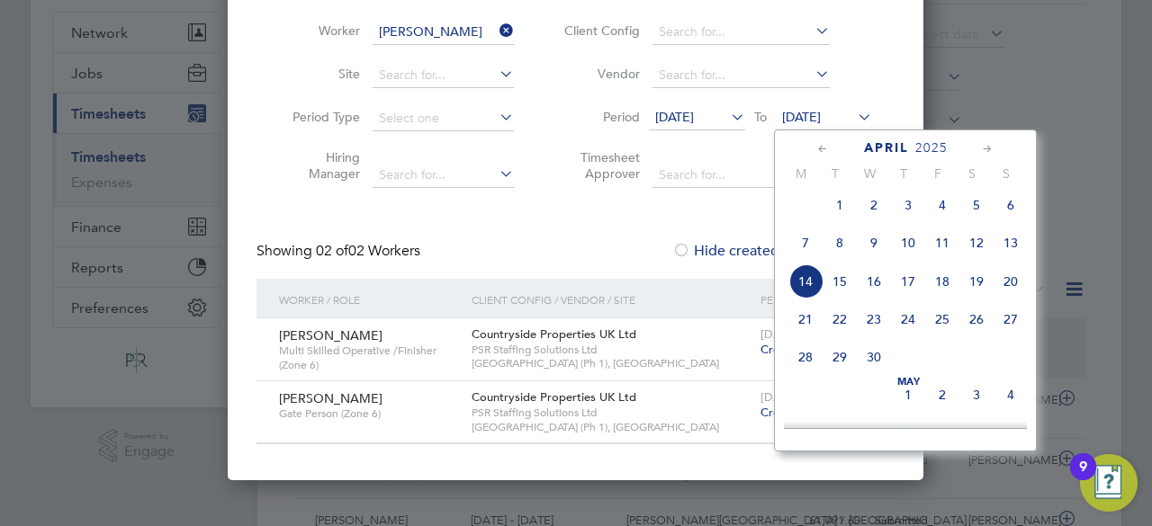
click at [718, 470] on div "Create Timesheet Worker Costel Miron Site Period Type Hiring Manager Client Con…" at bounding box center [576, 206] width 696 height 549
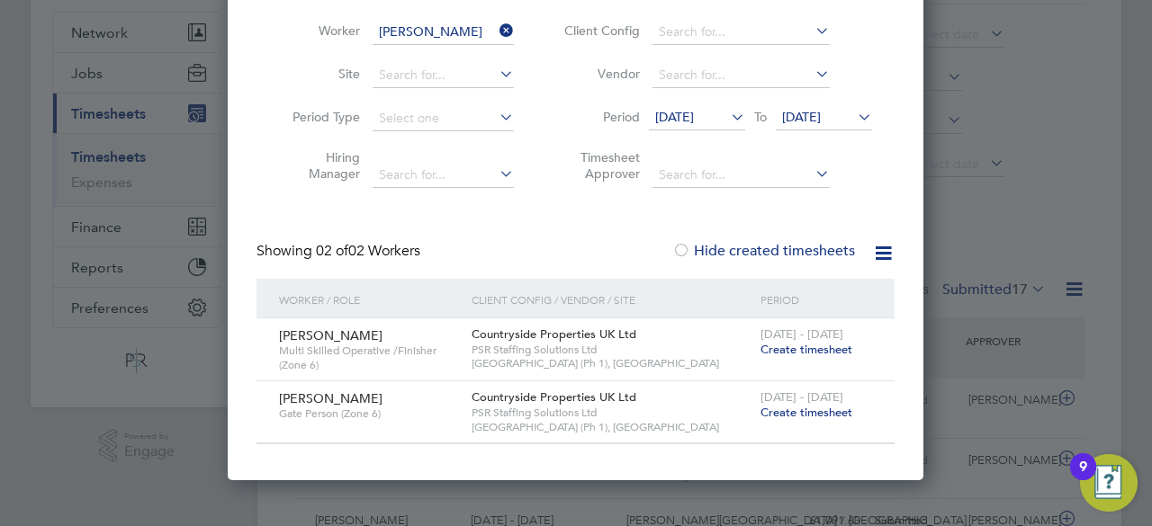
click at [796, 415] on span "Create timesheet" at bounding box center [806, 412] width 92 height 15
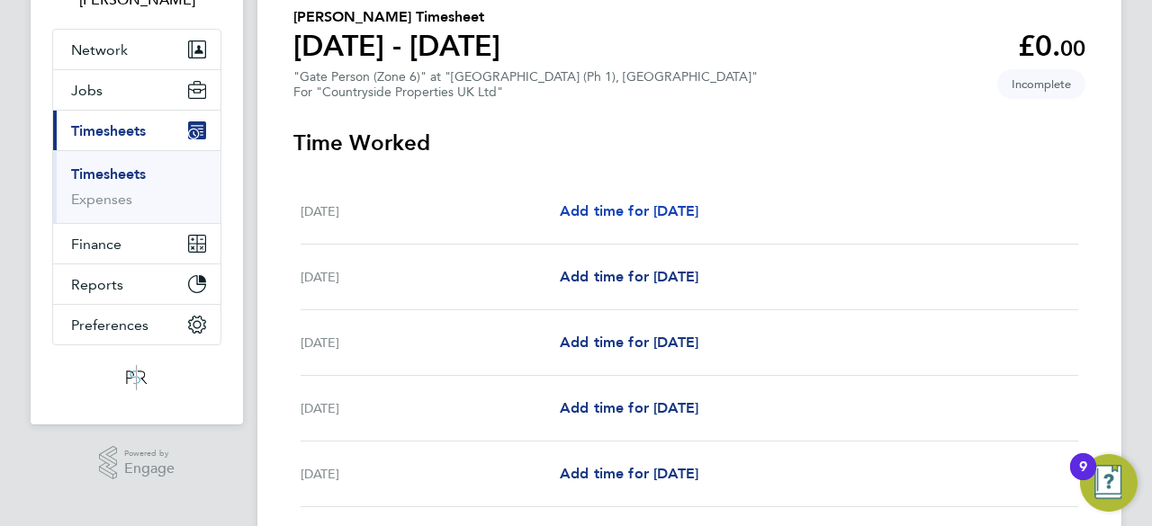
click at [657, 211] on span "Add time for Mon 14 Apr" at bounding box center [629, 210] width 139 height 17
select select "30"
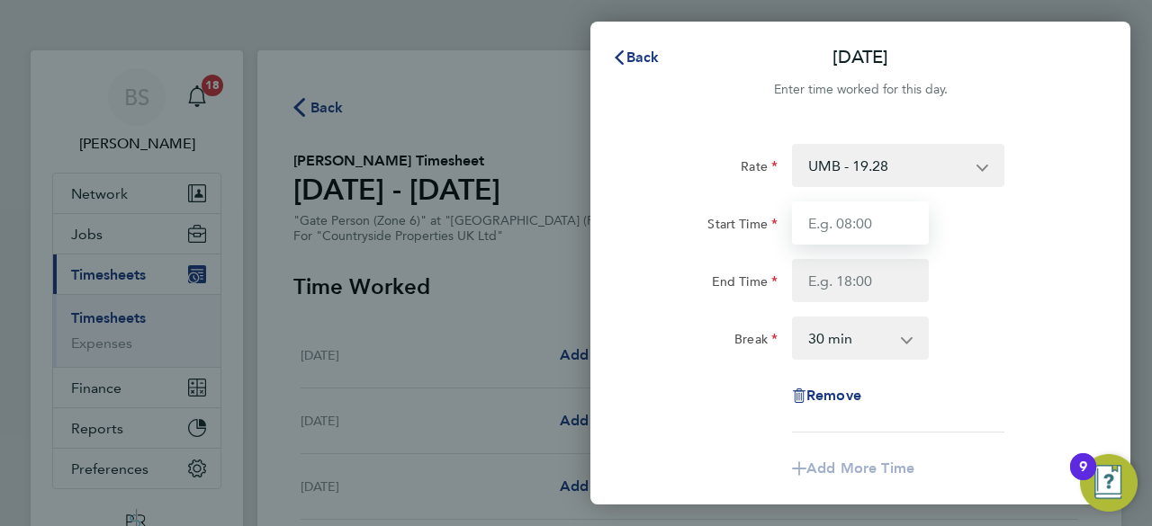
click at [891, 225] on input "Start Time" at bounding box center [860, 223] width 137 height 43
type input "07:30"
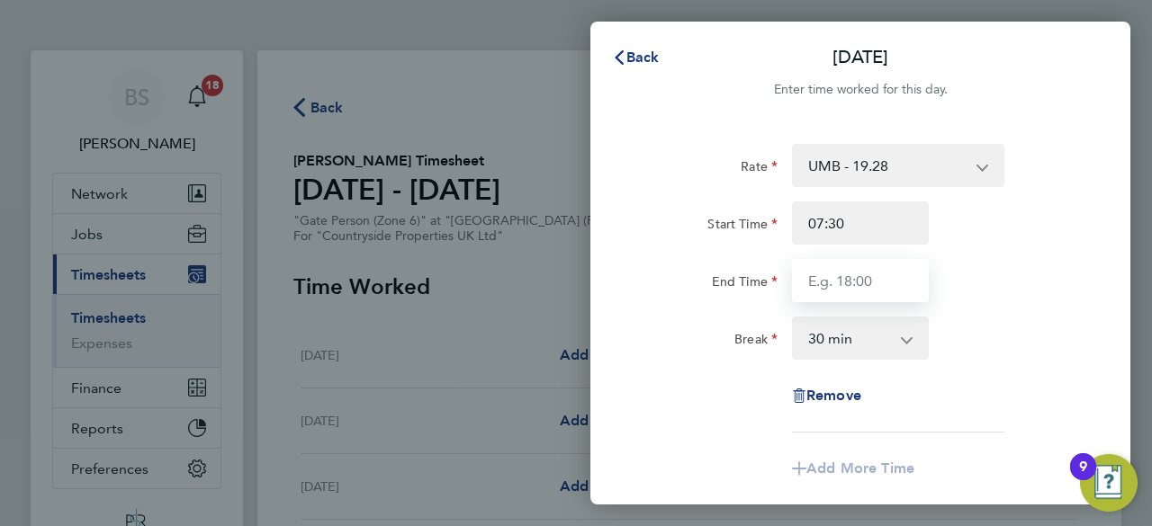
click at [876, 292] on input "End Time" at bounding box center [860, 280] width 137 height 43
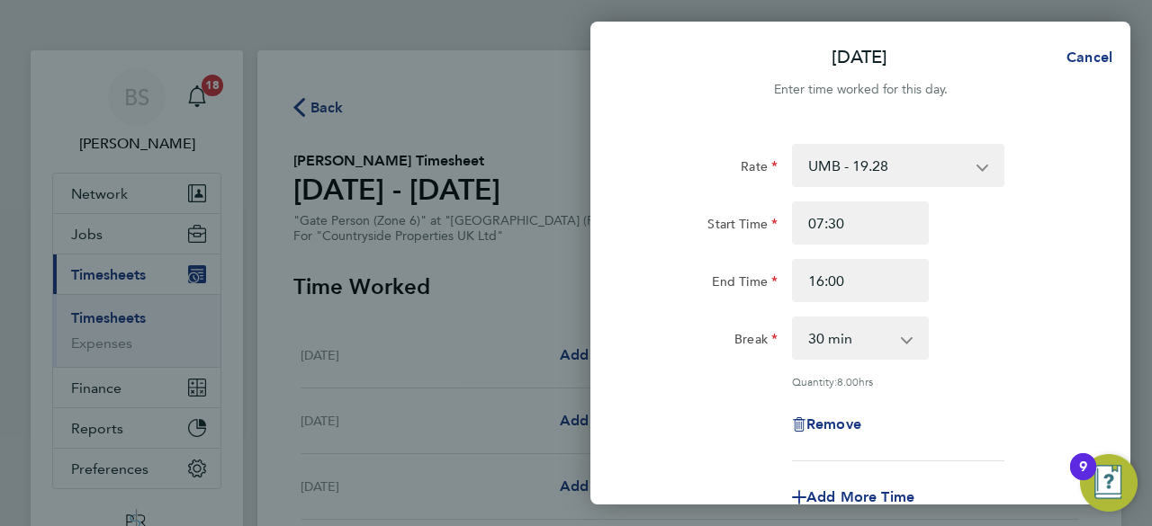
click at [987, 362] on div "Rate UMB - 19.28 Start Time 07:30 End Time 16:00 Break 0 min 15 min 30 min 45 m…" at bounding box center [860, 303] width 439 height 318
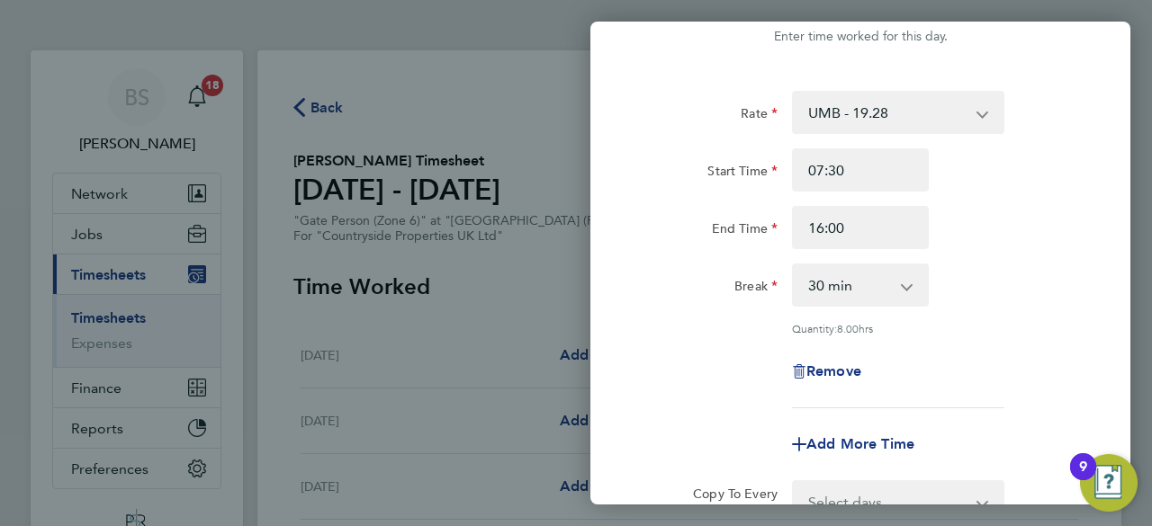
scroll to position [29, 0]
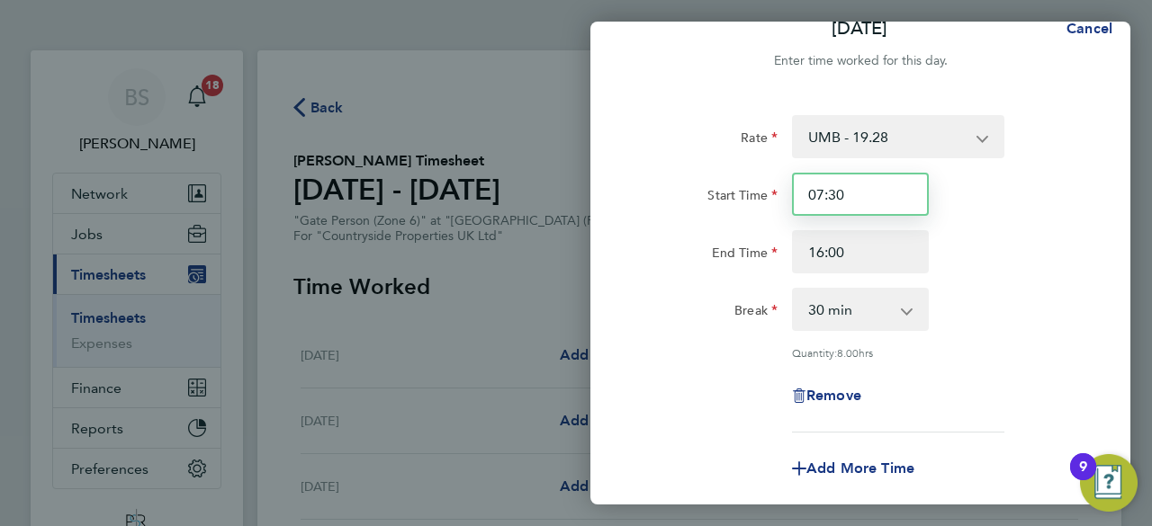
click at [825, 193] on input "07:30" at bounding box center [860, 194] width 137 height 43
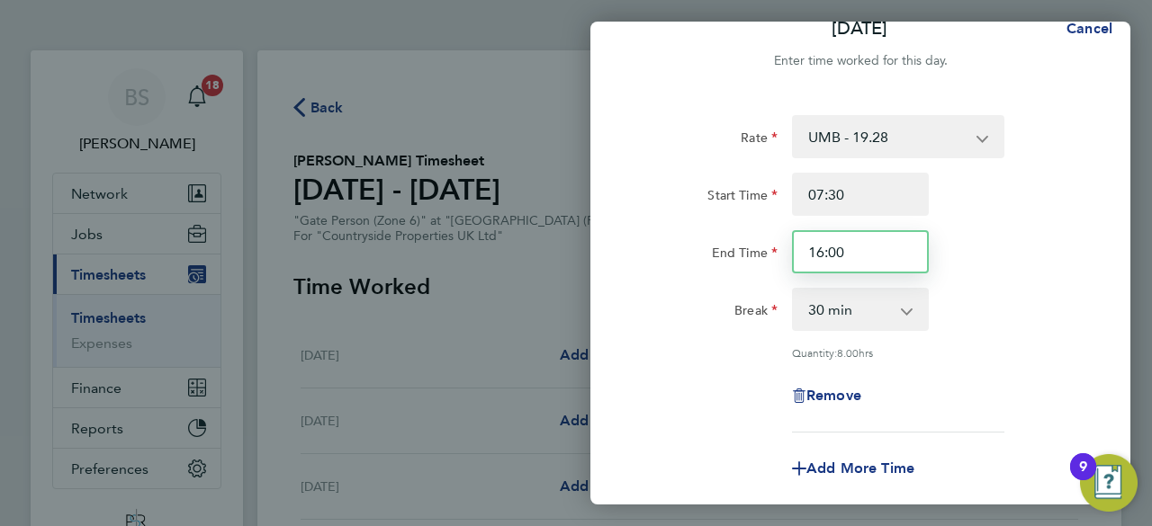
click at [824, 253] on input "16:00" at bounding box center [860, 251] width 137 height 43
type input "17:00"
click at [1024, 313] on div "Break 0 min 15 min 30 min 45 min 60 min 75 min 90 min" at bounding box center [861, 309] width 454 height 43
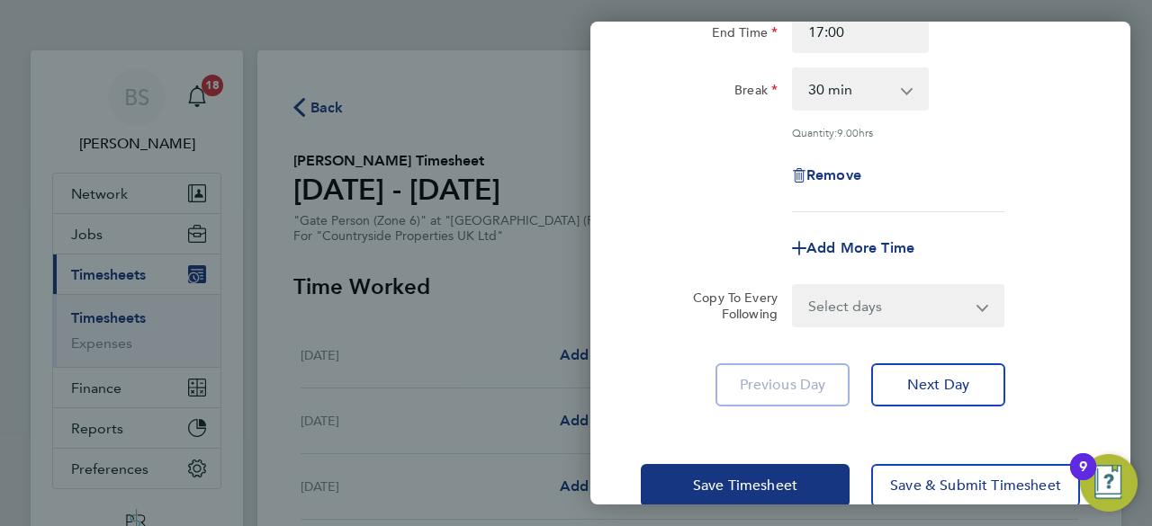
scroll to position [251, 0]
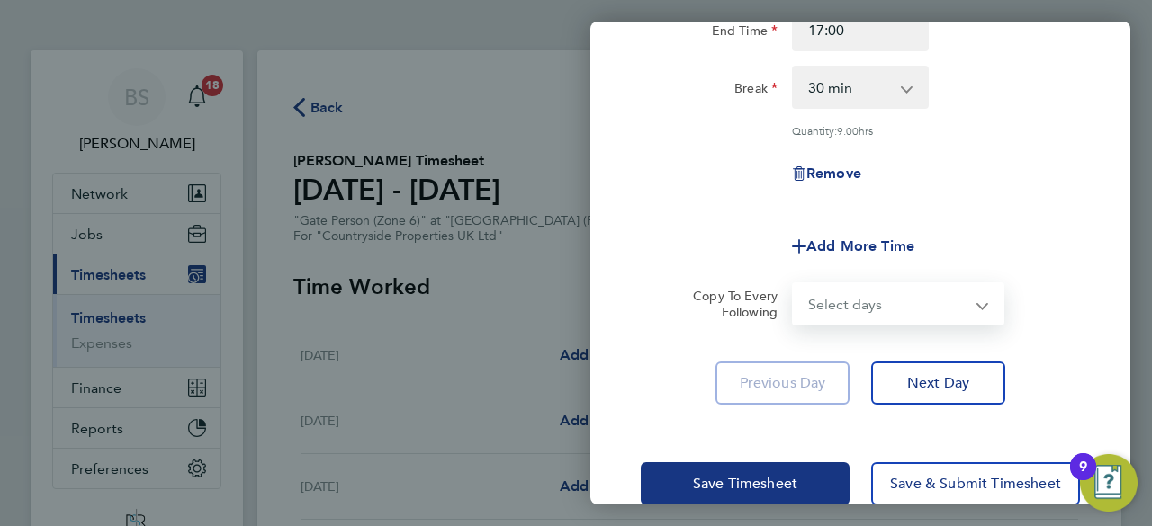
click at [945, 299] on select "Select days Day Weekday (Mon-Fri) Weekend (Sat-Sun) Tuesday Wednesday Thursday …" at bounding box center [888, 304] width 189 height 40
click at [893, 325] on div "Rate UMB - 19.28 Start Time 07:30 End Time 17:00 Break 0 min 15 min 30 min 45 m…" at bounding box center [860, 148] width 540 height 555
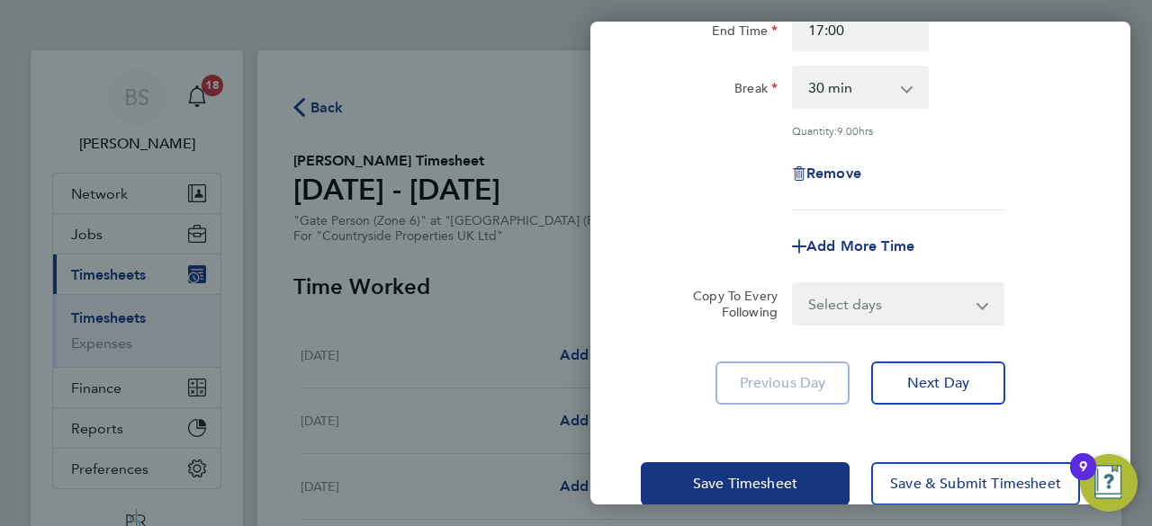
click at [893, 325] on div "Rate UMB - 19.28 Start Time 07:30 End Time 17:00 Break 0 min 15 min 30 min 45 m…" at bounding box center [860, 148] width 540 height 555
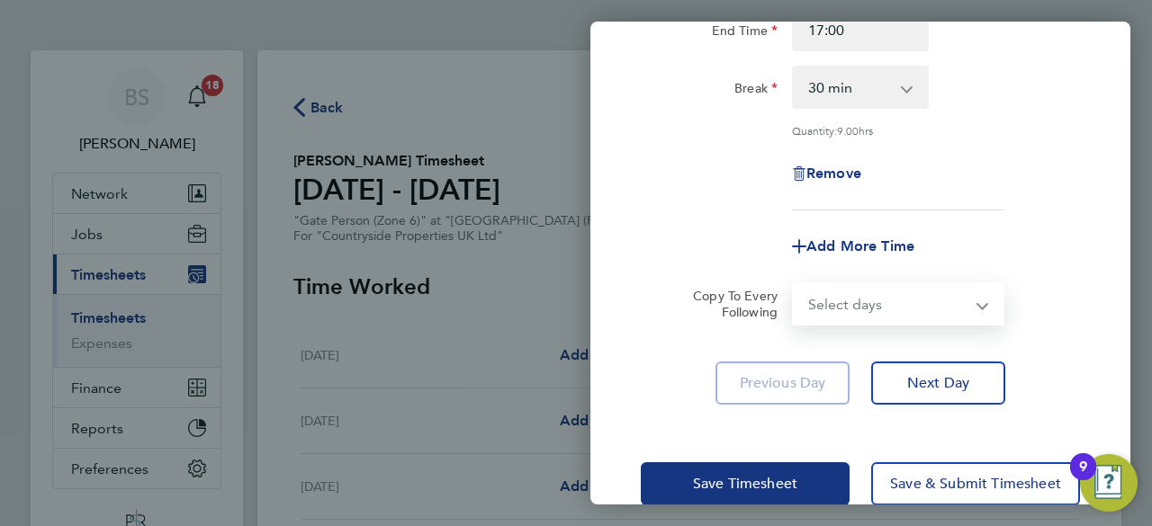
click at [883, 310] on select "Select days Day Weekday (Mon-Fri) Weekend (Sat-Sun) Tuesday Wednesday Thursday …" at bounding box center [888, 304] width 189 height 40
select select "DAY"
click at [794, 284] on select "Select days Day Weekday (Mon-Fri) Weekend (Sat-Sun) Tuesday Wednesday Thursday …" at bounding box center [888, 304] width 189 height 40
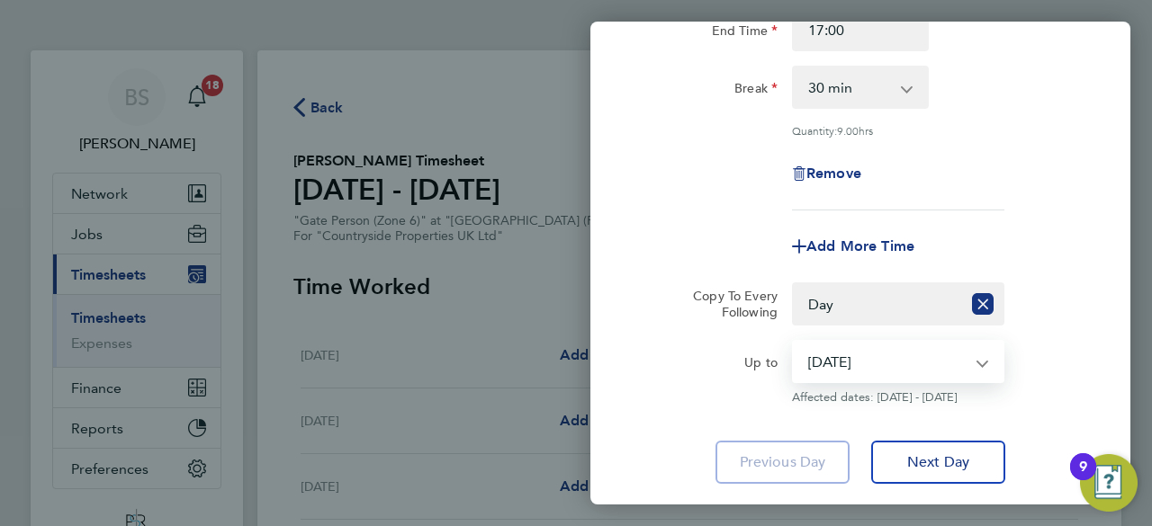
click at [868, 368] on select "15 Apr 2025 16 Apr 2025 17 Apr 2025 18 Apr 2025 19 Apr 2025 20 Apr 2025" at bounding box center [887, 362] width 187 height 40
select select "2025-04-18"
click at [794, 342] on select "15 Apr 2025 16 Apr 2025 17 Apr 2025 18 Apr 2025 19 Apr 2025 20 Apr 2025" at bounding box center [887, 362] width 187 height 40
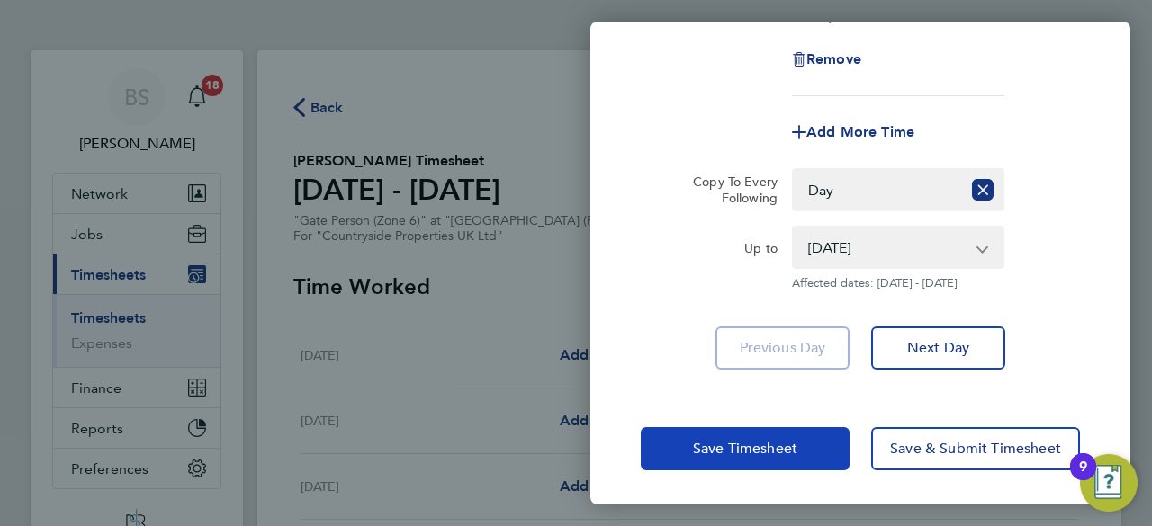
click at [796, 452] on span "Save Timesheet" at bounding box center [745, 449] width 104 height 18
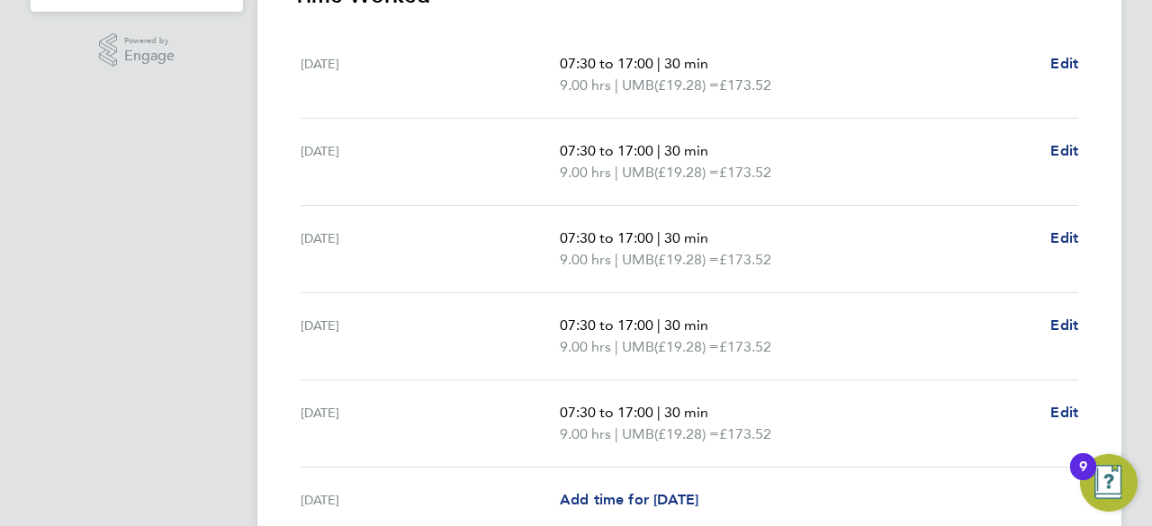
scroll to position [644, 0]
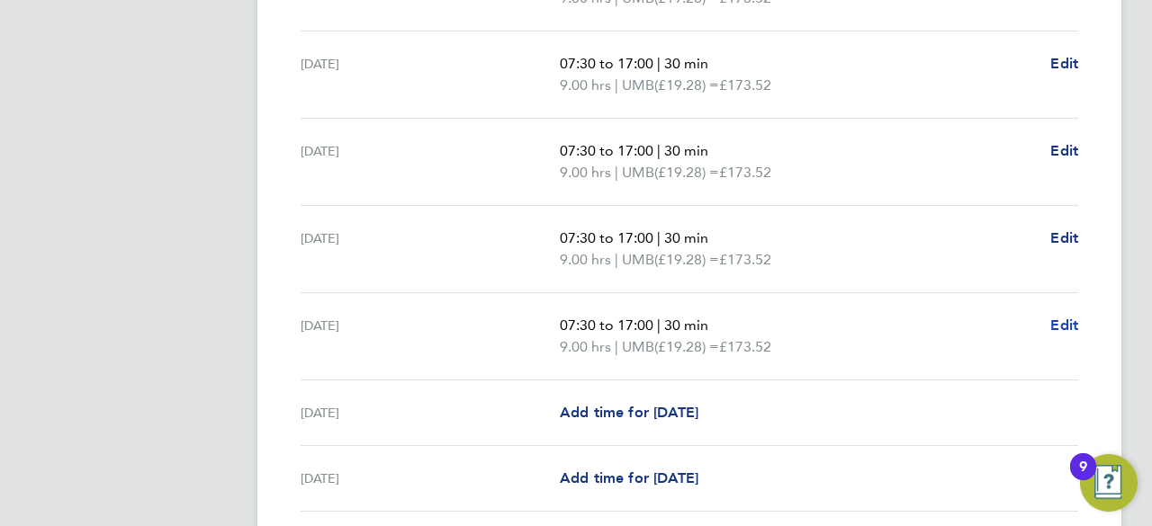
click at [1076, 321] on span "Edit" at bounding box center [1064, 325] width 28 height 17
select select "30"
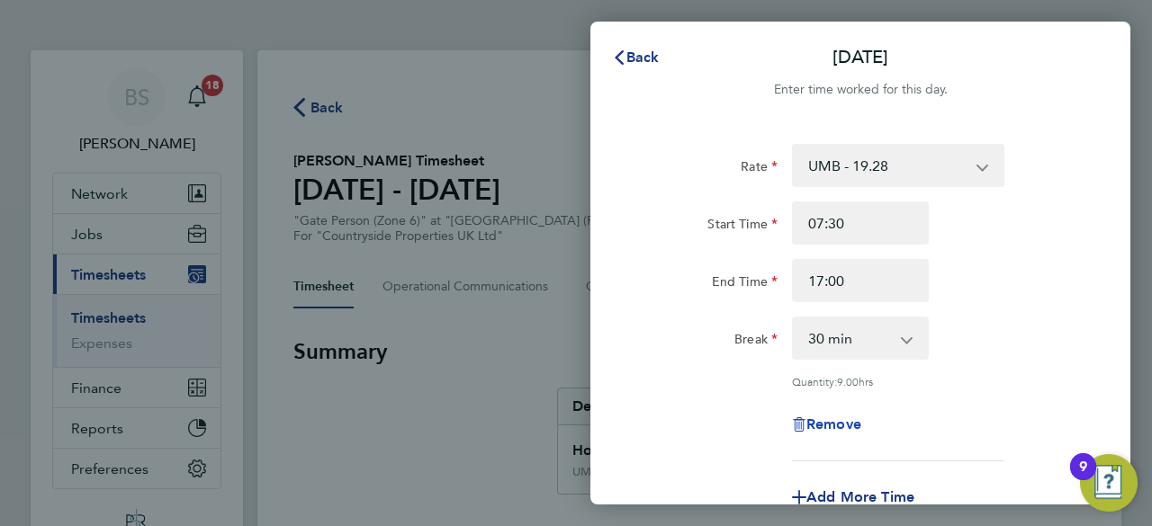
click at [841, 424] on span "Remove" at bounding box center [833, 424] width 55 height 17
select select "null"
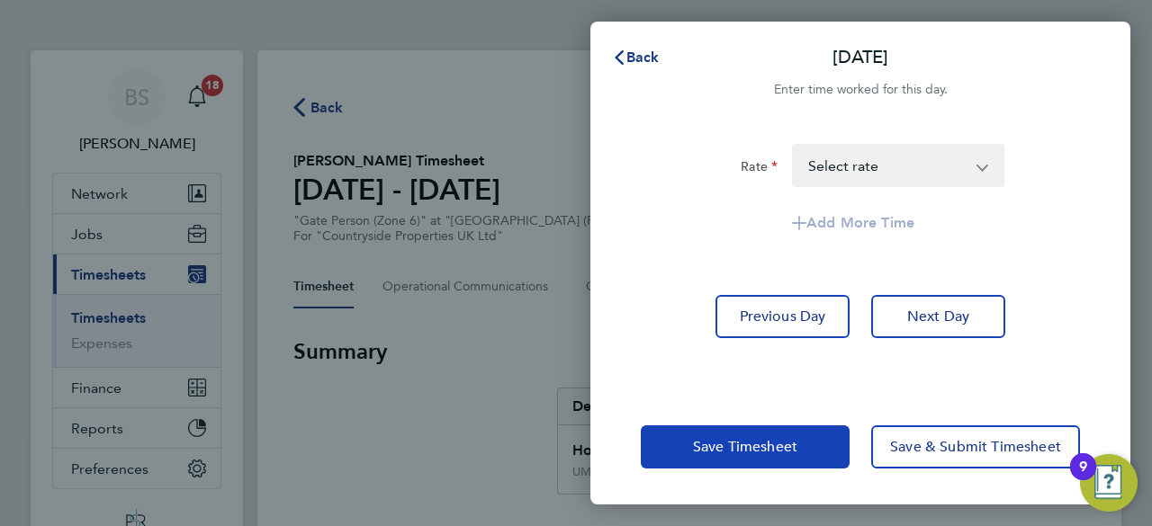
click at [787, 438] on span "Save Timesheet" at bounding box center [745, 447] width 104 height 18
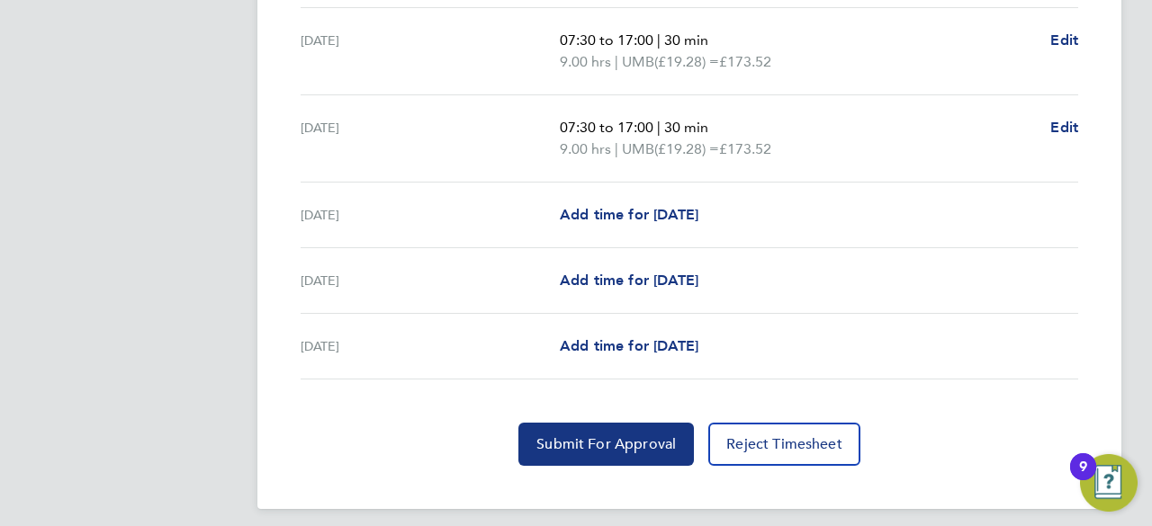
scroll to position [763, 0]
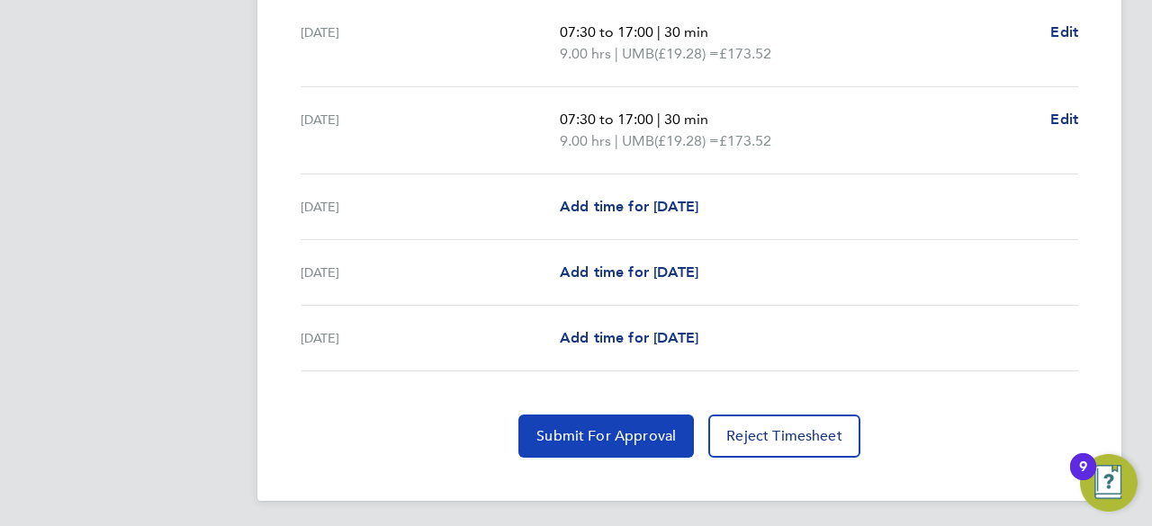
click at [646, 422] on button "Submit For Approval" at bounding box center [605, 436] width 175 height 43
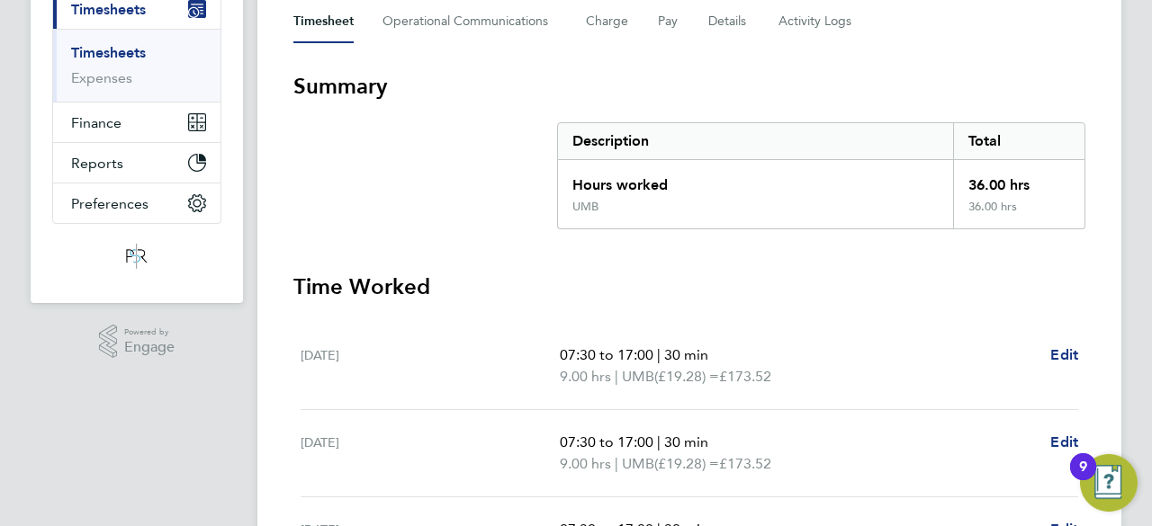
scroll to position [103, 0]
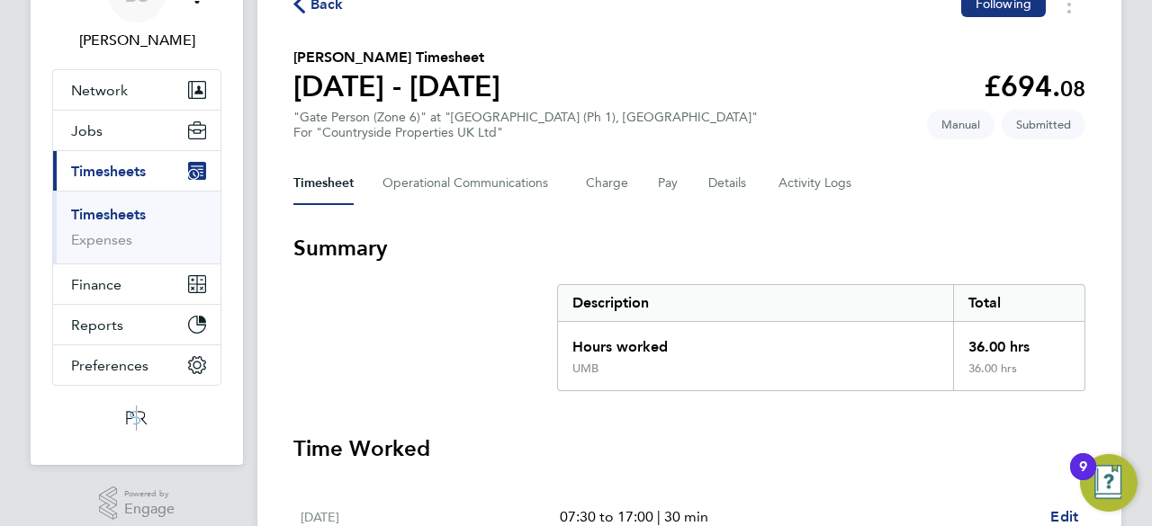
click at [134, 206] on link "Timesheets" at bounding box center [108, 214] width 75 height 17
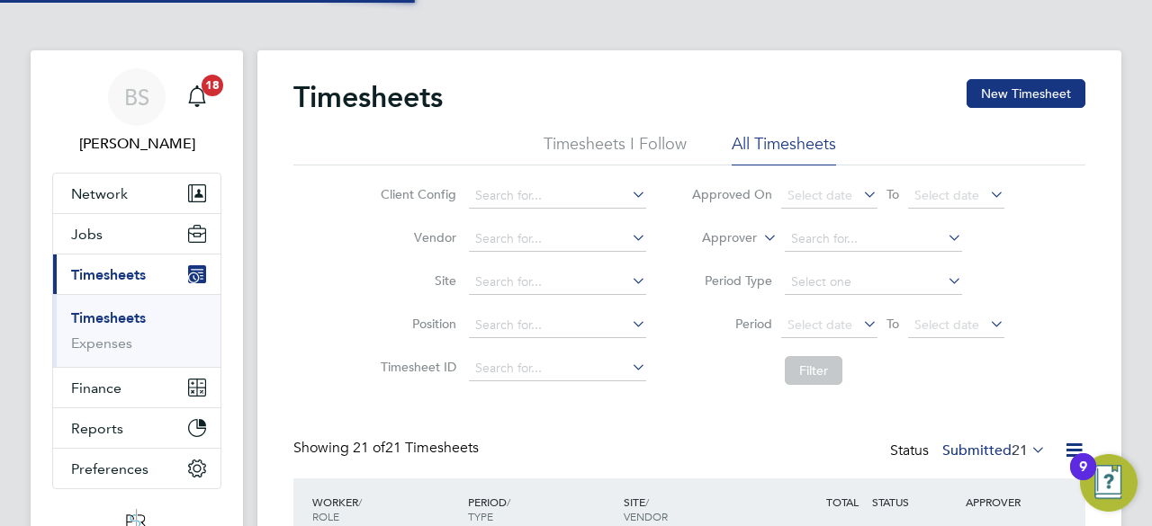
scroll to position [9, 9]
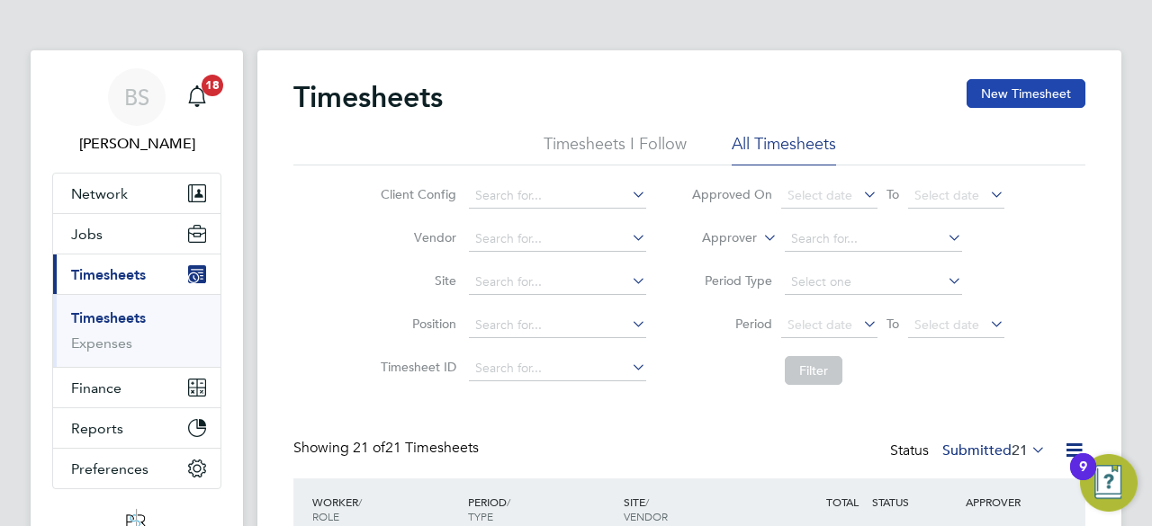
click at [1030, 92] on button "New Timesheet" at bounding box center [1026, 93] width 119 height 29
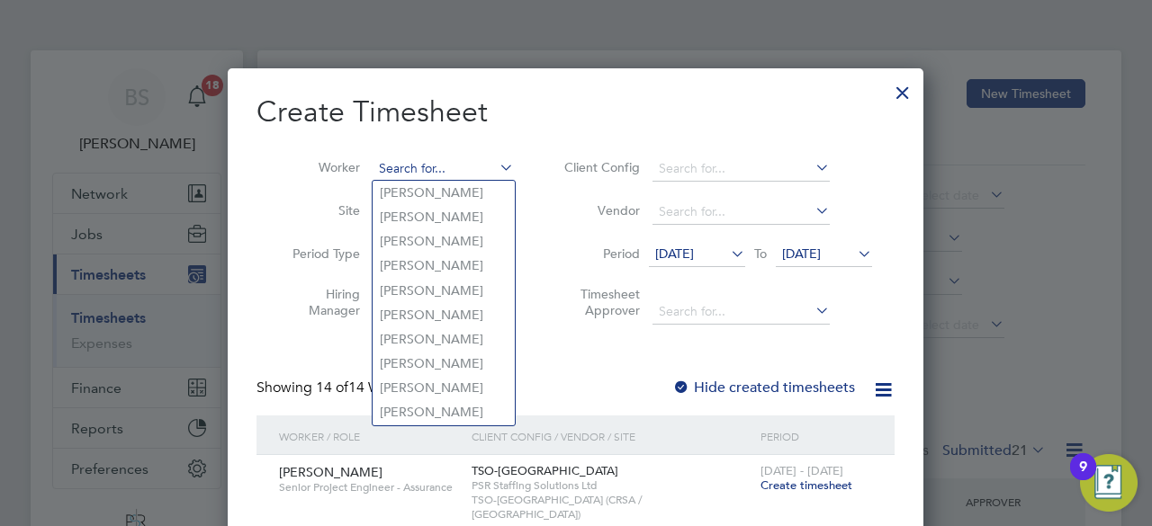
click at [423, 174] on input at bounding box center [443, 169] width 141 height 25
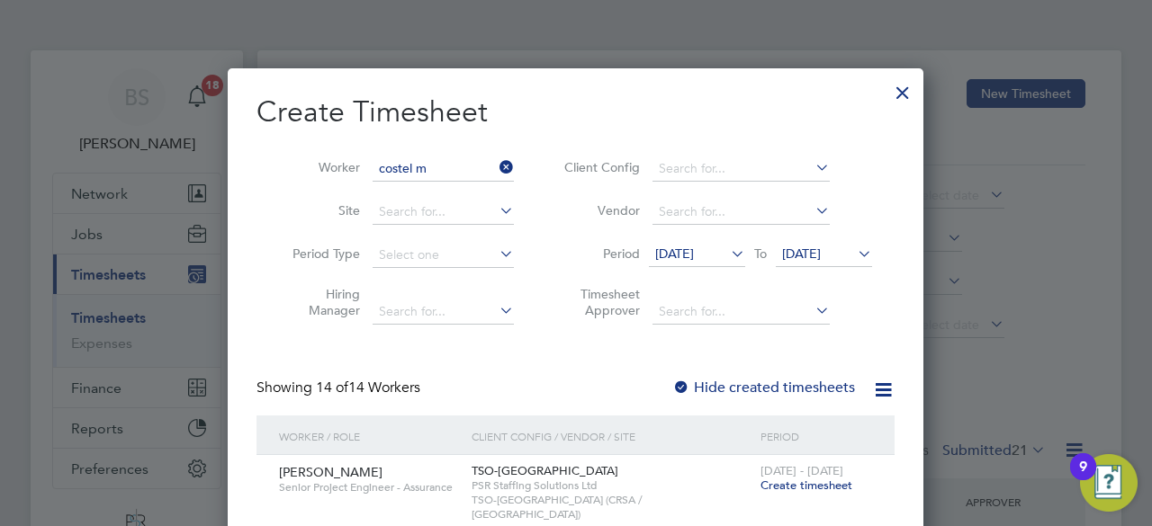
click at [432, 190] on li "Costel M iron" at bounding box center [444, 193] width 142 height 24
type input "Costel Miron"
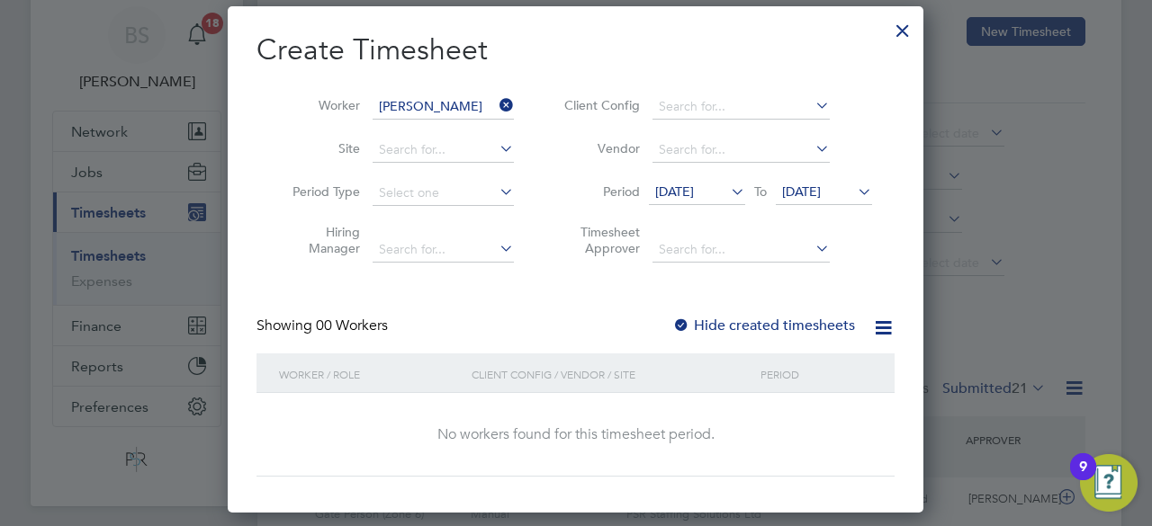
click at [694, 193] on span "11 Sep 2025" at bounding box center [674, 192] width 39 height 16
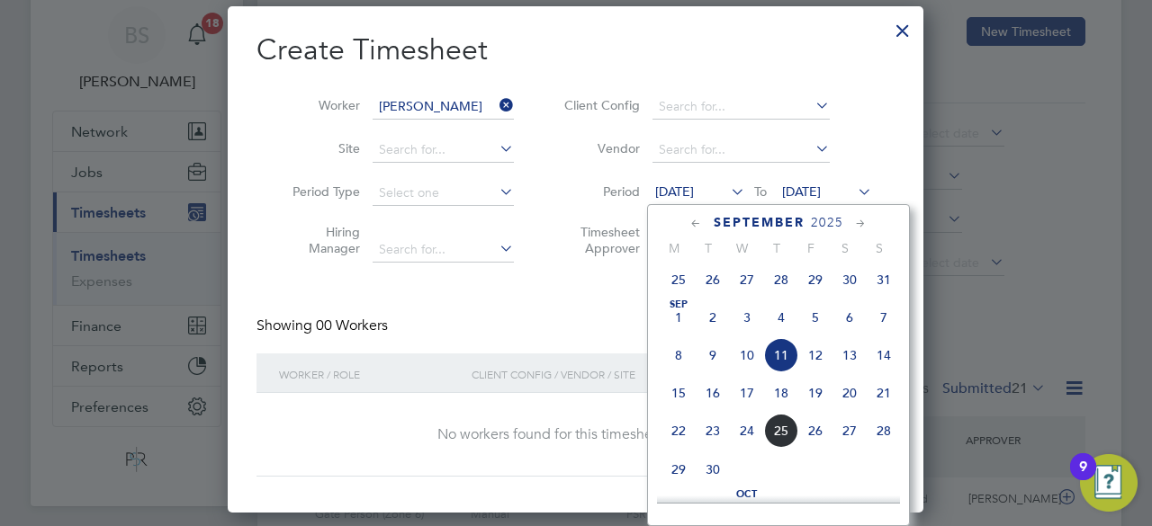
click at [703, 224] on icon at bounding box center [696, 224] width 17 height 20
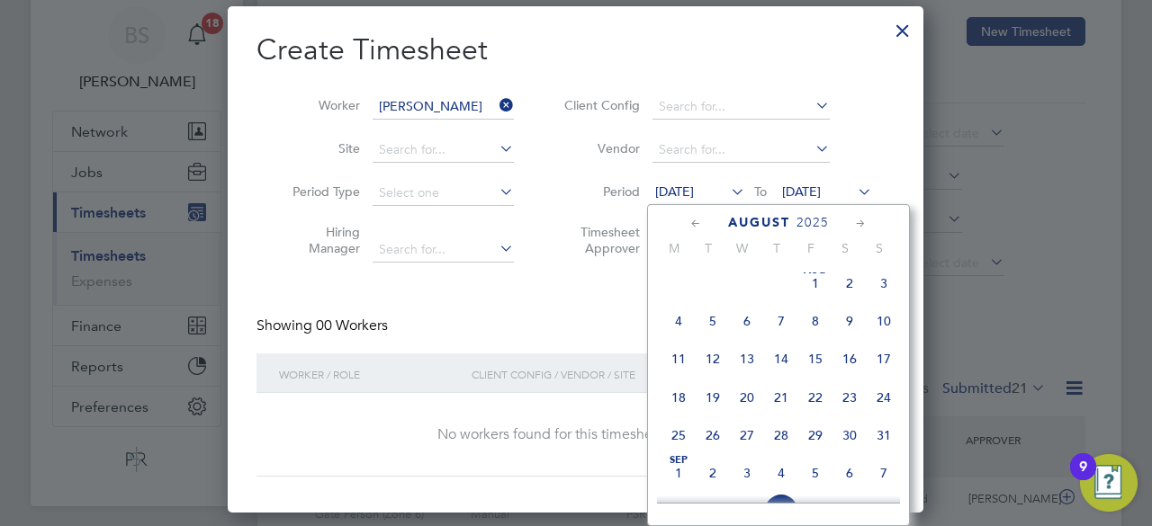
click at [703, 224] on icon at bounding box center [696, 224] width 17 height 20
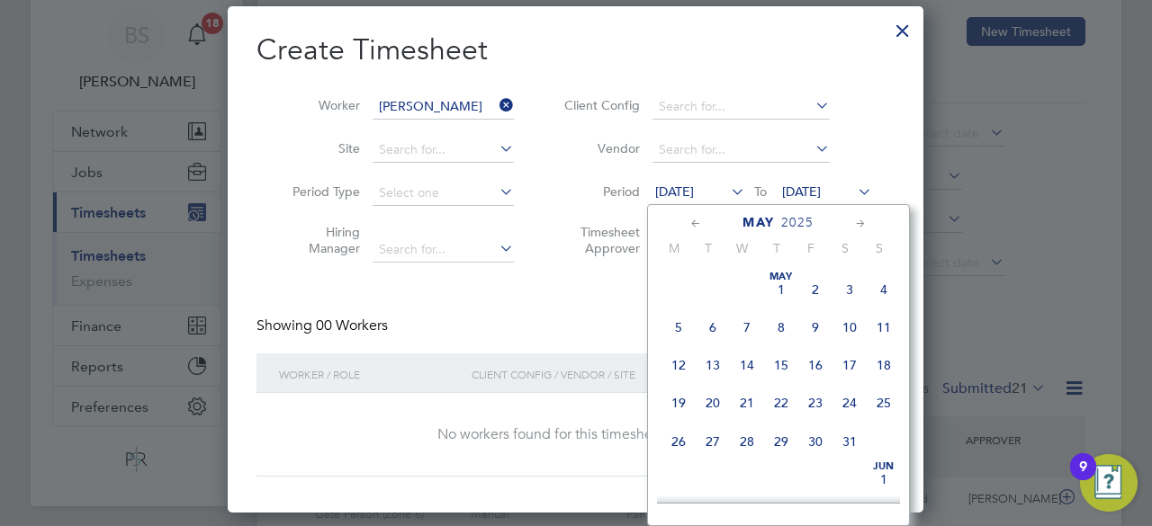
click at [703, 224] on icon at bounding box center [696, 224] width 17 height 20
click at [671, 411] on span "21" at bounding box center [678, 403] width 34 height 34
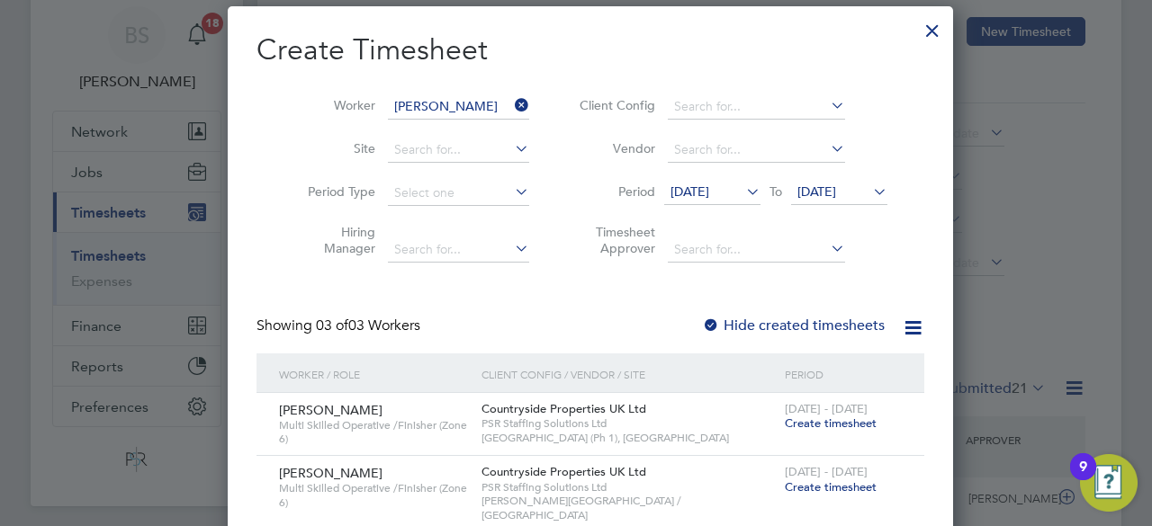
click at [823, 200] on span "18 Sep 2025" at bounding box center [839, 193] width 96 height 24
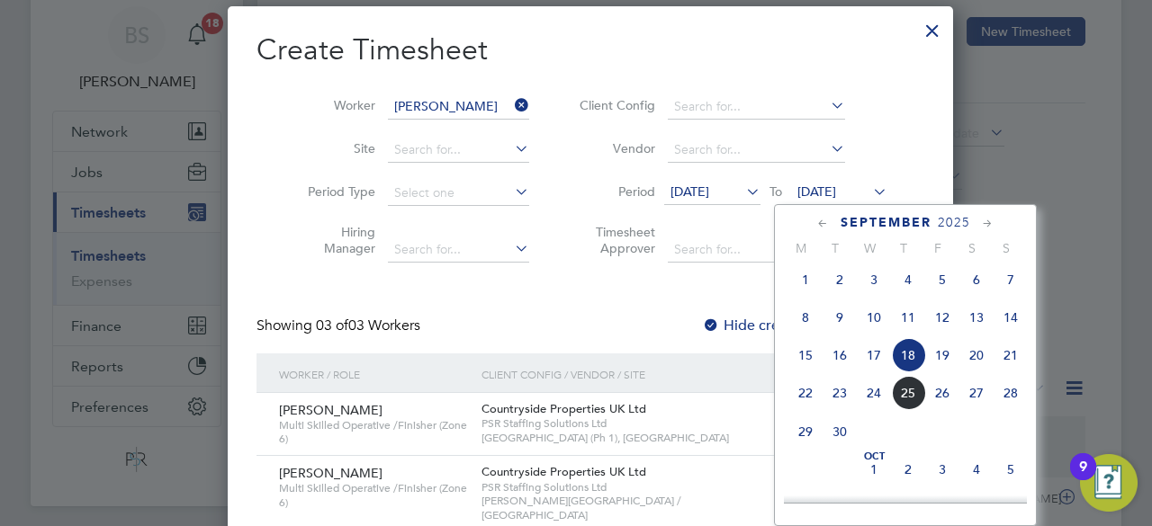
click at [815, 221] on icon at bounding box center [822, 224] width 17 height 20
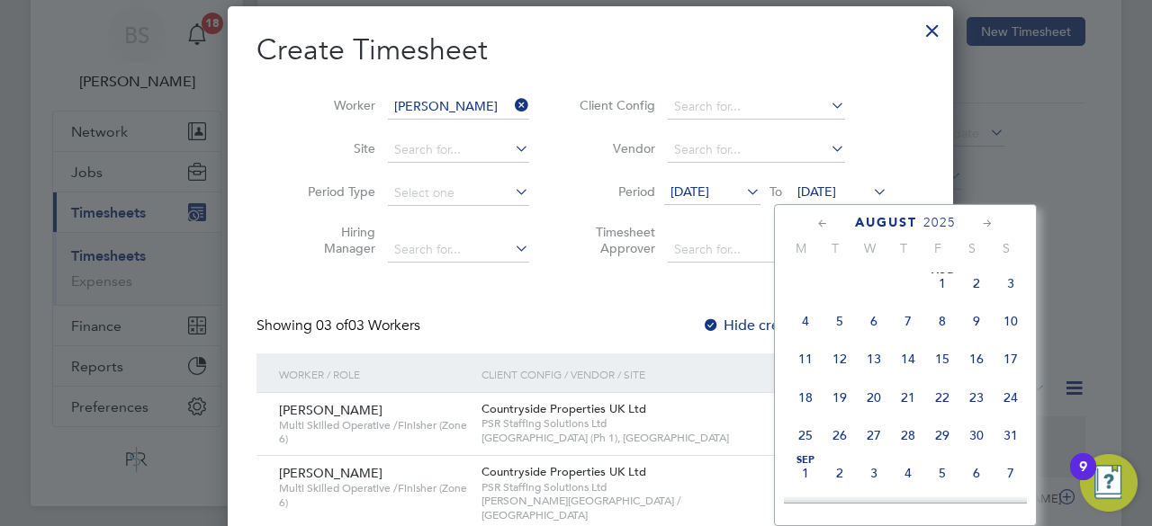
click at [815, 221] on icon at bounding box center [822, 224] width 17 height 20
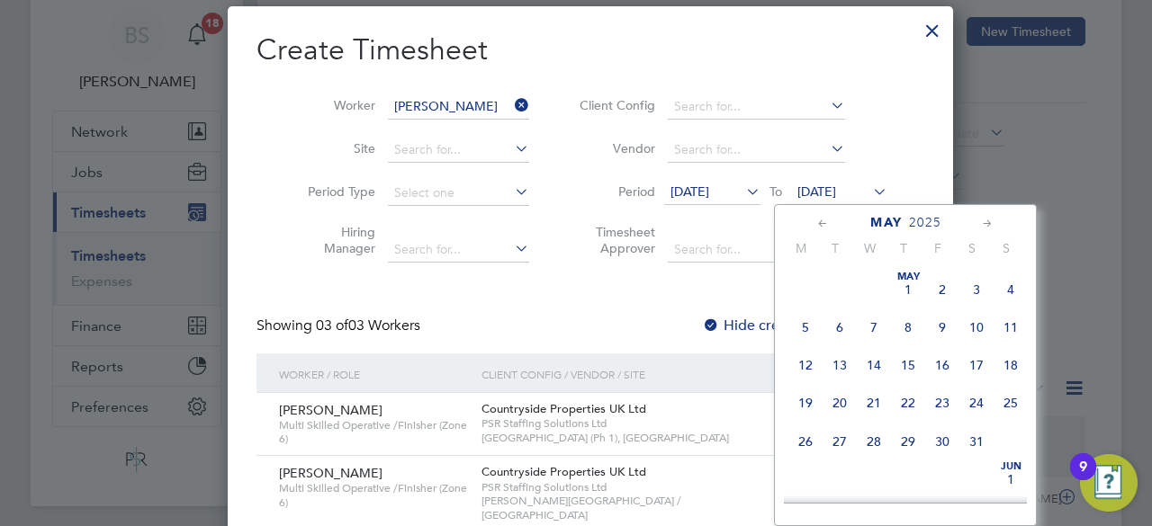
click at [815, 221] on icon at bounding box center [822, 224] width 17 height 20
click at [1009, 402] on span "27" at bounding box center [1011, 403] width 34 height 34
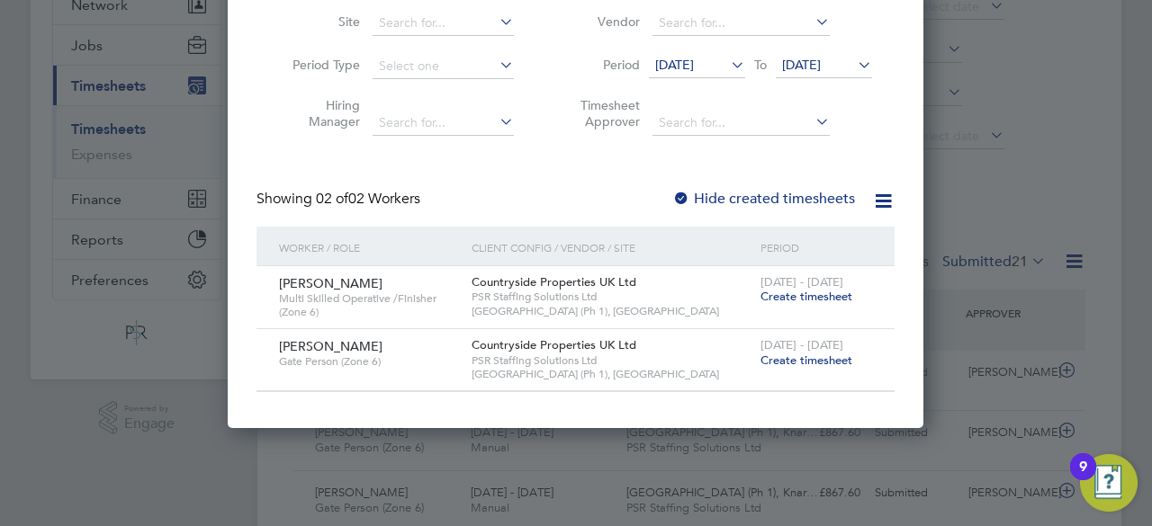
click at [790, 359] on span "Create timesheet" at bounding box center [806, 360] width 92 height 15
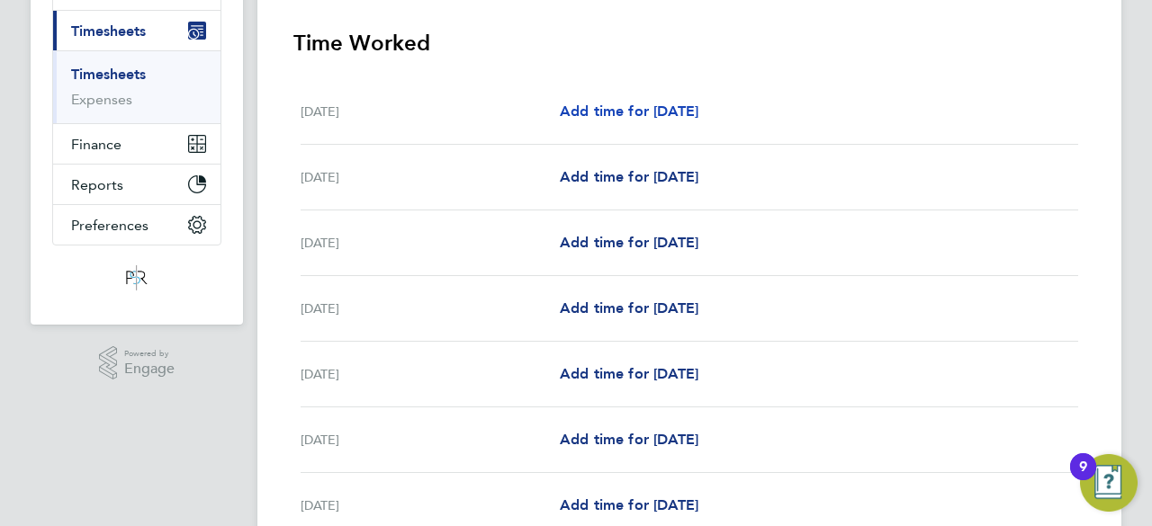
click at [691, 120] on link "Add time for Mon 21 Apr" at bounding box center [629, 112] width 139 height 22
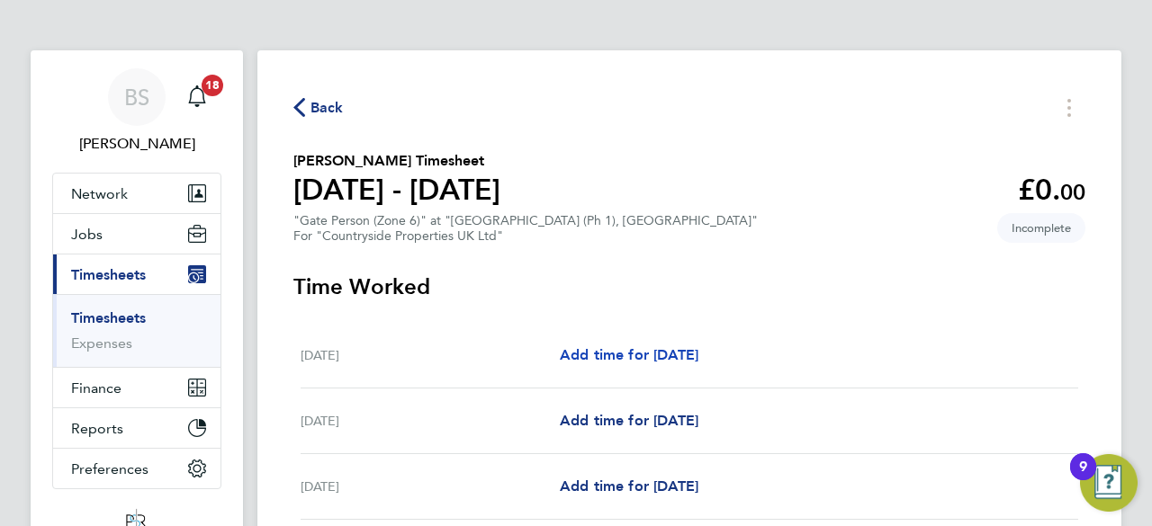
select select "30"
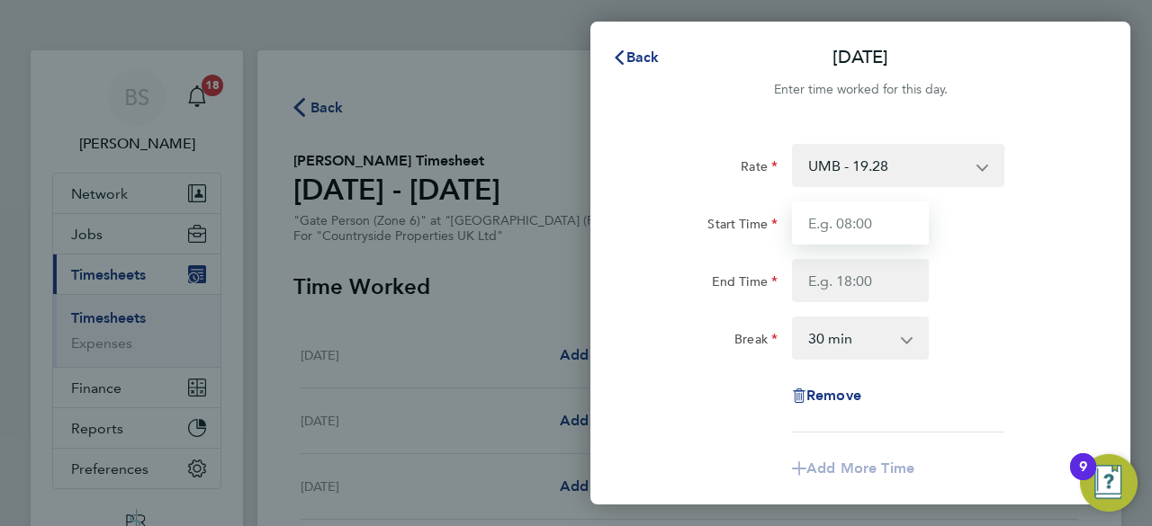
click at [878, 235] on input "Start Time" at bounding box center [860, 223] width 137 height 43
type input "07:00"
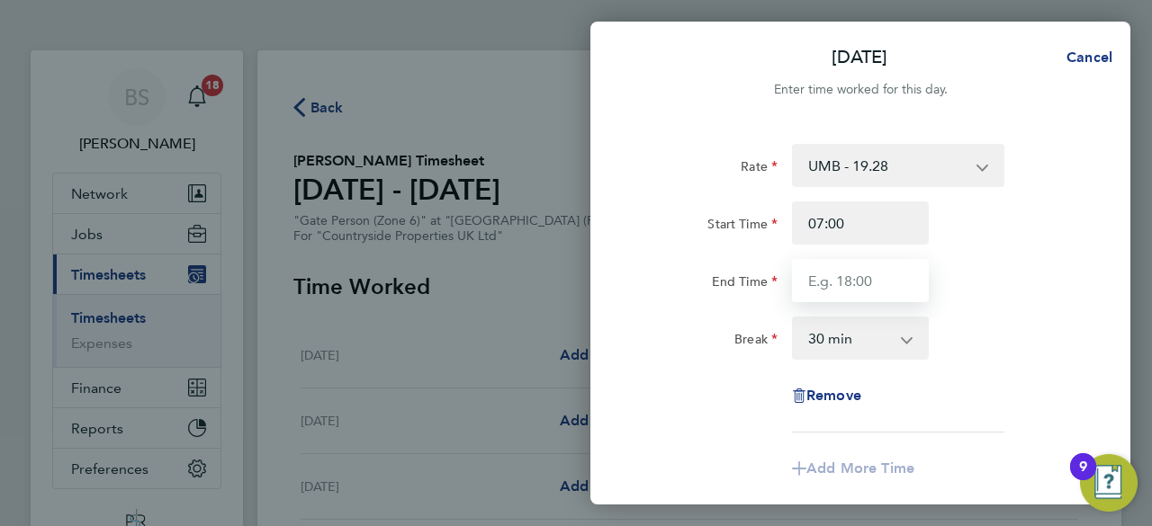
click at [884, 286] on input "End Time" at bounding box center [860, 280] width 137 height 43
click at [870, 279] on input "16:30" at bounding box center [860, 280] width 137 height 43
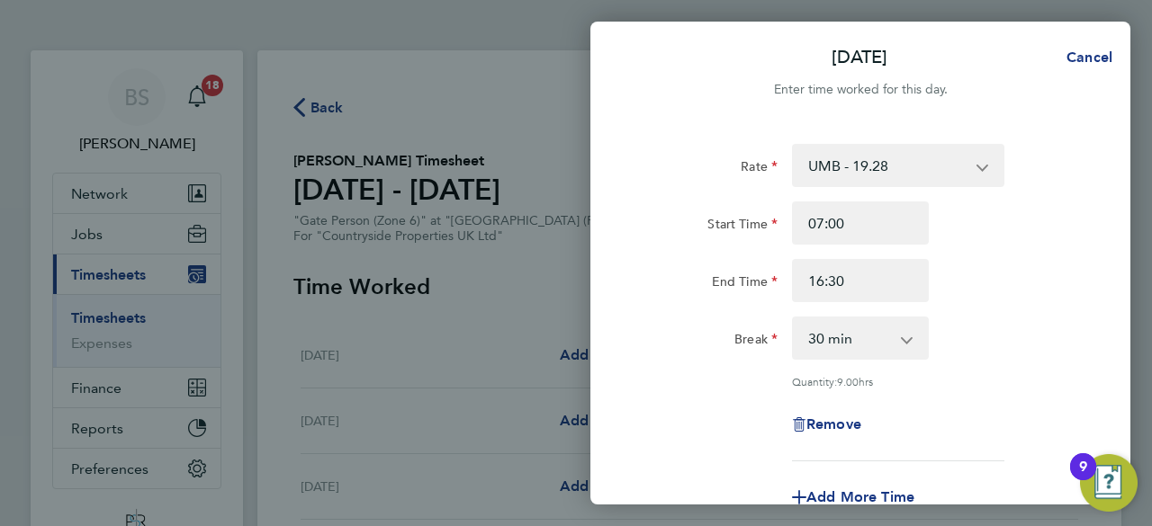
click at [969, 299] on div "End Time 16:30" at bounding box center [861, 280] width 454 height 43
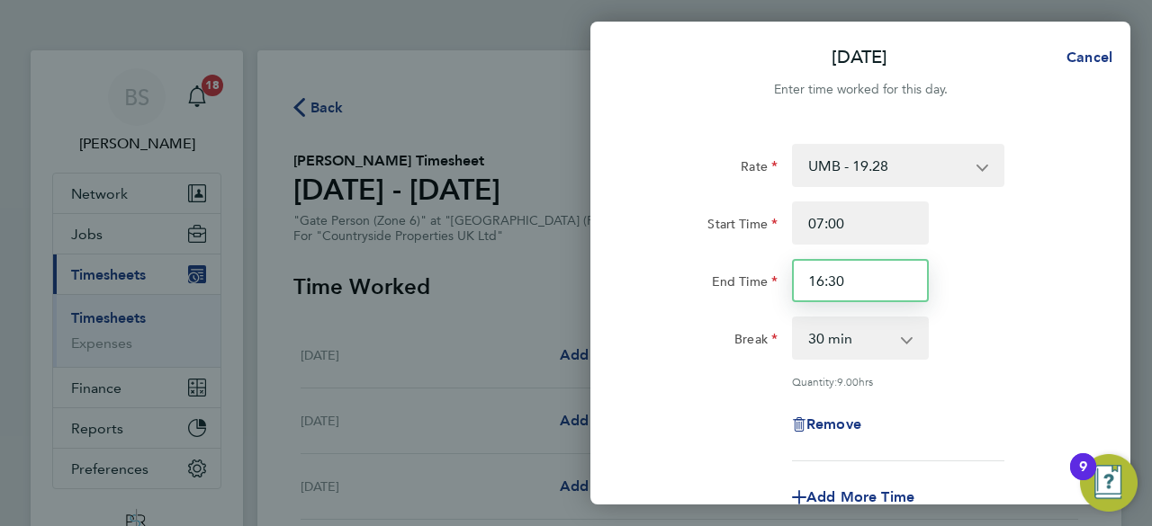
click at [887, 283] on input "16:30" at bounding box center [860, 280] width 137 height 43
type input "17:00"
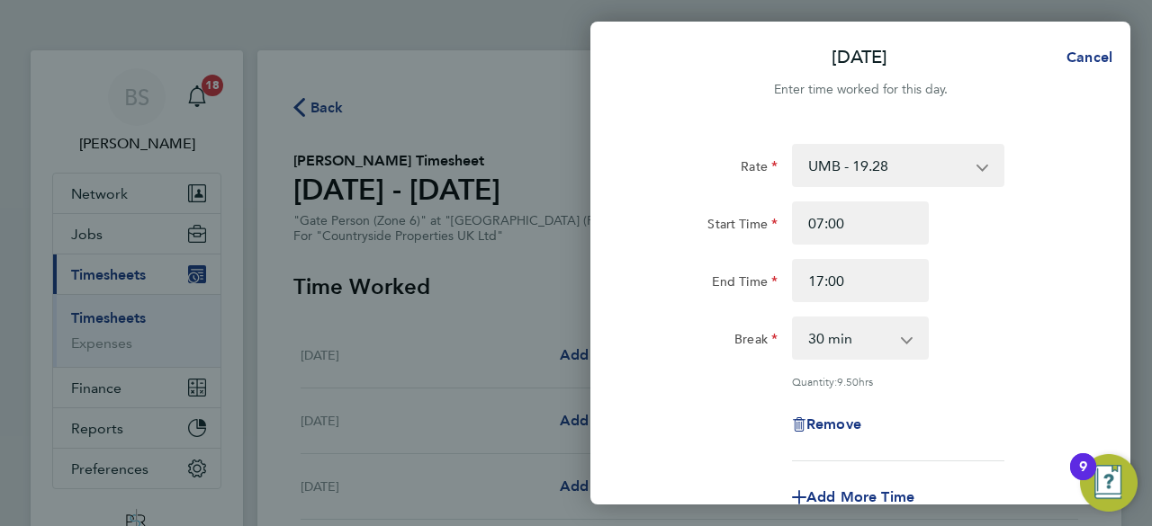
click at [1004, 290] on div "End Time 17:00" at bounding box center [861, 280] width 454 height 43
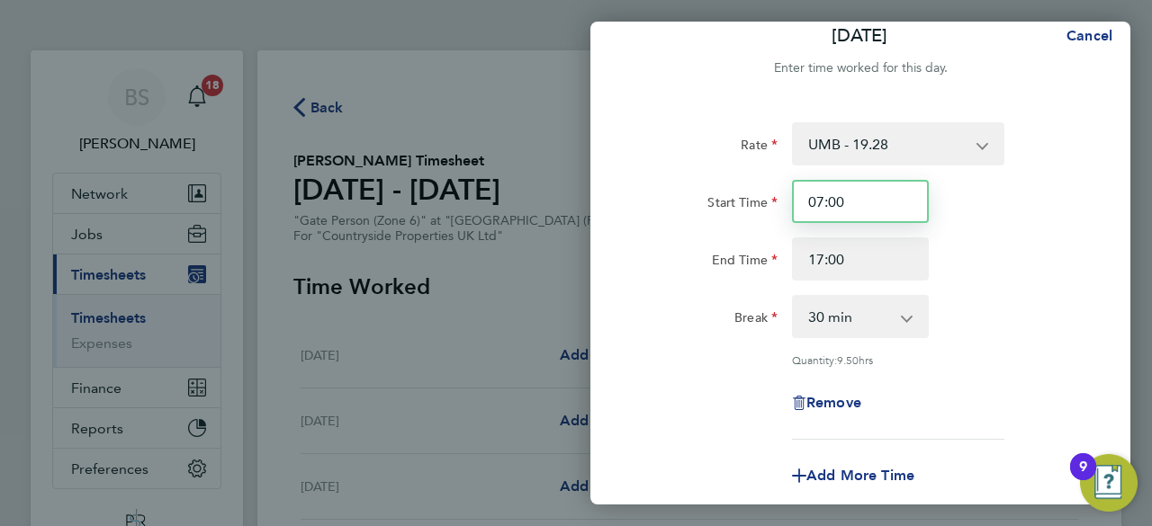
click at [841, 199] on input "07:00" at bounding box center [860, 201] width 137 height 43
type input "07:30"
click at [1015, 305] on div "Break 0 min 15 min 30 min 45 min 60 min 75 min 90 min" at bounding box center [861, 316] width 454 height 43
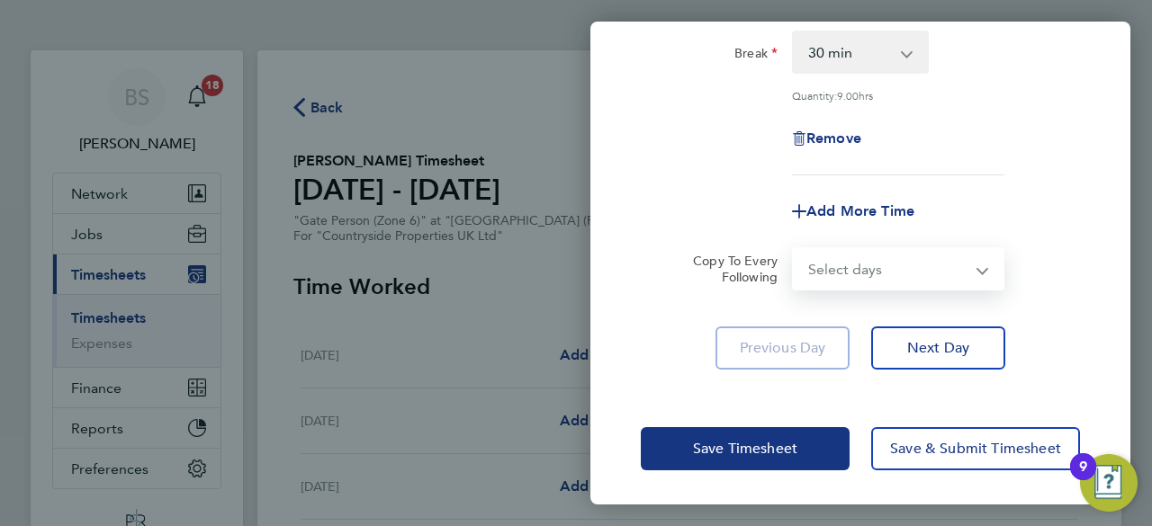
click at [904, 274] on select "Select days Day Weekday (Mon-Fri) Weekend (Sat-Sun) Tuesday Wednesday Thursday …" at bounding box center [888, 269] width 189 height 40
select select "DAY"
click at [794, 249] on select "Select days Day Weekday (Mon-Fri) Weekend (Sat-Sun) Tuesday Wednesday Thursday …" at bounding box center [888, 269] width 189 height 40
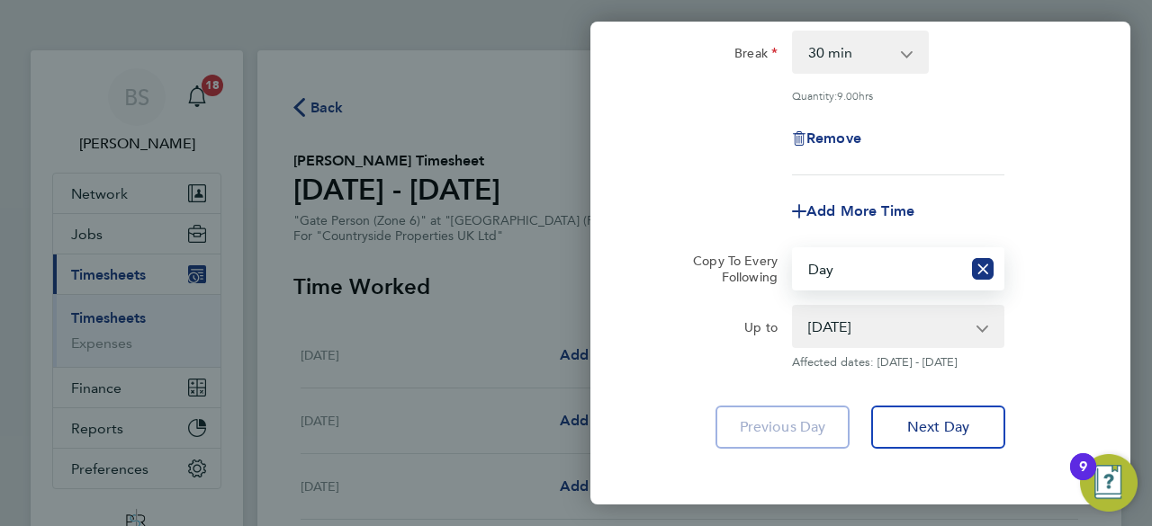
click at [870, 329] on select "22 Apr 2025 23 Apr 2025 24 Apr 2025 25 Apr 2025 26 Apr 2025 27 Apr 2025" at bounding box center [887, 327] width 187 height 40
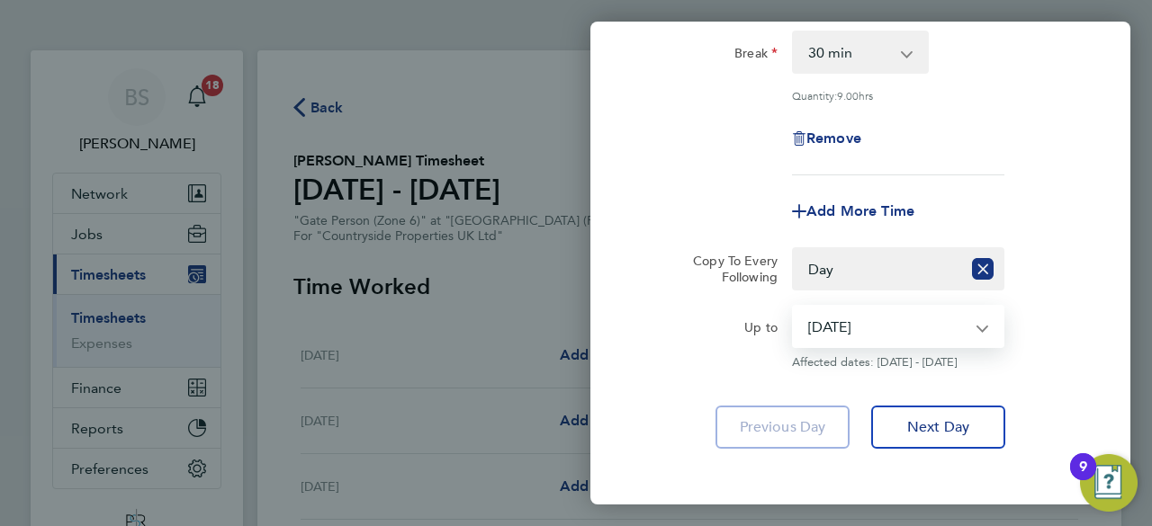
select select "2025-04-24"
click at [794, 307] on select "22 Apr 2025 23 Apr 2025 24 Apr 2025 25 Apr 2025 26 Apr 2025 27 Apr 2025" at bounding box center [887, 327] width 187 height 40
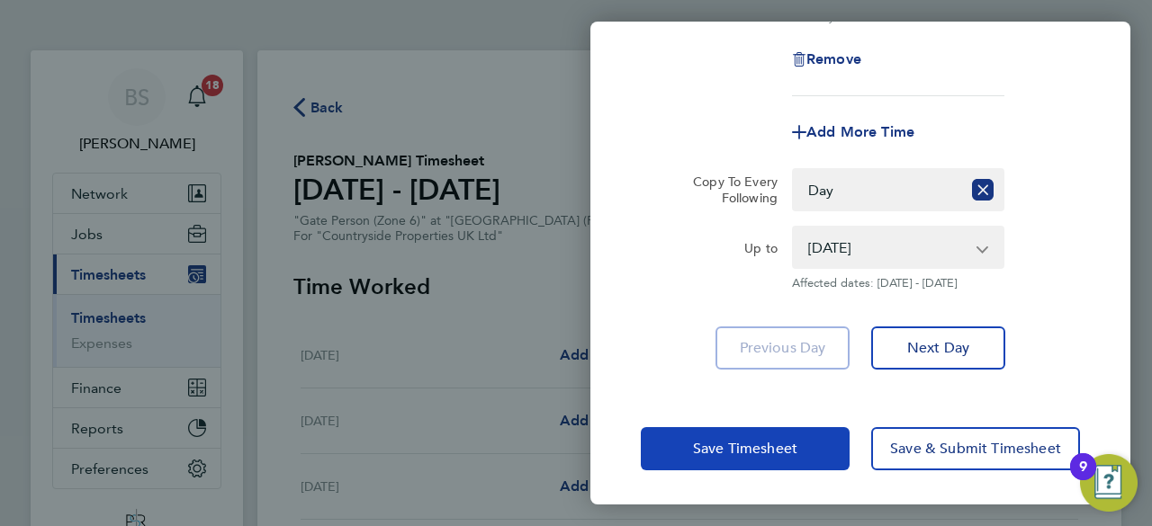
click at [775, 442] on span "Save Timesheet" at bounding box center [745, 449] width 104 height 18
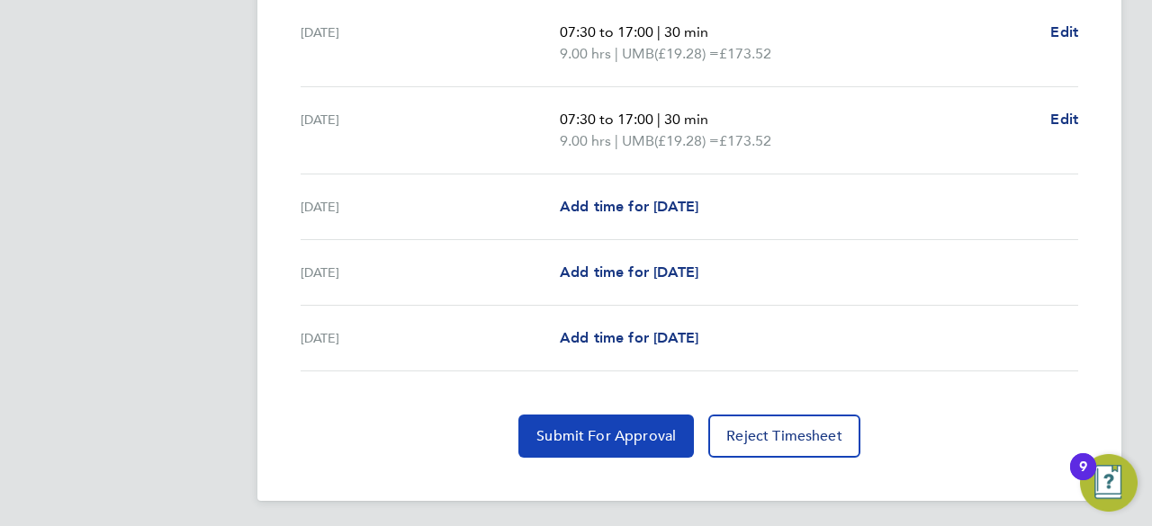
click at [659, 415] on button "Submit For Approval" at bounding box center [605, 436] width 175 height 43
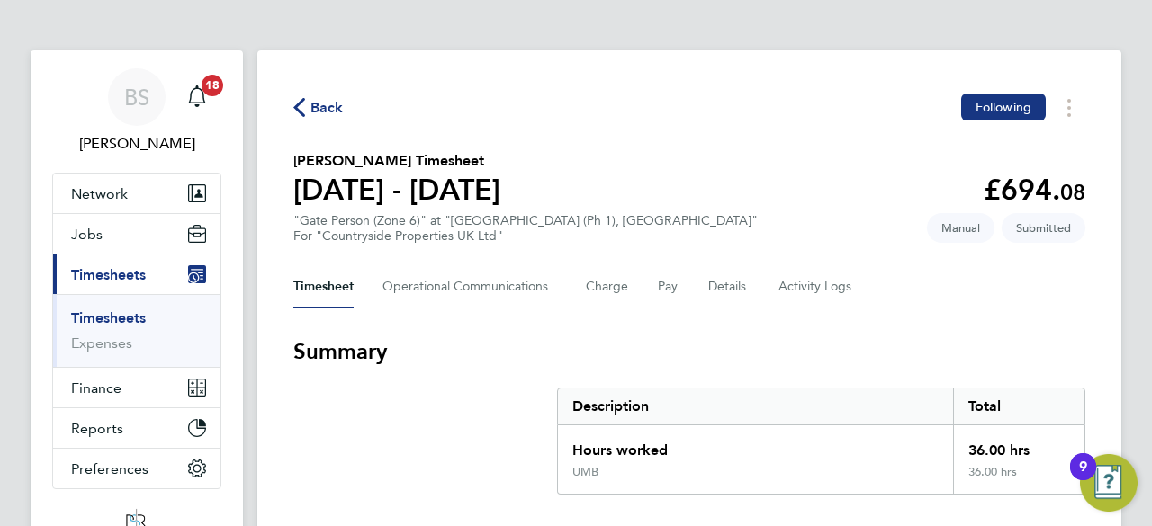
scroll to position [4, 0]
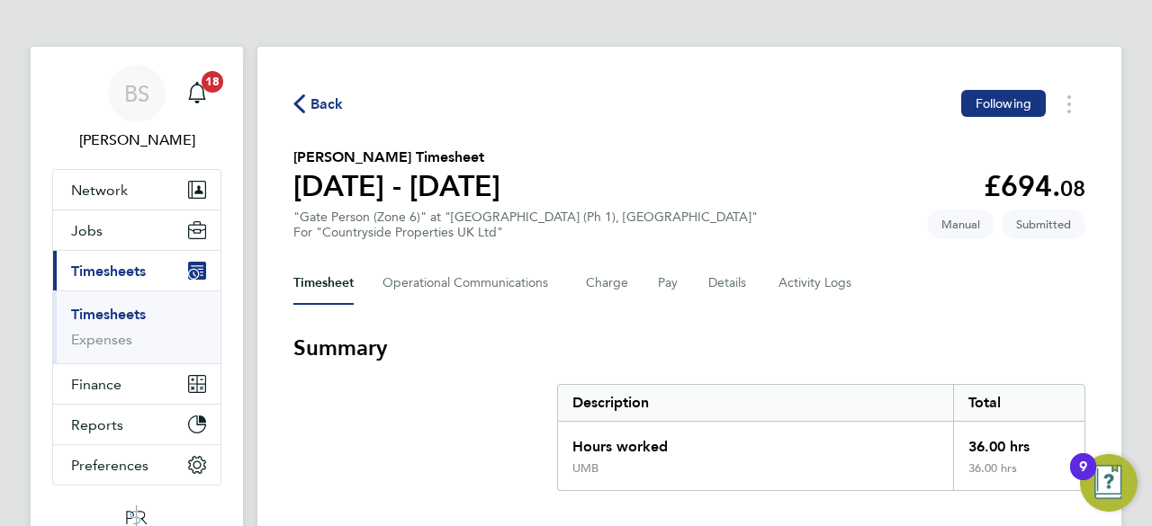
click at [129, 312] on link "Timesheets" at bounding box center [108, 314] width 75 height 17
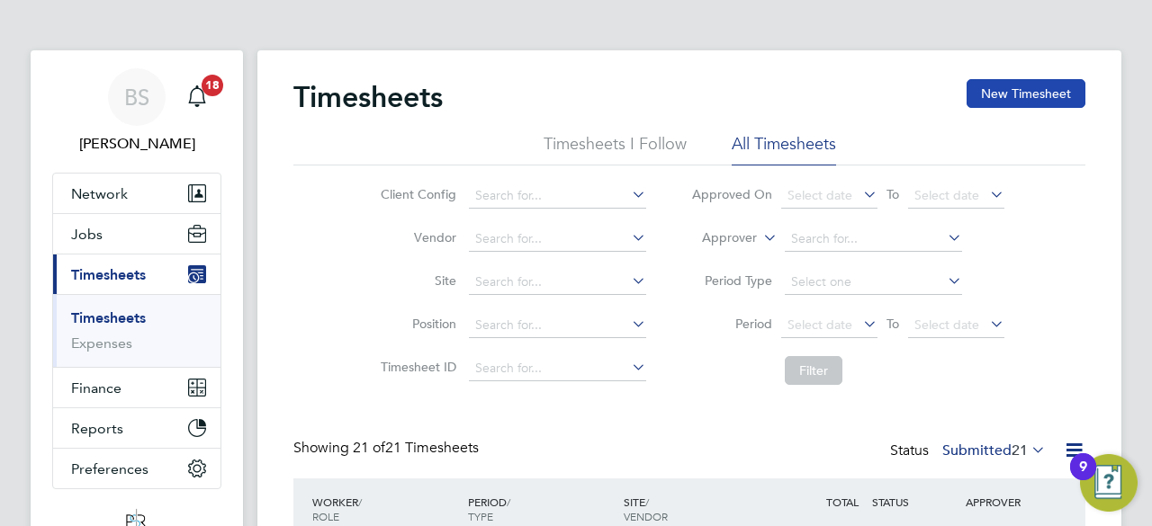
click at [1039, 96] on button "New Timesheet" at bounding box center [1026, 93] width 119 height 29
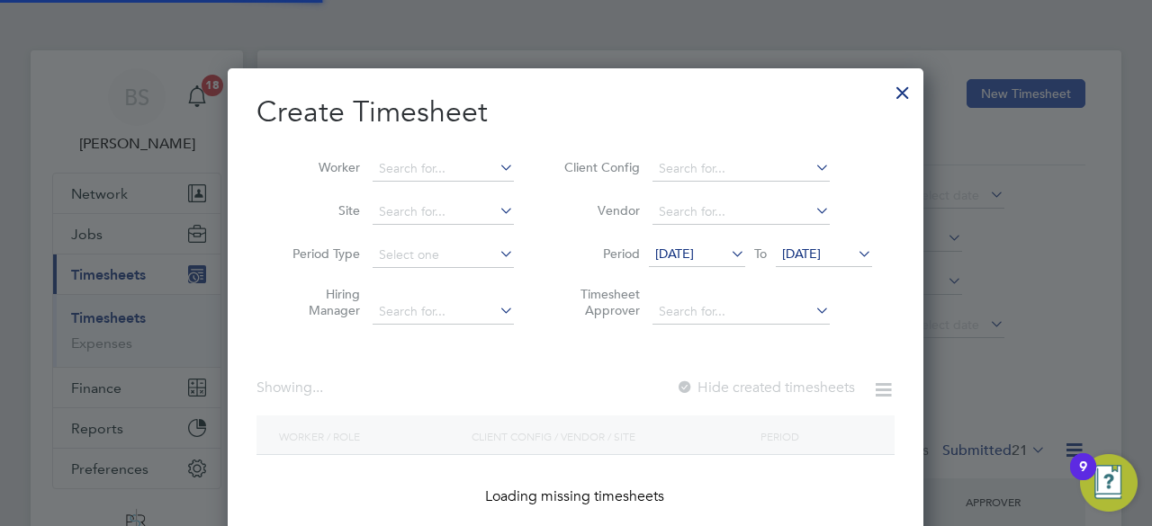
scroll to position [1903, 697]
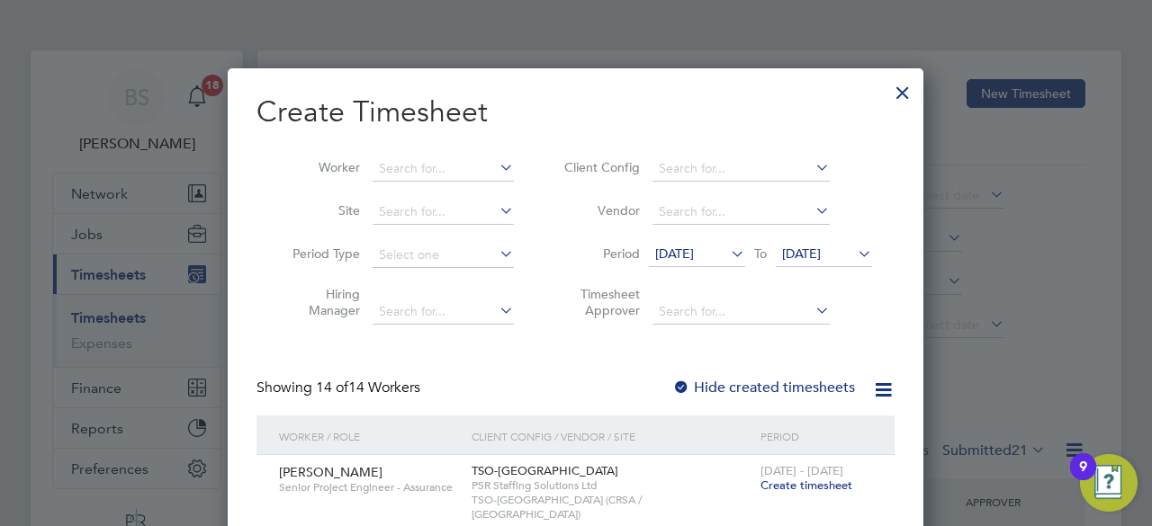
click at [904, 97] on div at bounding box center [902, 88] width 32 height 32
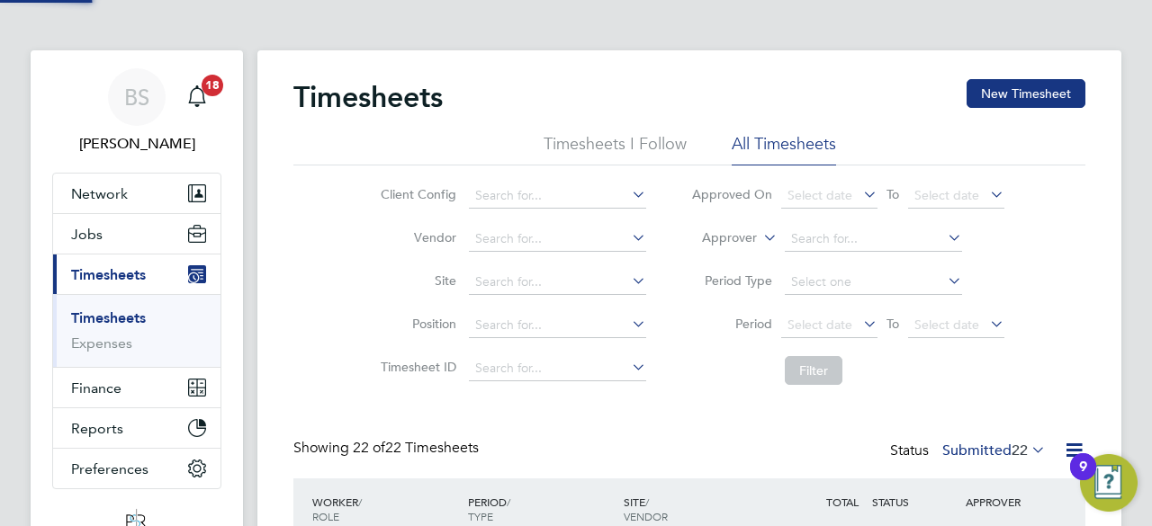
scroll to position [45, 156]
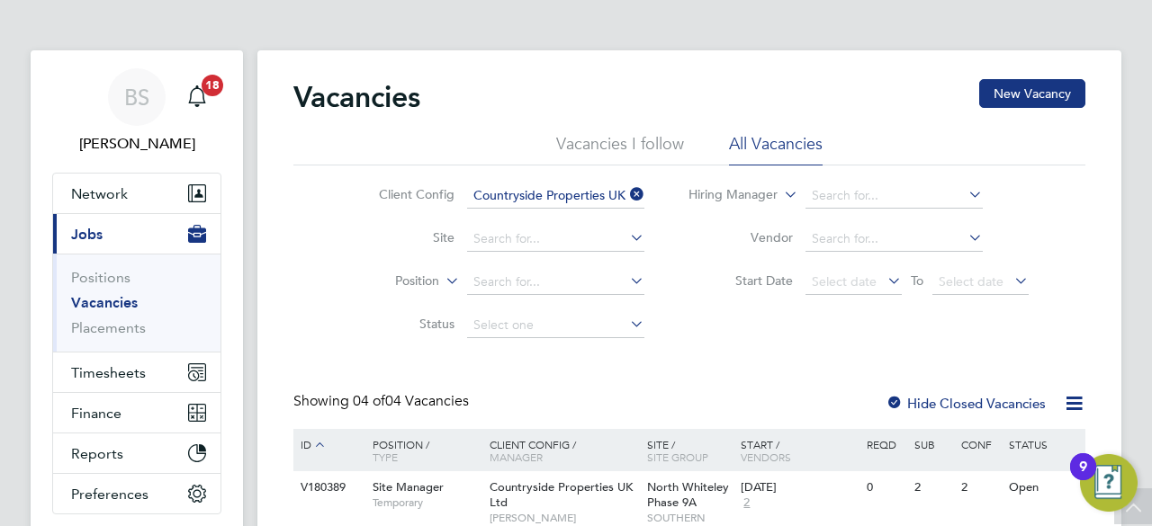
scroll to position [335, 0]
